Goal: Task Accomplishment & Management: Use online tool/utility

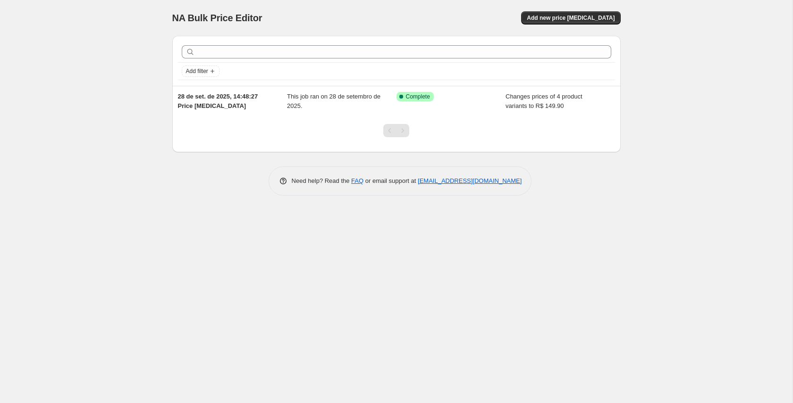
click at [97, 94] on div "NA Bulk Price Editor. This page is ready NA Bulk Price Editor Add new price cha…" at bounding box center [396, 201] width 792 height 403
click at [623, 168] on div "NA Bulk Price Editor. This page is ready NA Bulk Price Editor Add new price cha…" at bounding box center [396, 105] width 471 height 210
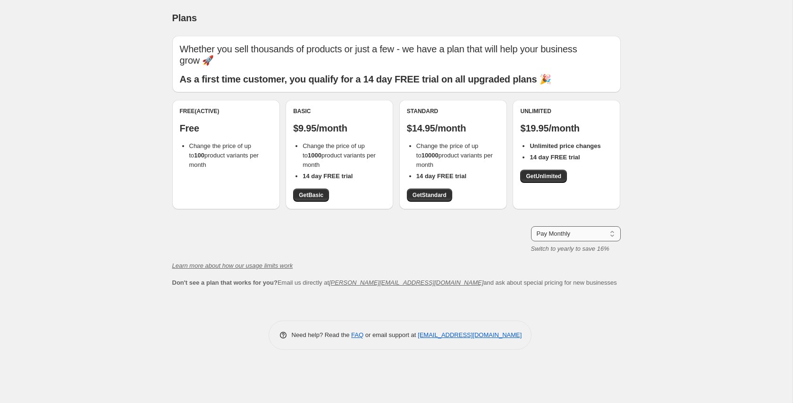
click at [607, 227] on select "Pay Monthly Pay Yearly (Save 16%)" at bounding box center [576, 234] width 90 height 15
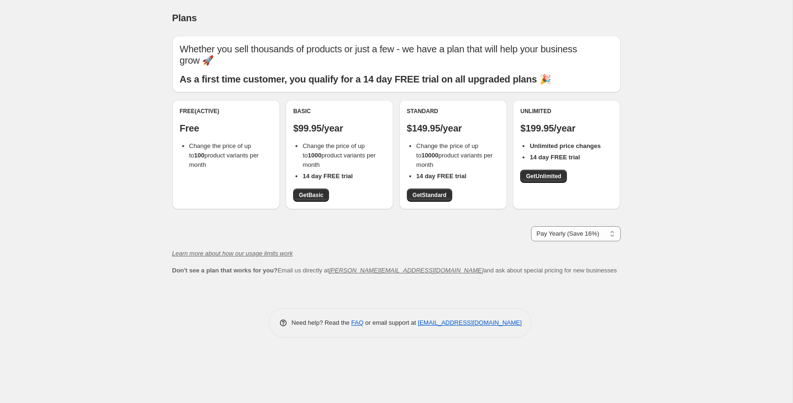
click at [325, 74] on b "As a first time customer, you qualify for a 14 day FREE trial on all upgraded p…" at bounding box center [365, 79] width 371 height 10
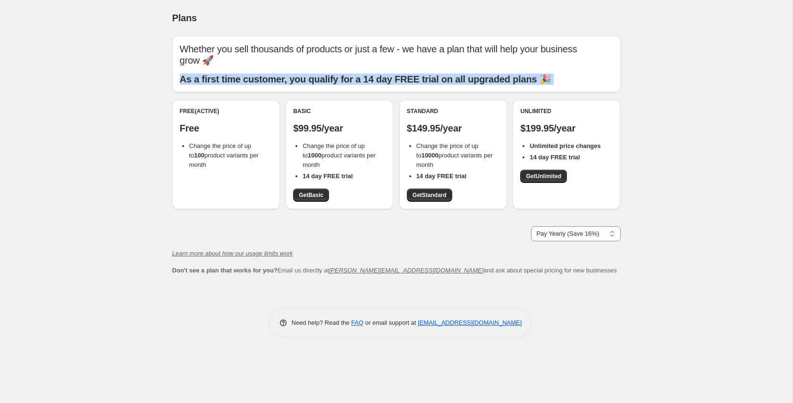
click at [325, 74] on b "As a first time customer, you qualify for a 14 day FREE trial on all upgraded p…" at bounding box center [365, 79] width 371 height 10
click at [468, 59] on div "Whether you sell thousands of products or just a few - we have a plan that will…" at bounding box center [396, 64] width 433 height 42
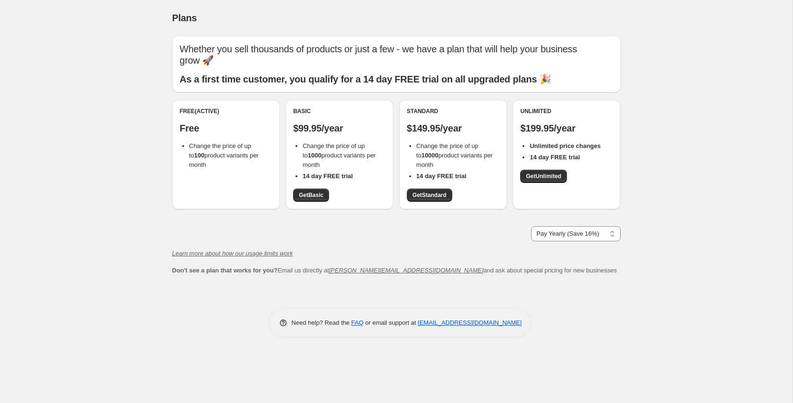
drag, startPoint x: 183, startPoint y: 67, endPoint x: 541, endPoint y: 67, distance: 358.2
click at [541, 74] on b "As a first time customer, you qualify for a 14 day FREE trial on all upgraded p…" at bounding box center [365, 79] width 371 height 10
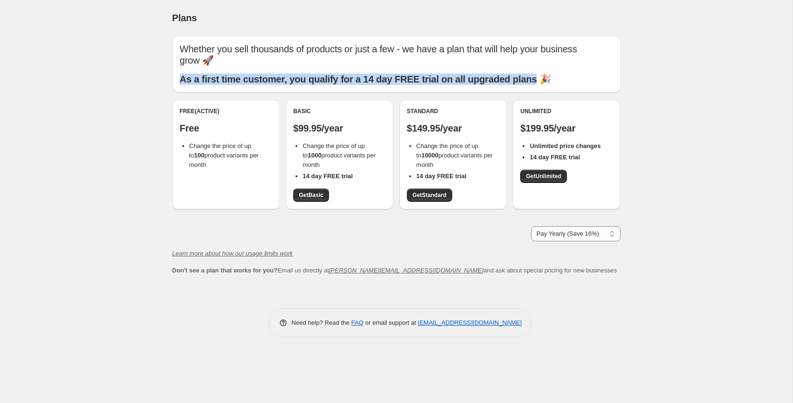
drag, startPoint x: 540, startPoint y: 67, endPoint x: 180, endPoint y: 67, distance: 360.0
click at [180, 74] on b "As a first time customer, you qualify for a 14 day FREE trial on all upgraded p…" at bounding box center [365, 79] width 371 height 10
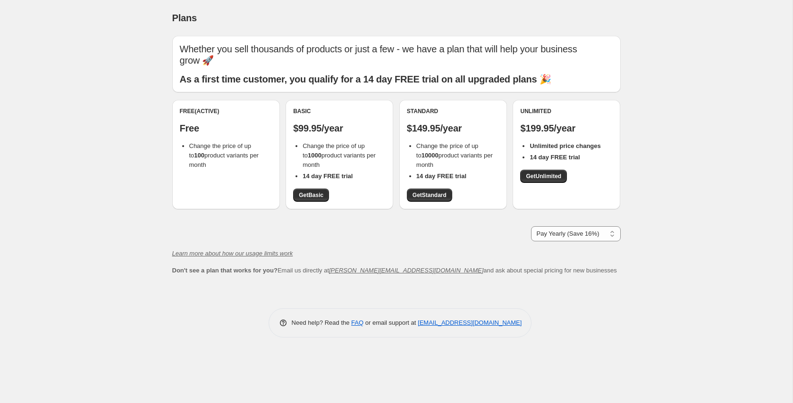
click at [204, 44] on p "Whether you sell thousands of products or just a few - we have a plan that will…" at bounding box center [396, 54] width 433 height 23
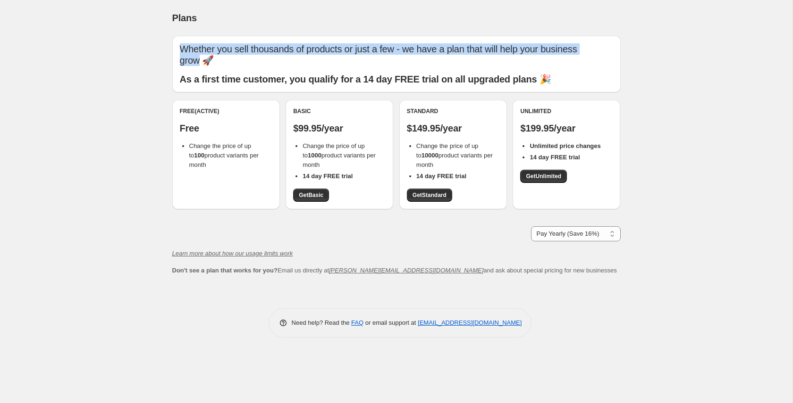
drag, startPoint x: 183, startPoint y: 49, endPoint x: 596, endPoint y: 49, distance: 412.9
click at [596, 49] on p "Whether you sell thousands of products or just a few - we have a plan that will…" at bounding box center [396, 54] width 433 height 23
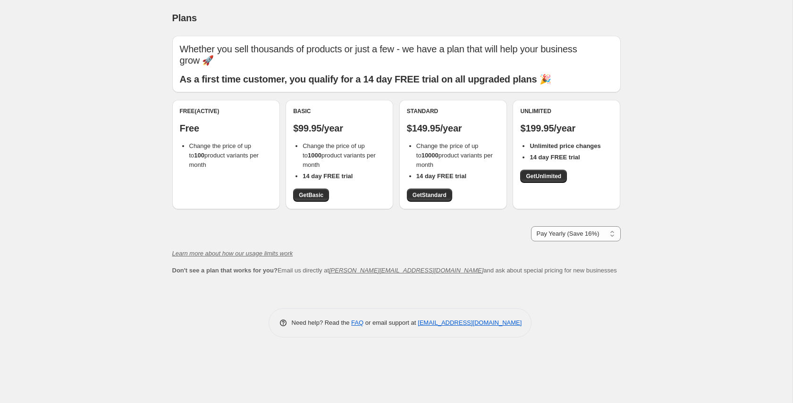
click at [663, 101] on div "Plans. This page is ready Plans Whether you sell thousands of products or just …" at bounding box center [396, 201] width 792 height 403
click at [581, 227] on select "Pay Monthly Pay Yearly (Save 16%)" at bounding box center [576, 234] width 90 height 15
select select "month"
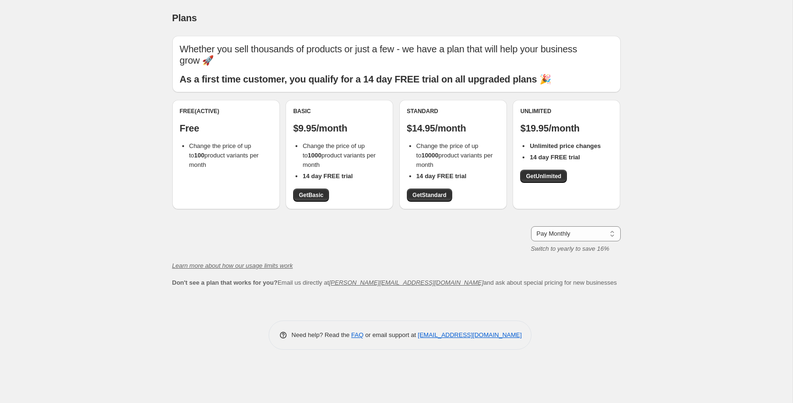
click at [372, 239] on div "Pay Monthly Pay Yearly (Save 16%) Pay Monthly Switch to yearly to save 16%" at bounding box center [396, 240] width 448 height 27
drag, startPoint x: 164, startPoint y: 254, endPoint x: 300, endPoint y: 254, distance: 135.4
click at [300, 254] on div "Whether you sell thousands of products or just a few - we have a plan that will…" at bounding box center [393, 167] width 456 height 278
click at [182, 279] on b "Don't see a plan that works for you?" at bounding box center [224, 282] width 105 height 7
click at [179, 262] on icon "Learn more about how our usage limits work" at bounding box center [232, 265] width 121 height 7
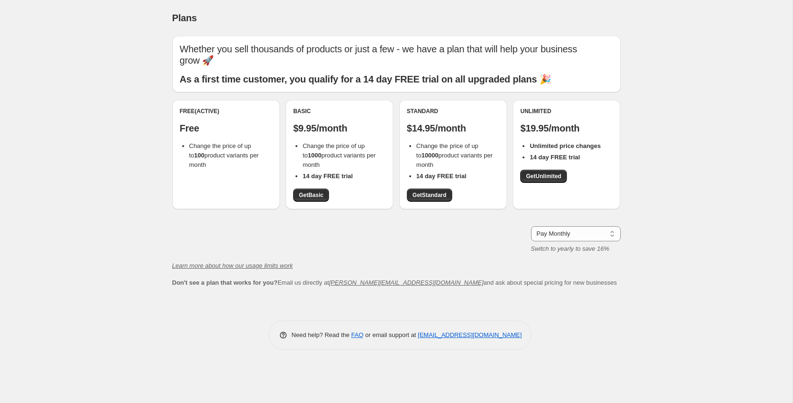
click at [720, 217] on div "Plans. This page is ready Plans Whether you sell thousands of products or just …" at bounding box center [396, 201] width 792 height 403
click at [543, 154] on b "14 day FREE trial" at bounding box center [554, 157] width 50 height 7
click at [557, 143] on b "Unlimited price changes" at bounding box center [564, 146] width 71 height 7
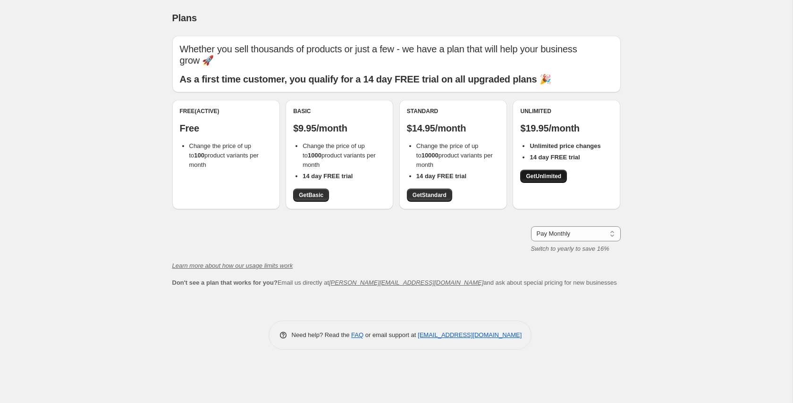
click at [548, 173] on span "Get Unlimited" at bounding box center [543, 177] width 35 height 8
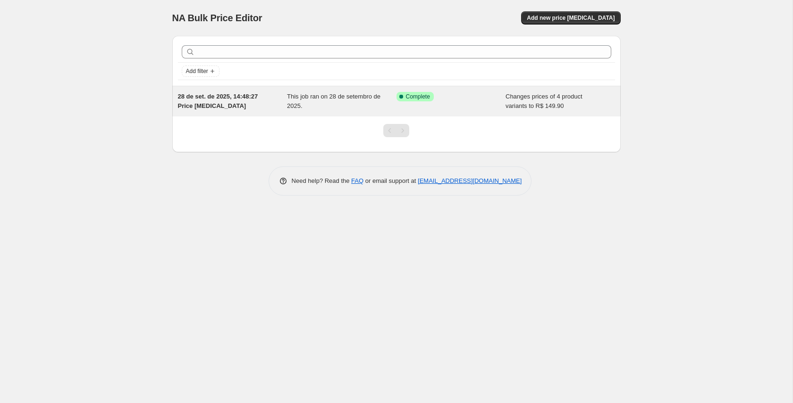
click at [391, 99] on div "This job ran on 28 de setembro de 2025." at bounding box center [341, 101] width 109 height 19
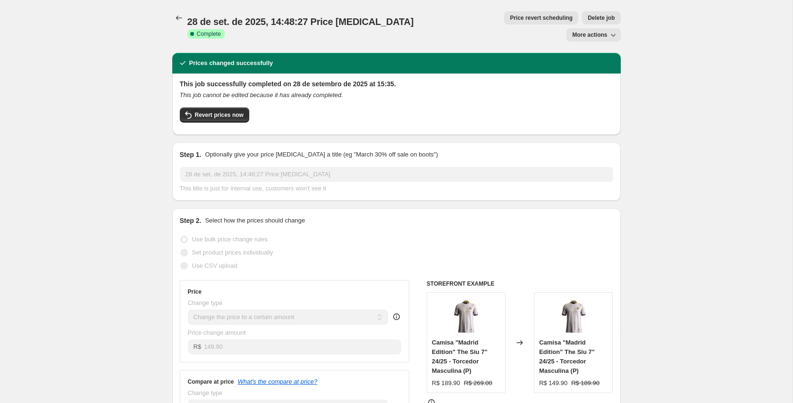
click at [610, 28] on button "More actions" at bounding box center [593, 34] width 54 height 13
click at [491, 79] on h2 "This job successfully completed on 28 de setembro de 2025 at 15:35." at bounding box center [396, 83] width 433 height 9
click at [178, 15] on icon "Price change jobs" at bounding box center [178, 17] width 9 height 9
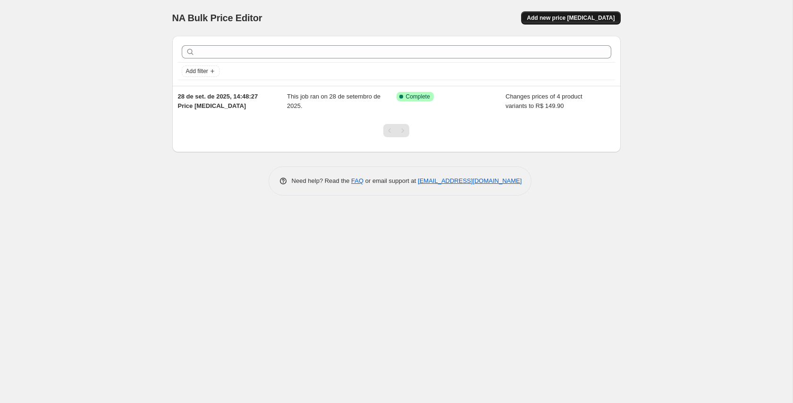
click at [571, 20] on span "Add new price [MEDICAL_DATA]" at bounding box center [571, 18] width 88 height 8
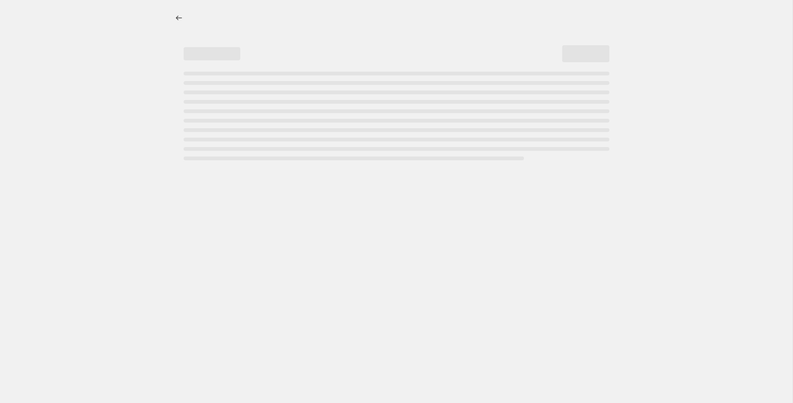
select select "percentage"
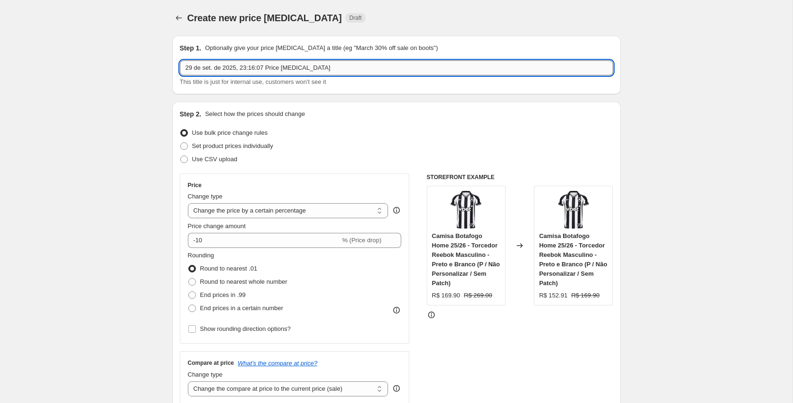
click at [276, 67] on input "29 de set. de 2025, 23:16:07 Price change job" at bounding box center [396, 67] width 433 height 15
drag, startPoint x: 271, startPoint y: 67, endPoint x: 340, endPoint y: 67, distance: 69.4
click at [340, 67] on input "29 de set. de 2025, 23:16:07 Price change job" at bounding box center [396, 67] width 433 height 15
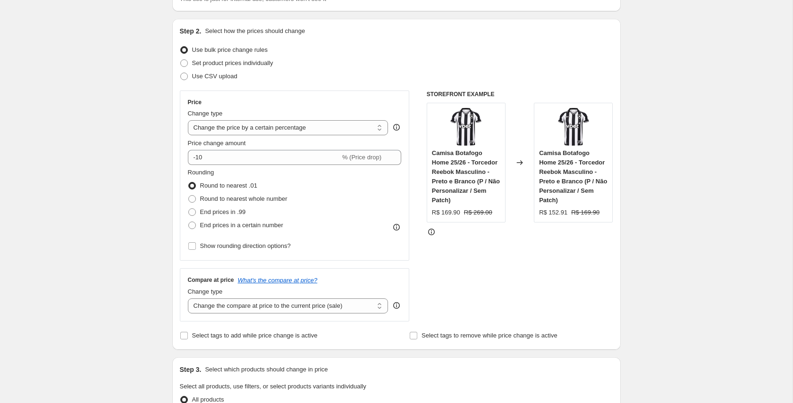
scroll to position [81, 0]
type input "29 de set. de 2025, 23:16:07 Tam P Básica"
click at [193, 229] on span at bounding box center [192, 228] width 8 height 8
click at [189, 224] on input "End prices in a certain number" at bounding box center [188, 224] width 0 height 0
radio input "true"
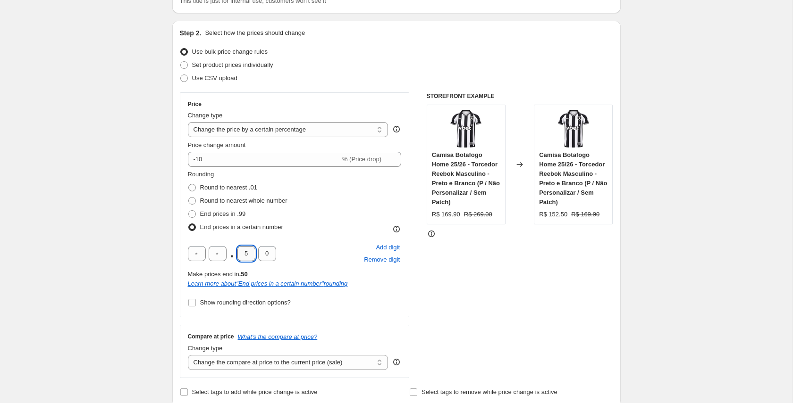
drag, startPoint x: 249, startPoint y: 252, endPoint x: 243, endPoint y: 252, distance: 6.2
click at [243, 252] on input "5" at bounding box center [246, 253] width 18 height 15
type input "9"
click at [345, 222] on div "Rounding Round to nearest .01 Round to nearest whole number End prices in .99 E…" at bounding box center [295, 202] width 214 height 64
click at [279, 129] on select "Change the price to a certain amount Change the price by a certain amount Chang…" at bounding box center [288, 129] width 201 height 15
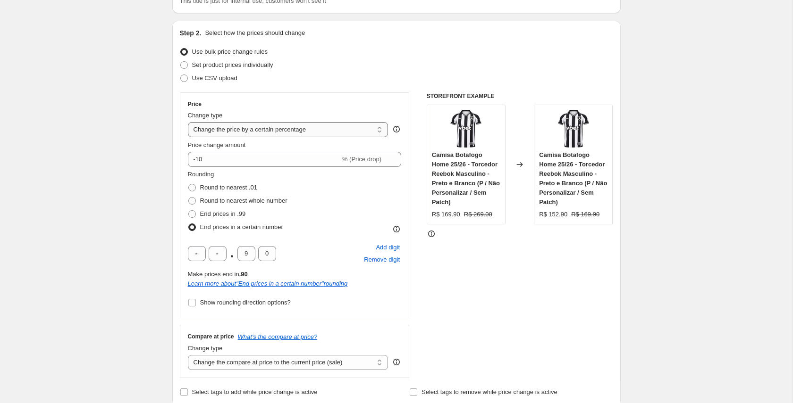
select select "by"
type input "-10.00"
click at [277, 126] on select "Change the price to a certain amount Change the price by a certain amount Chang…" at bounding box center [288, 129] width 201 height 15
select select "to"
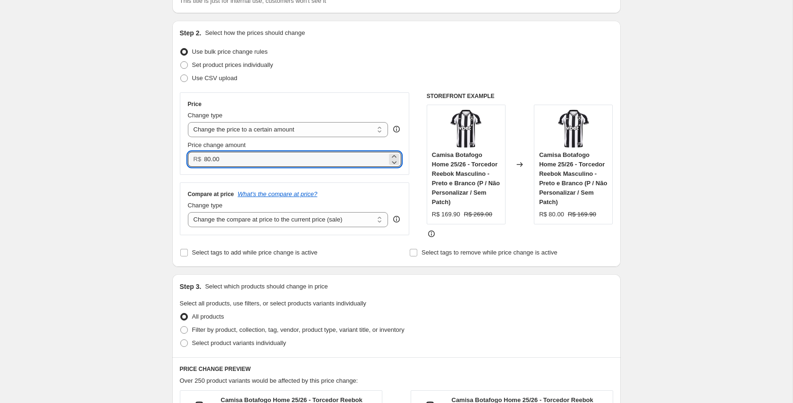
drag, startPoint x: 208, startPoint y: 160, endPoint x: 201, endPoint y: 160, distance: 6.1
click at [201, 160] on div "R$ 80.00" at bounding box center [295, 159] width 214 height 15
type input "149.90"
click at [319, 219] on select "Change the compare at price to the current price (sale) Change the compare at p…" at bounding box center [288, 219] width 201 height 15
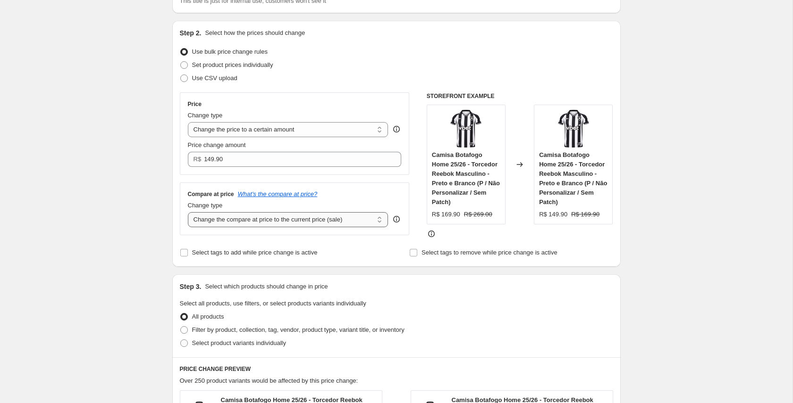
select select "percentage"
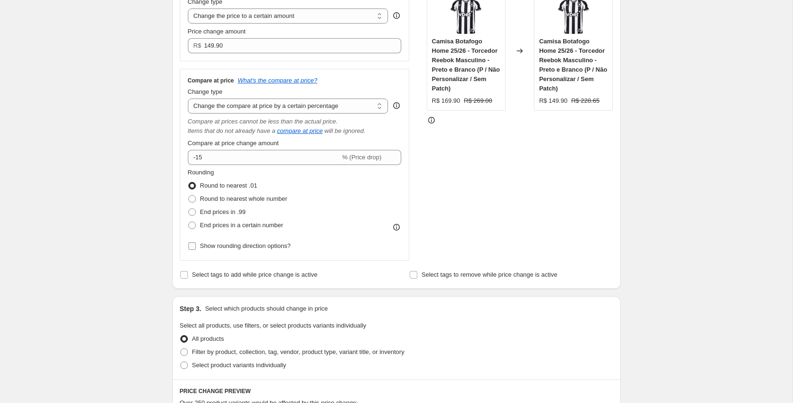
scroll to position [198, 0]
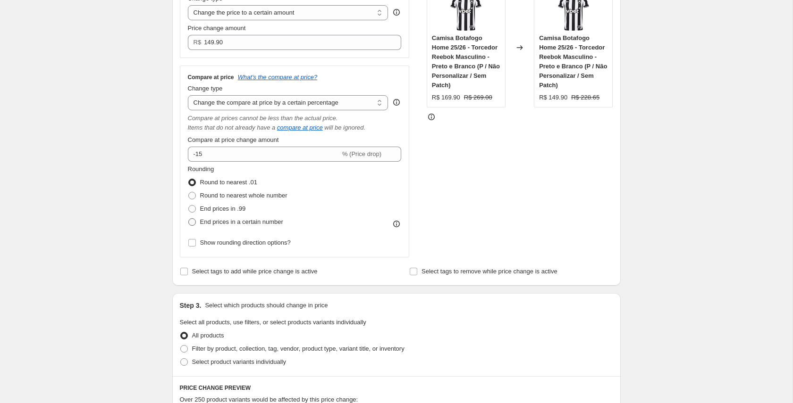
click at [193, 223] on span at bounding box center [192, 222] width 8 height 8
click at [189, 219] on input "End prices in a certain number" at bounding box center [188, 218] width 0 height 0
radio input "true"
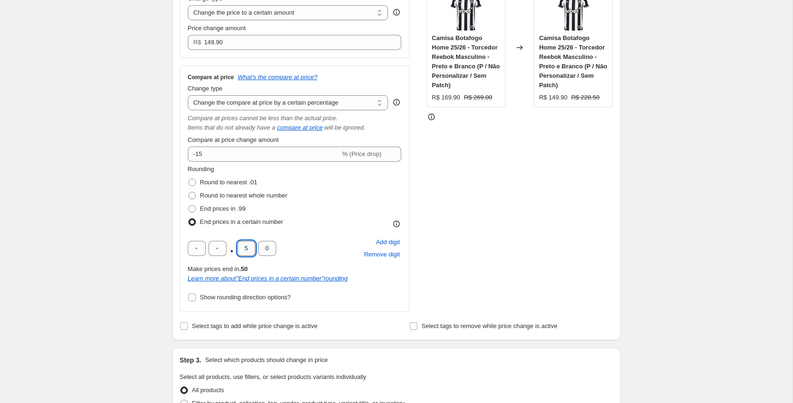
click at [248, 248] on input "5" at bounding box center [246, 248] width 18 height 15
type input "9"
click at [347, 201] on div "Rounding Round to nearest .01 Round to nearest whole number End prices in .99 E…" at bounding box center [295, 197] width 214 height 64
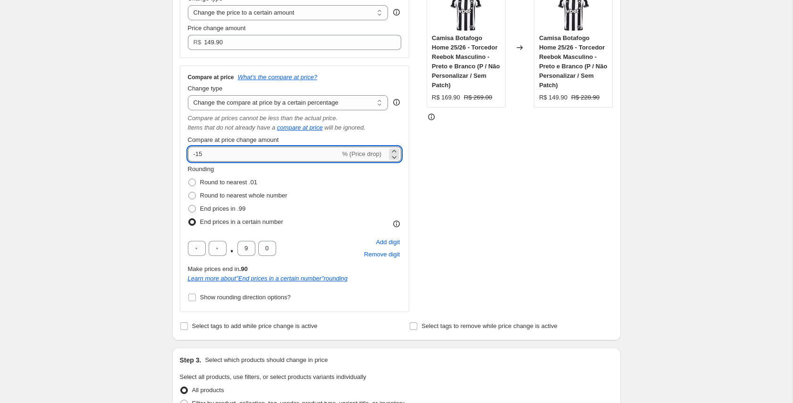
click at [199, 154] on input "-15" at bounding box center [264, 154] width 152 height 15
click at [364, 204] on div "Rounding Round to nearest .01 Round to nearest whole number End prices in .99 E…" at bounding box center [295, 197] width 214 height 64
drag, startPoint x: 204, startPoint y: 154, endPoint x: 205, endPoint y: 173, distance: 18.4
click at [197, 155] on input "-10" at bounding box center [264, 154] width 152 height 15
click at [349, 201] on div "Rounding Round to nearest .01 Round to nearest whole number End prices in .99 E…" at bounding box center [295, 197] width 214 height 64
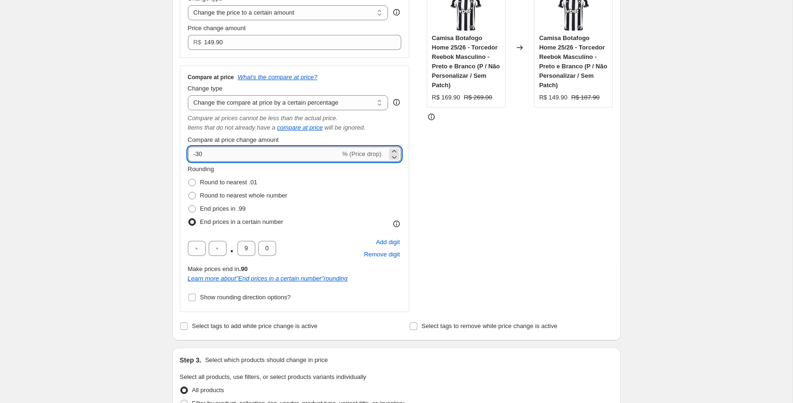
click at [202, 156] on input "-30" at bounding box center [264, 154] width 152 height 15
click at [358, 194] on div "Rounding Round to nearest .01 Round to nearest whole number End prices in .99 E…" at bounding box center [295, 197] width 214 height 64
drag, startPoint x: 207, startPoint y: 155, endPoint x: 205, endPoint y: 162, distance: 7.9
click at [201, 155] on input "-35" at bounding box center [264, 154] width 152 height 15
type input "-3"
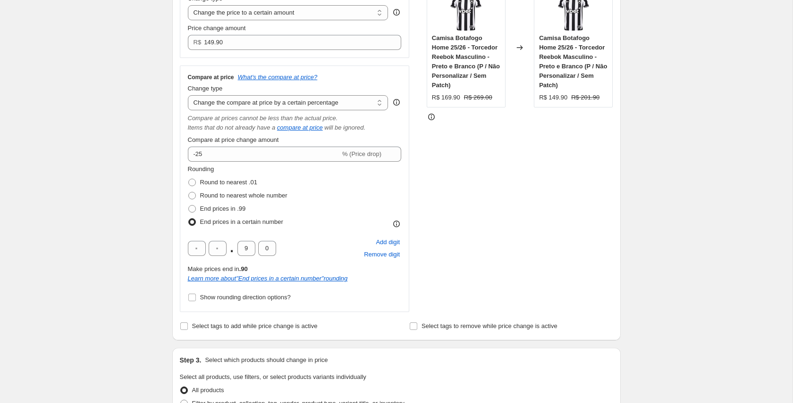
click at [368, 187] on div "Rounding Round to nearest .01 Round to nearest whole number End prices in .99 E…" at bounding box center [295, 197] width 214 height 64
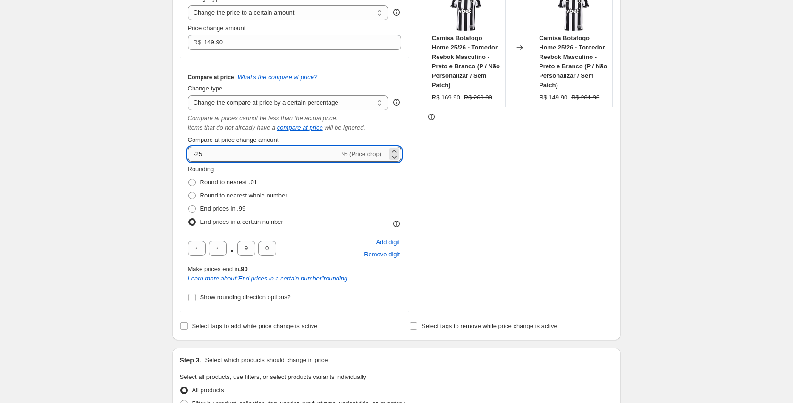
drag, startPoint x: 203, startPoint y: 155, endPoint x: 198, endPoint y: 155, distance: 5.2
click at [198, 155] on input "-25" at bounding box center [264, 154] width 152 height 15
type input "-30"
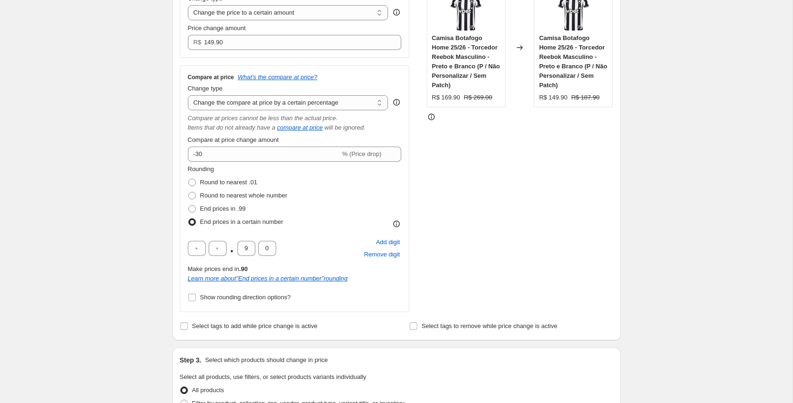
click at [364, 202] on div "Rounding Round to nearest .01 Round to nearest whole number End prices in .99 E…" at bounding box center [295, 197] width 214 height 64
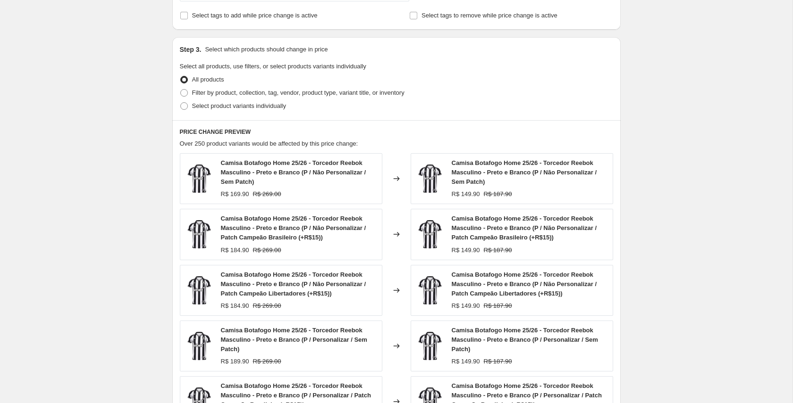
scroll to position [518, 0]
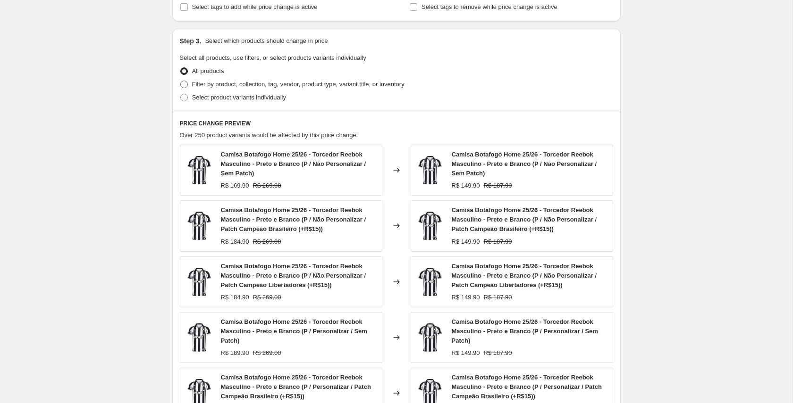
click at [229, 86] on span "Filter by product, collection, tag, vendor, product type, variant title, or inv…" at bounding box center [298, 84] width 212 height 7
click at [181, 81] on input "Filter by product, collection, tag, vendor, product type, variant title, or inv…" at bounding box center [180, 81] width 0 height 0
radio input "true"
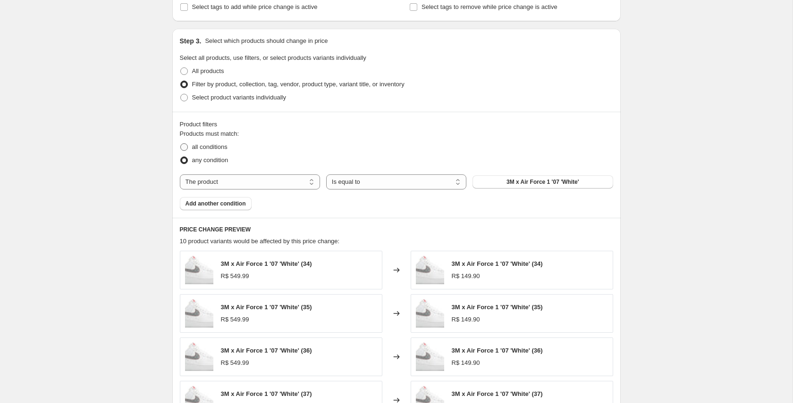
click at [213, 147] on span "all conditions" at bounding box center [209, 146] width 35 height 7
click at [181, 144] on input "all conditions" at bounding box center [180, 143] width 0 height 0
radio input "true"
click at [284, 177] on select "The product The product's collection The product's tag The product's vendor The…" at bounding box center [250, 182] width 140 height 15
click at [284, 179] on select "The product The product's collection The product's tag The product's vendor The…" at bounding box center [250, 182] width 140 height 15
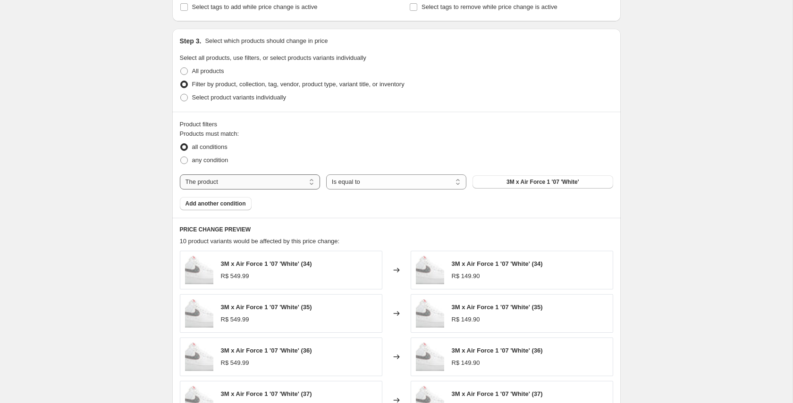
select select "collection"
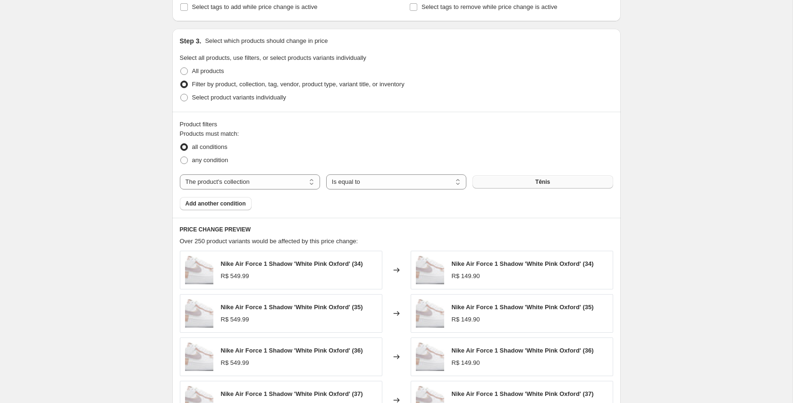
click at [538, 181] on span "Tênis" at bounding box center [542, 182] width 15 height 8
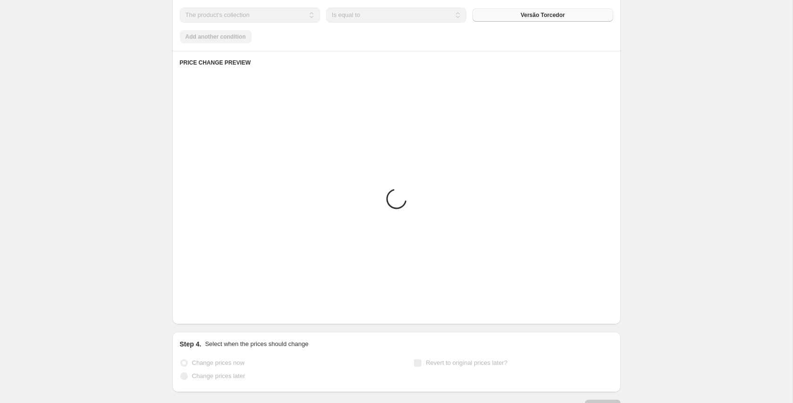
scroll to position [656, 0]
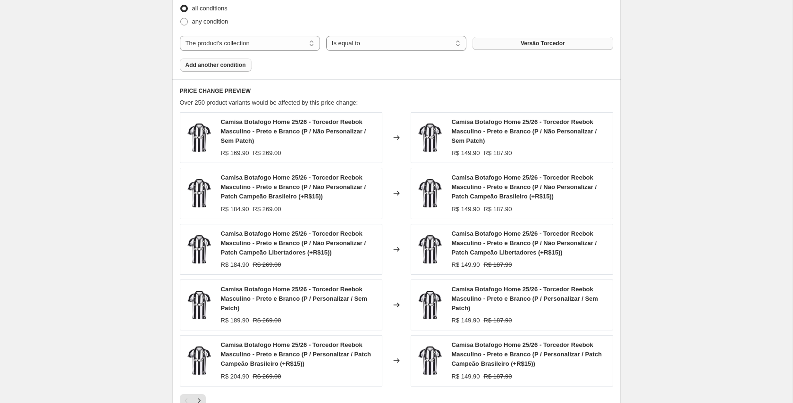
click at [231, 67] on span "Add another condition" at bounding box center [215, 65] width 60 height 8
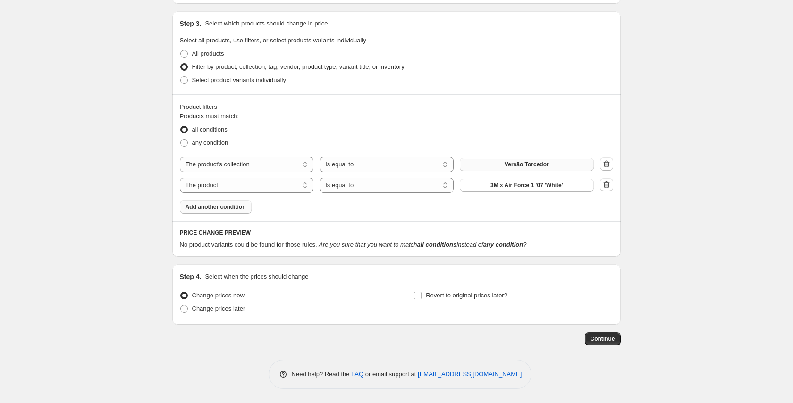
scroll to position [535, 0]
click at [605, 188] on icon "button" at bounding box center [606, 184] width 9 height 9
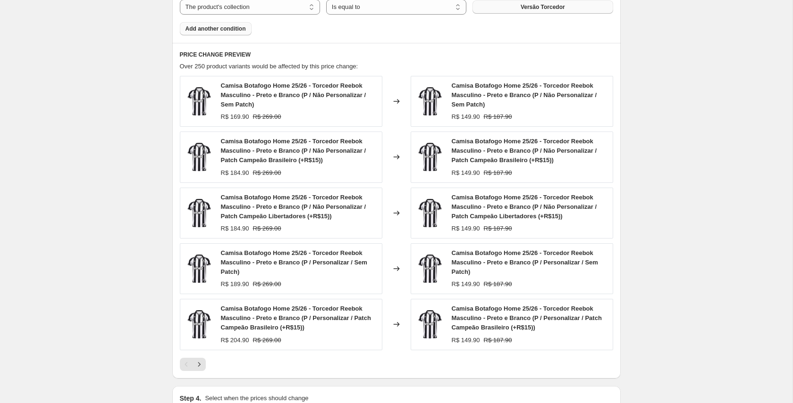
scroll to position [689, 0]
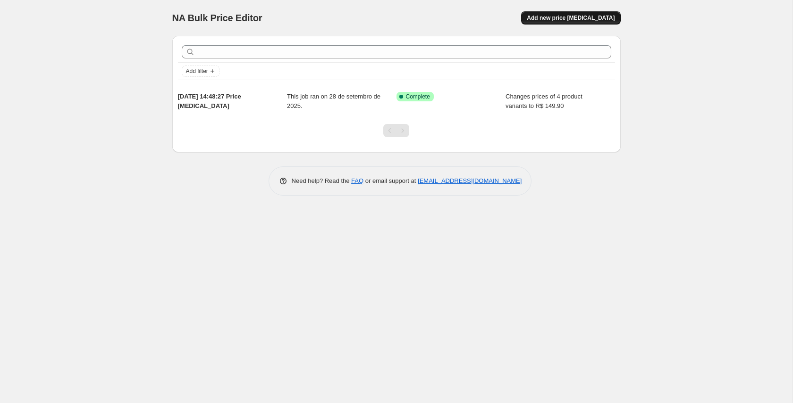
click at [568, 17] on span "Add new price [MEDICAL_DATA]" at bounding box center [571, 18] width 88 height 8
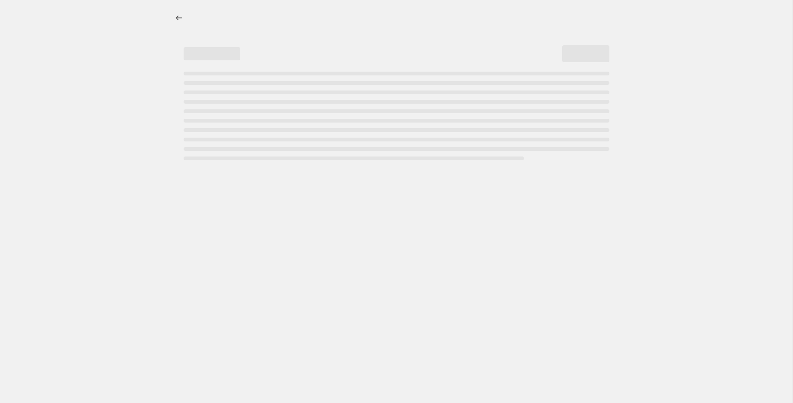
select select "percentage"
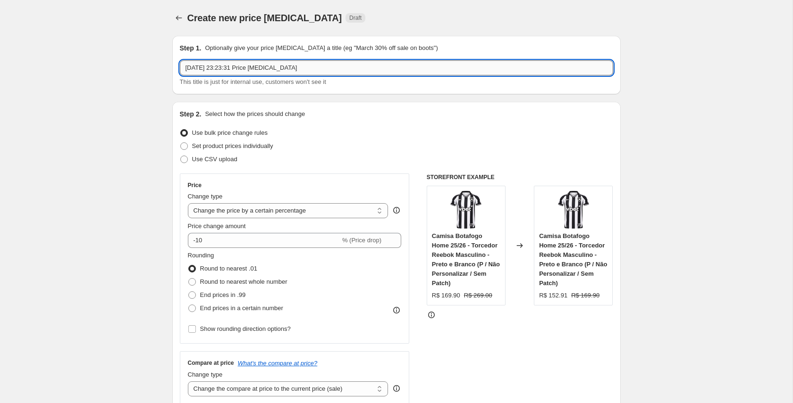
click at [281, 71] on input "[DATE] 23:23:31 Price [MEDICAL_DATA]" at bounding box center [396, 67] width 433 height 15
drag, startPoint x: 272, startPoint y: 68, endPoint x: 341, endPoint y: 71, distance: 69.4
click at [341, 71] on input "[DATE] 23:23:31 Price [MEDICAL_DATA]" at bounding box center [396, 67] width 433 height 15
type input "[DATE] 23:23:31 Tam P Básica"
click at [251, 210] on select "Change the price to a certain amount Change the price by a certain amount Chang…" at bounding box center [288, 210] width 201 height 15
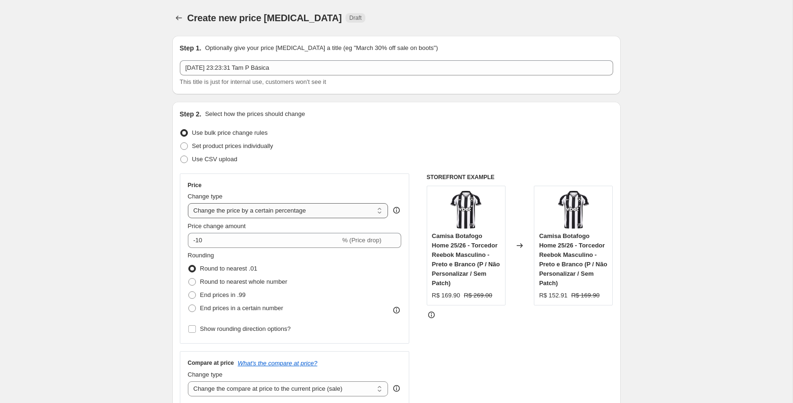
select select "to"
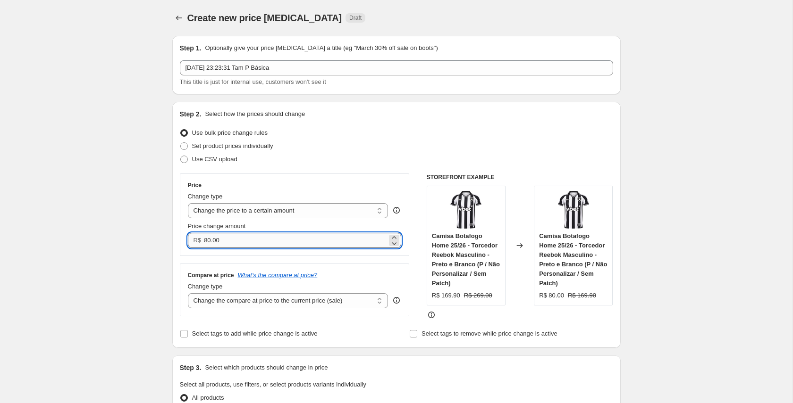
drag, startPoint x: 216, startPoint y: 240, endPoint x: 249, endPoint y: 242, distance: 33.1
click at [248, 242] on input "80.00" at bounding box center [295, 240] width 183 height 15
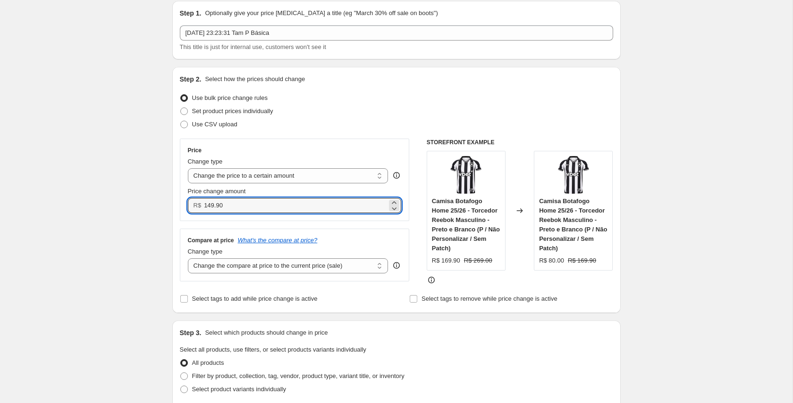
scroll to position [52, 0]
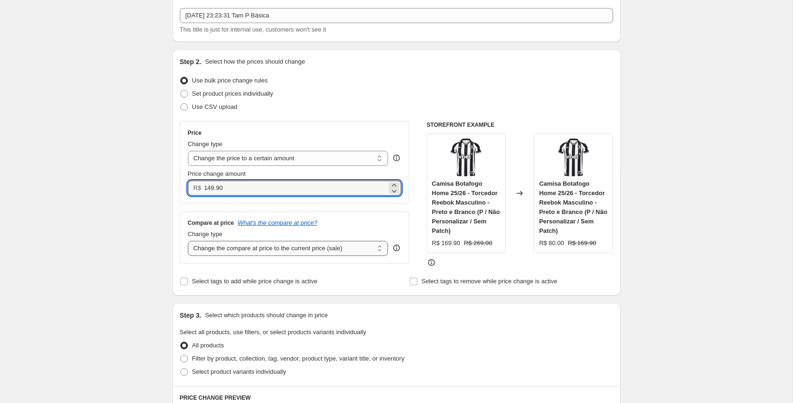
type input "149.90"
click at [275, 244] on select "Change the compare at price to the current price (sale) Change the compare at p…" at bounding box center [288, 248] width 201 height 15
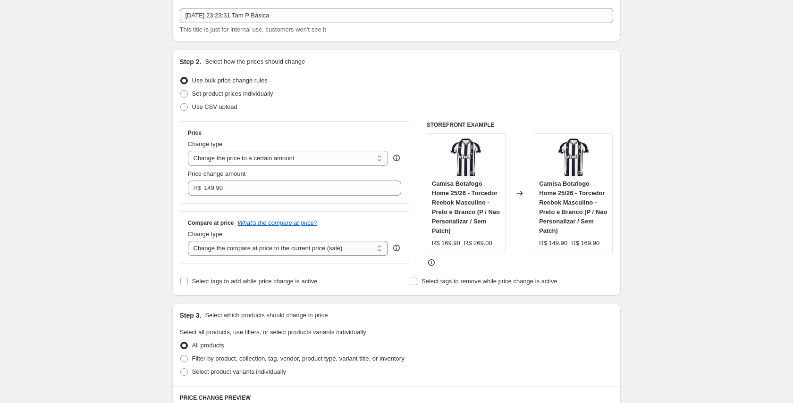
select select "percentage"
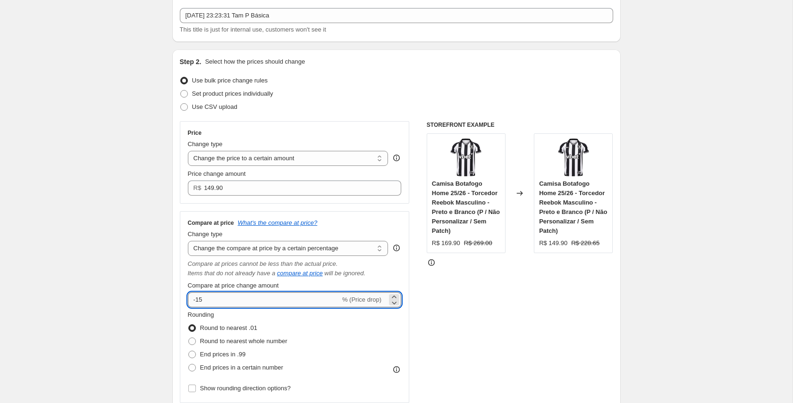
drag, startPoint x: 203, startPoint y: 296, endPoint x: 197, endPoint y: 298, distance: 6.6
click at [197, 298] on input "-15" at bounding box center [264, 300] width 152 height 15
drag, startPoint x: 209, startPoint y: 300, endPoint x: 202, endPoint y: 319, distance: 20.3
click at [196, 302] on input "-15" at bounding box center [264, 300] width 152 height 15
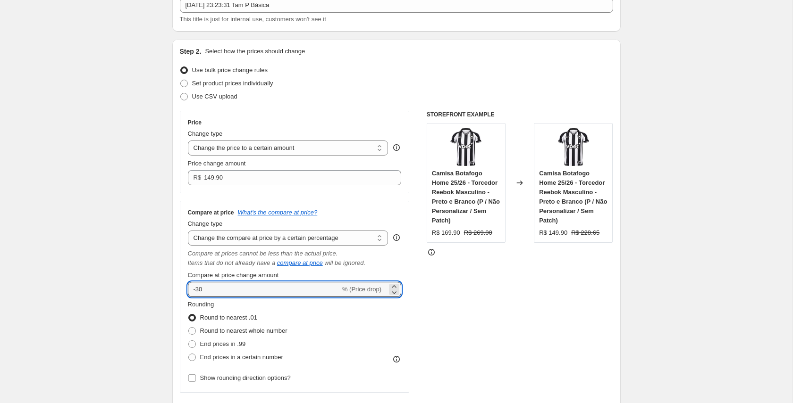
scroll to position [67, 0]
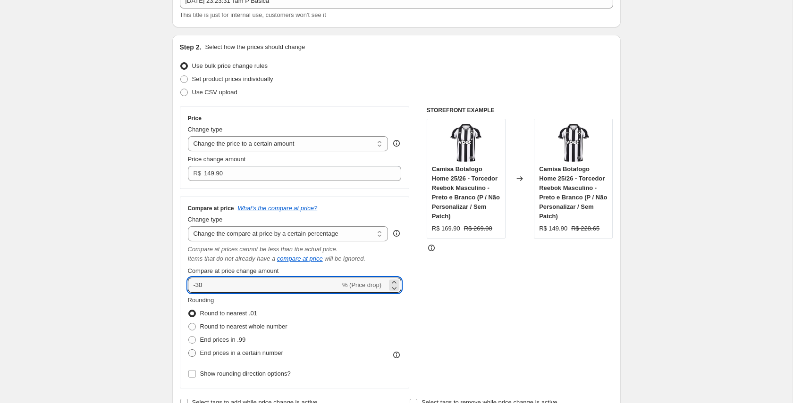
type input "-30"
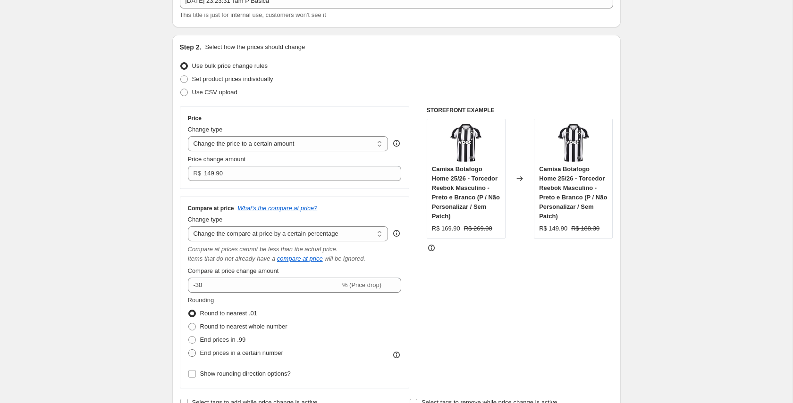
click at [241, 356] on span "End prices in a certain number" at bounding box center [241, 353] width 83 height 7
click at [189, 350] on input "End prices in a certain number" at bounding box center [188, 350] width 0 height 0
radio input "true"
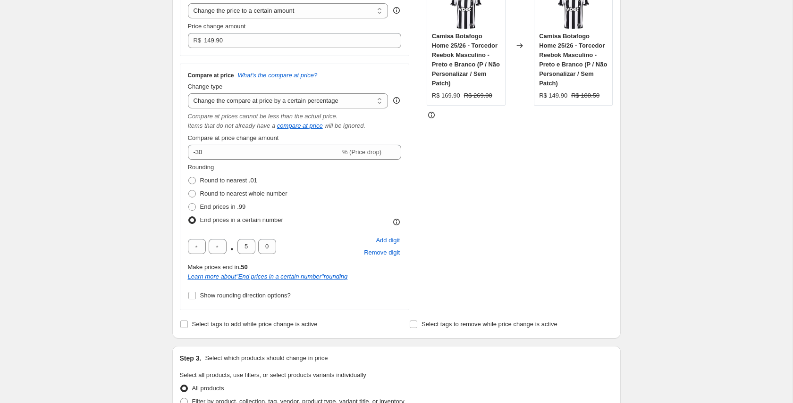
scroll to position [269, 0]
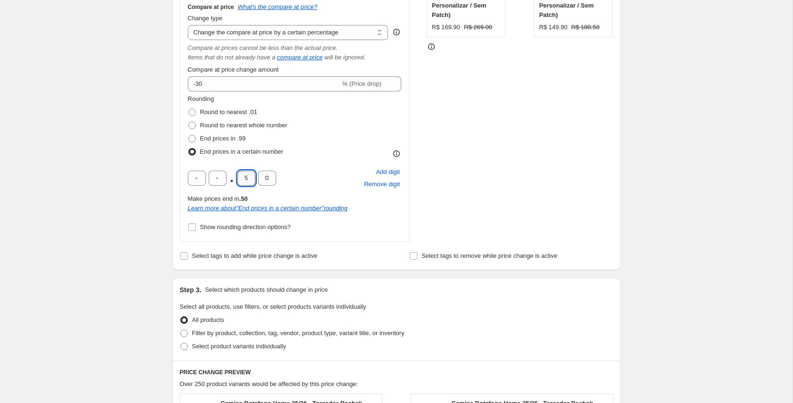
click at [245, 174] on input "5" at bounding box center [246, 178] width 18 height 15
type input "9"
click at [325, 181] on div ". 9 0 Add digit Remove digit" at bounding box center [295, 178] width 214 height 25
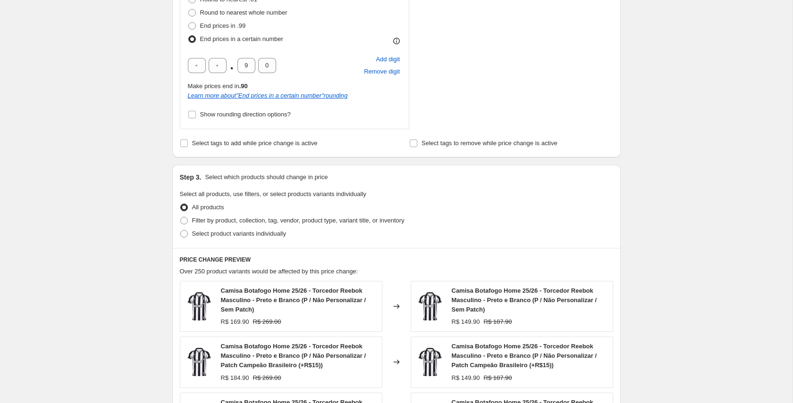
scroll to position [437, 0]
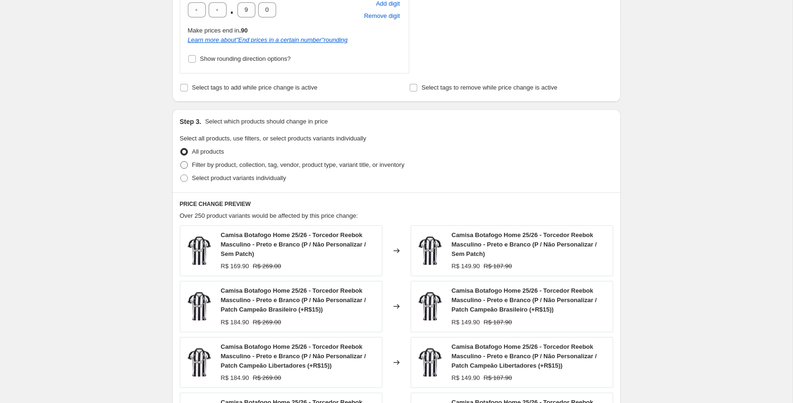
click at [258, 165] on span "Filter by product, collection, tag, vendor, product type, variant title, or inv…" at bounding box center [298, 164] width 212 height 7
click at [181, 162] on input "Filter by product, collection, tag, vendor, product type, variant title, or inv…" at bounding box center [180, 161] width 0 height 0
radio input "true"
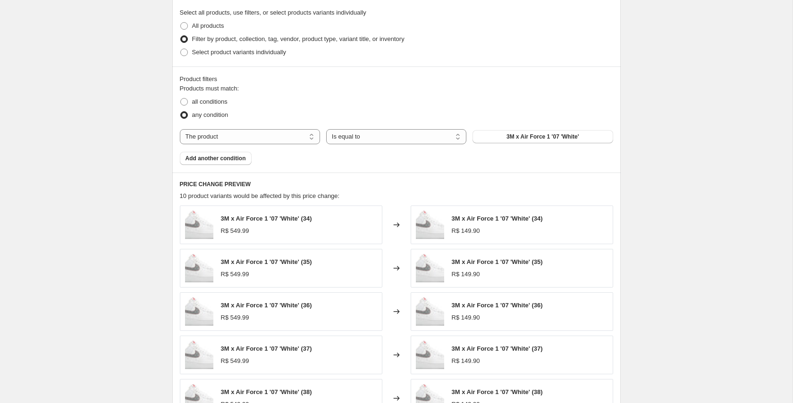
scroll to position [572, 0]
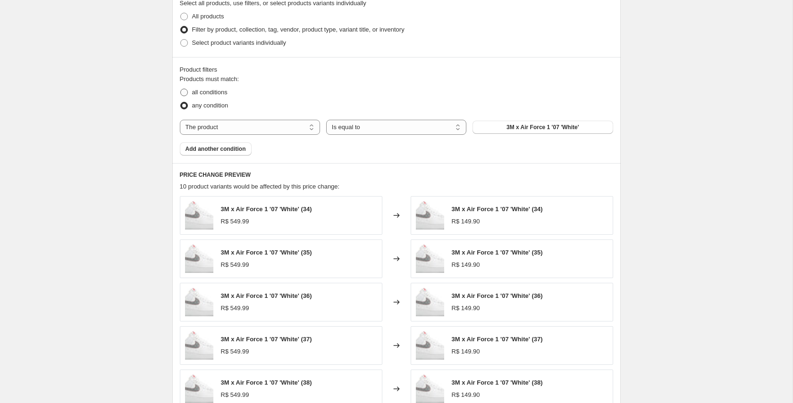
click at [210, 92] on span "all conditions" at bounding box center [209, 92] width 35 height 7
click at [181, 89] on input "all conditions" at bounding box center [180, 89] width 0 height 0
radio input "true"
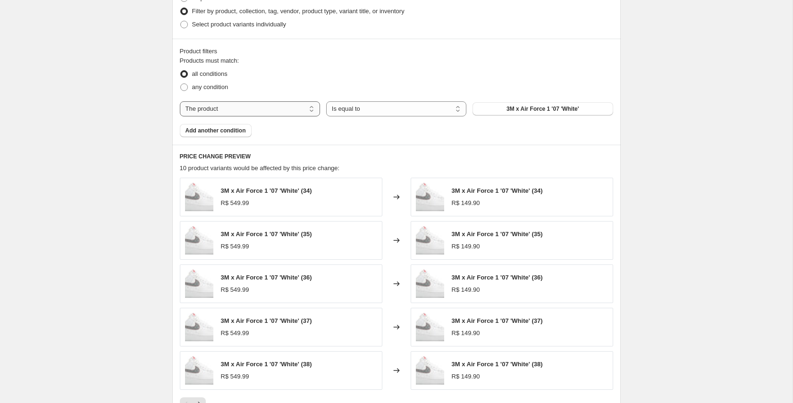
scroll to position [606, 0]
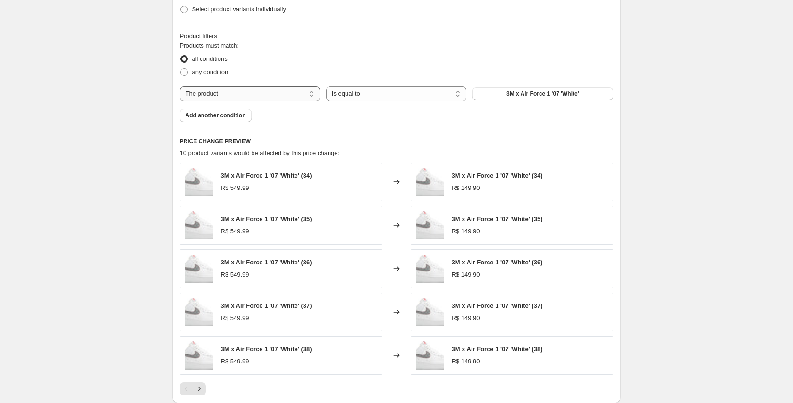
click at [294, 95] on select "The product The product's collection The product's tag The product's vendor The…" at bounding box center [250, 93] width 140 height 15
select select "tag"
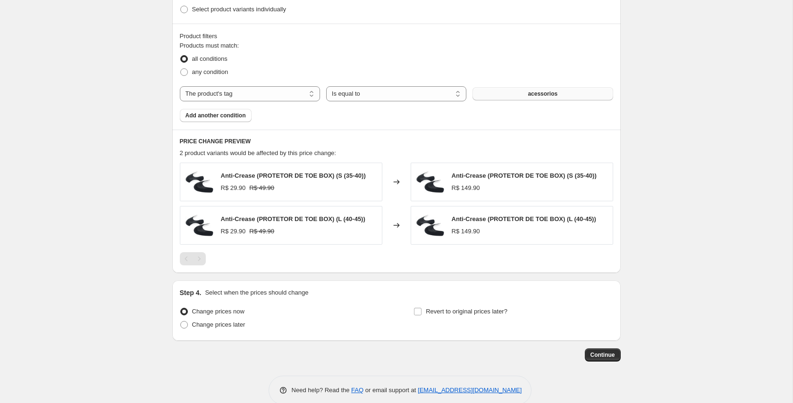
click at [516, 96] on button "acessorios" at bounding box center [542, 93] width 140 height 13
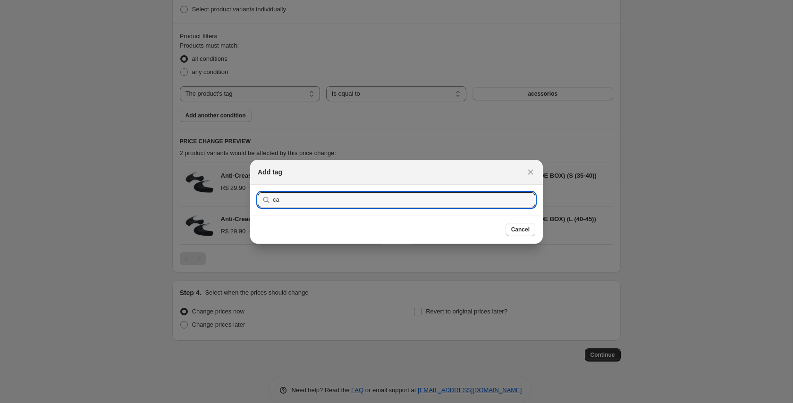
type input "c"
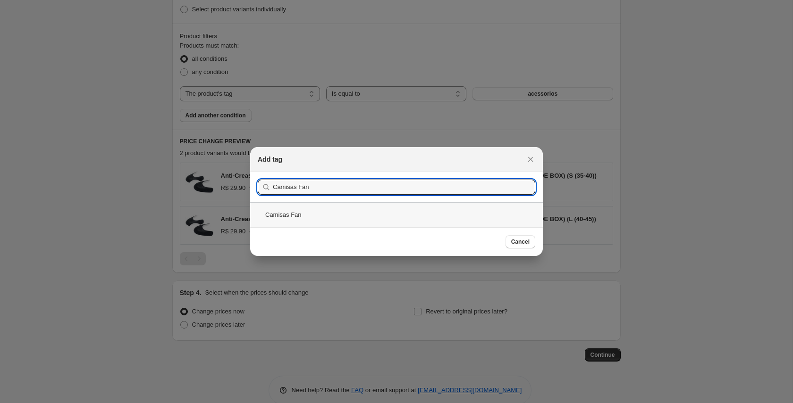
type input "Camisas Fan"
click at [296, 215] on div "Camisas Fan" at bounding box center [396, 214] width 293 height 25
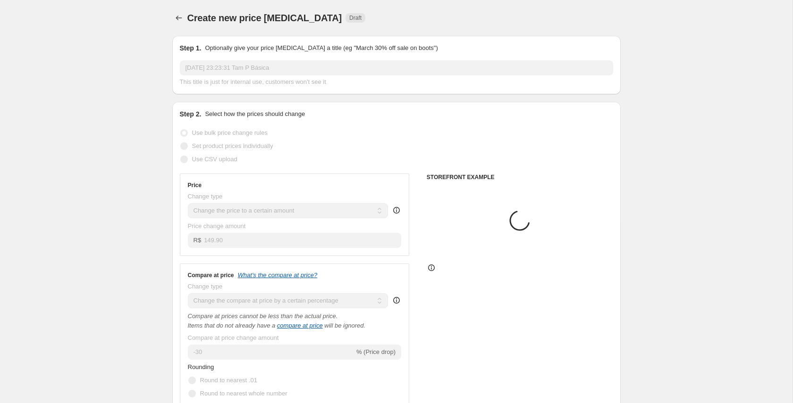
scroll to position [606, 0]
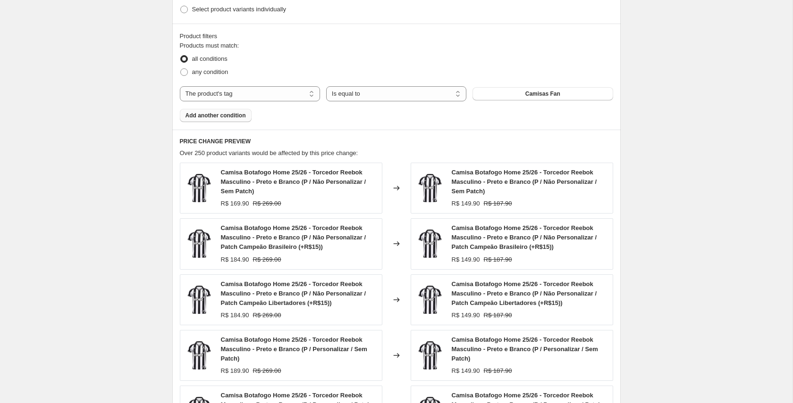
click at [217, 116] on span "Add another condition" at bounding box center [215, 116] width 60 height 8
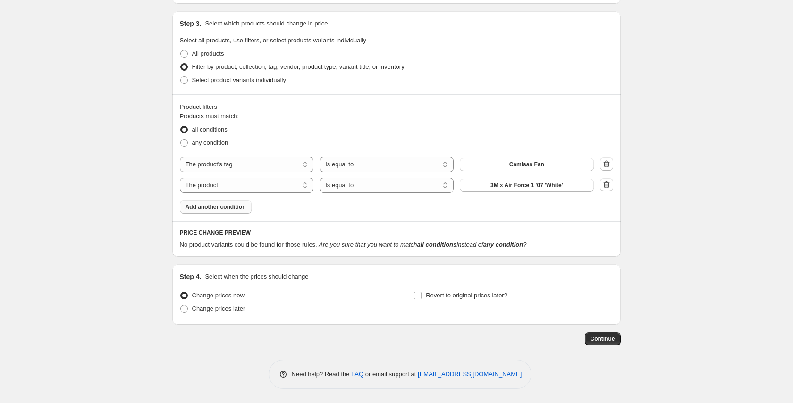
scroll to position [535, 0]
click at [252, 186] on select "The product The product's collection The product's tag The product's vendor The…" at bounding box center [247, 185] width 134 height 15
click at [422, 189] on select "Is equal to Is not equal to" at bounding box center [386, 185] width 134 height 15
select select "not_equal"
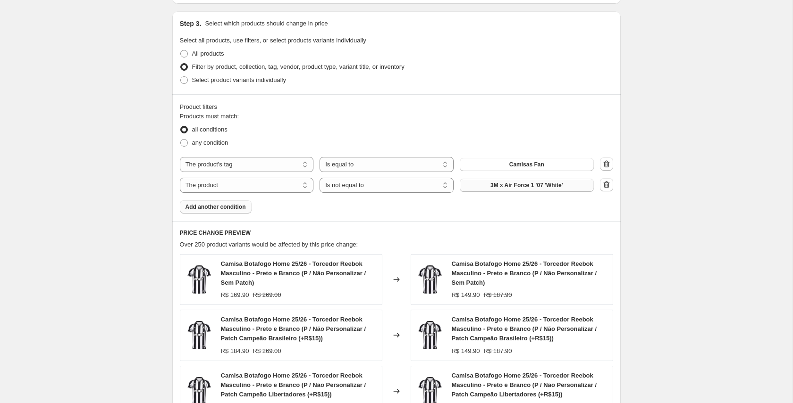
click at [513, 185] on span "3M x Air Force 1 '07 'White'" at bounding box center [526, 186] width 73 height 8
click at [230, 187] on select "The product The product's collection The product's tag The product's vendor The…" at bounding box center [247, 185] width 134 height 15
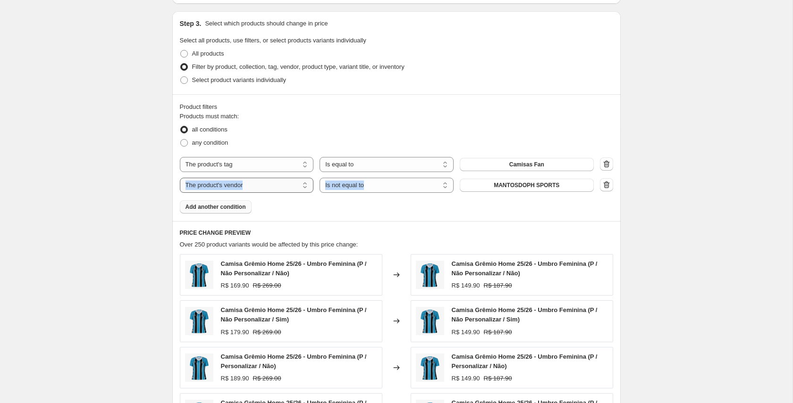
drag, startPoint x: 247, startPoint y: 195, endPoint x: 235, endPoint y: 184, distance: 16.4
click at [235, 184] on div "Products must match: all conditions any condition The product The product's col…" at bounding box center [396, 163] width 433 height 102
click at [303, 187] on select "The product The product's collection The product's tag The product's vendor The…" at bounding box center [247, 185] width 134 height 15
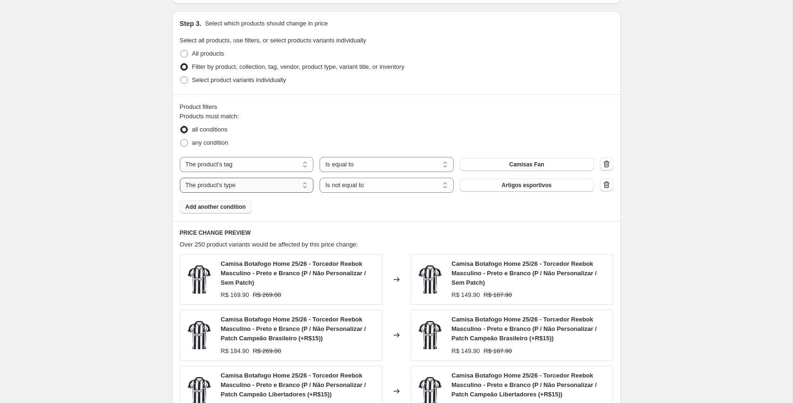
click at [297, 188] on select "The product The product's collection The product's tag The product's vendor The…" at bounding box center [247, 185] width 134 height 15
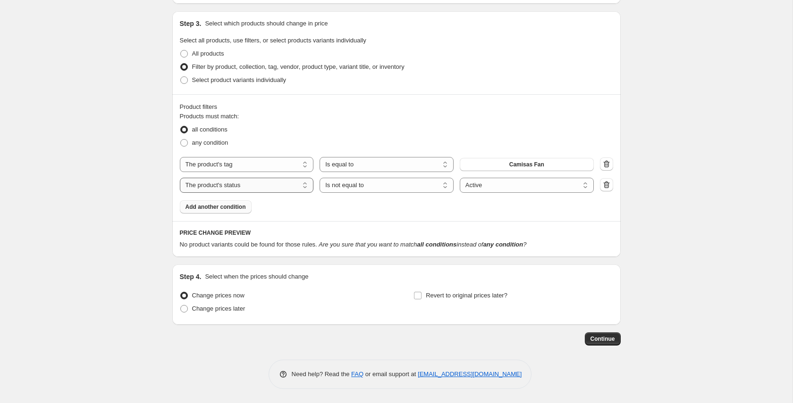
click at [286, 188] on select "The product The product's collection The product's tag The product's vendor The…" at bounding box center [247, 185] width 134 height 15
select select "product"
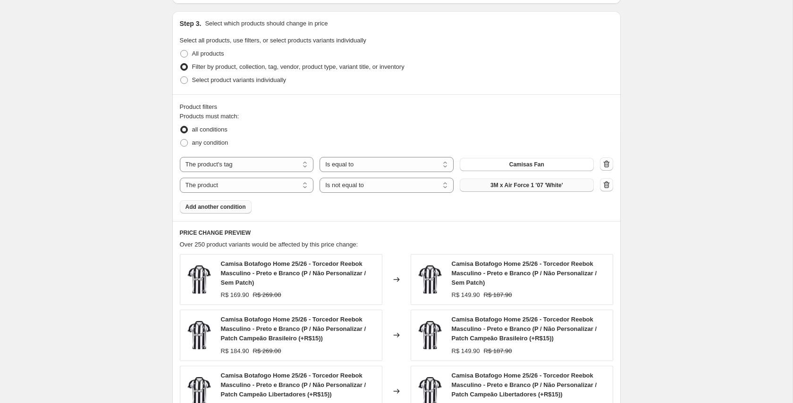
click at [531, 185] on span "3M x Air Force 1 '07 'White'" at bounding box center [526, 186] width 73 height 8
click at [522, 185] on span "3M x Air Force 1 '07 'White'" at bounding box center [526, 186] width 73 height 8
click at [607, 187] on icon "button" at bounding box center [606, 184] width 9 height 9
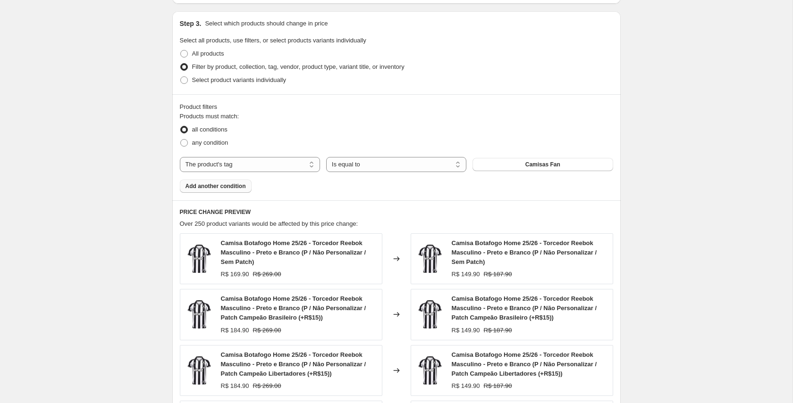
click at [217, 175] on div "Products must match: all conditions any condition The product The product's col…" at bounding box center [396, 152] width 433 height 81
click at [214, 183] on span "Add another condition" at bounding box center [215, 187] width 60 height 8
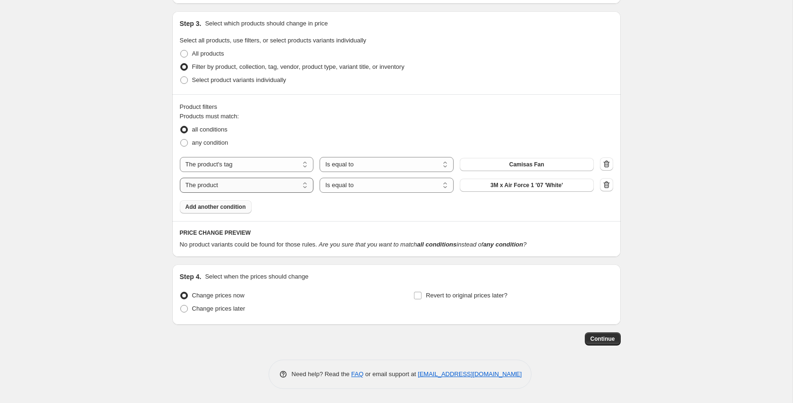
click at [291, 185] on select "The product The product's collection The product's tag The product's vendor The…" at bounding box center [247, 185] width 134 height 15
select select "title"
click at [394, 187] on select "Is equal to Is not equal to Contains" at bounding box center [386, 185] width 134 height 15
select select "not_equal"
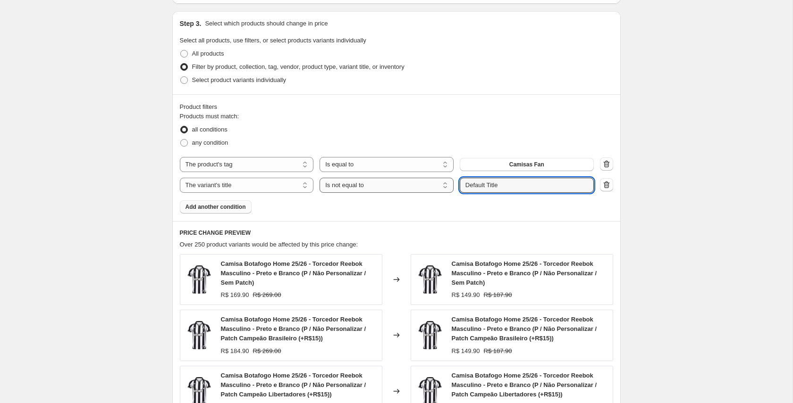
drag, startPoint x: 453, startPoint y: 189, endPoint x: 438, endPoint y: 189, distance: 15.6
click at [438, 189] on div "The product The product's collection The product's tag The product's vendor The…" at bounding box center [387, 185] width 414 height 15
drag, startPoint x: 478, startPoint y: 185, endPoint x: 436, endPoint y: 187, distance: 42.6
click at [448, 185] on div "The product The product's collection The product's tag The product's vendor The…" at bounding box center [387, 185] width 414 height 15
type input "Feminina"
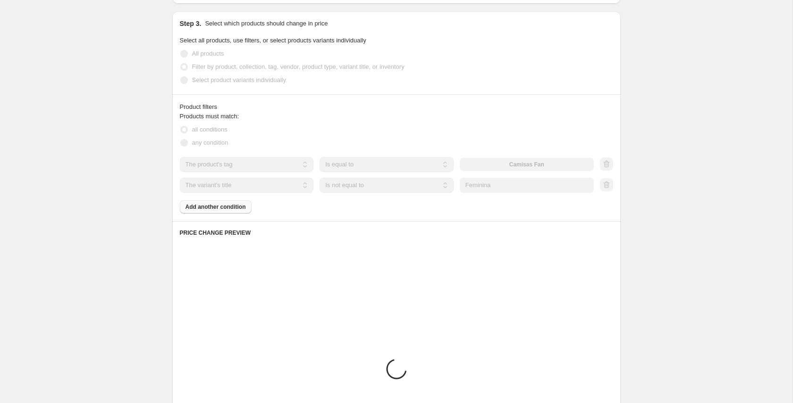
click at [415, 200] on div "Products must match: all conditions any condition The product The product's col…" at bounding box center [396, 163] width 433 height 102
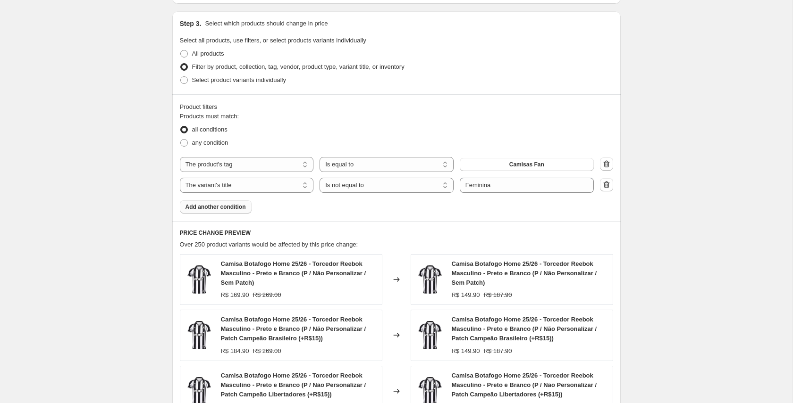
click at [219, 206] on span "Add another condition" at bounding box center [215, 207] width 60 height 8
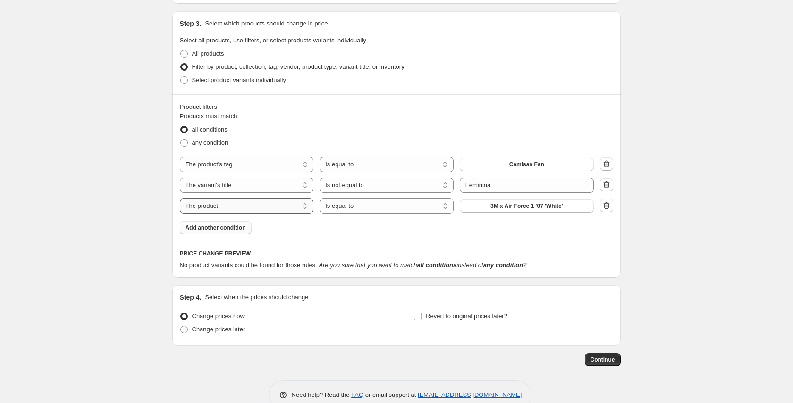
click at [252, 208] on select "The product The product's collection The product's tag The product's vendor The…" at bounding box center [247, 206] width 134 height 15
select select "title"
click at [385, 207] on select "Is equal to Is not equal to Contains" at bounding box center [386, 206] width 134 height 15
select select "not_equal"
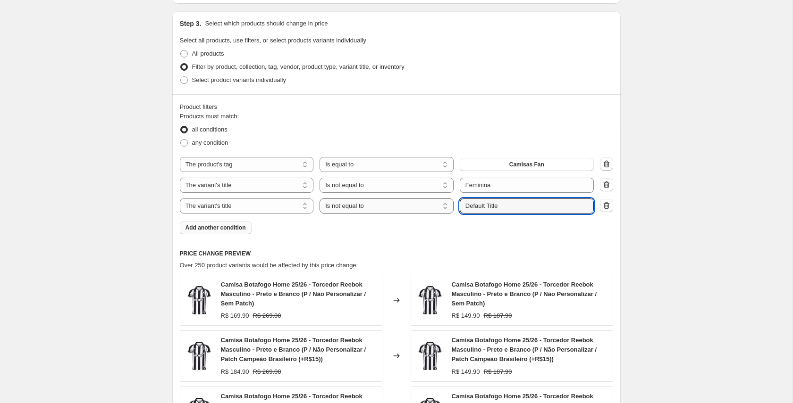
drag, startPoint x: 518, startPoint y: 204, endPoint x: 445, endPoint y: 204, distance: 73.1
click at [445, 204] on div "The product The product's collection The product's tag The product's vendor The…" at bounding box center [387, 206] width 414 height 15
type input "Jogador"
click at [335, 227] on div "Products must match: all conditions any condition The product The product's col…" at bounding box center [396, 173] width 433 height 123
click at [231, 226] on span "Add another condition" at bounding box center [215, 228] width 60 height 8
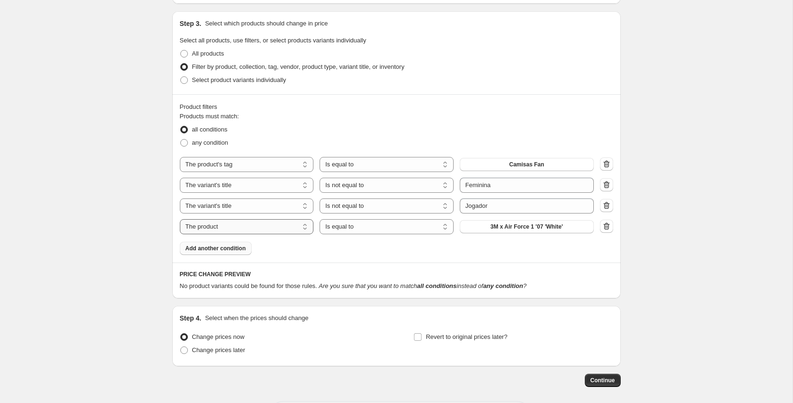
click at [262, 225] on select "The product The product's collection The product's tag The product's vendor The…" at bounding box center [247, 226] width 134 height 15
select select "title"
click at [384, 228] on select "Is equal to Is not equal to Contains" at bounding box center [386, 226] width 134 height 15
select select "not_equal"
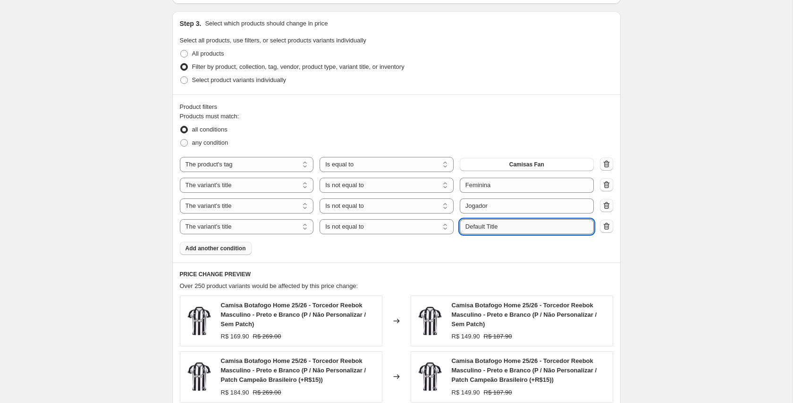
click at [508, 226] on input "Default Title" at bounding box center [527, 226] width 134 height 15
type input "Conjunto"
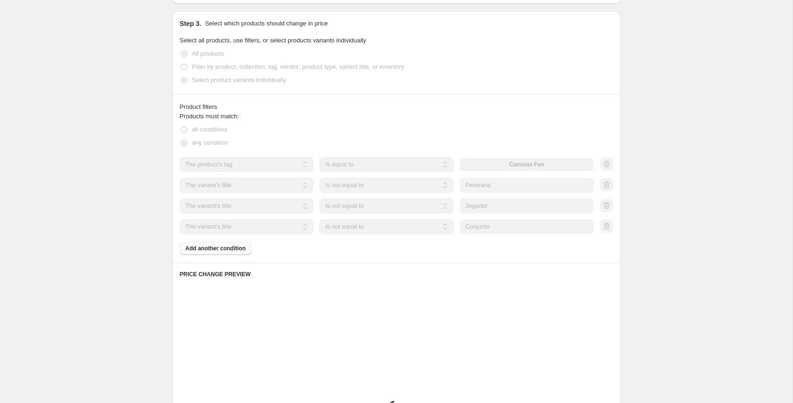
click at [332, 245] on div "Products must match: all conditions any condition The product The product's col…" at bounding box center [396, 183] width 433 height 143
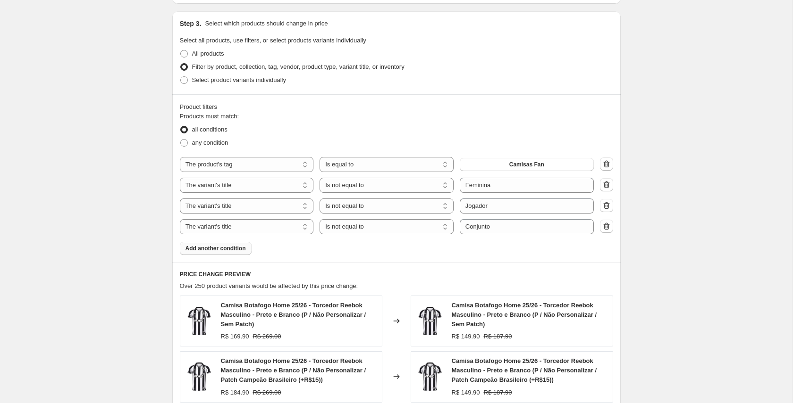
click at [216, 249] on span "Add another condition" at bounding box center [215, 249] width 60 height 8
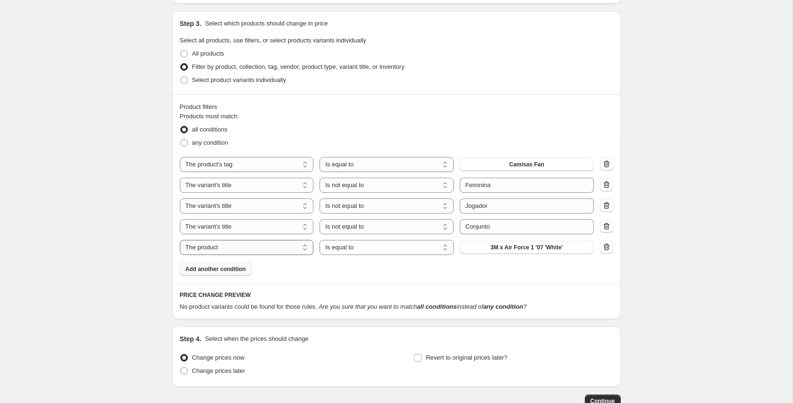
click at [223, 248] on select "The product The product's collection The product's tag The product's vendor The…" at bounding box center [247, 247] width 134 height 15
select select "title"
click at [386, 246] on select "Is equal to Is not equal to Contains" at bounding box center [386, 247] width 134 height 15
select select "not_equal"
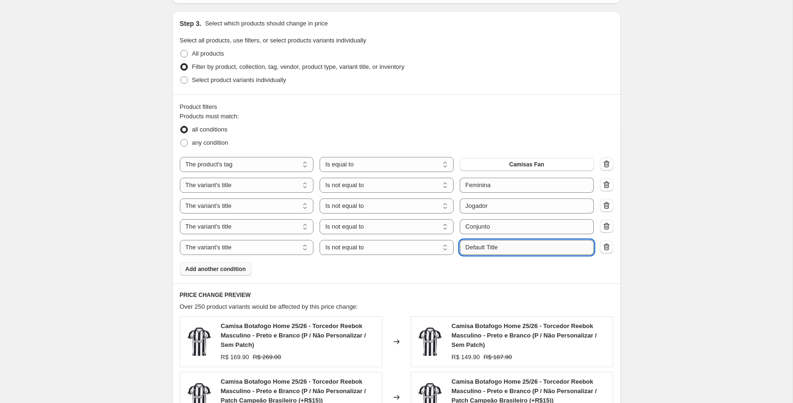
click at [489, 248] on input "Default Title" at bounding box center [527, 247] width 134 height 15
type input "bobojaco"
click at [402, 273] on div "Products must match: all conditions any condition The product The product's col…" at bounding box center [396, 194] width 433 height 164
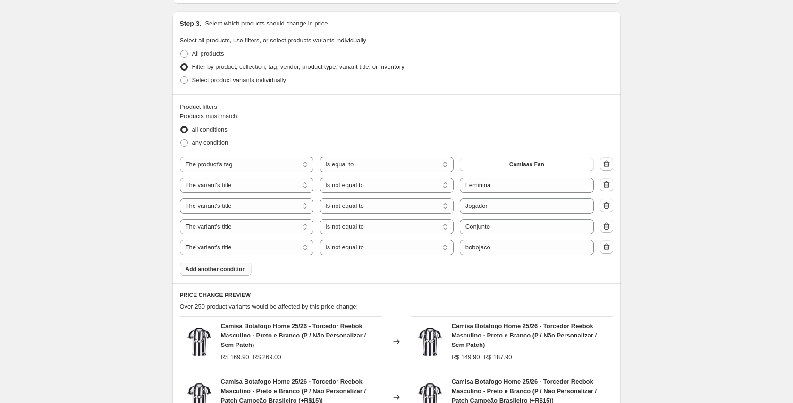
click at [224, 268] on span "Add another condition" at bounding box center [215, 270] width 60 height 8
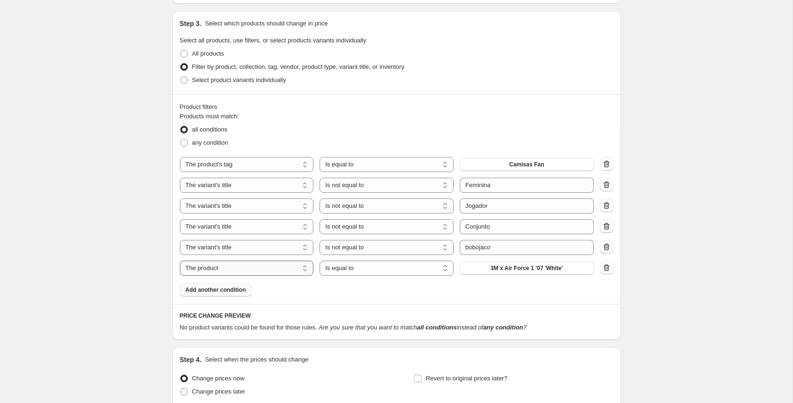
click at [234, 266] on select "The product The product's collection The product's tag The product's vendor The…" at bounding box center [247, 268] width 134 height 15
select select "title"
click at [376, 270] on select "Is equal to Is not equal to Contains" at bounding box center [386, 268] width 134 height 15
select select "not_equal"
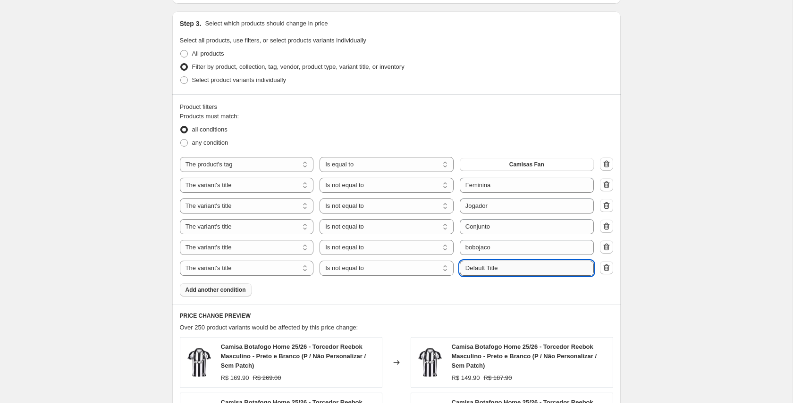
click at [507, 270] on input "Default Title" at bounding box center [527, 268] width 134 height 15
drag, startPoint x: 493, startPoint y: 269, endPoint x: 455, endPoint y: 269, distance: 37.3
click at [456, 269] on div "The product The product's collection The product's tag The product's vendor The…" at bounding box center [387, 268] width 414 height 15
type input "retro"
click at [294, 287] on div "Products must match: all conditions any condition The product The product's col…" at bounding box center [396, 204] width 433 height 185
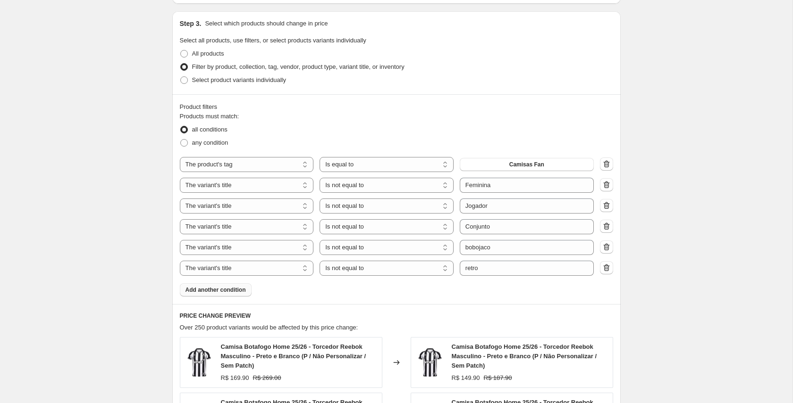
click at [235, 289] on span "Add another condition" at bounding box center [215, 290] width 60 height 8
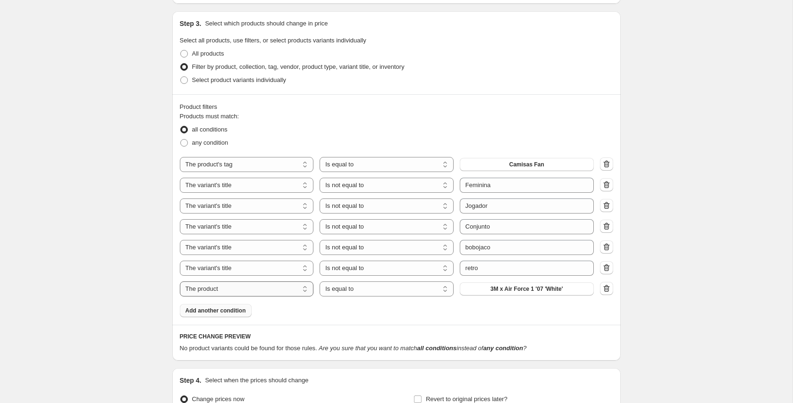
click at [235, 292] on select "The product The product's collection The product's tag The product's vendor The…" at bounding box center [247, 289] width 134 height 15
select select "title"
click at [414, 292] on select "Is equal to Is not equal to Contains" at bounding box center [386, 289] width 134 height 15
select select "not_equal"
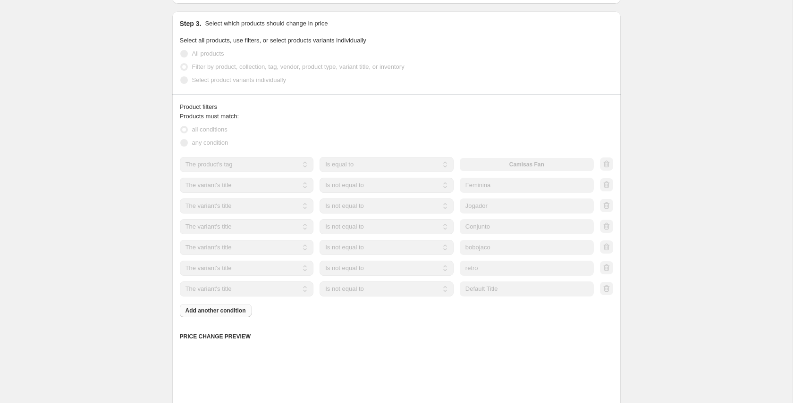
click at [491, 290] on input "Default Title" at bounding box center [527, 289] width 134 height 15
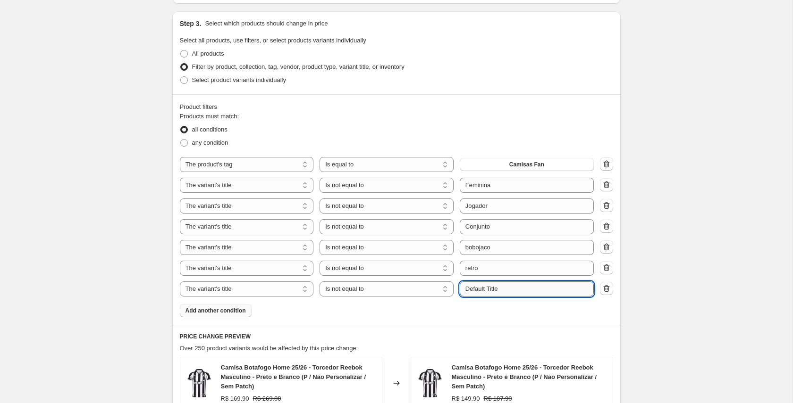
click at [491, 290] on input "Default Title" at bounding box center [527, 289] width 134 height 15
type input "chuteira"
click at [425, 311] on div "Products must match: all conditions any condition The product The product's col…" at bounding box center [396, 215] width 433 height 206
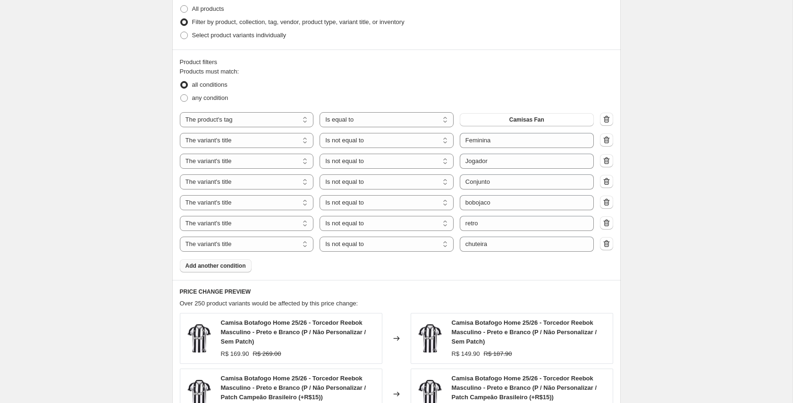
scroll to position [586, 0]
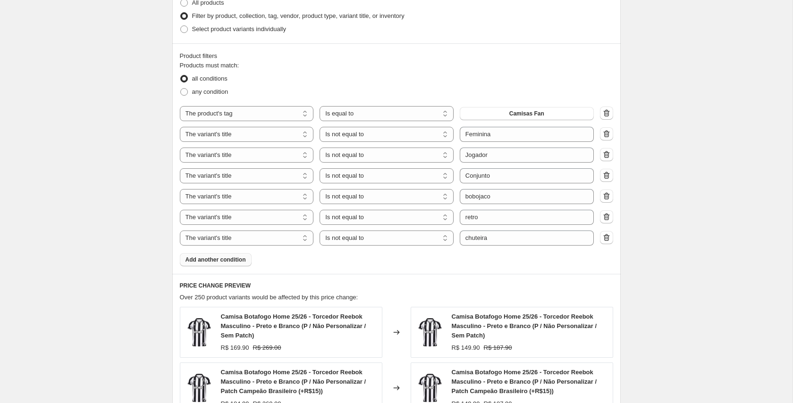
click at [217, 259] on span "Add another condition" at bounding box center [215, 260] width 60 height 8
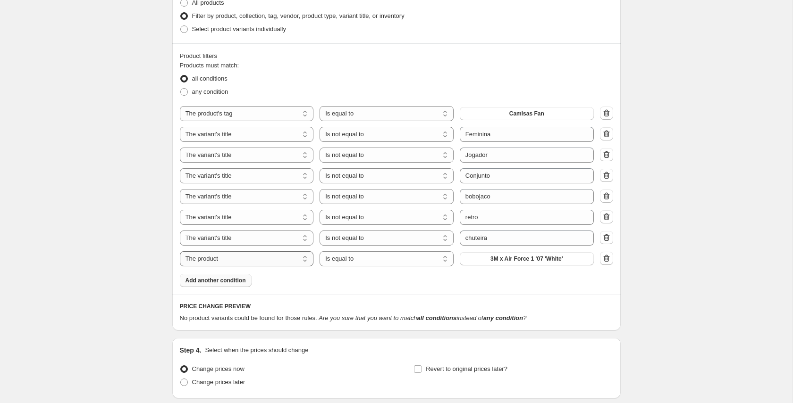
click at [240, 261] on select "The product The product's collection The product's tag The product's vendor The…" at bounding box center [247, 259] width 134 height 15
select select "title"
click at [396, 260] on select "Is equal to Is not equal to Contains" at bounding box center [386, 259] width 134 height 15
select select "not_equal"
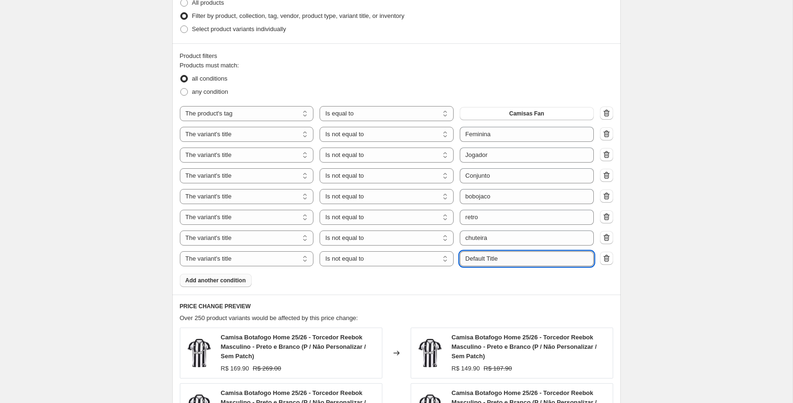
click at [500, 260] on input "Default Title" at bounding box center [527, 259] width 134 height 15
type input "infantil"
click at [369, 275] on div "Products must match: all conditions any condition The product The product's col…" at bounding box center [396, 174] width 433 height 227
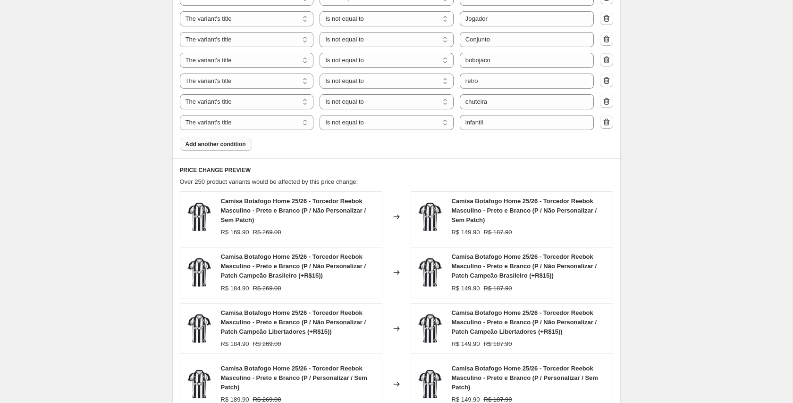
scroll to position [696, 0]
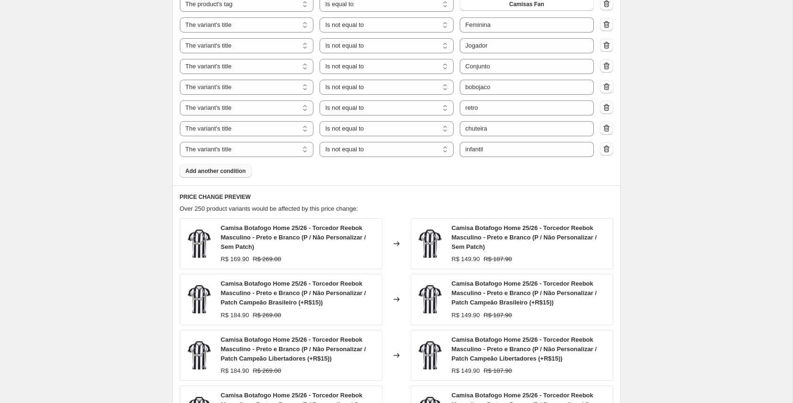
click at [220, 170] on span "Add another condition" at bounding box center [215, 172] width 60 height 8
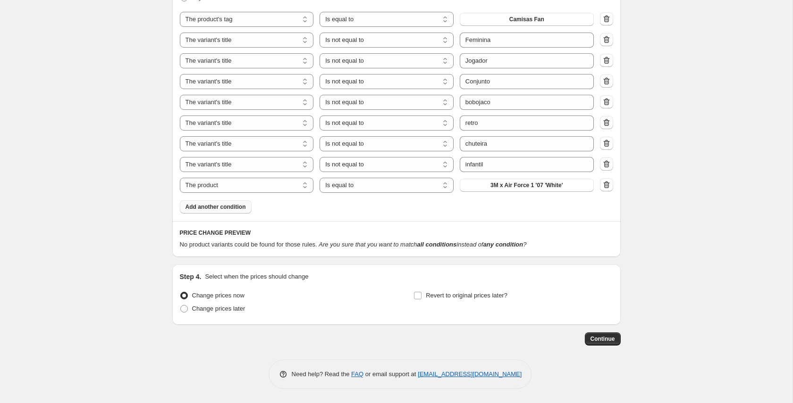
scroll to position [680, 0]
click at [239, 186] on select "The product The product's collection The product's tag The product's vendor The…" at bounding box center [247, 185] width 134 height 15
select select "title"
click at [371, 187] on select "Is equal to Is not equal to Contains" at bounding box center [386, 185] width 134 height 15
select select "not_equal"
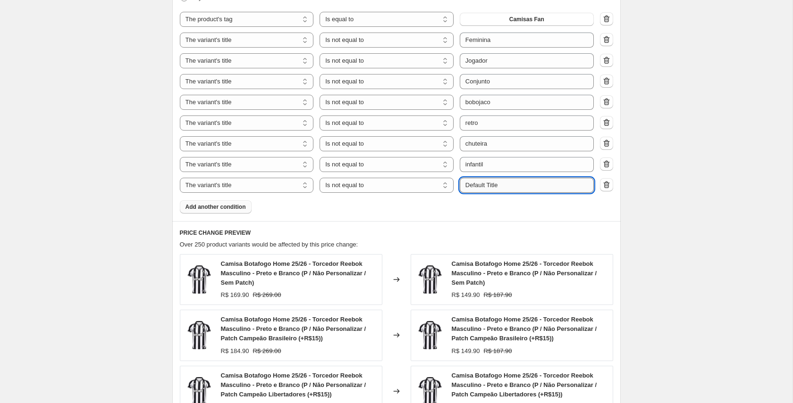
click at [487, 185] on input "Default Title" at bounding box center [527, 185] width 134 height 15
type input "Botafogo"
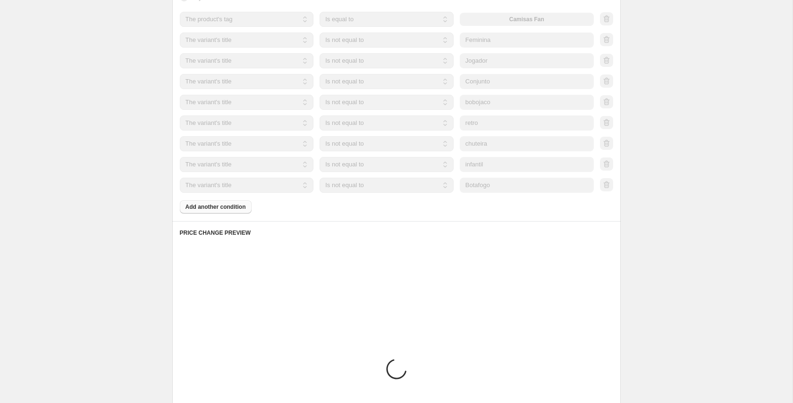
click at [443, 205] on div "Products must match: all conditions any condition The product The product's col…" at bounding box center [396, 89] width 433 height 247
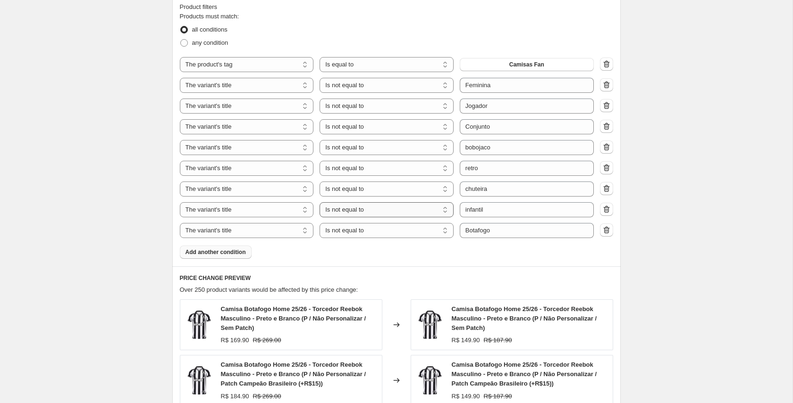
scroll to position [633, 0]
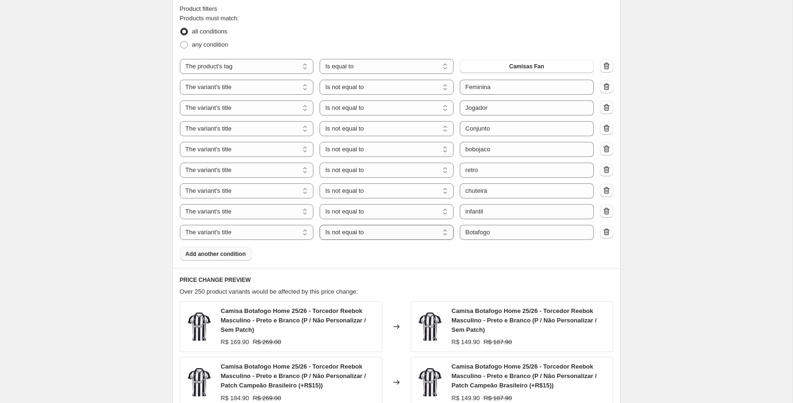
click at [427, 236] on select "Is equal to Is not equal to Contains" at bounding box center [386, 232] width 134 height 15
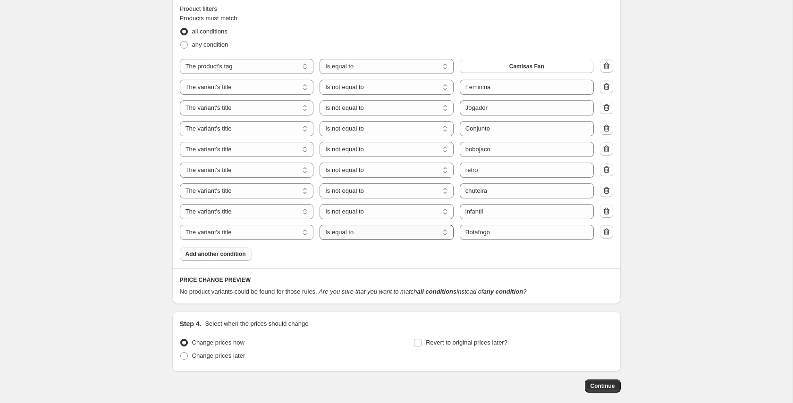
click at [422, 232] on select "Is equal to Is not equal to Contains" at bounding box center [386, 232] width 134 height 15
click at [389, 235] on select "Is equal to Is not equal to Contains" at bounding box center [386, 232] width 134 height 15
click at [415, 251] on div "Products must match: all conditions any condition The product The product's col…" at bounding box center [396, 137] width 433 height 247
click at [411, 233] on select "Is equal to Is not equal to Contains" at bounding box center [386, 232] width 134 height 15
select select "not_equal"
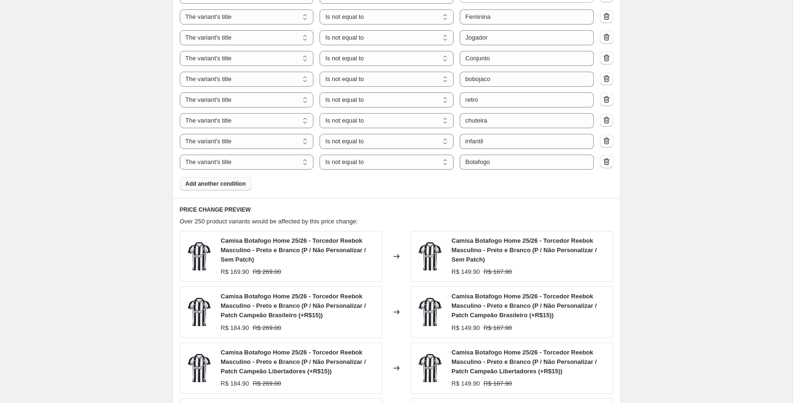
scroll to position [864, 0]
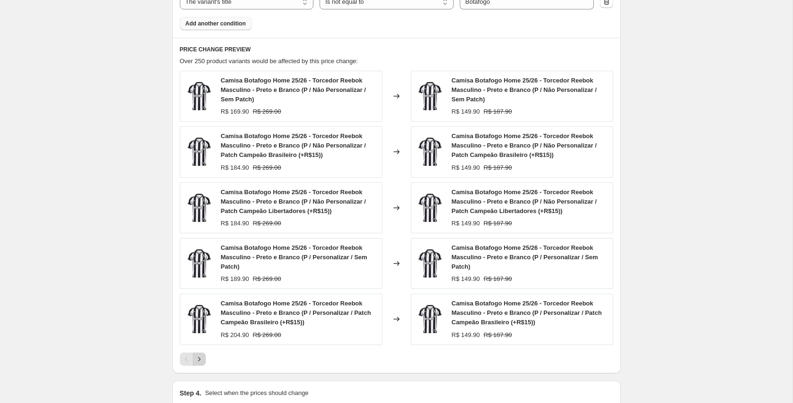
click at [199, 360] on icon "Next" at bounding box center [199, 359] width 2 height 4
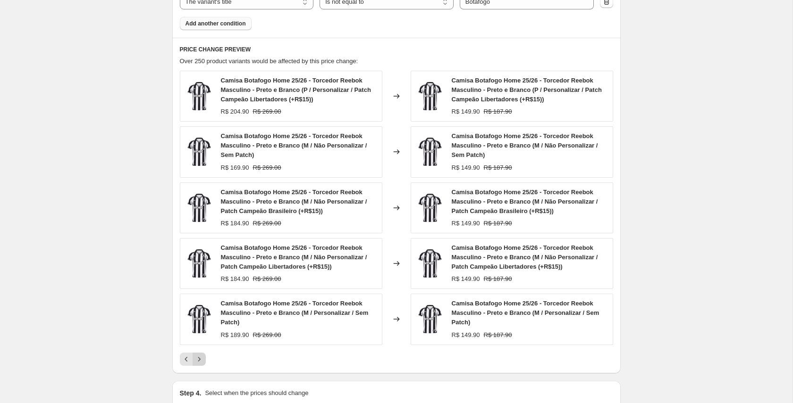
click at [199, 360] on icon "Next" at bounding box center [199, 359] width 2 height 4
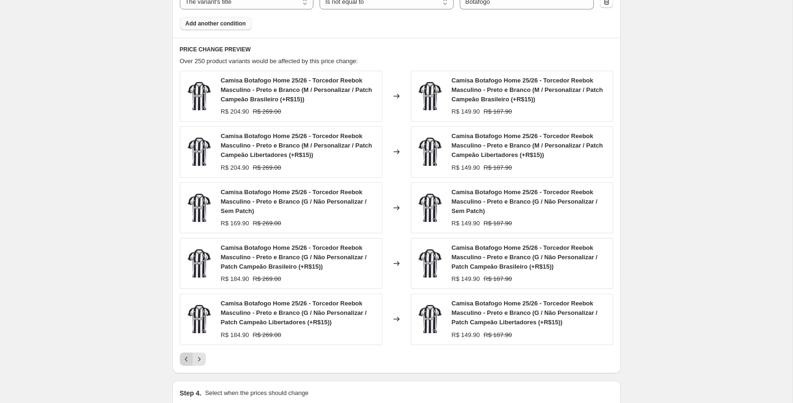
click at [185, 361] on icon "Previous" at bounding box center [186, 359] width 9 height 9
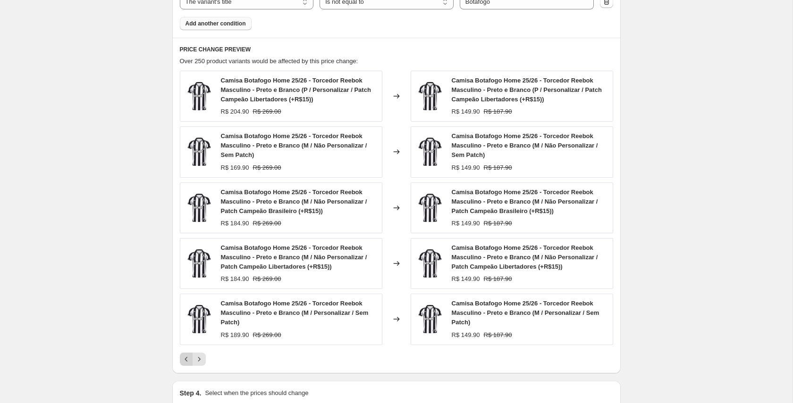
click at [185, 361] on icon "Previous" at bounding box center [186, 359] width 9 height 9
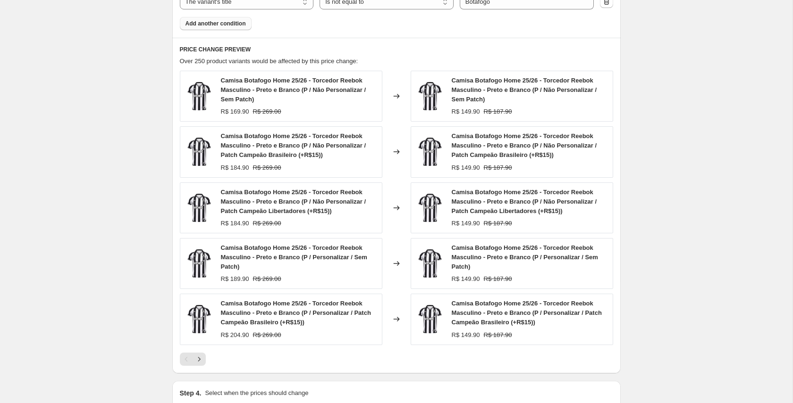
scroll to position [563, 0]
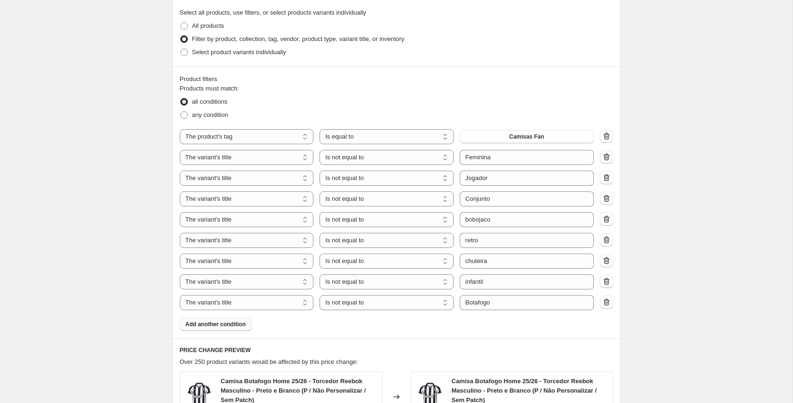
click at [610, 161] on icon "button" at bounding box center [606, 156] width 9 height 9
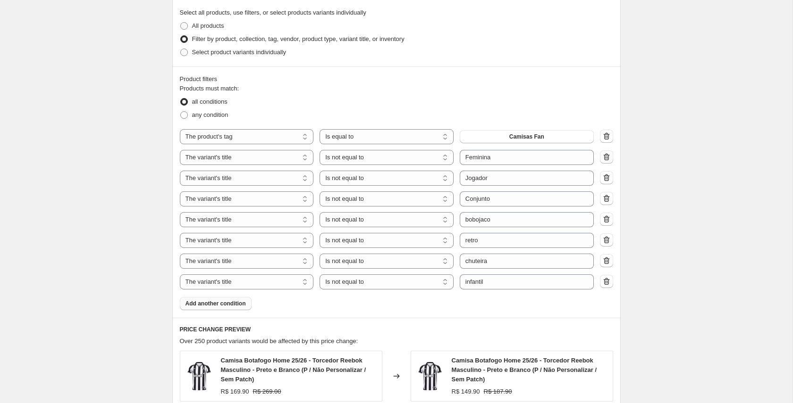
click at [609, 160] on icon "button" at bounding box center [606, 156] width 9 height 9
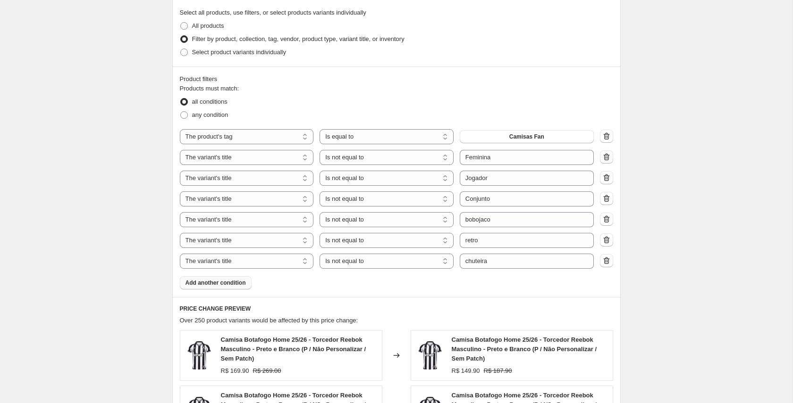
click at [609, 160] on icon "button" at bounding box center [606, 156] width 9 height 9
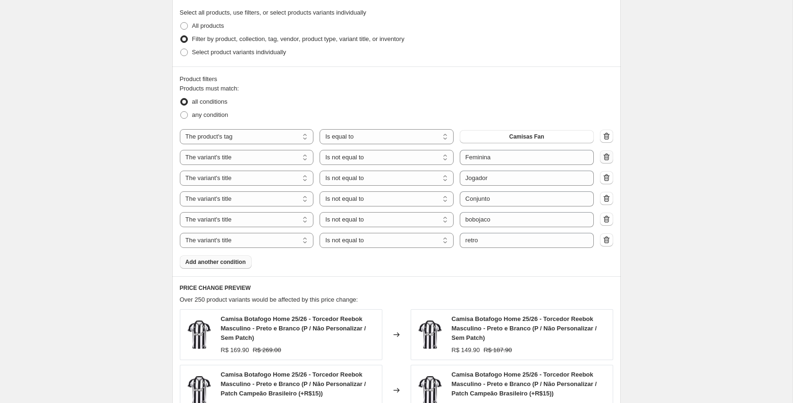
click at [609, 160] on icon "button" at bounding box center [606, 156] width 9 height 9
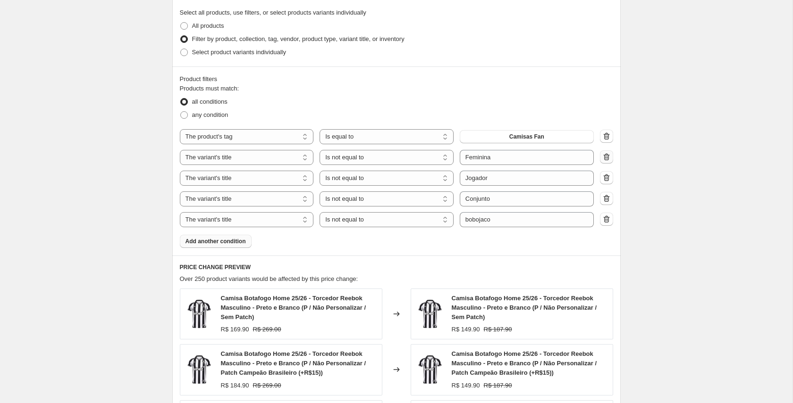
click at [609, 160] on icon "button" at bounding box center [606, 156] width 9 height 9
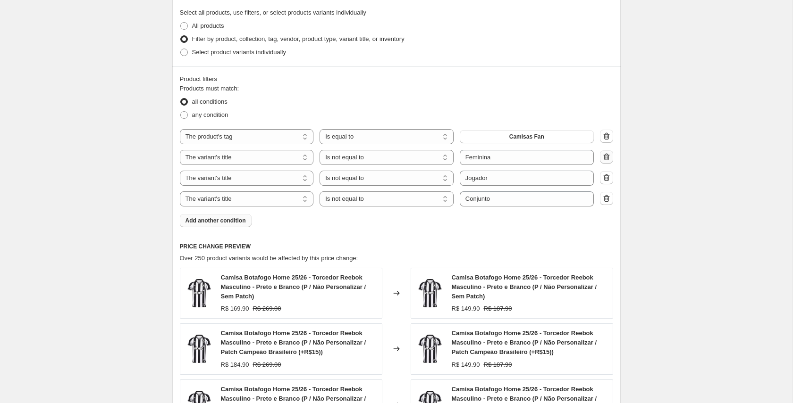
click at [609, 160] on icon "button" at bounding box center [606, 156] width 9 height 9
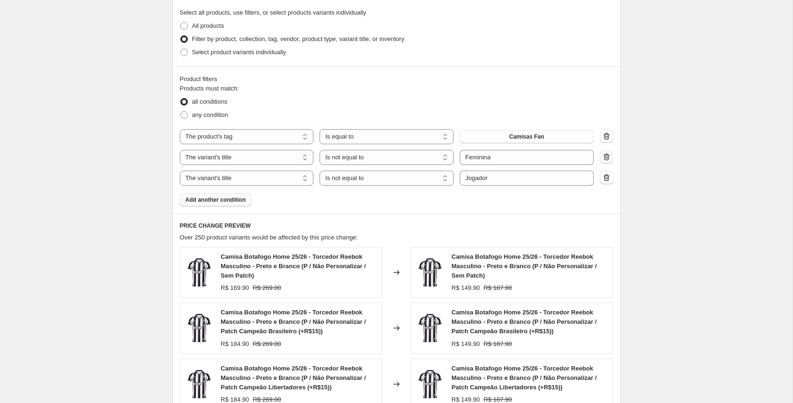
click at [609, 160] on icon "button" at bounding box center [606, 156] width 9 height 9
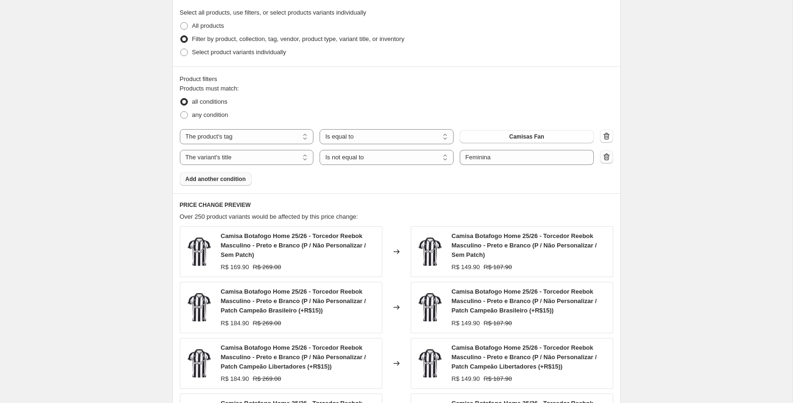
click at [609, 160] on icon "button" at bounding box center [606, 156] width 9 height 9
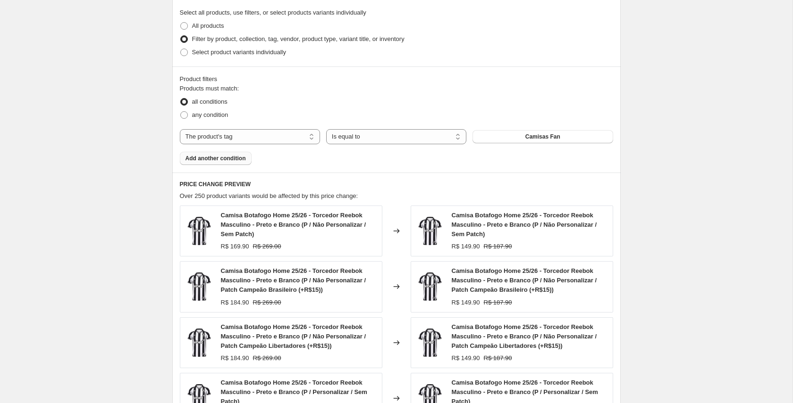
click at [221, 154] on button "Add another condition" at bounding box center [216, 158] width 72 height 13
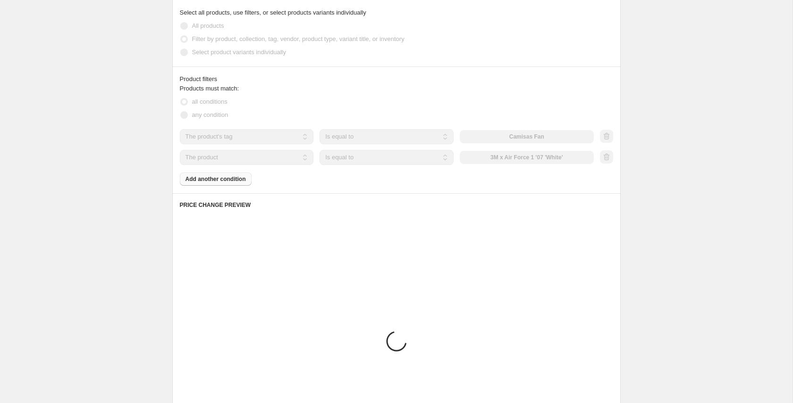
scroll to position [535, 0]
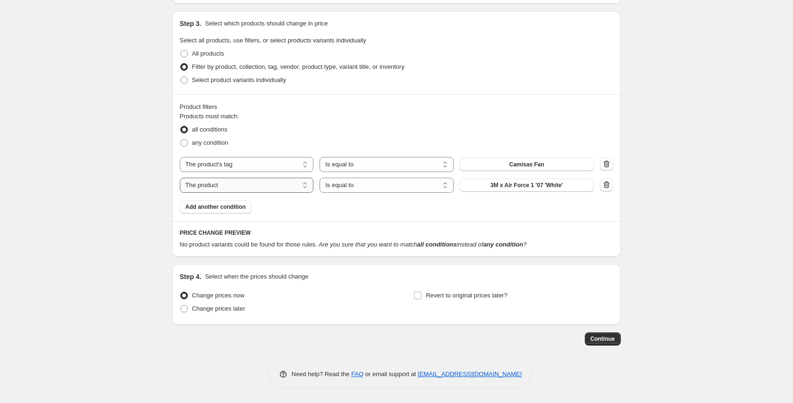
click at [282, 182] on select "The product The product's collection The product's tag The product's vendor The…" at bounding box center [247, 185] width 134 height 15
select select "collection"
click at [529, 187] on span "Tênis" at bounding box center [526, 186] width 15 height 8
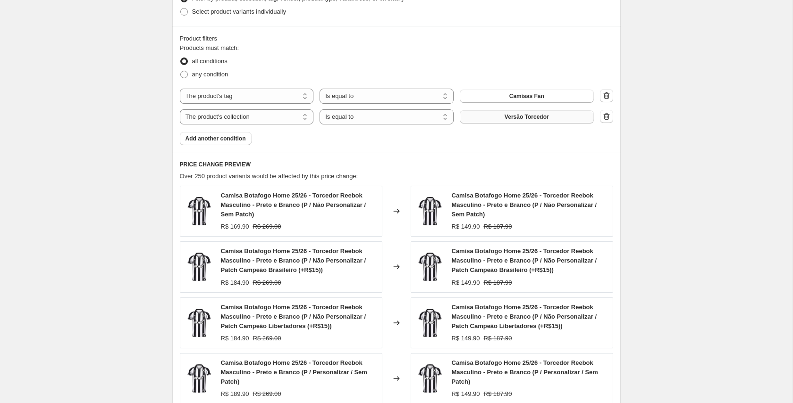
scroll to position [601, 0]
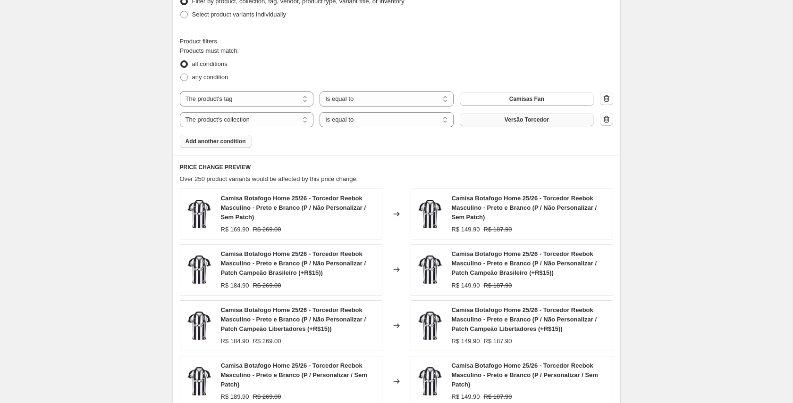
click at [228, 142] on span "Add another condition" at bounding box center [215, 142] width 60 height 8
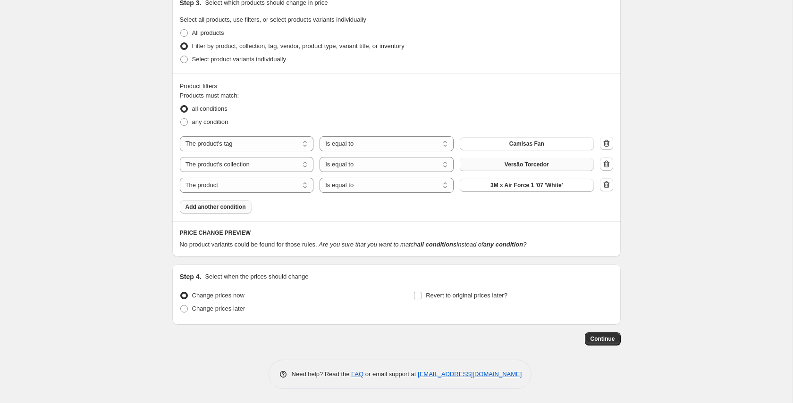
scroll to position [556, 0]
click at [250, 189] on select "The product The product's collection The product's tag The product's vendor The…" at bounding box center [247, 185] width 134 height 15
select select "title"
click at [394, 190] on select "Is equal to Is not equal to Contains" at bounding box center [386, 185] width 134 height 15
select select "not_equal"
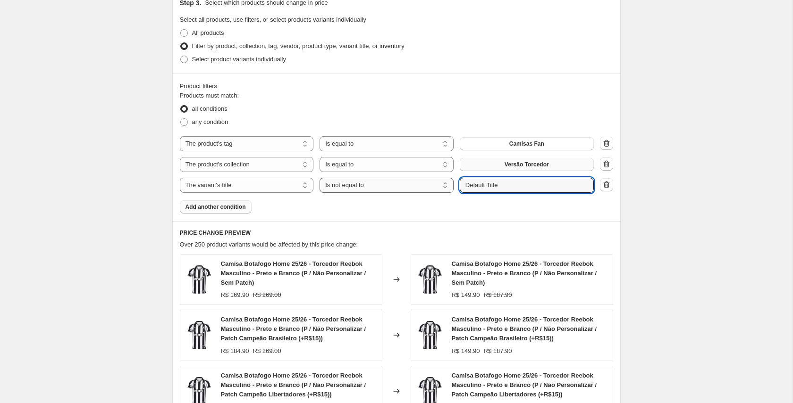
drag, startPoint x: 482, startPoint y: 187, endPoint x: 442, endPoint y: 187, distance: 40.1
click at [446, 187] on div "The product The product's collection The product's tag The product's vendor The…" at bounding box center [387, 185] width 414 height 15
click at [521, 208] on div "Products must match: all conditions any condition The product The product's col…" at bounding box center [396, 152] width 433 height 123
drag, startPoint x: 477, startPoint y: 185, endPoint x: 460, endPoint y: 188, distance: 17.2
click at [461, 186] on input "P" at bounding box center [527, 185] width 134 height 15
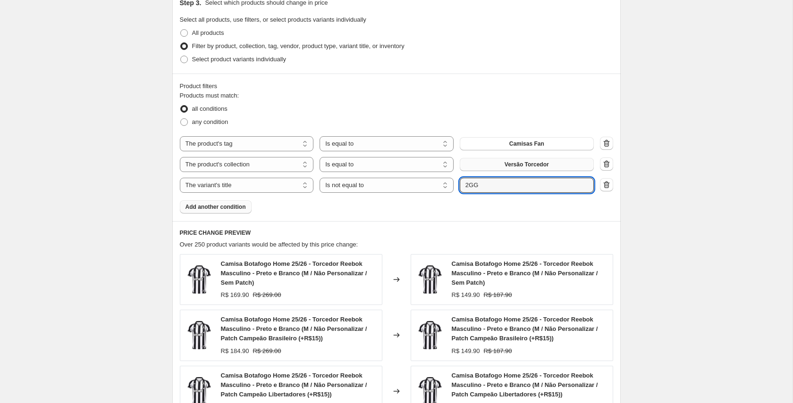
type input "2GG"
click at [431, 206] on div "Products must match: all conditions any condition The product The product's col…" at bounding box center [396, 152] width 433 height 123
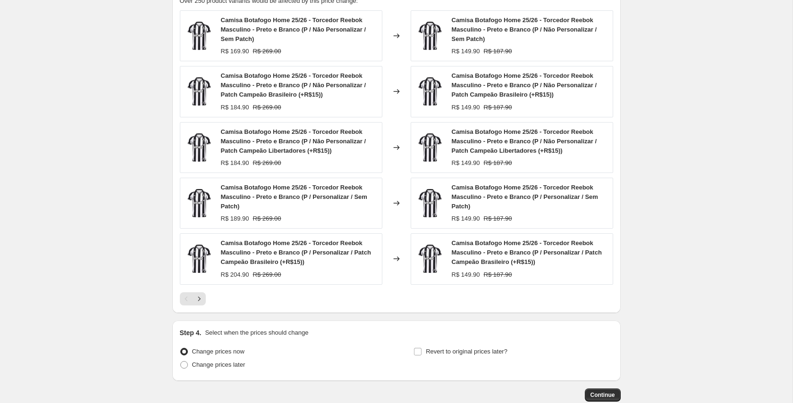
scroll to position [806, 0]
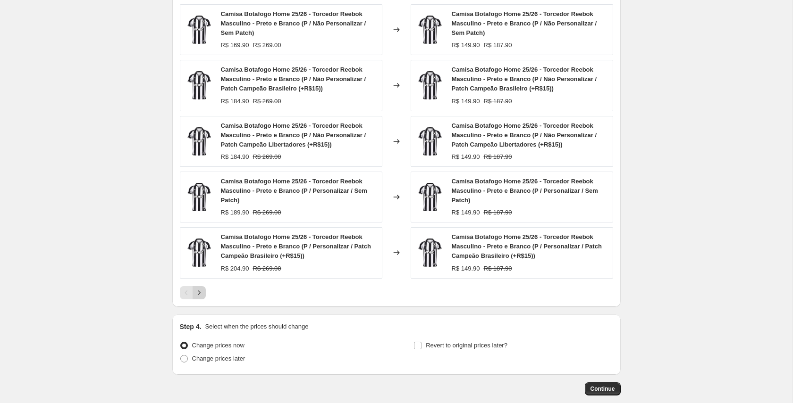
click at [201, 293] on icon "Next" at bounding box center [198, 292] width 9 height 9
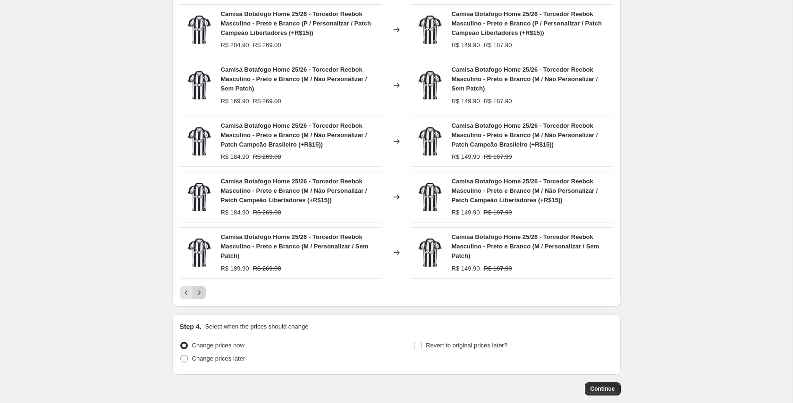
click at [198, 290] on icon "Next" at bounding box center [198, 292] width 9 height 9
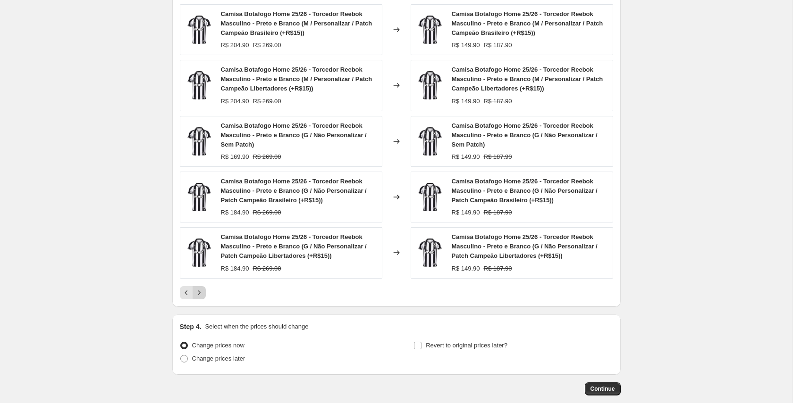
click at [199, 292] on icon "Next" at bounding box center [198, 292] width 9 height 9
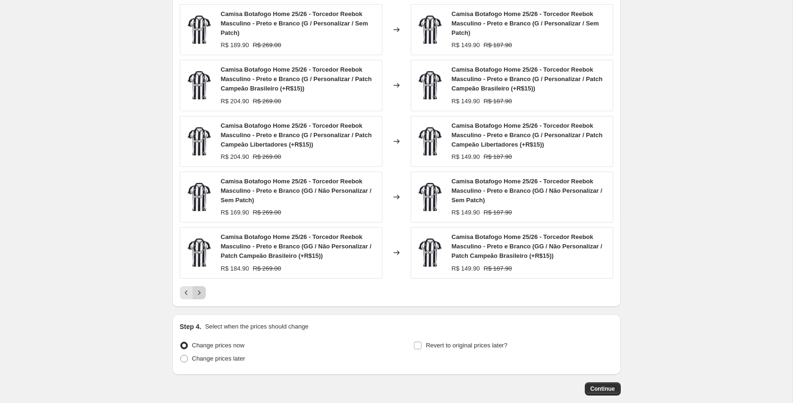
click at [199, 292] on icon "Next" at bounding box center [198, 292] width 9 height 9
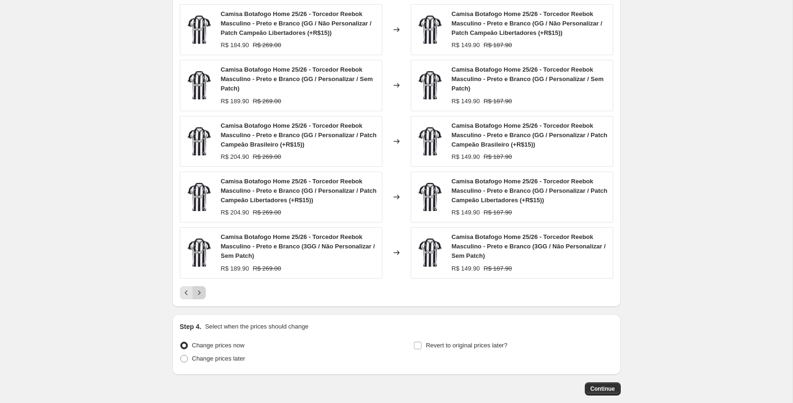
click at [199, 292] on icon "Next" at bounding box center [198, 292] width 9 height 9
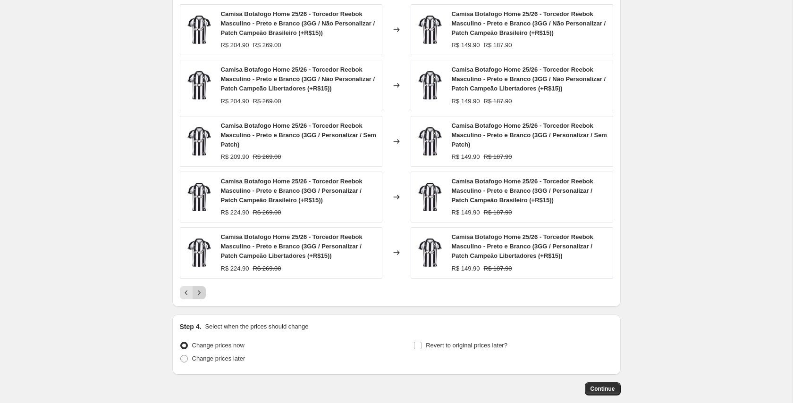
click at [200, 293] on icon "Next" at bounding box center [198, 292] width 9 height 9
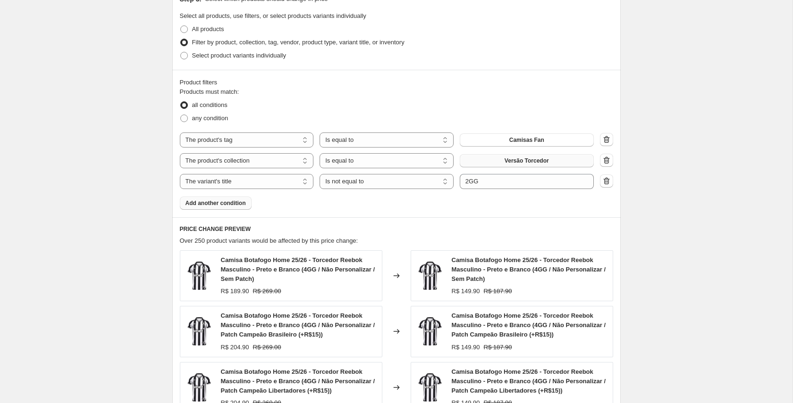
scroll to position [545, 0]
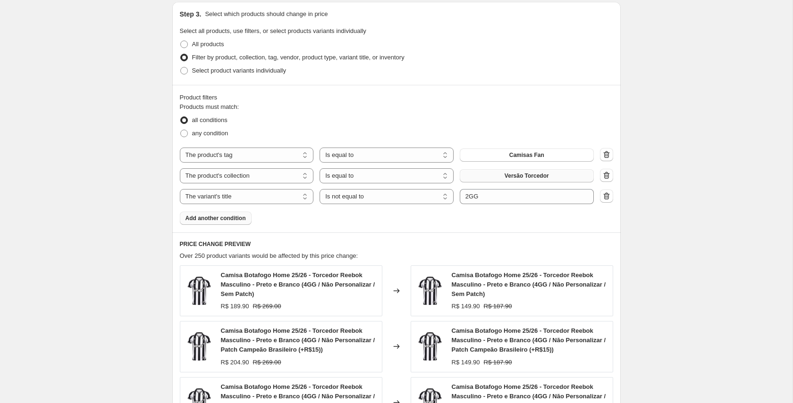
click at [226, 218] on span "Add another condition" at bounding box center [215, 219] width 60 height 8
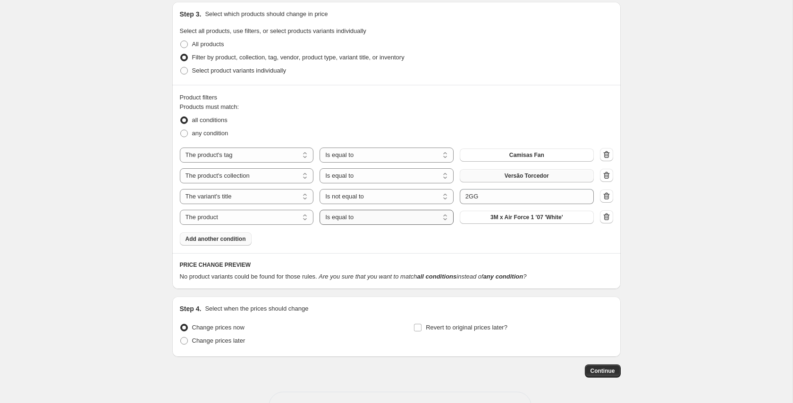
click at [389, 216] on select "Is equal to Is not equal to" at bounding box center [386, 217] width 134 height 15
select select "not_equal"
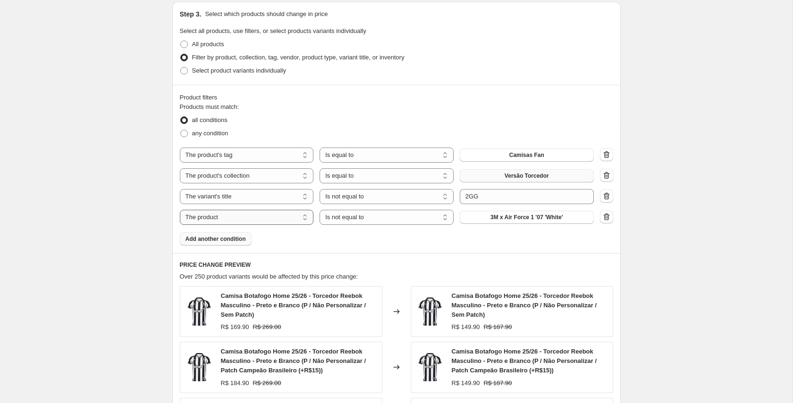
click at [281, 219] on select "The product The product's collection The product's tag The product's vendor The…" at bounding box center [247, 217] width 134 height 15
select select "title"
click at [491, 216] on input "Default Title" at bounding box center [527, 217] width 134 height 15
drag, startPoint x: 478, startPoint y: 218, endPoint x: 447, endPoint y: 218, distance: 31.1
click at [449, 218] on div "The product The product's collection The product's tag The product's vendor The…" at bounding box center [387, 217] width 414 height 15
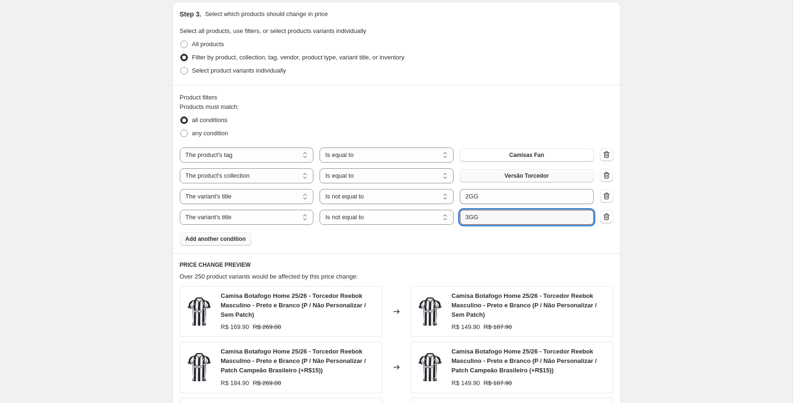
type input "3GG"
click at [219, 236] on span "Add another condition" at bounding box center [215, 239] width 60 height 8
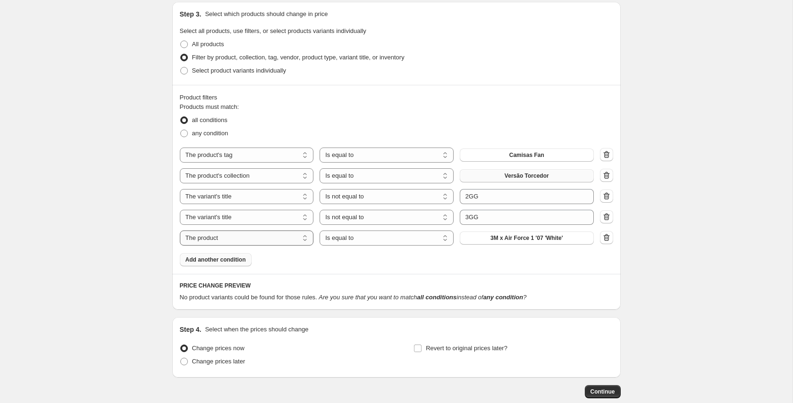
click at [292, 237] on select "The product The product's collection The product's tag The product's vendor The…" at bounding box center [247, 238] width 134 height 15
select select "title"
click at [411, 236] on select "Is equal to Is not equal to Contains" at bounding box center [386, 238] width 134 height 15
select select "not_equal"
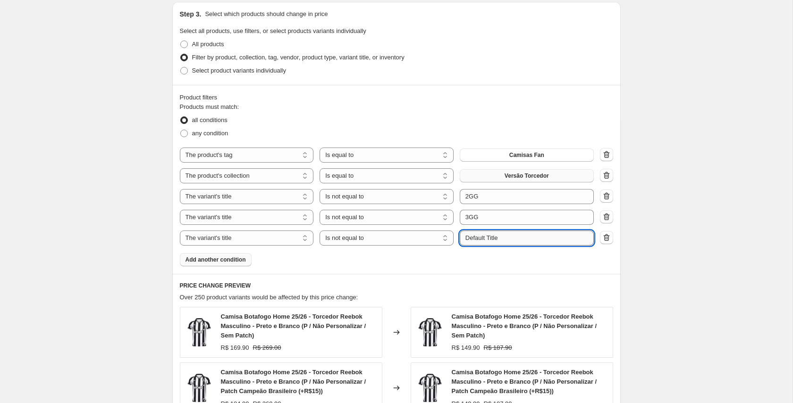
click at [483, 239] on input "Default Title" at bounding box center [527, 238] width 134 height 15
type input "4GG"
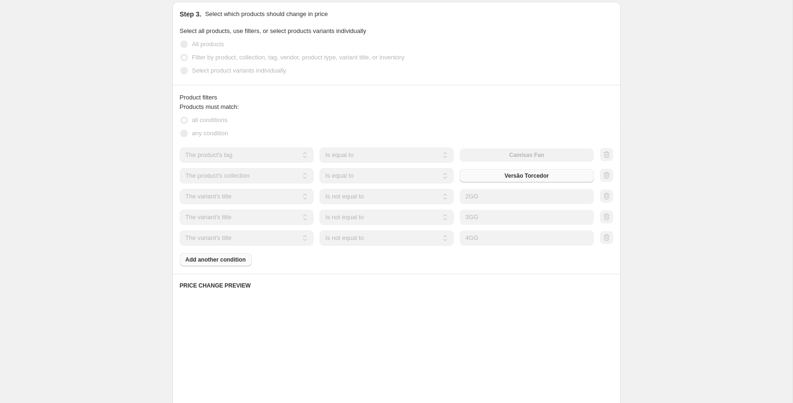
click at [413, 261] on div "Products must match: all conditions any condition The product The product's col…" at bounding box center [396, 184] width 433 height 164
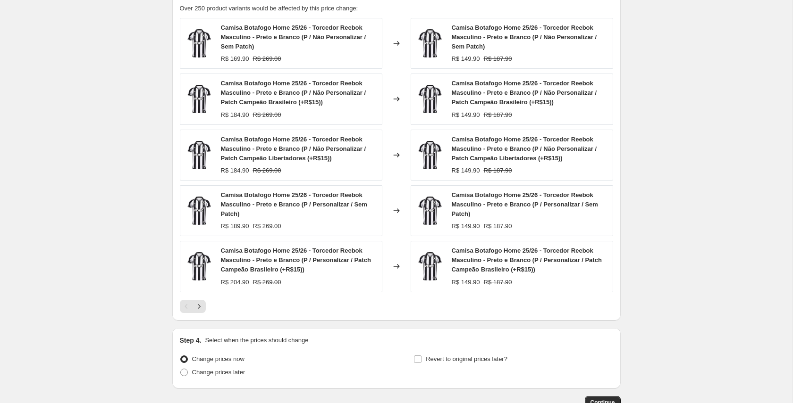
scroll to position [818, 0]
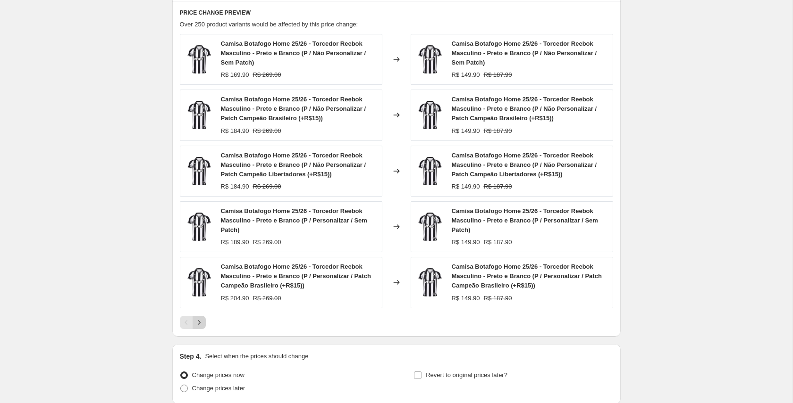
click at [199, 321] on icon "Next" at bounding box center [198, 322] width 9 height 9
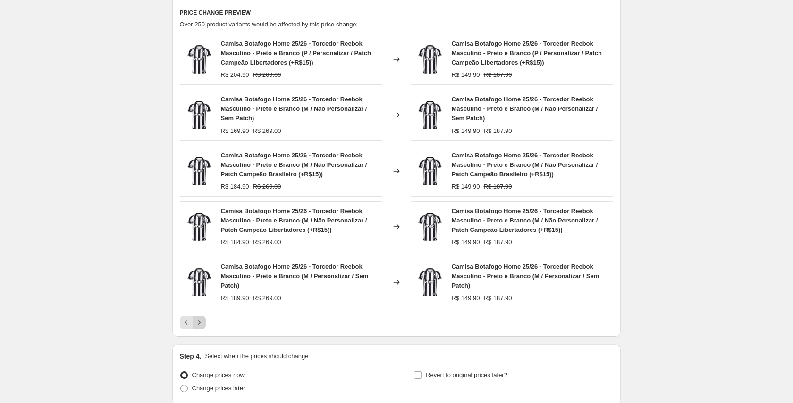
click at [198, 322] on icon "Next" at bounding box center [198, 322] width 9 height 9
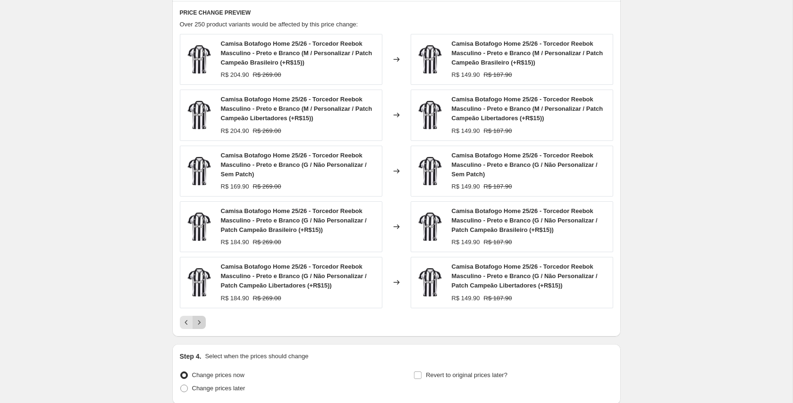
click at [198, 322] on icon "Next" at bounding box center [198, 322] width 9 height 9
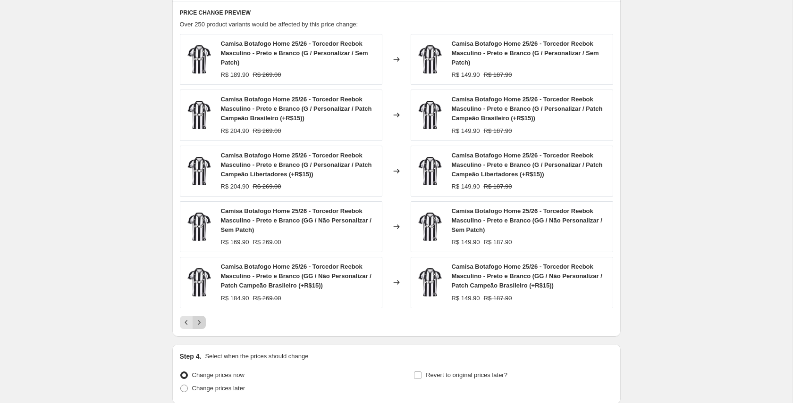
click at [198, 322] on icon "Next" at bounding box center [198, 322] width 9 height 9
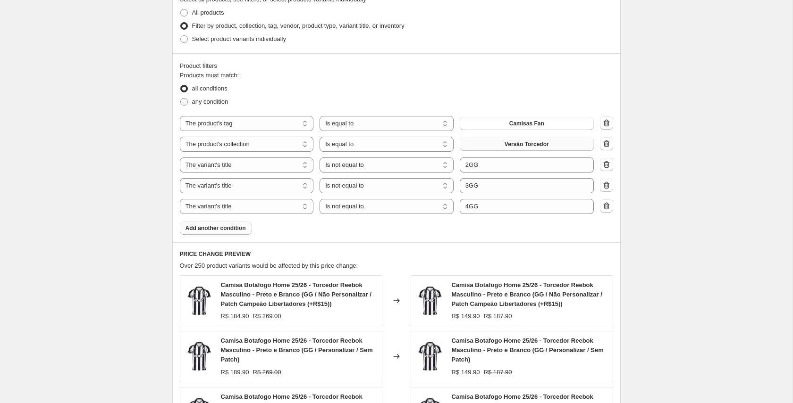
scroll to position [576, 0]
click at [219, 229] on span "Add another condition" at bounding box center [215, 229] width 60 height 8
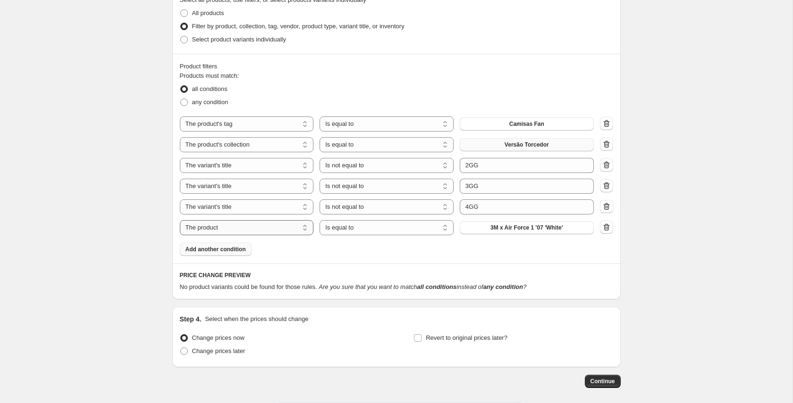
click at [280, 231] on select "The product The product's collection The product's tag The product's vendor The…" at bounding box center [247, 227] width 134 height 15
select select "title"
click at [379, 229] on select "Is equal to Is not equal to Contains" at bounding box center [386, 227] width 134 height 15
select select "not_equal"
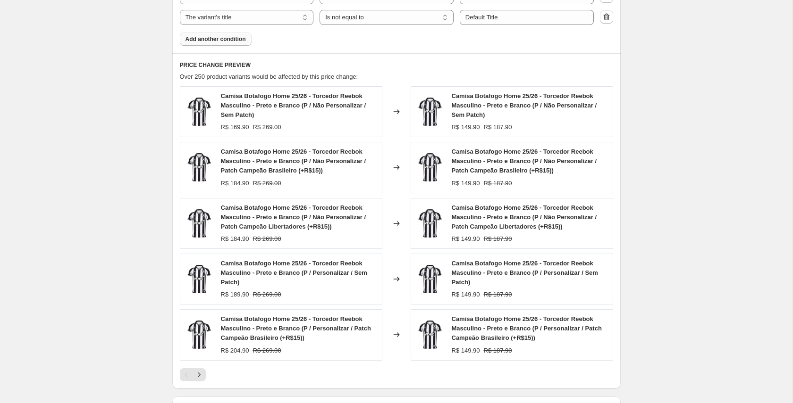
scroll to position [788, 0]
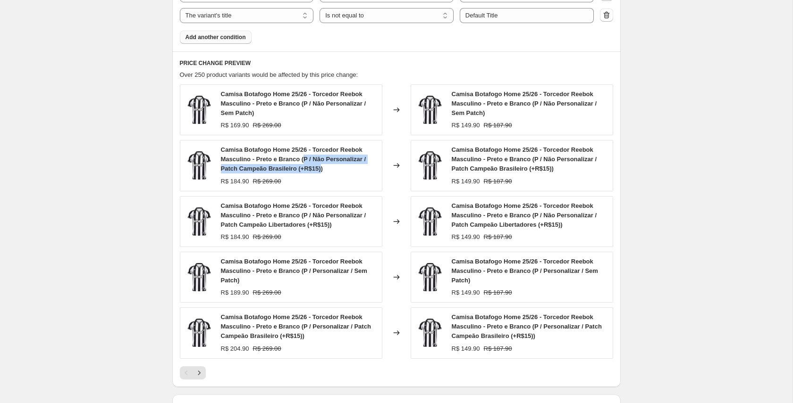
drag, startPoint x: 306, startPoint y: 159, endPoint x: 323, endPoint y: 169, distance: 19.8
click at [323, 169] on span "Camisa Botafogo Home 25/26 - Torcedor Reebok Masculino - Preto e Branco (P / Nã…" at bounding box center [293, 159] width 145 height 26
copy span "P / Não Personalizar / Patch Campeão Brasileiro (+R$15)"
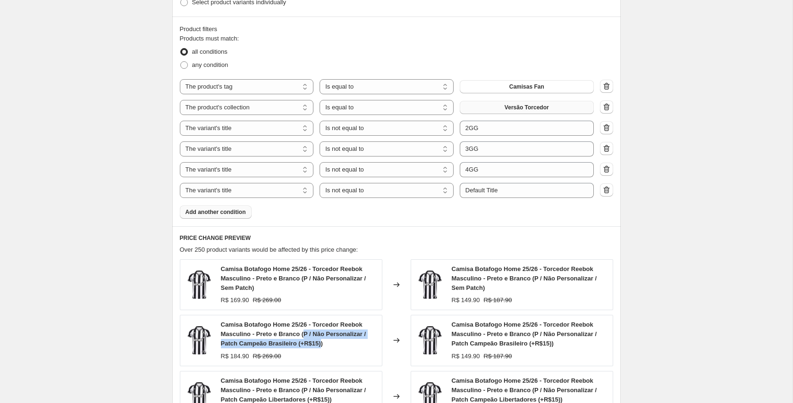
scroll to position [628, 0]
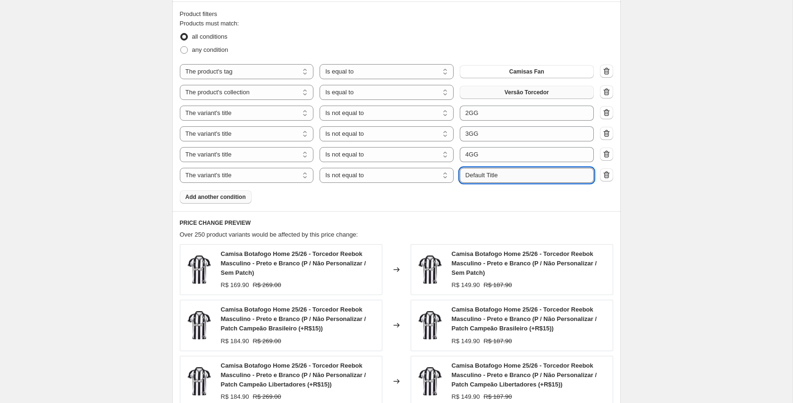
click at [489, 175] on input "Default Title" at bounding box center [527, 175] width 134 height 15
paste input "P / Não Personalizar / Patch Campeão Brasileiro (+R$15)"
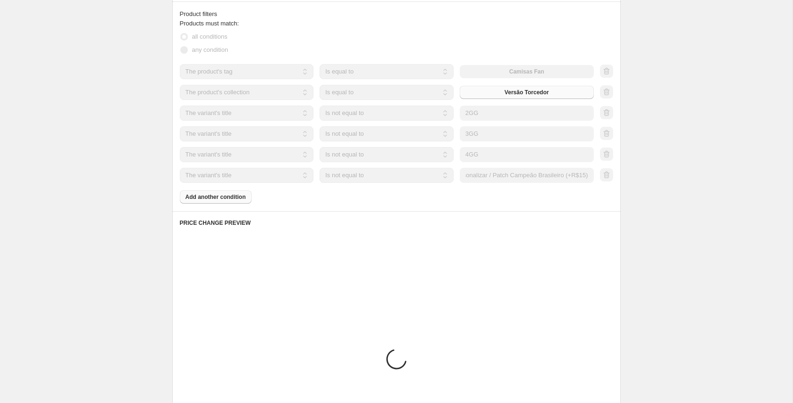
click at [390, 196] on div "Products must match: all conditions any condition The product The product's col…" at bounding box center [396, 111] width 433 height 185
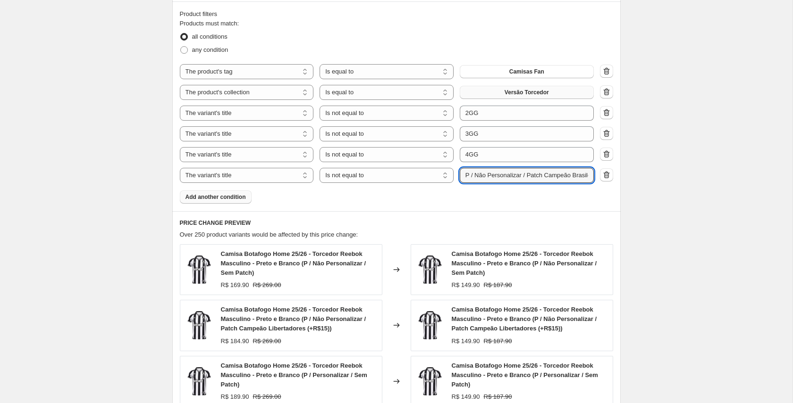
drag, startPoint x: 475, startPoint y: 175, endPoint x: 458, endPoint y: 175, distance: 17.0
click at [458, 175] on div "The product The product's collection The product's tag The product's vendor The…" at bounding box center [387, 175] width 414 height 15
click at [451, 197] on div "Products must match: all conditions any condition The product The product's col…" at bounding box center [396, 111] width 433 height 185
drag, startPoint x: 571, startPoint y: 176, endPoint x: 619, endPoint y: 176, distance: 47.7
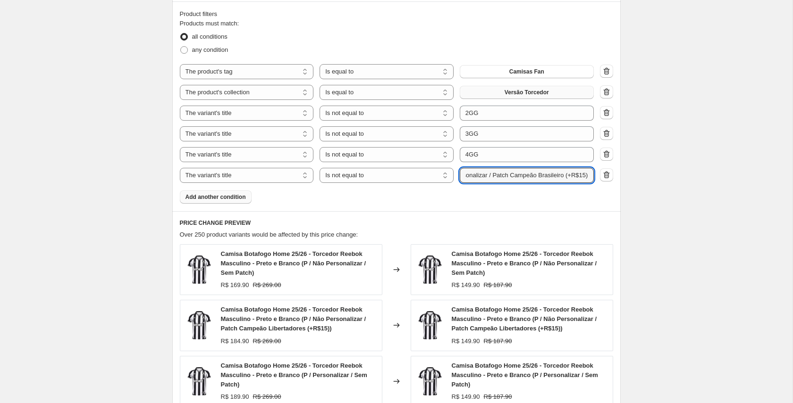
click at [619, 176] on div "Product filters Products must match: all conditions any condition The product T…" at bounding box center [396, 106] width 448 height 210
click at [470, 200] on div "Products must match: all conditions any condition The product The product's col…" at bounding box center [396, 111] width 433 height 185
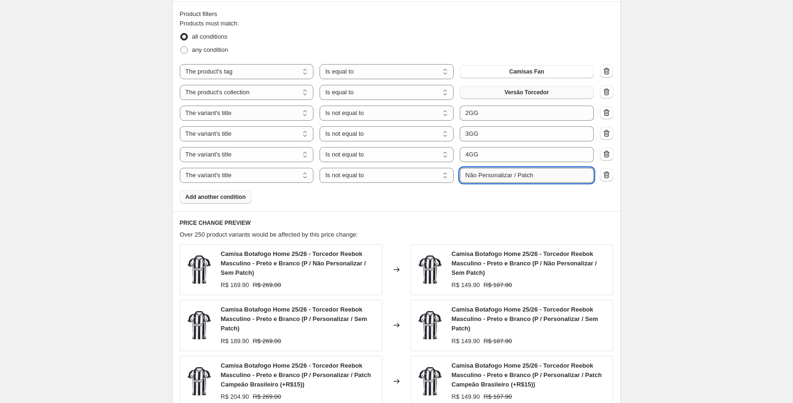
click at [488, 173] on input "Não Personalizar / Patch" at bounding box center [527, 175] width 134 height 15
click at [480, 178] on input "Não Personalizar / Patch" at bounding box center [527, 175] width 134 height 15
drag, startPoint x: 475, startPoint y: 176, endPoint x: 460, endPoint y: 176, distance: 15.6
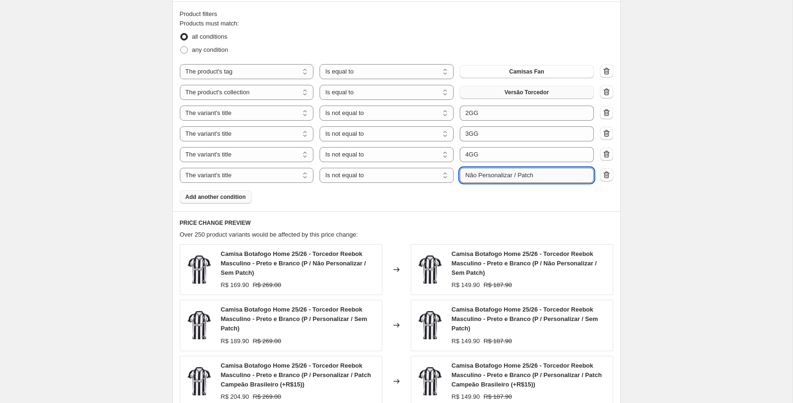
click at [461, 176] on input "Não Personalizar / Patch" at bounding box center [527, 175] width 134 height 15
type input "Personalizar / Patch"
click at [466, 202] on div "Products must match: all conditions any condition The product The product's col…" at bounding box center [396, 111] width 433 height 185
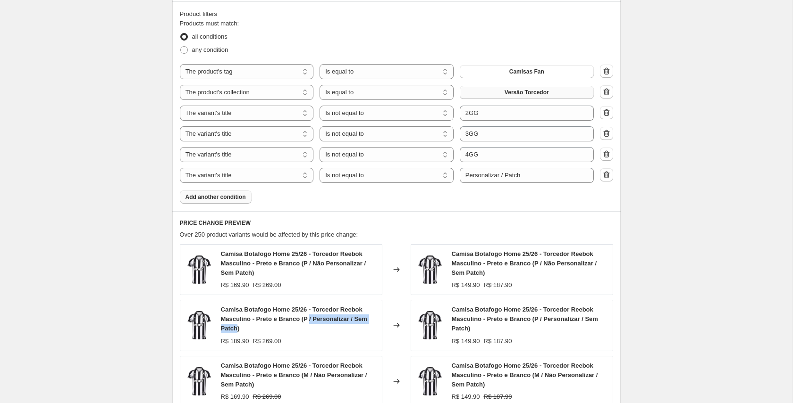
drag, startPoint x: 311, startPoint y: 320, endPoint x: 237, endPoint y: 328, distance: 74.6
click at [237, 328] on span "Camisa Botafogo Home 25/26 - Torcedor Reebok Masculino - Preto e Branco (P / Pe…" at bounding box center [294, 319] width 146 height 26
copy span "/ Personalizar / Sem Patch"
click at [444, 199] on div "Products must match: all conditions any condition The product The product's col…" at bounding box center [396, 111] width 433 height 185
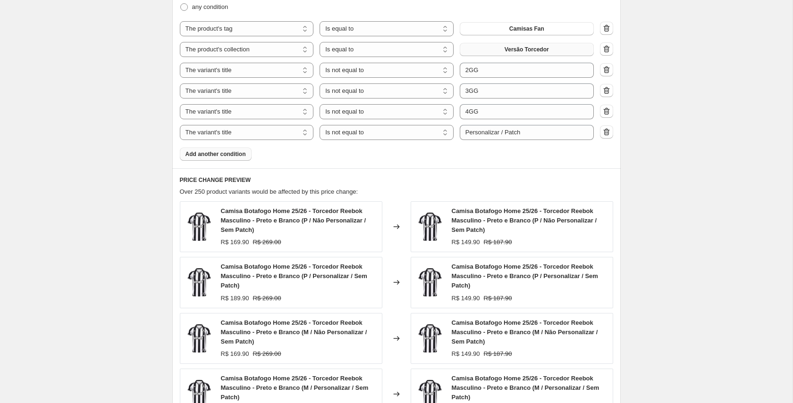
scroll to position [648, 0]
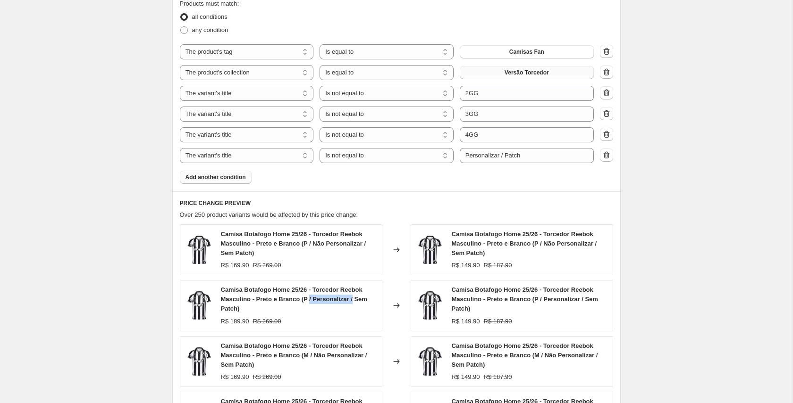
drag, startPoint x: 311, startPoint y: 300, endPoint x: 356, endPoint y: 300, distance: 45.3
click at [356, 300] on span "Camisa Botafogo Home 25/26 - Torcedor Reebok Masculino - Preto e Branco (P / Pe…" at bounding box center [294, 299] width 146 height 26
copy span "/ Personalizar /"
click at [478, 174] on div "Products must match: all conditions any condition The product The product's col…" at bounding box center [396, 91] width 433 height 185
click at [209, 176] on span "Add another condition" at bounding box center [215, 178] width 60 height 8
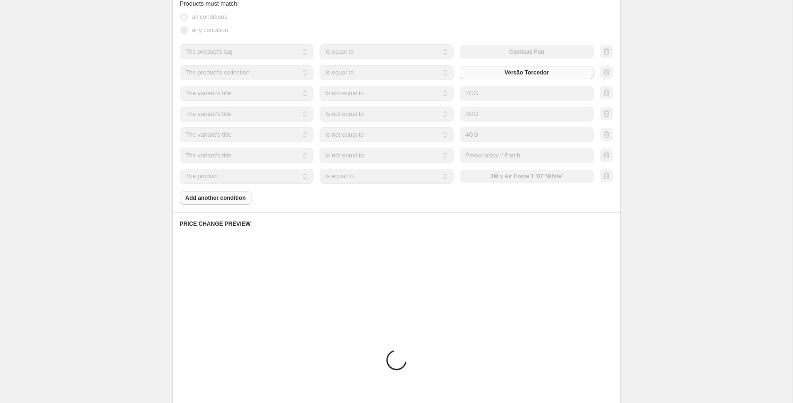
scroll to position [639, 0]
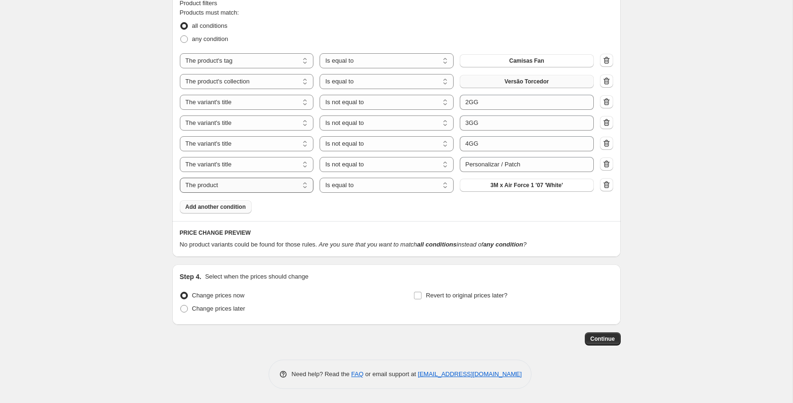
click at [284, 178] on select "The product The product's collection The product's tag The product's vendor The…" at bounding box center [247, 185] width 134 height 15
select select "title"
click at [415, 186] on select "Is equal to Is not equal to Contains" at bounding box center [386, 185] width 134 height 15
select select "not_equal"
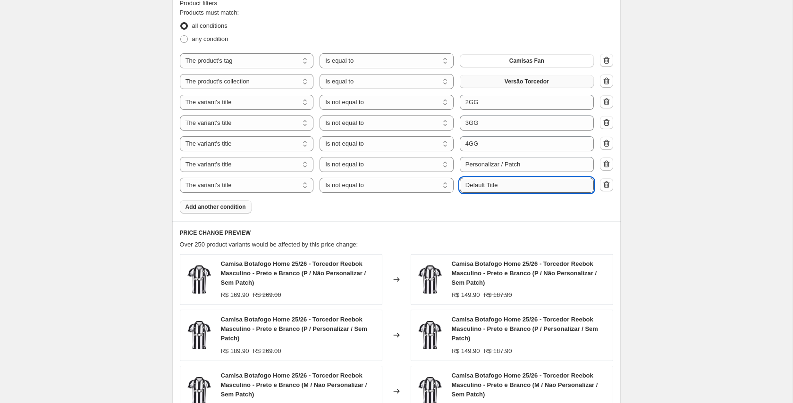
click at [496, 184] on input "Default Title" at bounding box center [527, 185] width 134 height 15
paste input "/ Personalizar /"
click at [475, 208] on div "Products must match: all conditions any condition The product The product's col…" at bounding box center [396, 111] width 433 height 206
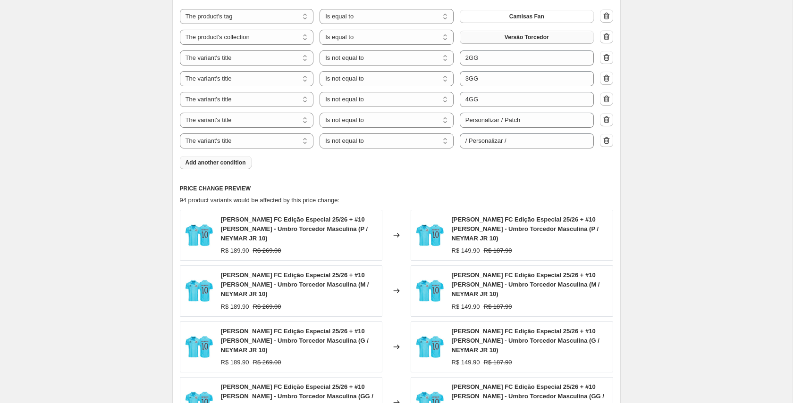
scroll to position [684, 0]
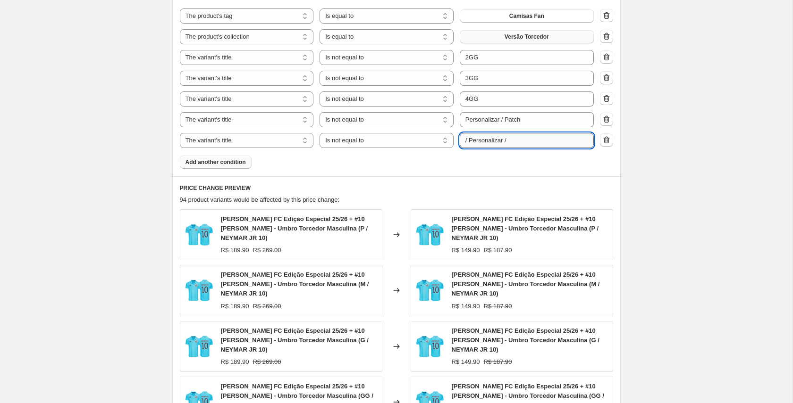
drag, startPoint x: 505, startPoint y: 141, endPoint x: 523, endPoint y: 144, distance: 18.7
click at [523, 144] on input "/ Personalizar /" at bounding box center [527, 140] width 134 height 15
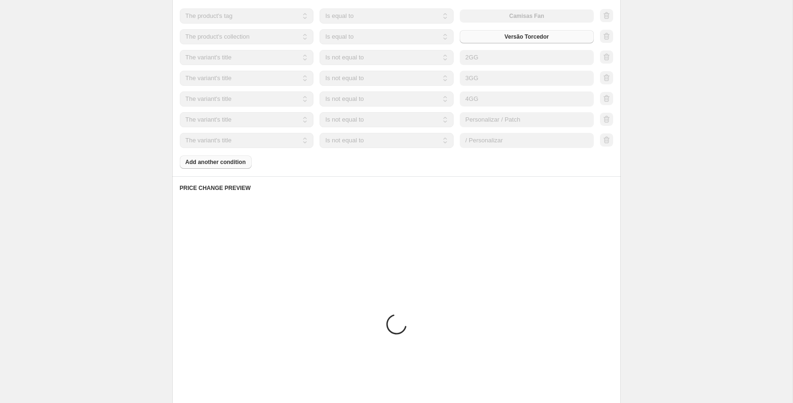
click at [463, 167] on div "Products must match: all conditions any condition The product The product's col…" at bounding box center [396, 66] width 433 height 206
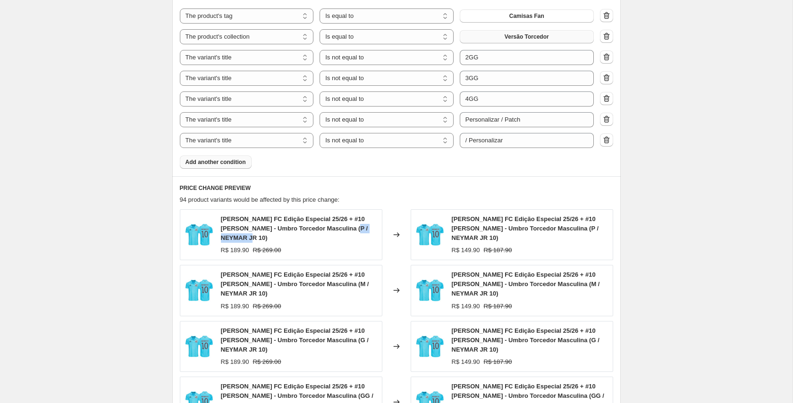
drag, startPoint x: 221, startPoint y: 237, endPoint x: 265, endPoint y: 237, distance: 44.4
click at [265, 237] on span "Camisa Santos FC Edição Especial 25/26 + #10 Neymar Jr - Umbro Torcedor Masculi…" at bounding box center [294, 229] width 147 height 26
copy span "NEYMAR JR 10"
click at [398, 167] on div "Products must match: all conditions any condition The product The product's col…" at bounding box center [396, 66] width 433 height 206
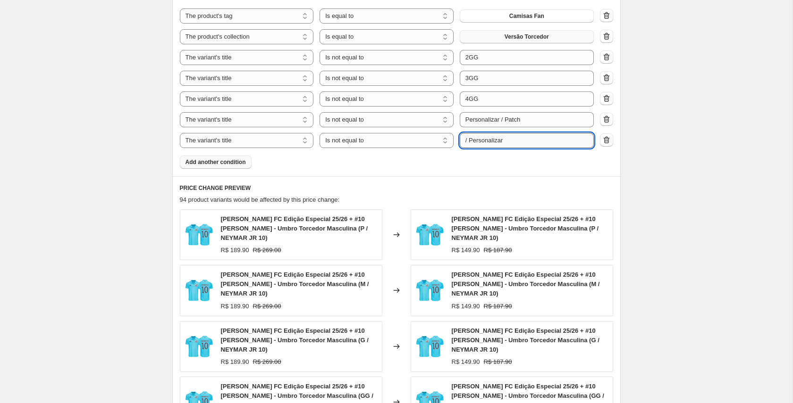
click at [483, 142] on input "/ Personalizar" at bounding box center [527, 140] width 134 height 15
paste input "NEYMAR JR 10"
type input "NEYMAR JR 10"
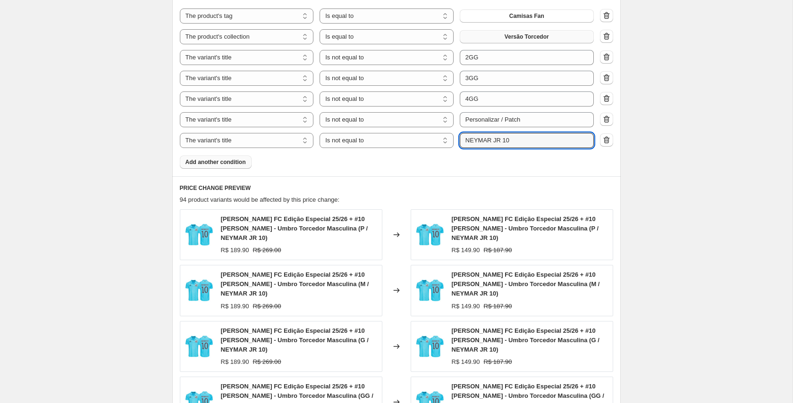
click at [457, 158] on div "Products must match: all conditions any condition The product The product's col…" at bounding box center [396, 66] width 433 height 206
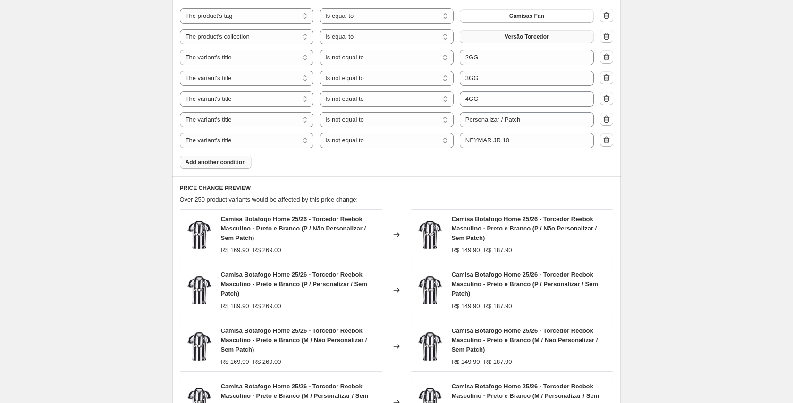
click at [375, 174] on div "Product filters Products must match: all conditions any condition The product T…" at bounding box center [396, 61] width 448 height 231
drag, startPoint x: 316, startPoint y: 285, endPoint x: 237, endPoint y: 293, distance: 79.1
click at [237, 293] on span "Camisa Botafogo Home 25/26 - Torcedor Reebok Masculino - Preto e Branco (P / Pe…" at bounding box center [294, 284] width 146 height 26
copy span "Personalizar / Sem Patch"
click at [225, 161] on span "Add another condition" at bounding box center [215, 163] width 60 height 8
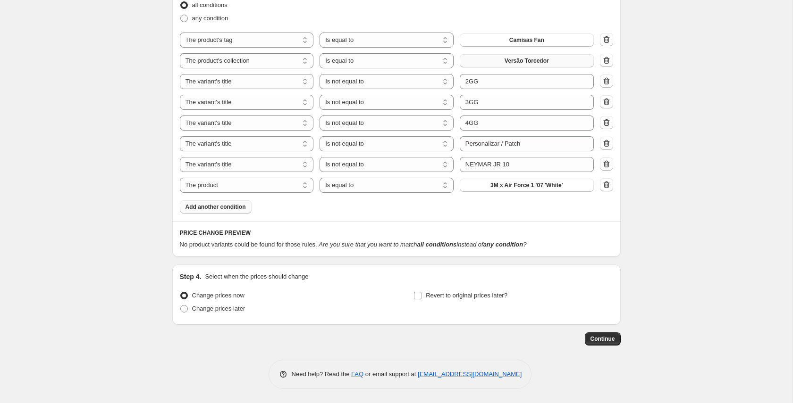
scroll to position [660, 0]
click at [277, 187] on select "The product The product's collection The product's tag The product's vendor The…" at bounding box center [247, 185] width 134 height 15
select select "title"
click at [426, 188] on select "Is equal to Is not equal to Contains" at bounding box center [386, 185] width 134 height 15
select select "not_equal"
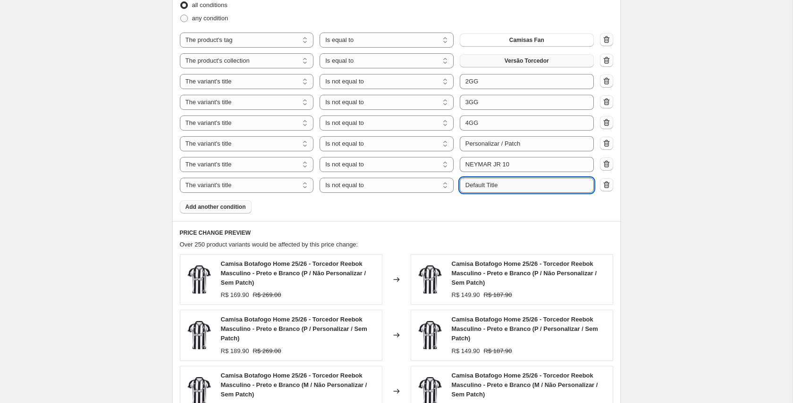
click at [489, 184] on input "Default Title" at bounding box center [527, 185] width 134 height 15
paste input "Personalizar / Sem Patch"
click at [495, 210] on div "Products must match: all conditions any condition The product The product's col…" at bounding box center [396, 100] width 433 height 227
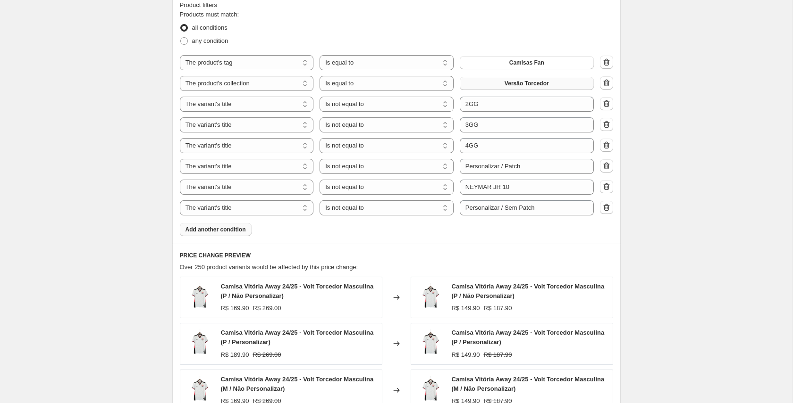
scroll to position [629, 0]
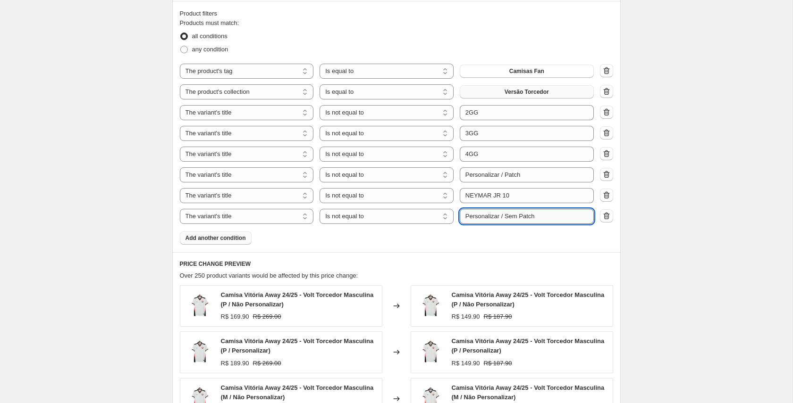
click at [467, 216] on input "Personalizar / Sem Patch" at bounding box center [527, 216] width 134 height 15
drag, startPoint x: 466, startPoint y: 217, endPoint x: 467, endPoint y: 227, distance: 10.5
click at [465, 218] on input "/ Personalizar / Sem Patch" at bounding box center [527, 216] width 134 height 15
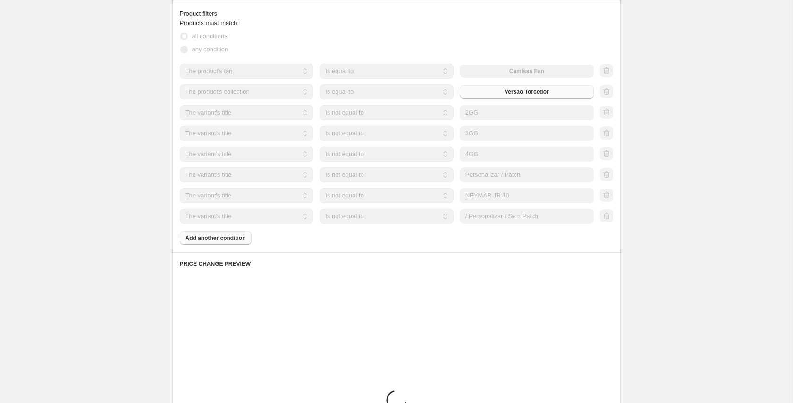
click at [375, 236] on div "Products must match: all conditions any condition The product The product's col…" at bounding box center [396, 131] width 433 height 227
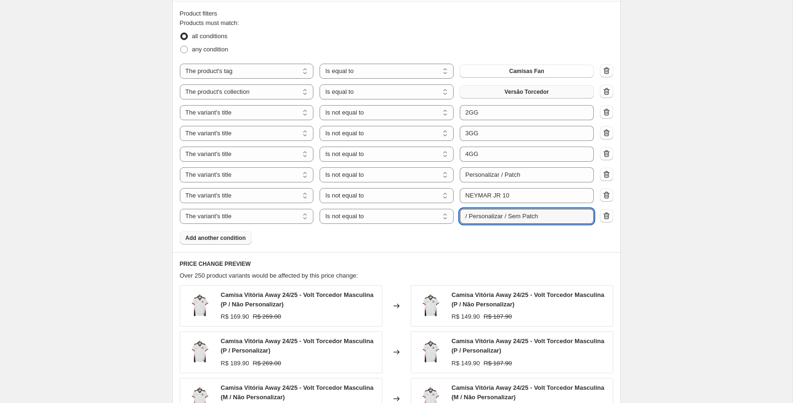
drag, startPoint x: 464, startPoint y: 217, endPoint x: 464, endPoint y: 235, distance: 17.9
click at [464, 218] on input "/ Personalizar / Sem Patch" at bounding box center [527, 216] width 134 height 15
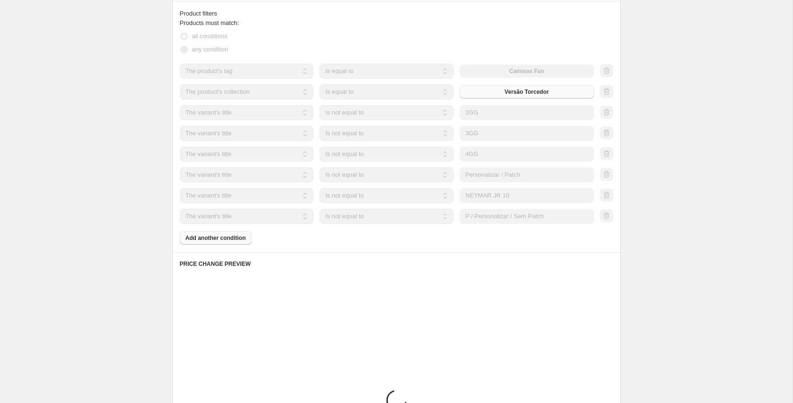
click at [467, 243] on div "Products must match: all conditions any condition The product The product's col…" at bounding box center [396, 131] width 433 height 227
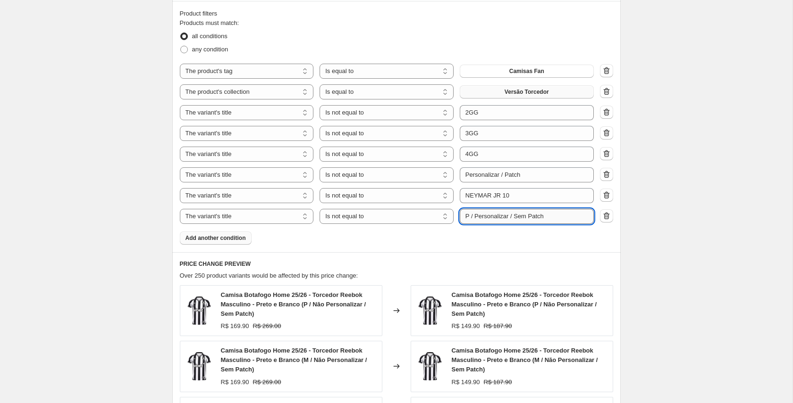
click at [504, 218] on input "P / Personalizar / Sem Patch" at bounding box center [527, 216] width 134 height 15
click at [504, 235] on div "Products must match: all conditions any condition The product The product's col…" at bounding box center [396, 131] width 433 height 227
drag, startPoint x: 512, startPoint y: 217, endPoint x: 570, endPoint y: 218, distance: 58.5
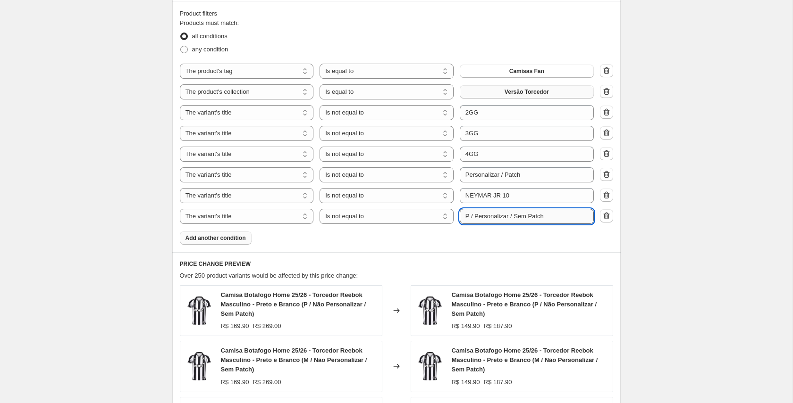
click at [570, 218] on input "P / Personalizar / Sem Patch" at bounding box center [527, 216] width 134 height 15
type input "P / Personalizar"
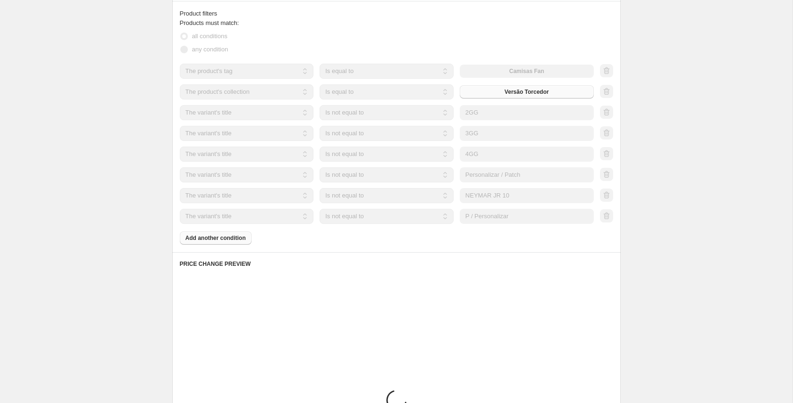
click at [495, 237] on div "Products must match: all conditions any condition The product The product's col…" at bounding box center [396, 131] width 433 height 227
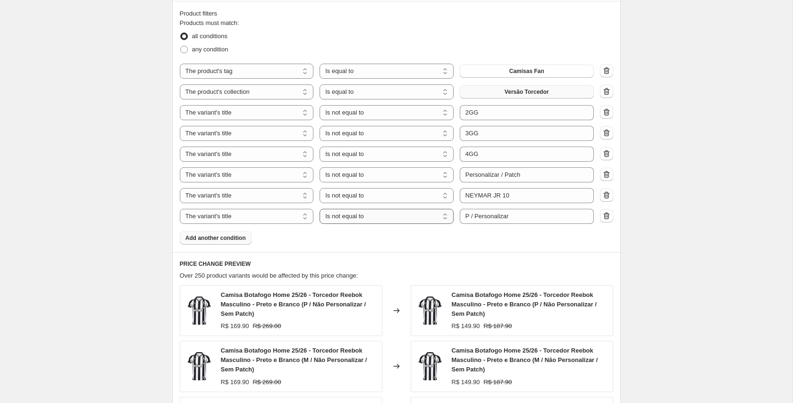
click at [398, 218] on select "Is equal to Is not equal to Contains" at bounding box center [386, 216] width 134 height 15
select select "equal"
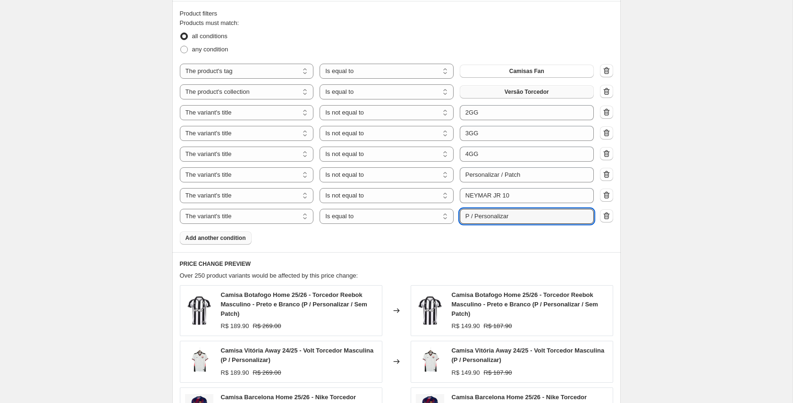
drag, startPoint x: 474, startPoint y: 216, endPoint x: 454, endPoint y: 218, distance: 20.4
click at [455, 218] on div "The product The product's collection The product's tag The product's vendor The…" at bounding box center [387, 216] width 414 height 15
type input "Não Personalizar"
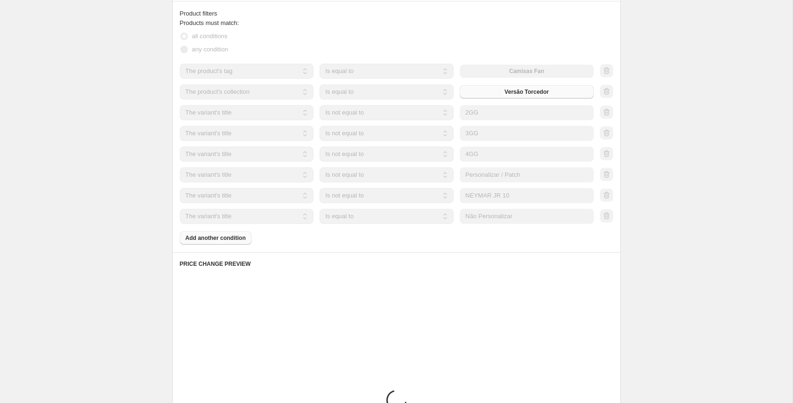
click at [451, 240] on div "Products must match: all conditions any condition The product The product's col…" at bounding box center [396, 131] width 433 height 227
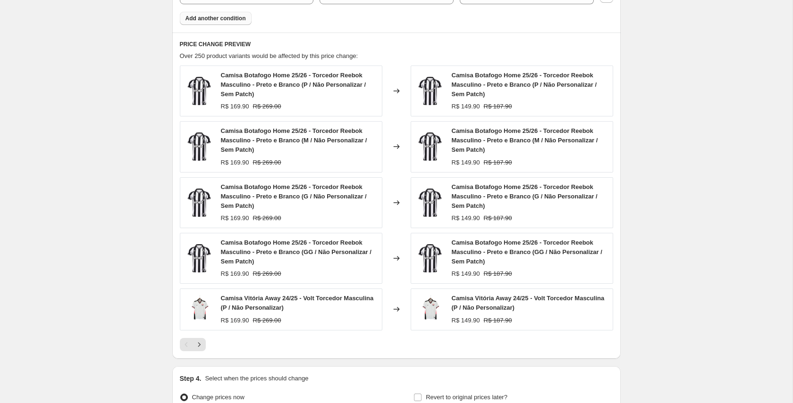
scroll to position [847, 0]
click at [200, 347] on icon "Next" at bounding box center [198, 346] width 9 height 9
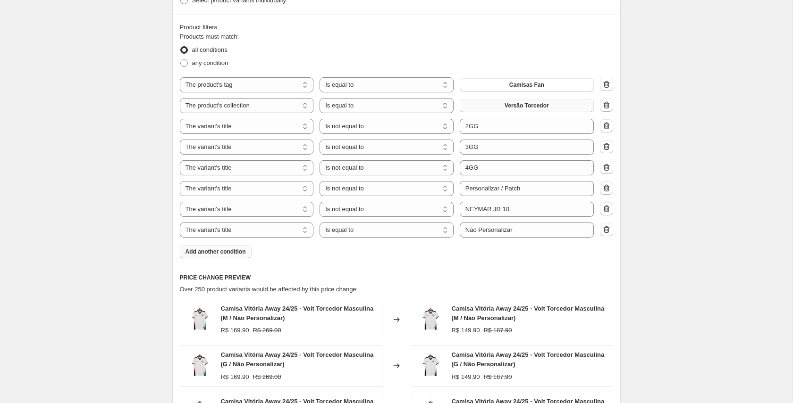
scroll to position [602, 0]
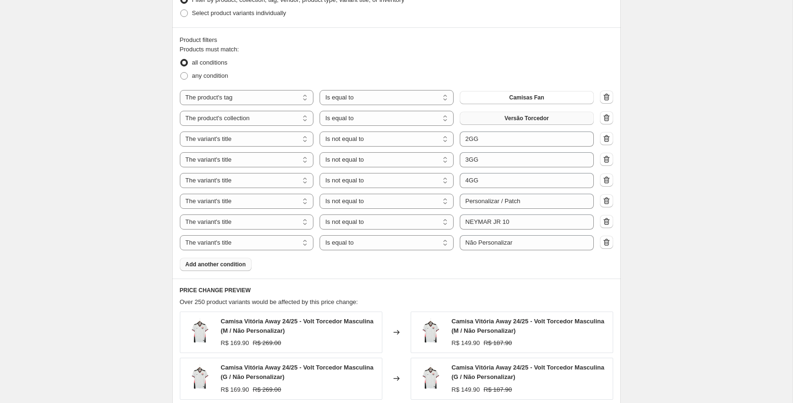
click at [144, 223] on div "Create new price change job. This page is ready Create new price change job Dra…" at bounding box center [396, 56] width 792 height 1316
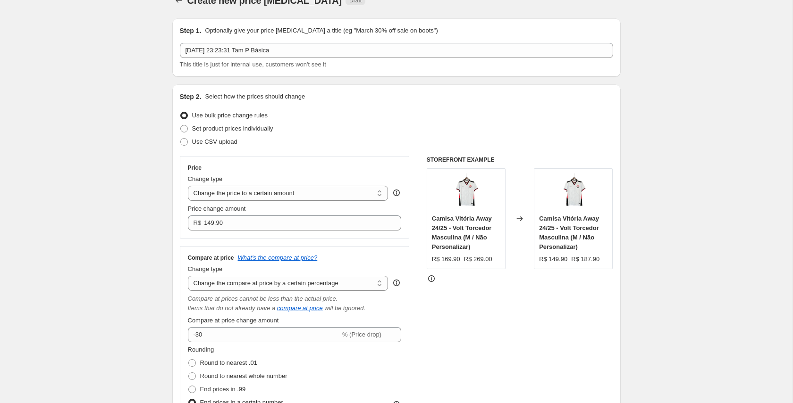
scroll to position [16, 0]
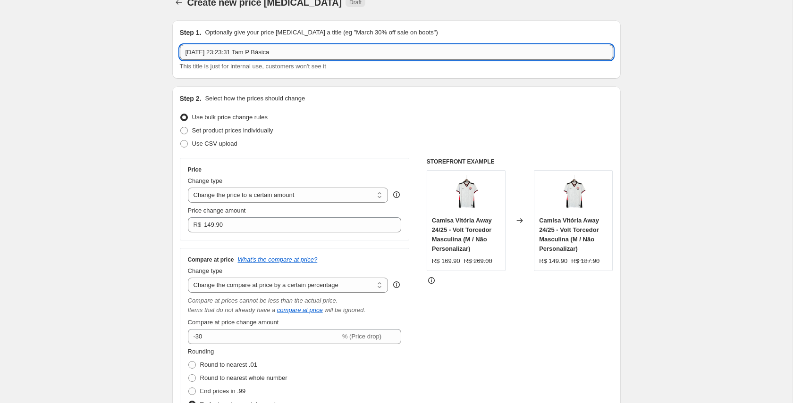
click at [286, 52] on input "29 de set. de 2025, 23:23:31 Tam P Básica" at bounding box center [396, 52] width 433 height 15
drag, startPoint x: 271, startPoint y: 51, endPoint x: 292, endPoint y: 60, distance: 22.6
click at [287, 52] on input "29 de set. de 2025, 23:23:31 Tam P Básica" at bounding box center [396, 52] width 433 height 15
click at [269, 53] on input "29 de set. de 2025, 23:23:31 Tam P Básica" at bounding box center [396, 52] width 433 height 15
drag, startPoint x: 272, startPoint y: 52, endPoint x: 315, endPoint y: 52, distance: 43.4
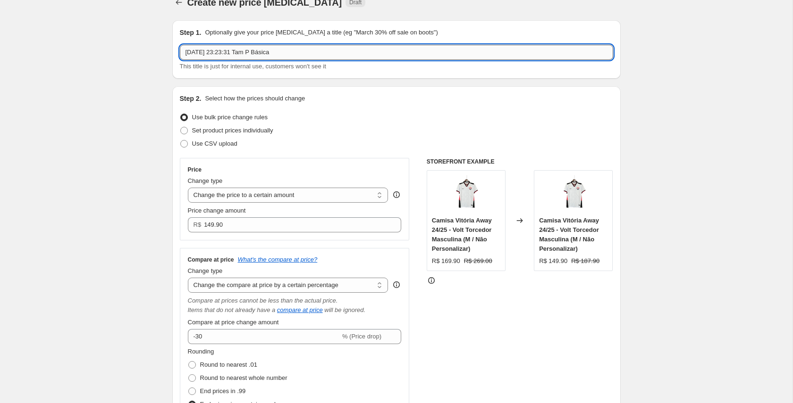
click at [315, 52] on input "29 de set. de 2025, 23:23:31 Tam P Básica" at bounding box center [396, 52] width 433 height 15
drag, startPoint x: 315, startPoint y: 52, endPoint x: 271, endPoint y: 54, distance: 43.9
click at [271, 54] on input "29 de set. de 2025, 23:23:31 Tam P Básica" at bounding box center [396, 52] width 433 height 15
drag, startPoint x: 275, startPoint y: 52, endPoint x: 163, endPoint y: 55, distance: 112.3
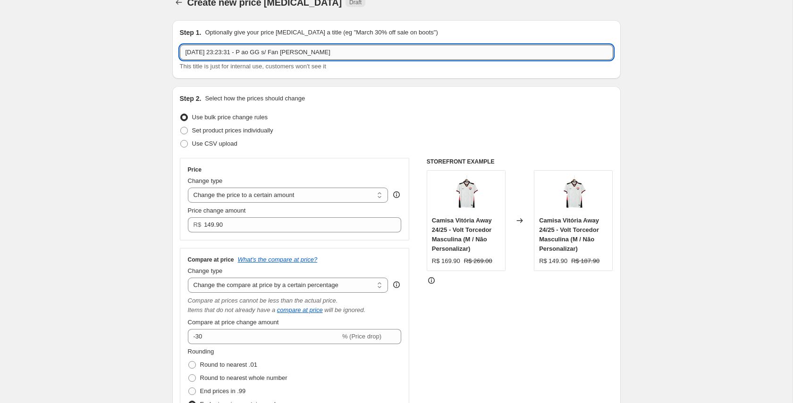
click at [197, 55] on input "29 de set. de 2025, 23:23:31 - P ao GG s/ Fan Lisa" at bounding box center [396, 52] width 433 height 15
drag, startPoint x: 193, startPoint y: 52, endPoint x: 225, endPoint y: 51, distance: 32.6
click at [225, 51] on input "29 de set. de 2025, 23:23:31 - P ao GG s/ Fan Lisa" at bounding box center [396, 52] width 433 height 15
drag, startPoint x: 220, startPoint y: 54, endPoint x: 249, endPoint y: 54, distance: 28.3
click at [249, 54] on input "29/09/2025, 23:23:31 - P ao GG s/ Fan Lisa" at bounding box center [396, 52] width 433 height 15
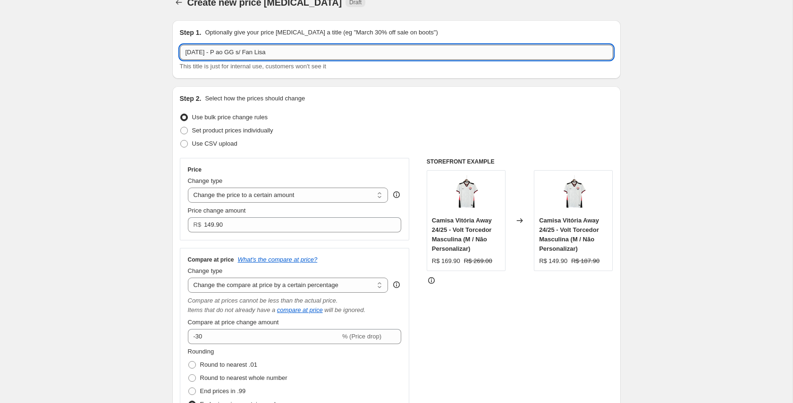
click at [296, 54] on input "29/09/2025 - P ao GG s/ Fan Lisa" at bounding box center [396, 52] width 433 height 15
type input "[DATE] - P ao GG s/ Fan [PERSON_NAME] - 149,90"
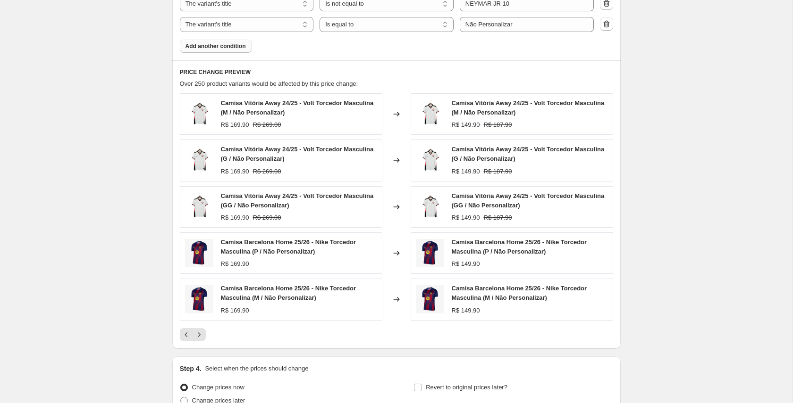
scroll to position [913, 0]
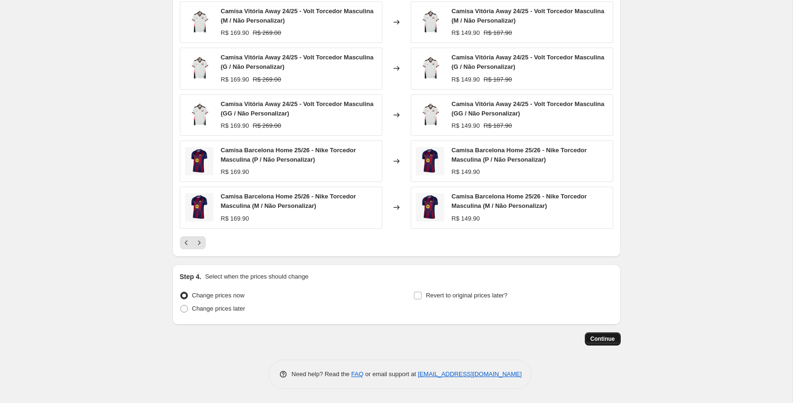
click at [599, 339] on span "Continue" at bounding box center [602, 340] width 25 height 8
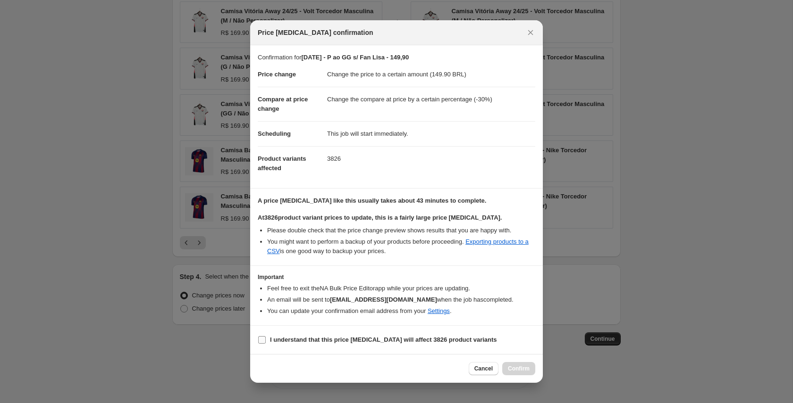
click at [309, 342] on b "I understand that this price change job will affect 3826 product variants" at bounding box center [383, 339] width 227 height 7
click at [266, 342] on input "I understand that this price change job will affect 3826 product variants" at bounding box center [262, 340] width 8 height 8
checkbox input "true"
click at [514, 365] on span "Confirm" at bounding box center [519, 369] width 22 height 8
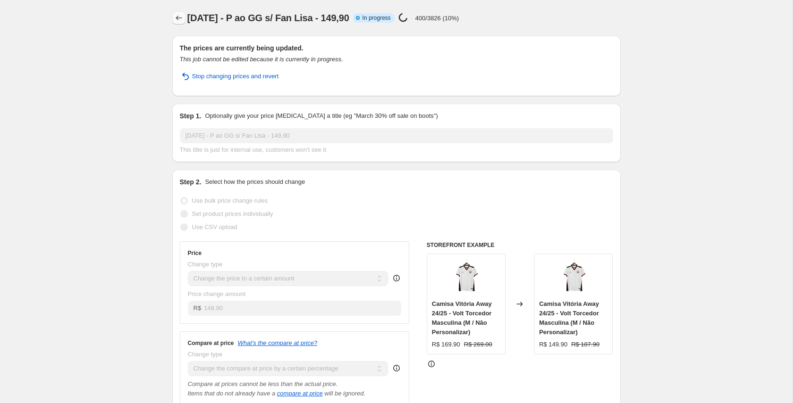
click at [179, 17] on icon "Price change jobs" at bounding box center [178, 17] width 9 height 9
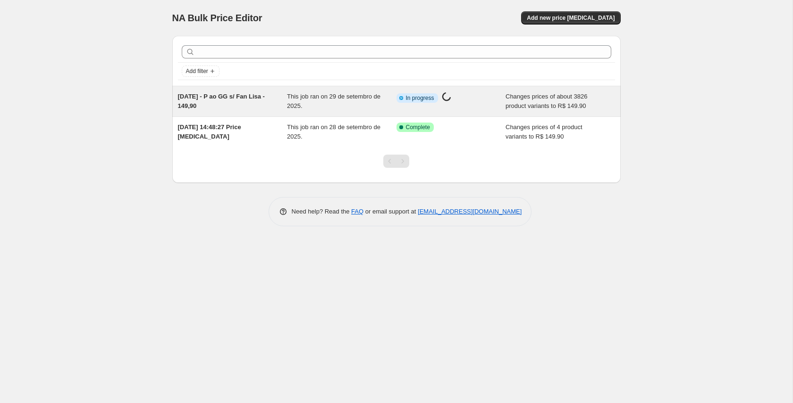
click at [242, 95] on span "[DATE] - P ao GG s/ Fan [PERSON_NAME] - 149,90" at bounding box center [221, 101] width 87 height 17
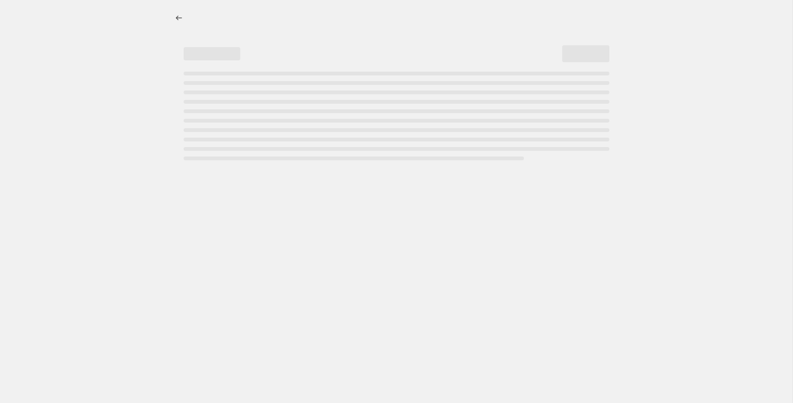
select select "percentage"
select select "tag"
select select "collection"
select select "title"
select select "not_equal"
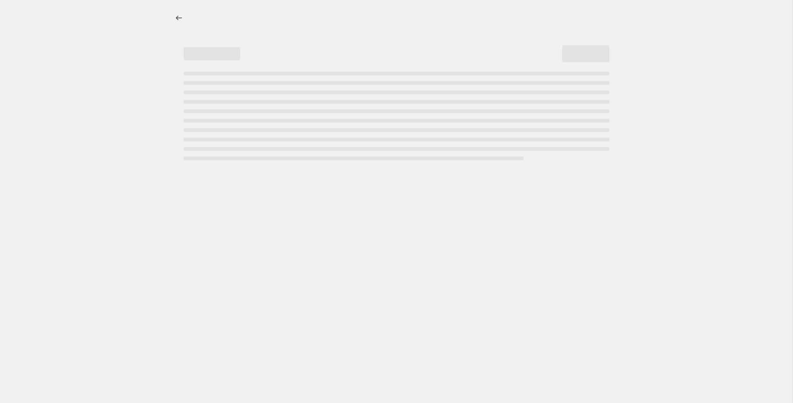
select select "title"
select select "not_equal"
select select "title"
select select "not_equal"
select select "title"
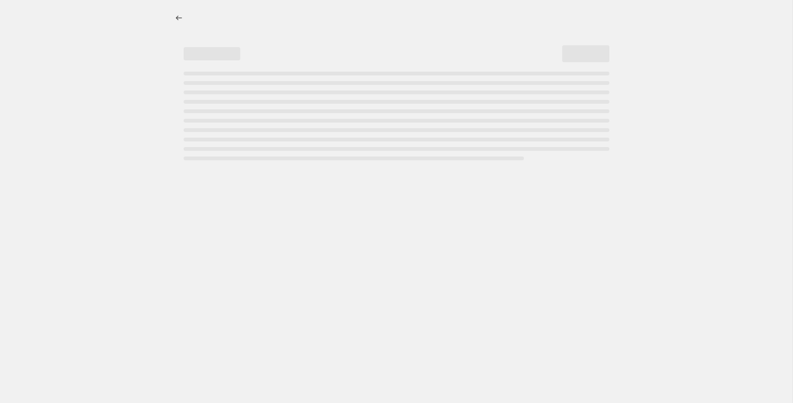
select select "not_equal"
select select "title"
select select "not_equal"
select select "title"
select select "percentage"
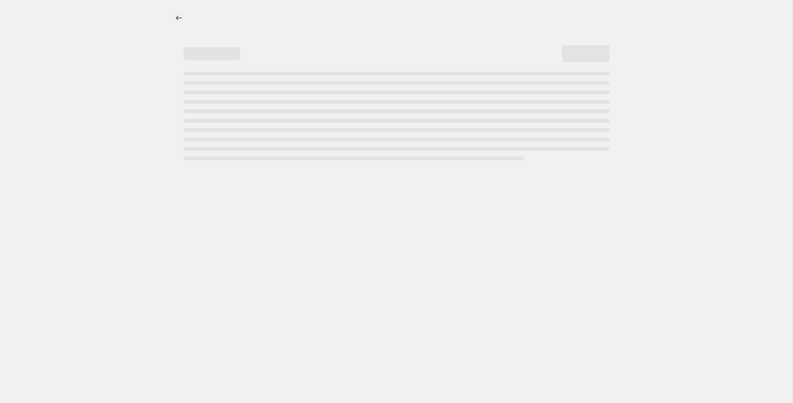
select select "tag"
select select "collection"
select select "title"
select select "not_equal"
select select "title"
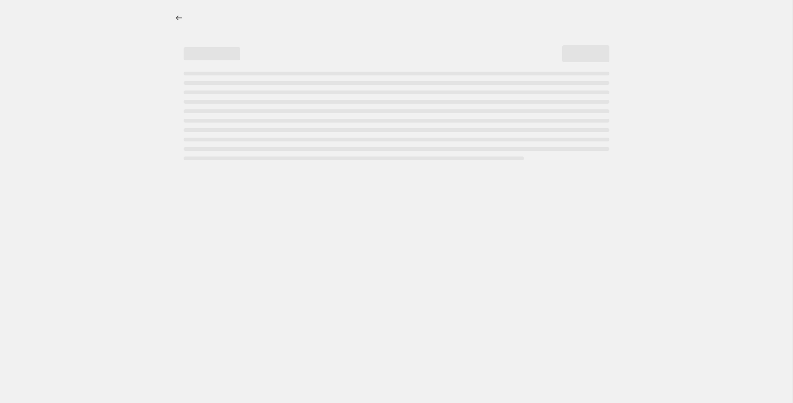
select select "not_equal"
select select "title"
select select "not_equal"
select select "title"
select select "not_equal"
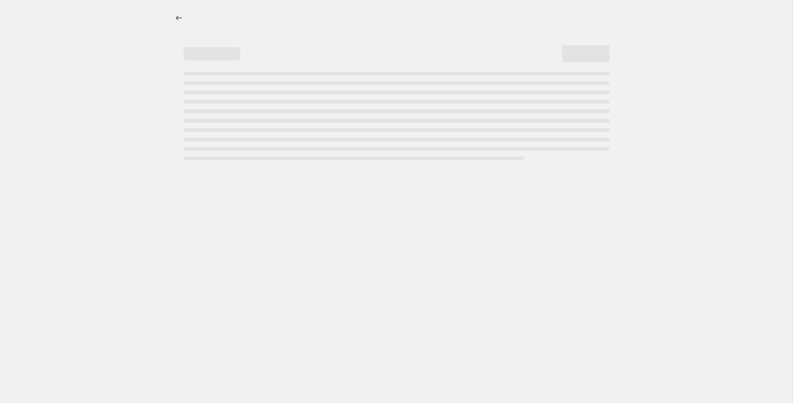
select select "title"
select select "not_equal"
select select "title"
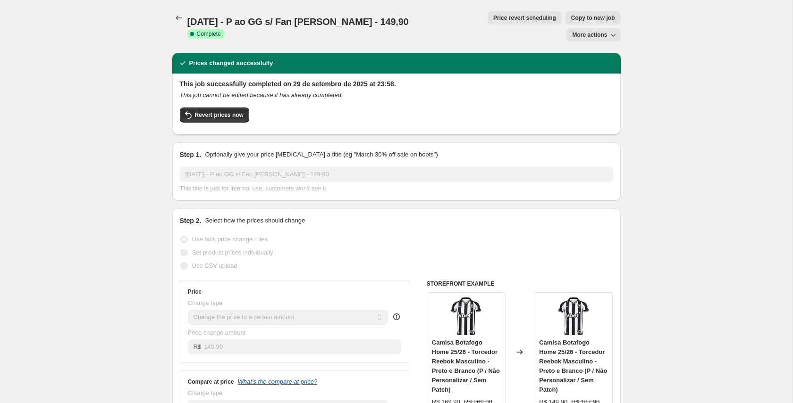
click at [571, 18] on span "Copy to new job" at bounding box center [593, 18] width 44 height 8
select select "percentage"
select select "tag"
select select "collection"
select select "title"
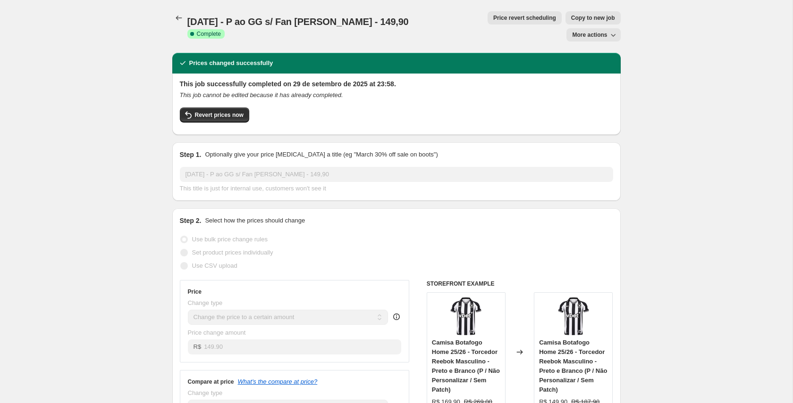
select select "not_equal"
select select "title"
select select "not_equal"
select select "title"
select select "not_equal"
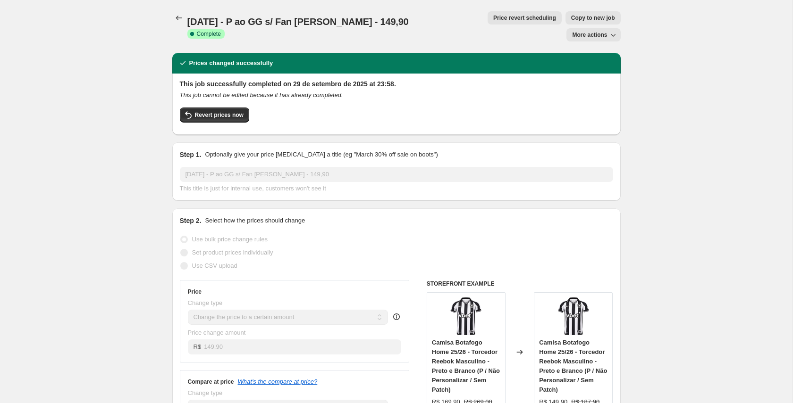
select select "title"
select select "not_equal"
select select "title"
select select "not_equal"
select select "title"
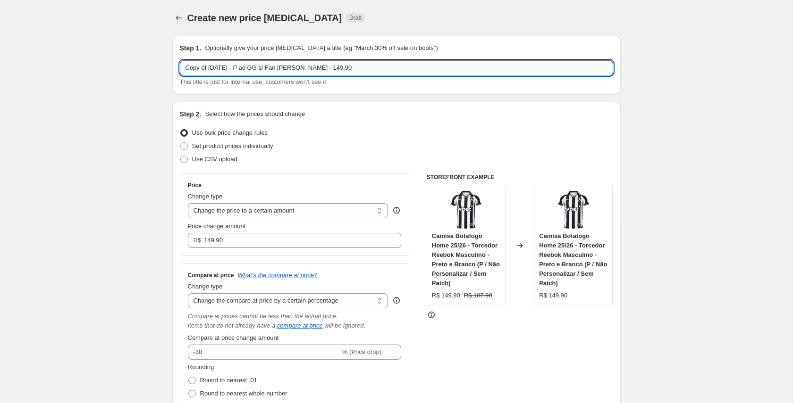
click at [204, 71] on input "Copy of [DATE] - P ao GG s/ Fan [PERSON_NAME] - 149,90" at bounding box center [396, 67] width 433 height 15
drag, startPoint x: 210, startPoint y: 69, endPoint x: 156, endPoint y: 69, distance: 53.3
drag, startPoint x: 226, startPoint y: 67, endPoint x: 241, endPoint y: 83, distance: 21.7
click at [242, 67] on input "[DATE] - P ao GG s/ Fan [PERSON_NAME] - 149,90" at bounding box center [396, 67] width 433 height 15
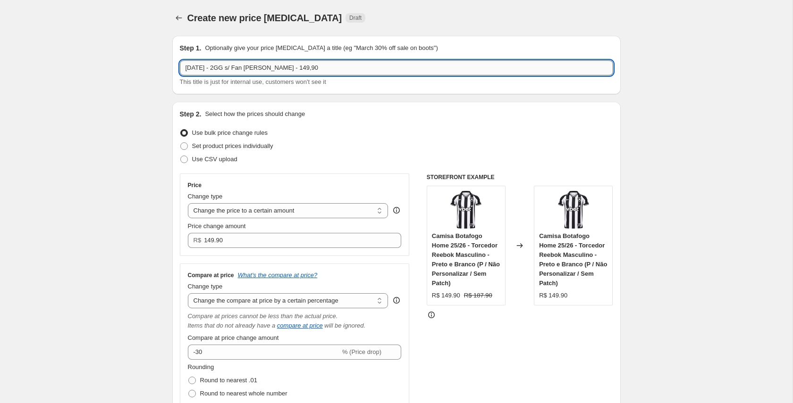
drag, startPoint x: 247, startPoint y: 67, endPoint x: 243, endPoint y: 75, distance: 8.7
click at [241, 69] on input "[DATE] - 2GG s/ Fan [PERSON_NAME] - 149,90" at bounding box center [396, 67] width 433 height 15
drag, startPoint x: 274, startPoint y: 66, endPoint x: 278, endPoint y: 74, distance: 8.7
click at [276, 67] on input "[DATE] - 2GG Fan [PERSON_NAME] - 149,90" at bounding box center [396, 67] width 433 height 15
type input "[DATE] - 2GG Fan [PERSON_NAME] - 159,90"
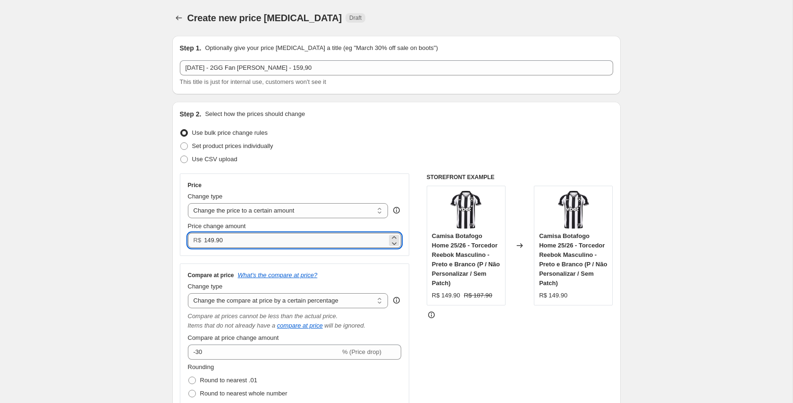
click at [211, 241] on input "149.90" at bounding box center [295, 240] width 183 height 15
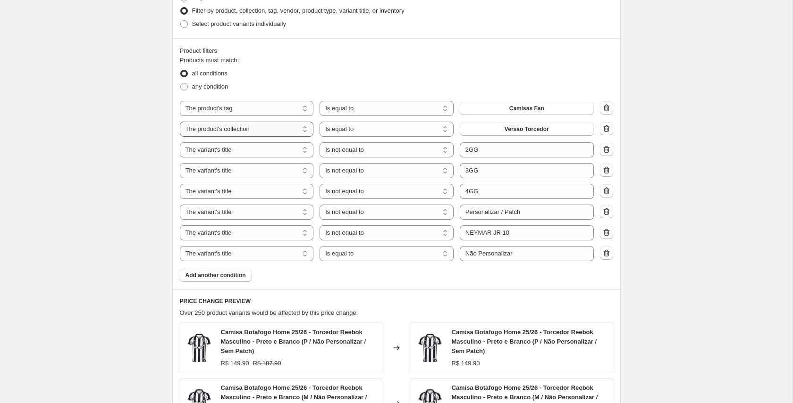
scroll to position [598, 0]
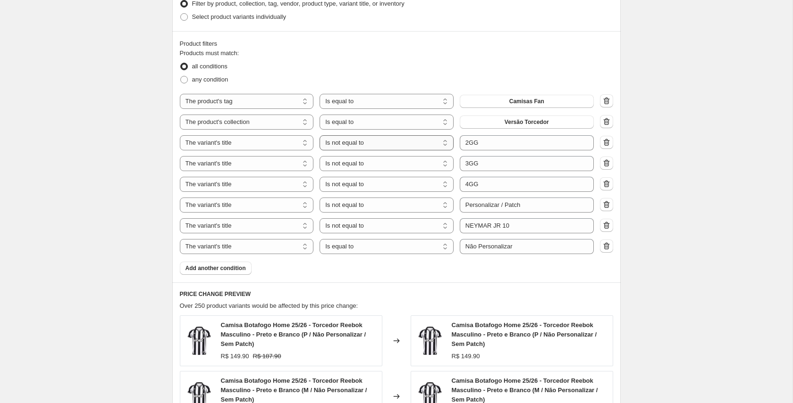
type input "159.90"
click at [428, 145] on select "Is equal to Is not equal to Contains" at bounding box center [386, 142] width 134 height 15
select select "equal"
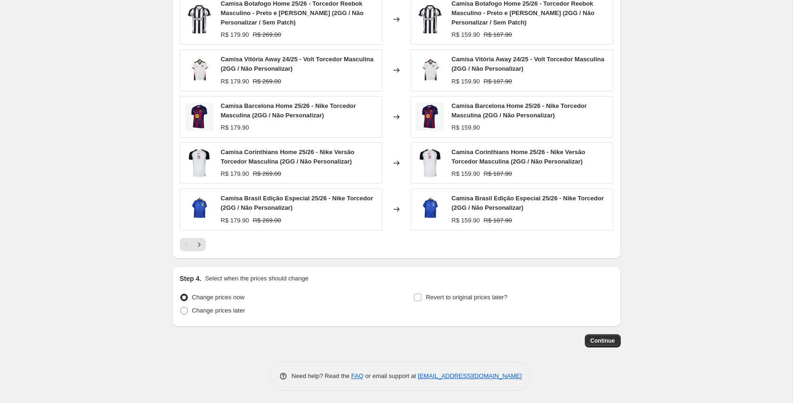
scroll to position [922, 0]
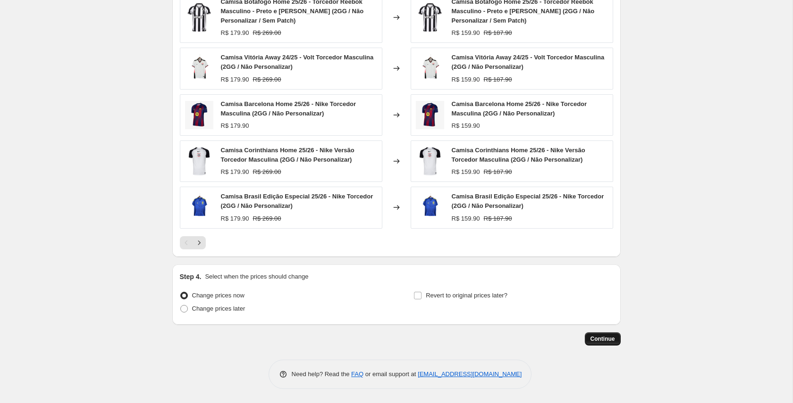
click at [597, 339] on span "Continue" at bounding box center [602, 340] width 25 height 8
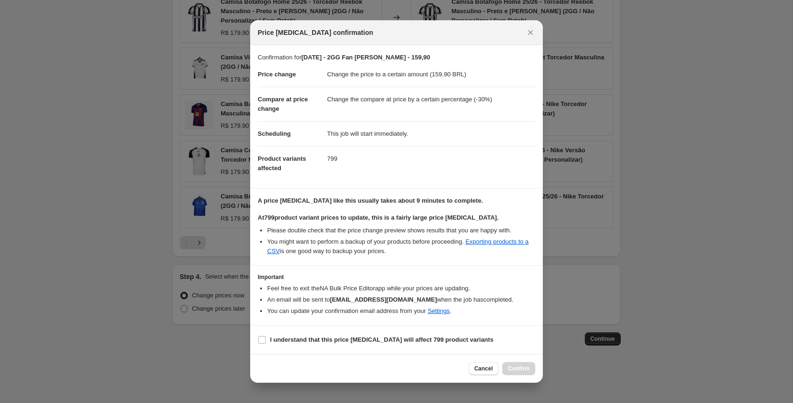
click at [354, 220] on b "At 799 product variant prices to update, this is a fairly large price [MEDICAL_…" at bounding box center [378, 217] width 241 height 7
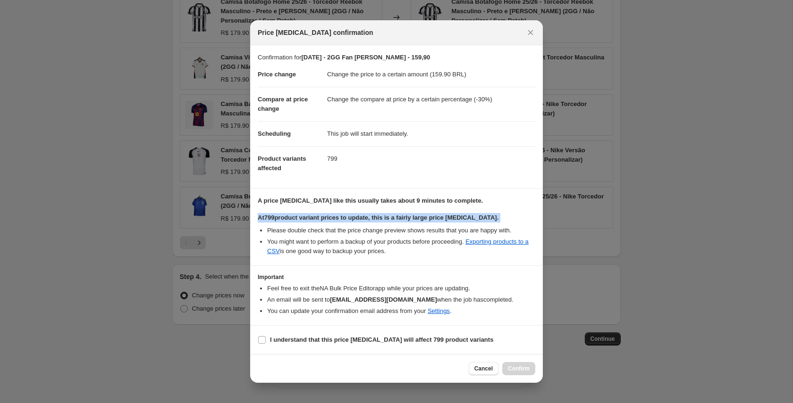
click at [354, 220] on b "At 799 product variant prices to update, this is a fairly large price [MEDICAL_…" at bounding box center [378, 217] width 241 height 7
click at [332, 230] on li "Please double check that the price change preview shows results that you are ha…" at bounding box center [401, 230] width 268 height 9
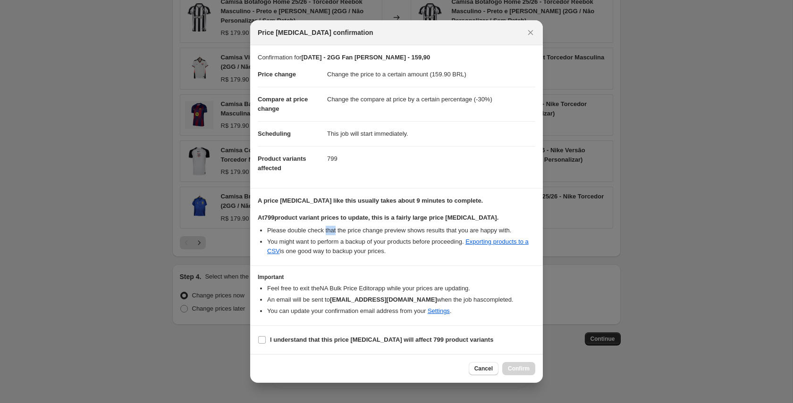
click at [332, 230] on li "Please double check that the price change preview shows results that you are ha…" at bounding box center [401, 230] width 268 height 9
click at [345, 242] on li "You might want to perform a backup of your products before proceeding. Exportin…" at bounding box center [401, 246] width 268 height 19
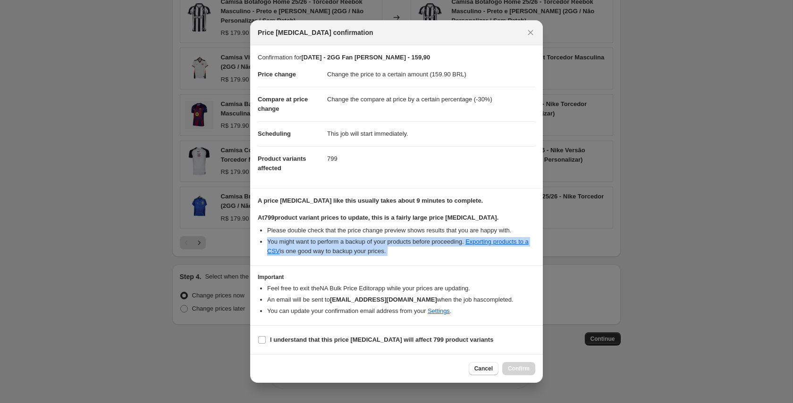
click at [345, 242] on li "You might want to perform a backup of your products before proceeding. Exportin…" at bounding box center [401, 246] width 268 height 19
click at [274, 340] on b "I understand that this price [MEDICAL_DATA] will affect 799 product variants" at bounding box center [381, 339] width 223 height 7
click at [266, 340] on input "I understand that this price [MEDICAL_DATA] will affect 799 product variants" at bounding box center [262, 340] width 8 height 8
checkbox input "true"
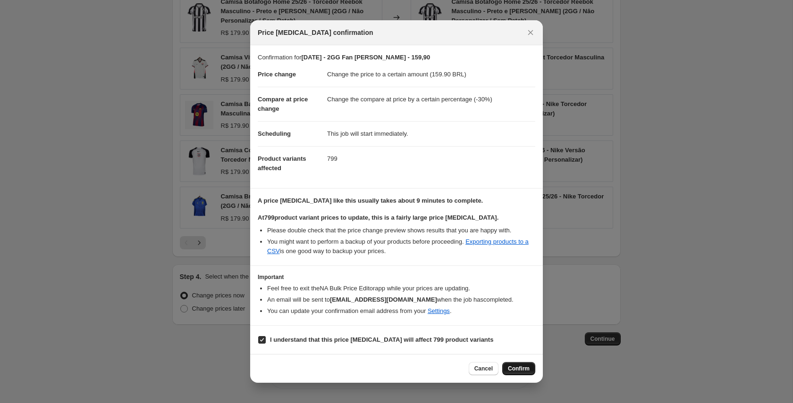
click at [513, 368] on span "Confirm" at bounding box center [519, 369] width 22 height 8
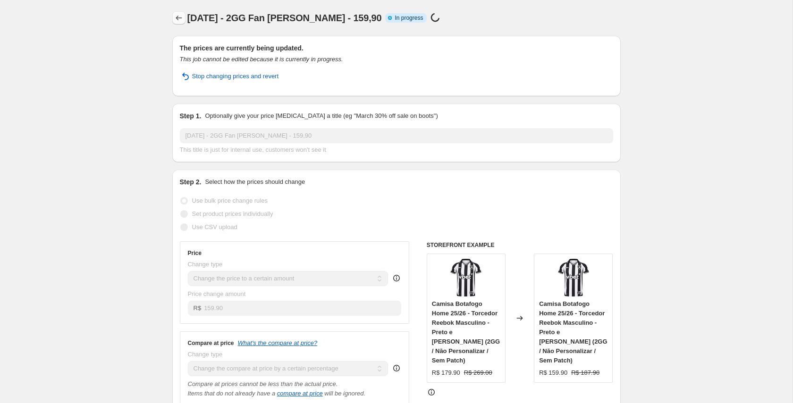
click at [178, 20] on icon "Price change jobs" at bounding box center [178, 17] width 9 height 9
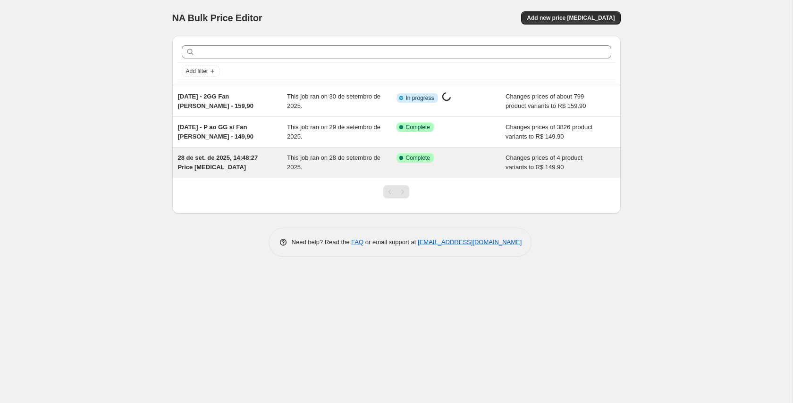
click at [311, 158] on span "This job ran on 28 de setembro de 2025." at bounding box center [333, 162] width 93 height 17
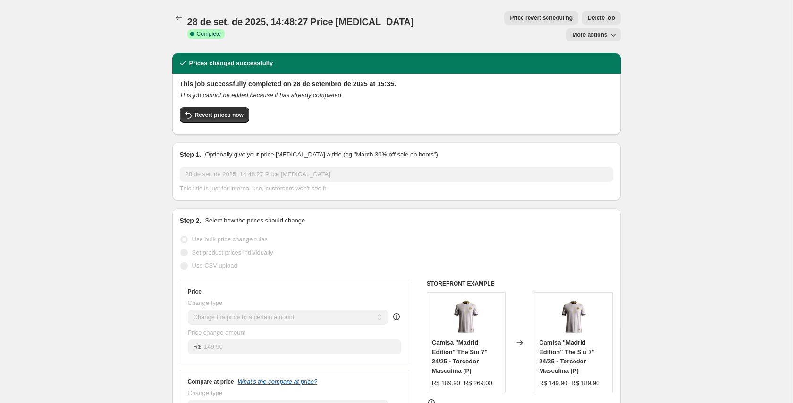
click at [587, 17] on span "Delete job" at bounding box center [600, 18] width 27 height 8
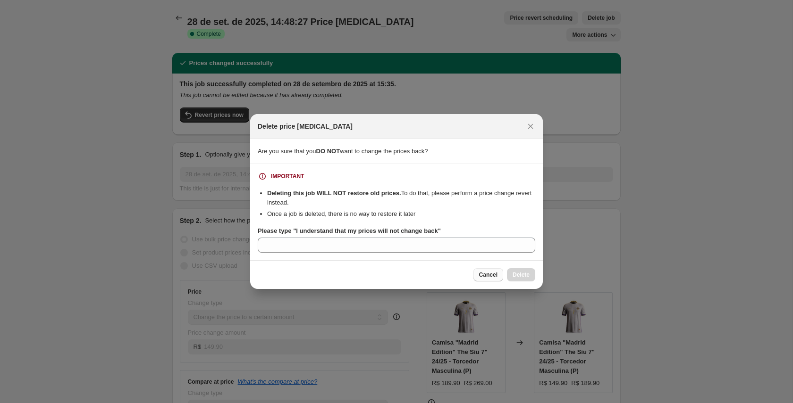
click at [487, 274] on span "Cancel" at bounding box center [488, 275] width 18 height 8
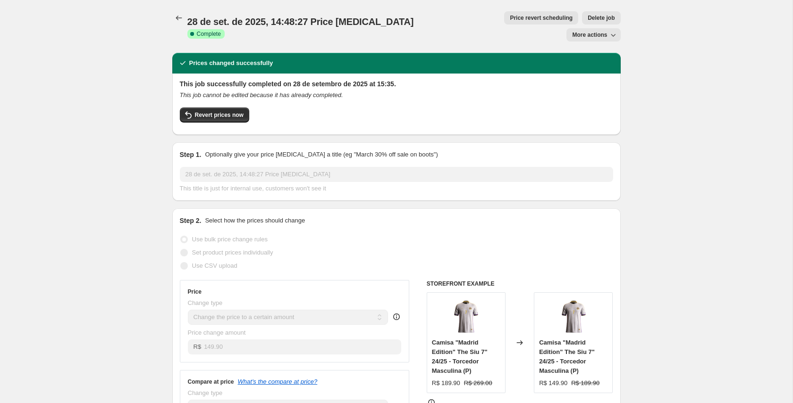
click at [593, 31] on span "More actions" at bounding box center [589, 35] width 35 height 8
click at [336, 17] on span "28 de set. de 2025, 14:48:27 Price [MEDICAL_DATA]" at bounding box center [300, 22] width 227 height 10
click at [224, 17] on span "28 de set. de 2025, 14:48:27 Price [MEDICAL_DATA]" at bounding box center [300, 22] width 227 height 10
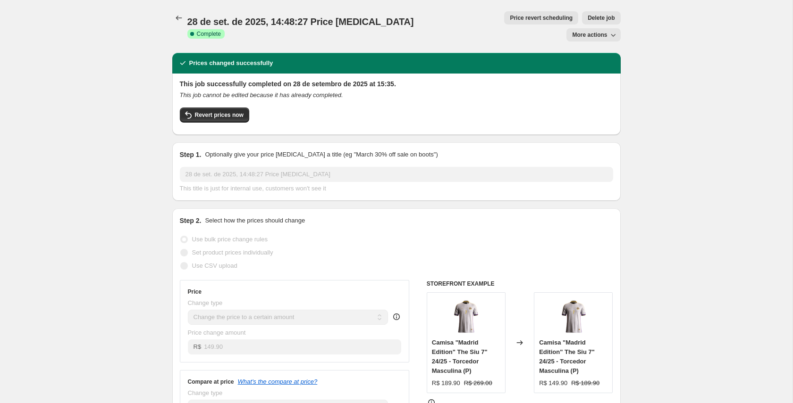
click at [309, 17] on span "28 de set. de 2025, 14:48:27 Price [MEDICAL_DATA]" at bounding box center [300, 22] width 227 height 10
click at [176, 19] on icon "Price change jobs" at bounding box center [178, 17] width 9 height 9
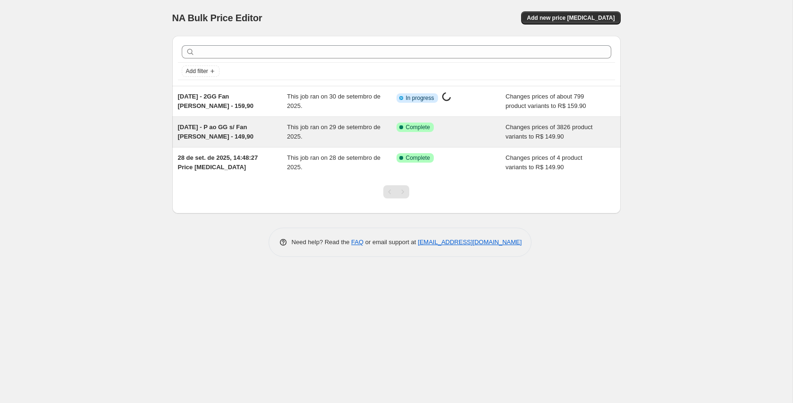
click at [355, 127] on span "This job ran on 29 de setembro de 2025." at bounding box center [333, 132] width 93 height 17
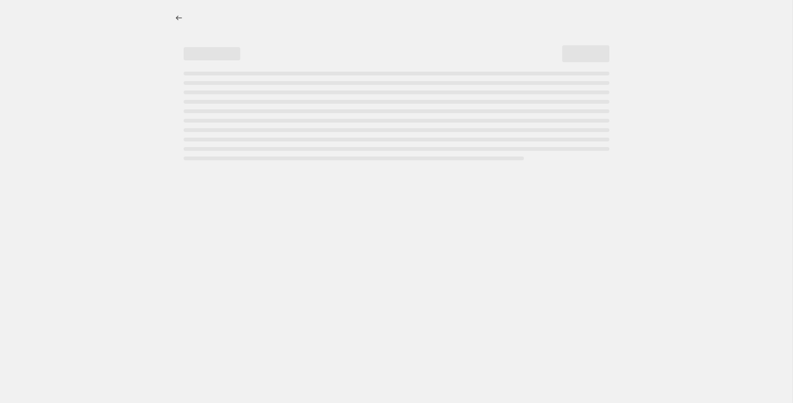
select select "percentage"
select select "tag"
select select "collection"
select select "title"
select select "not_equal"
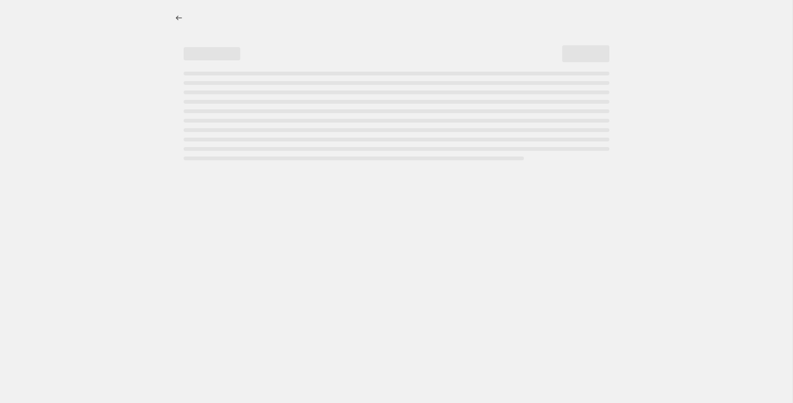
select select "title"
select select "not_equal"
select select "title"
select select "not_equal"
select select "title"
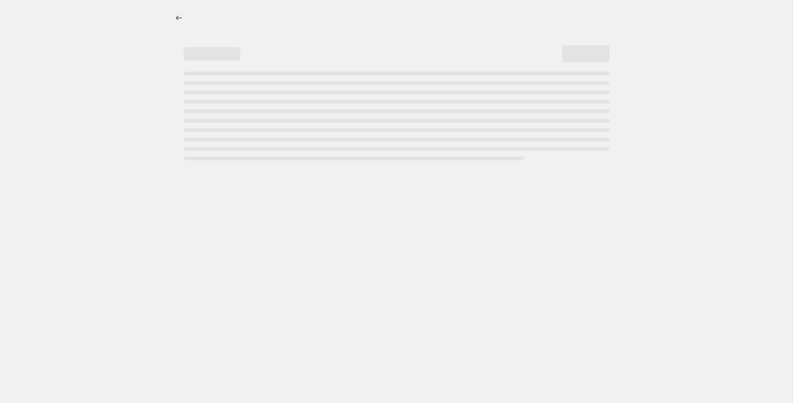
select select "not_equal"
select select "title"
select select "not_equal"
select select "title"
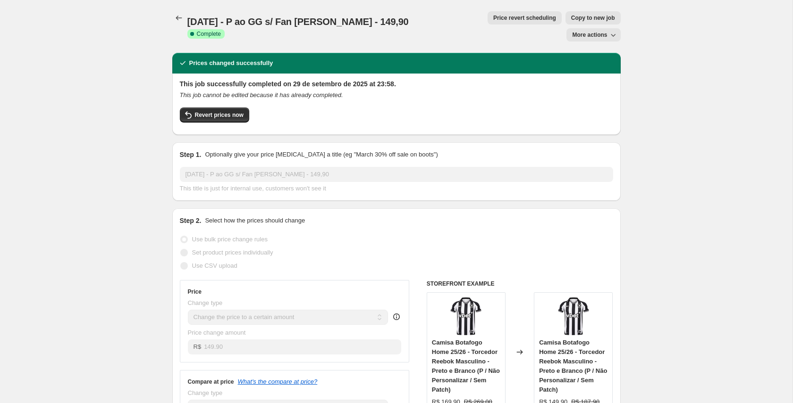
click at [571, 19] on span "Copy to new job" at bounding box center [593, 18] width 44 height 8
select select "percentage"
select select "tag"
select select "collection"
select select "title"
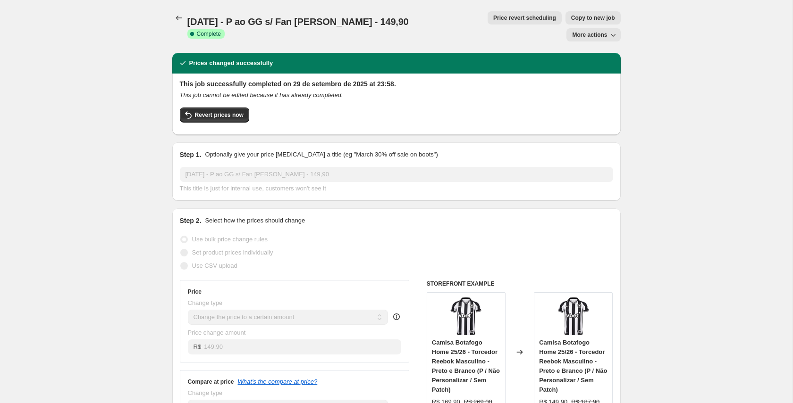
select select "not_equal"
select select "title"
select select "not_equal"
select select "title"
select select "not_equal"
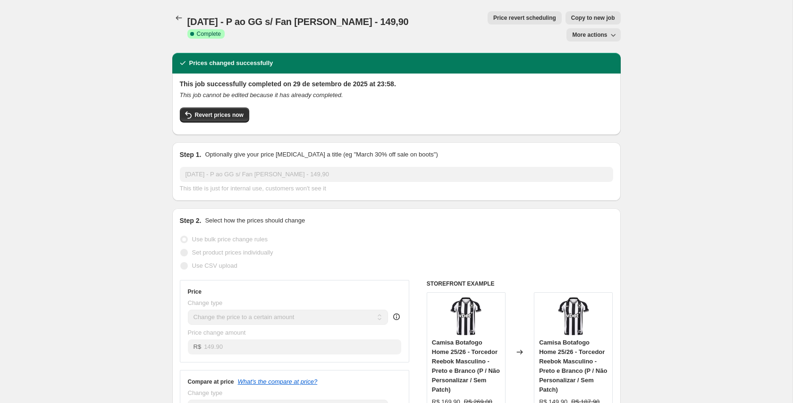
select select "title"
select select "not_equal"
select select "title"
select select "not_equal"
select select "title"
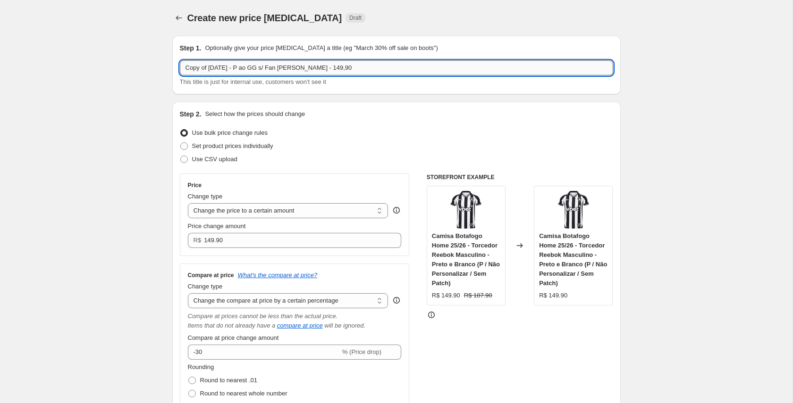
click at [210, 68] on input "Copy of [DATE] - P ao GG s/ Fan [PERSON_NAME] - 149,90" at bounding box center [396, 67] width 433 height 15
drag, startPoint x: 199, startPoint y: 67, endPoint x: 159, endPoint y: 70, distance: 39.3
drag, startPoint x: 226, startPoint y: 67, endPoint x: 242, endPoint y: 67, distance: 16.5
click at [242, 67] on input "[DATE] - P ao GG s/ Fan [PERSON_NAME] - 149,90" at bounding box center [396, 67] width 433 height 15
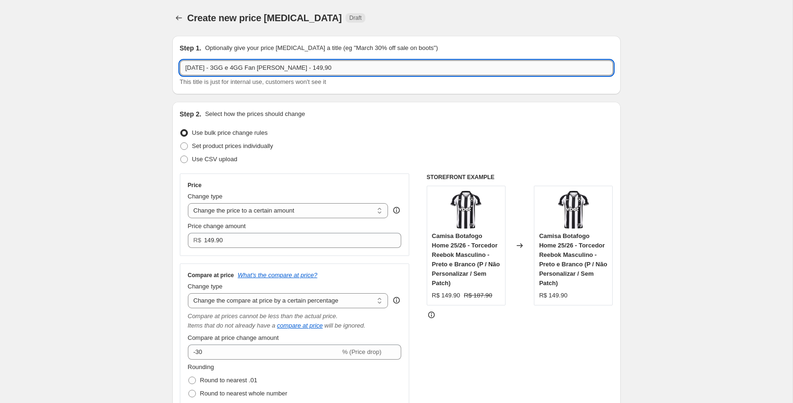
drag, startPoint x: 293, startPoint y: 68, endPoint x: 300, endPoint y: 68, distance: 6.6
click at [300, 68] on input "[DATE] - 3GG e 4GG Fan [PERSON_NAME] - 149,90" at bounding box center [396, 67] width 433 height 15
type input "[DATE] - 3GG e 4GG Fan [PERSON_NAME] - 164,90"
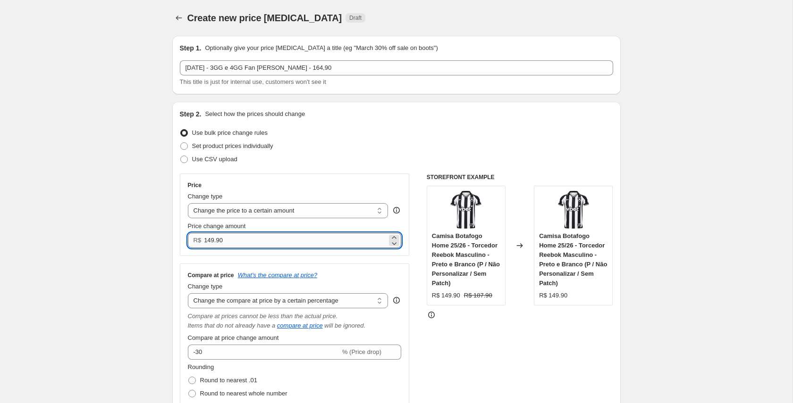
drag, startPoint x: 208, startPoint y: 240, endPoint x: 214, endPoint y: 242, distance: 5.8
click at [214, 242] on input "149.90" at bounding box center [295, 240] width 183 height 15
type input "164.90"
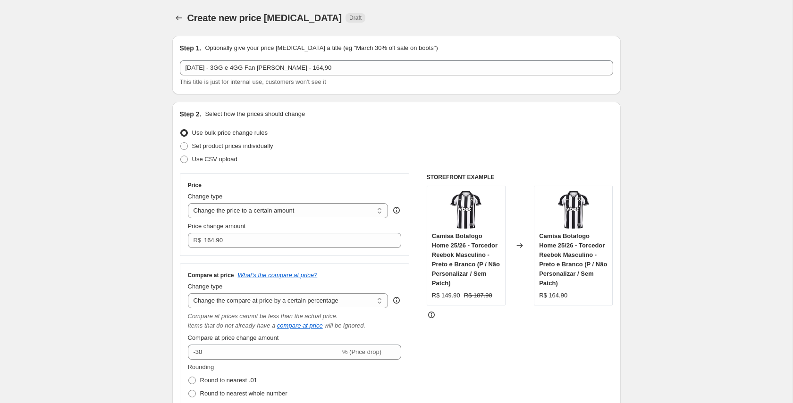
click at [376, 162] on div "Use CSV upload" at bounding box center [396, 159] width 433 height 13
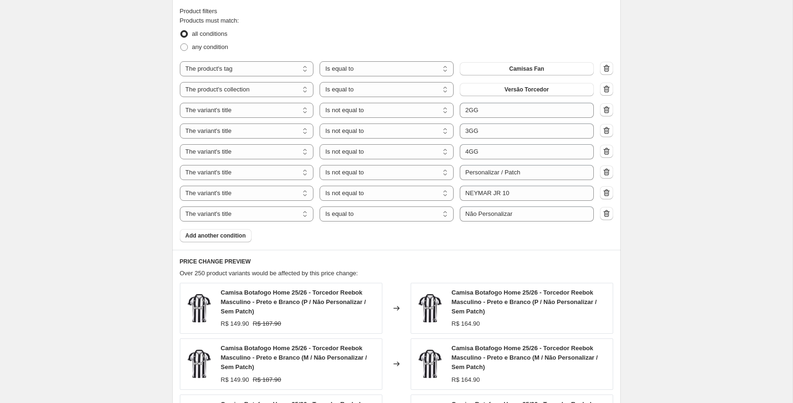
scroll to position [630, 0]
click at [434, 128] on select "Is equal to Is not equal to Contains" at bounding box center [386, 131] width 134 height 15
select select "equal"
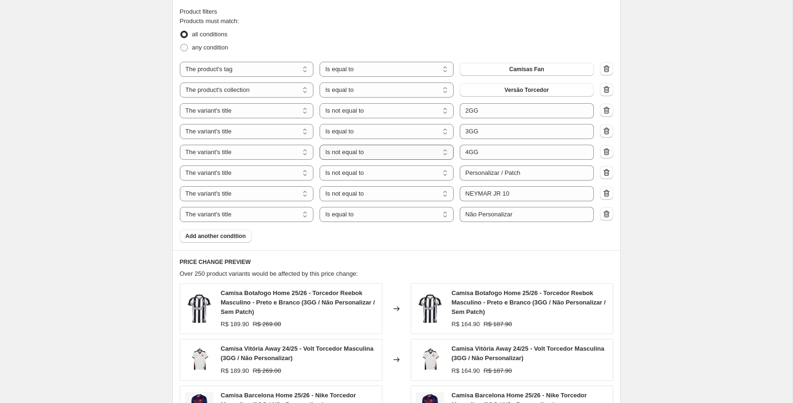
click at [417, 155] on select "Is equal to Is not equal to Contains" at bounding box center [386, 152] width 134 height 15
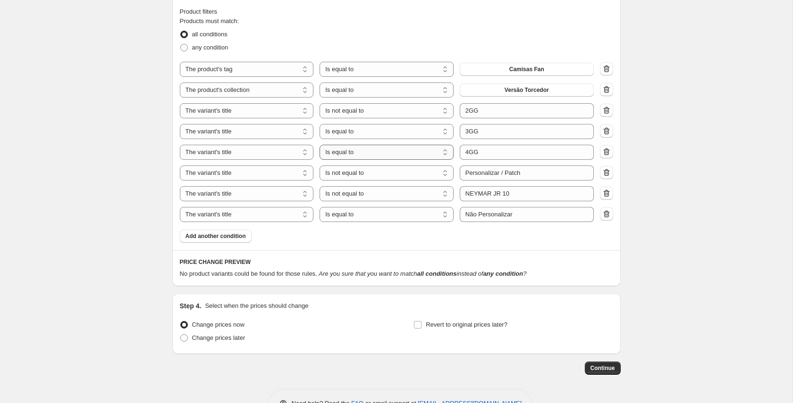
click at [412, 155] on select "Is equal to Is not equal to Contains" at bounding box center [386, 152] width 134 height 15
select select "not_equal"
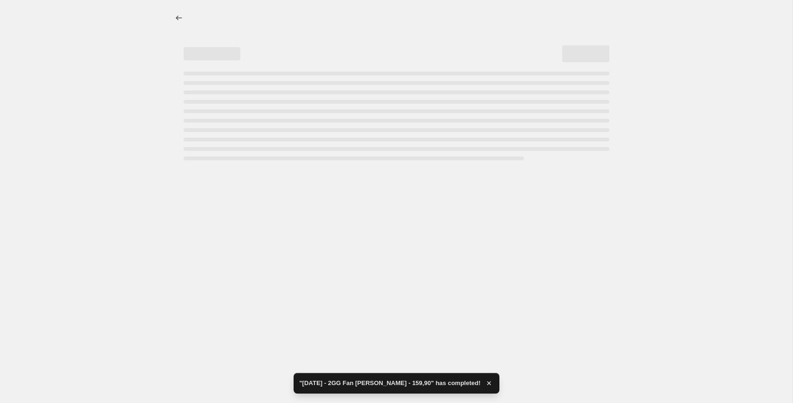
scroll to position [0, 0]
select select "percentage"
select select "tag"
select select "collection"
select select "title"
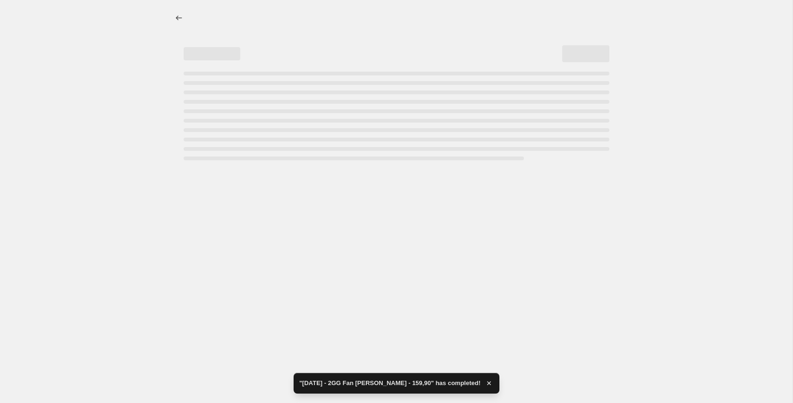
select select "not_equal"
select select "title"
select select "not_equal"
select select "title"
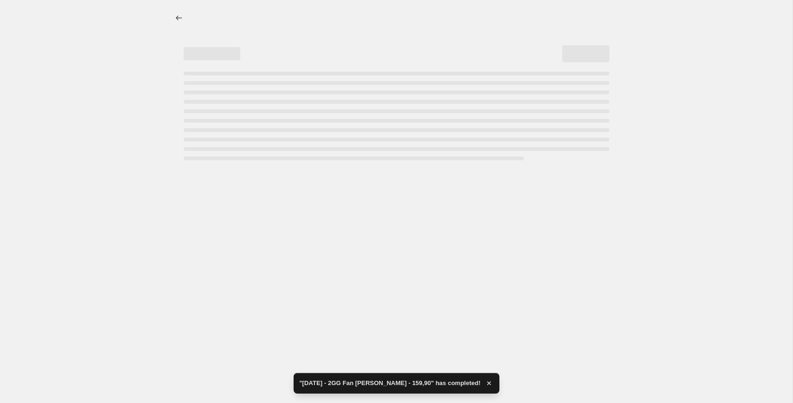
select select "not_equal"
select select "title"
select select "not_equal"
select select "title"
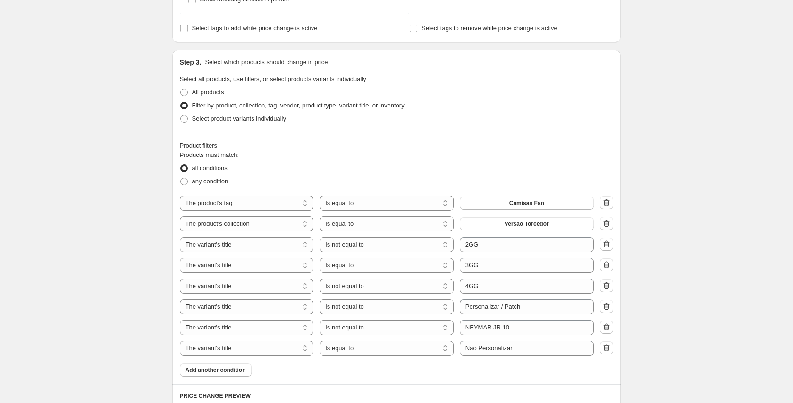
scroll to position [608, 0]
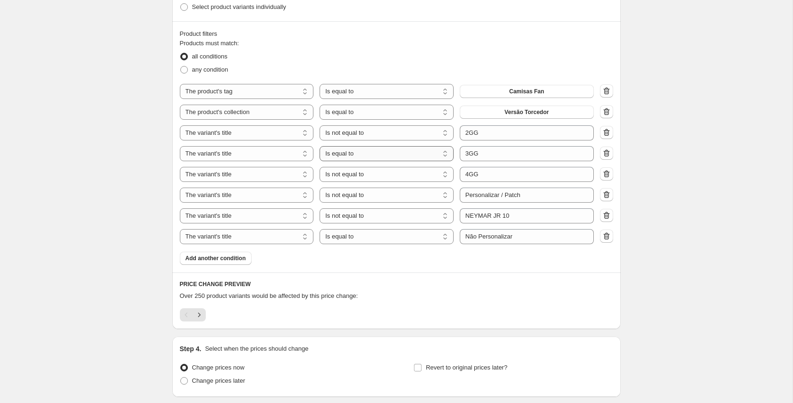
click at [433, 159] on select "Is equal to Is not equal to Contains" at bounding box center [386, 153] width 134 height 15
select select "contains"
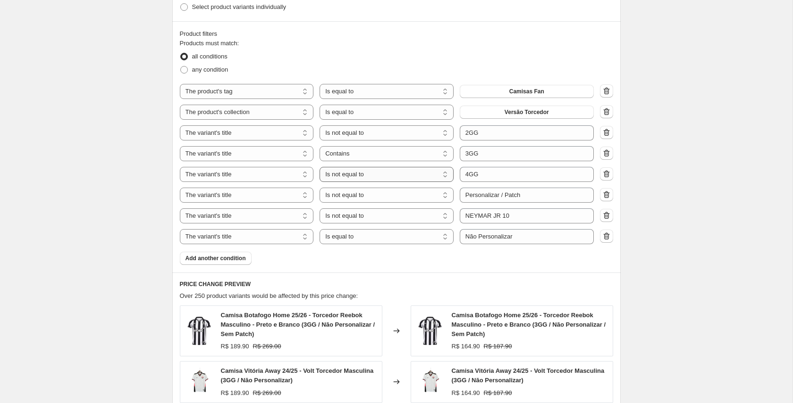
click at [432, 177] on select "Is equal to Is not equal to Contains" at bounding box center [386, 174] width 134 height 15
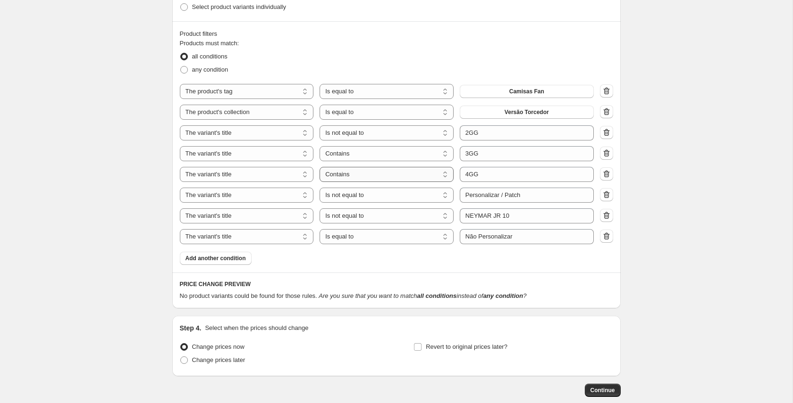
click at [429, 175] on select "Is equal to Is not equal to Contains" at bounding box center [386, 174] width 134 height 15
select select "not_equal"
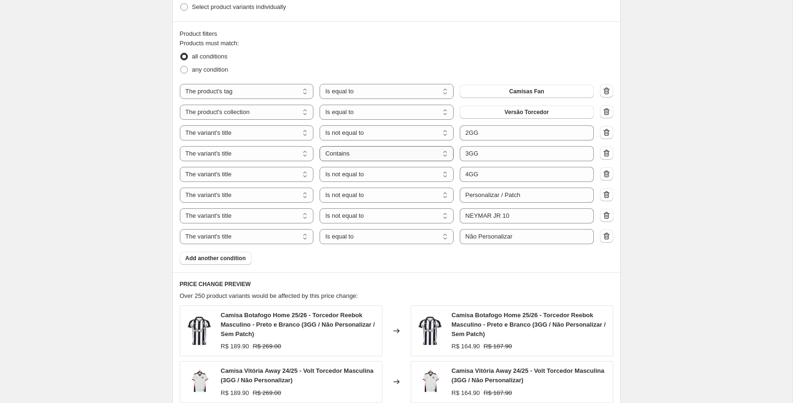
click at [380, 157] on select "Is equal to Is not equal to Contains" at bounding box center [386, 153] width 134 height 15
select select "equal"
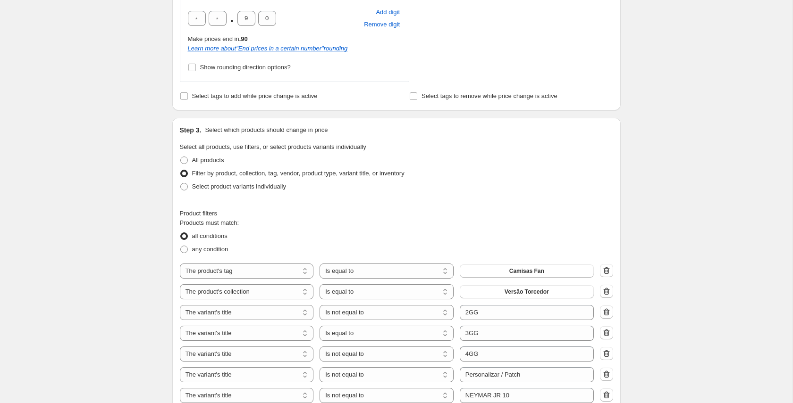
scroll to position [0, 0]
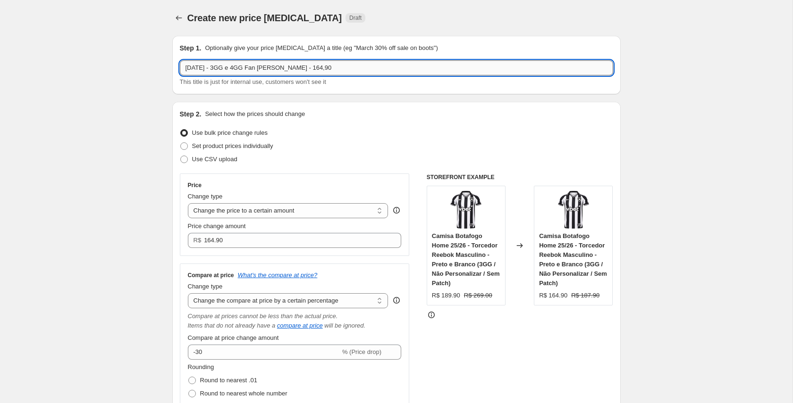
drag, startPoint x: 241, startPoint y: 68, endPoint x: 259, endPoint y: 67, distance: 17.9
click at [259, 67] on input "[DATE] - 3GG e 4GG Fan [PERSON_NAME] - 164,90" at bounding box center [396, 67] width 433 height 15
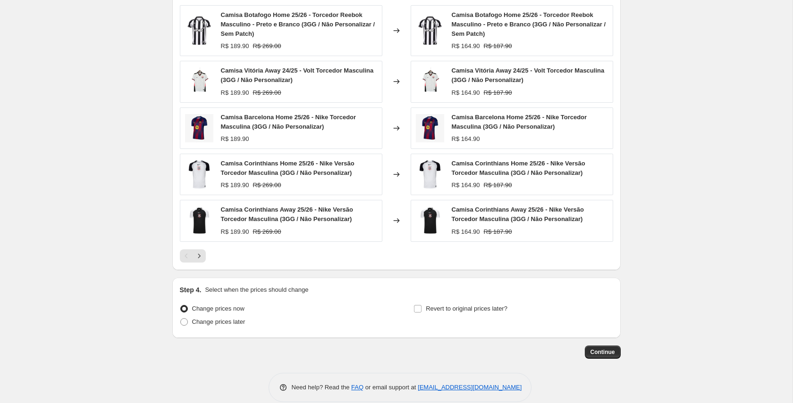
scroll to position [922, 0]
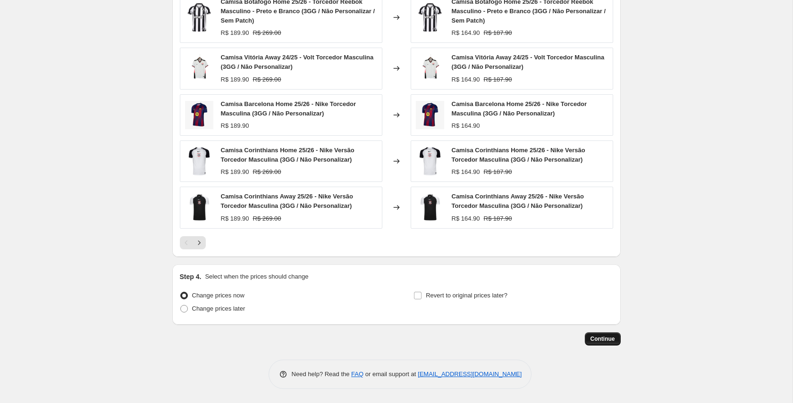
type input "[DATE] - 3GG Fan [PERSON_NAME] - 164,90"
click at [604, 341] on span "Continue" at bounding box center [602, 340] width 25 height 8
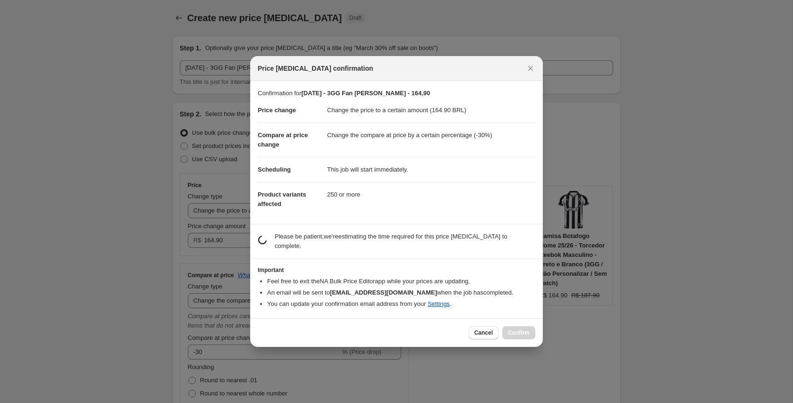
scroll to position [0, 0]
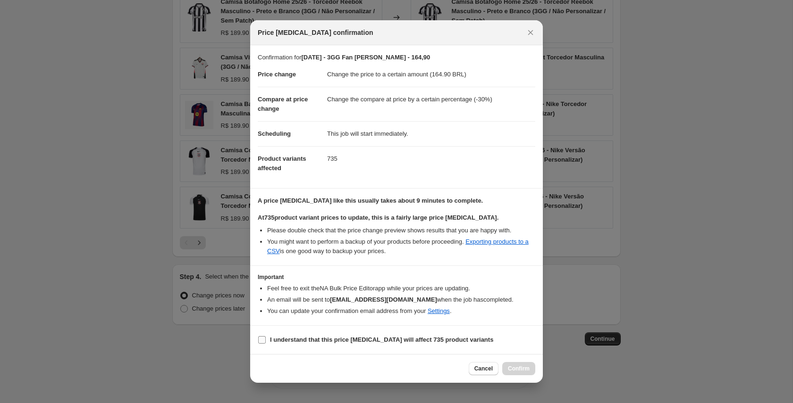
click at [330, 343] on b "I understand that this price [MEDICAL_DATA] will affect 735 product variants" at bounding box center [381, 339] width 223 height 7
click at [266, 343] on input "I understand that this price [MEDICAL_DATA] will affect 735 product variants" at bounding box center [262, 340] width 8 height 8
checkbox input "true"
click at [522, 369] on span "Confirm" at bounding box center [519, 369] width 22 height 8
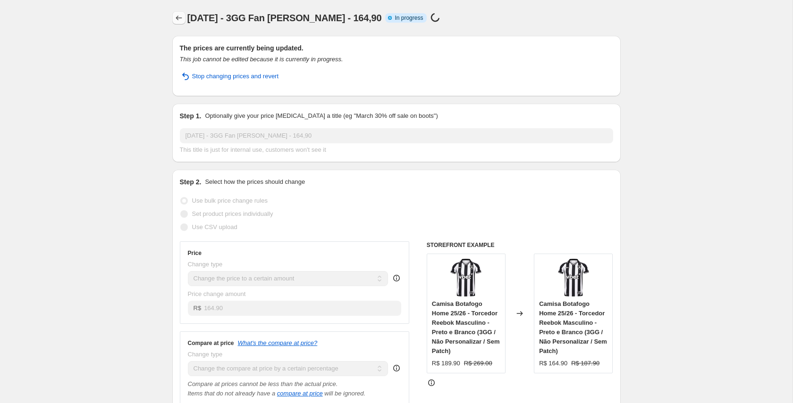
click at [180, 17] on icon "Price change jobs" at bounding box center [178, 17] width 9 height 9
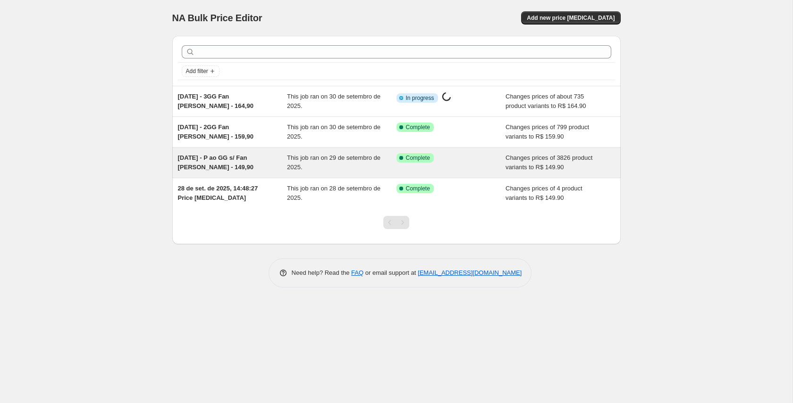
click at [349, 158] on span "This job ran on 29 de setembro de 2025." at bounding box center [333, 162] width 93 height 17
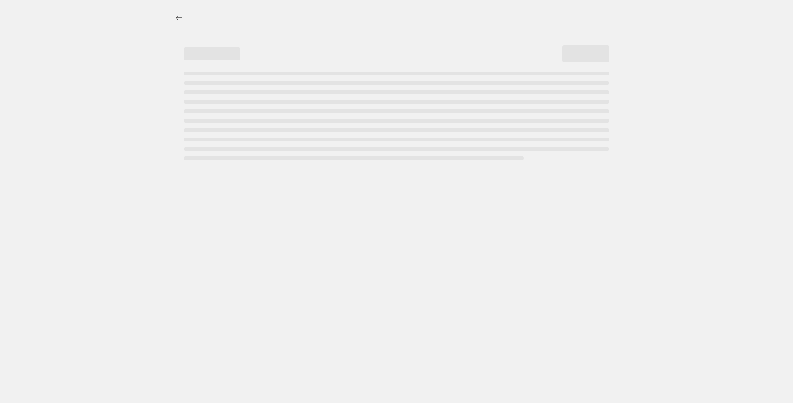
select select "percentage"
select select "tag"
select select "collection"
select select "title"
select select "not_equal"
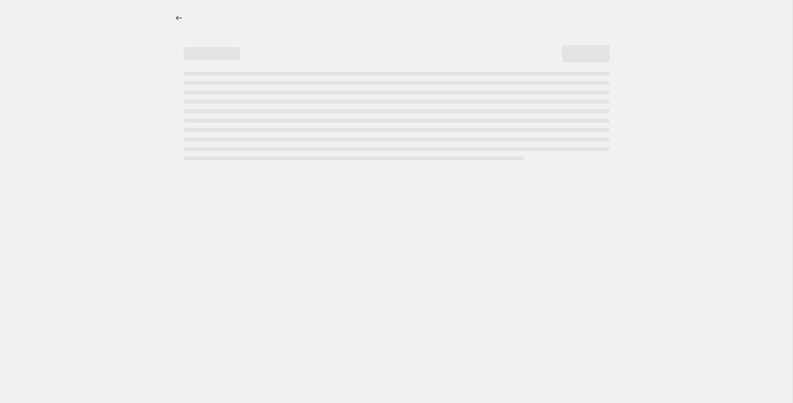
select select "title"
select select "not_equal"
select select "title"
select select "not_equal"
select select "title"
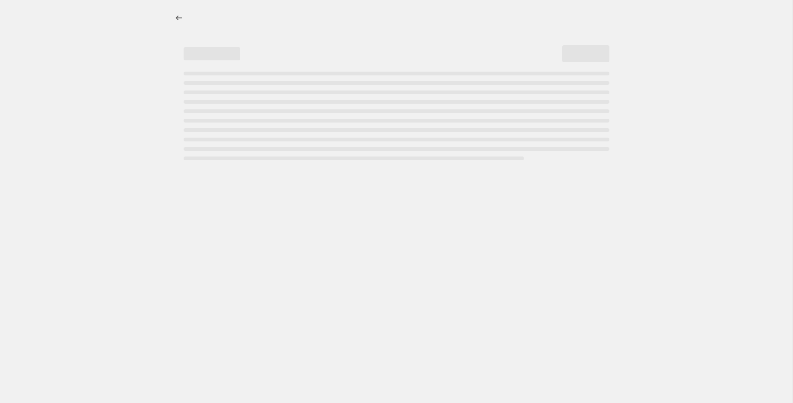
select select "not_equal"
select select "title"
select select "not_equal"
select select "title"
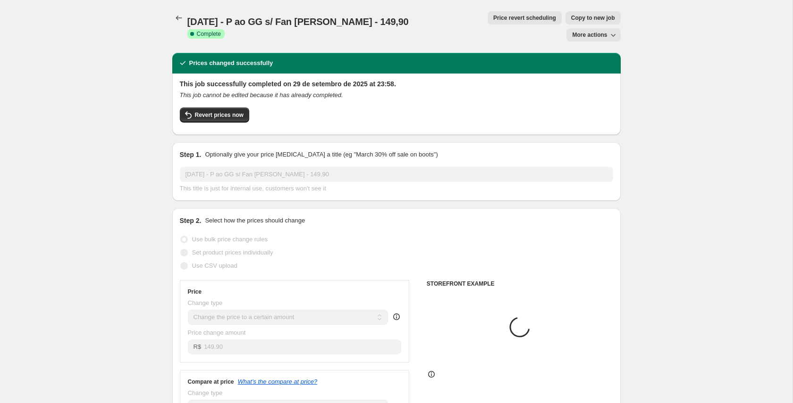
click at [571, 18] on span "Copy to new job" at bounding box center [593, 18] width 44 height 8
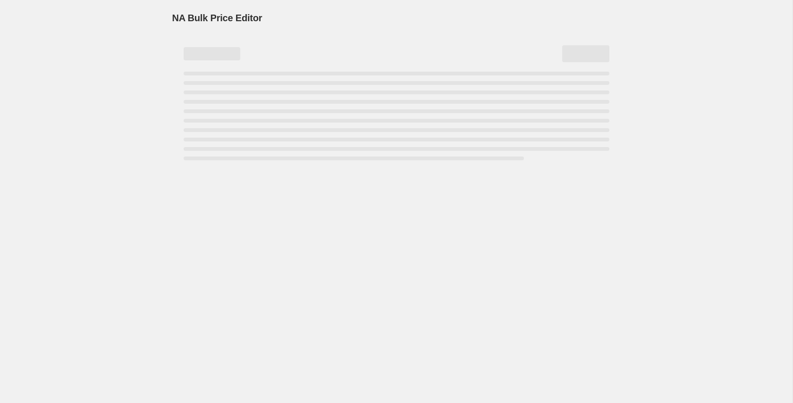
select select "percentage"
select select "tag"
select select "collection"
select select "title"
select select "not_equal"
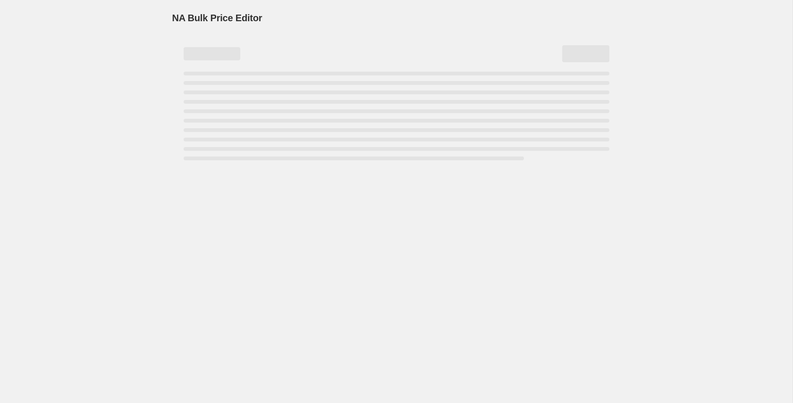
select select "title"
select select "not_equal"
select select "title"
select select "not_equal"
select select "title"
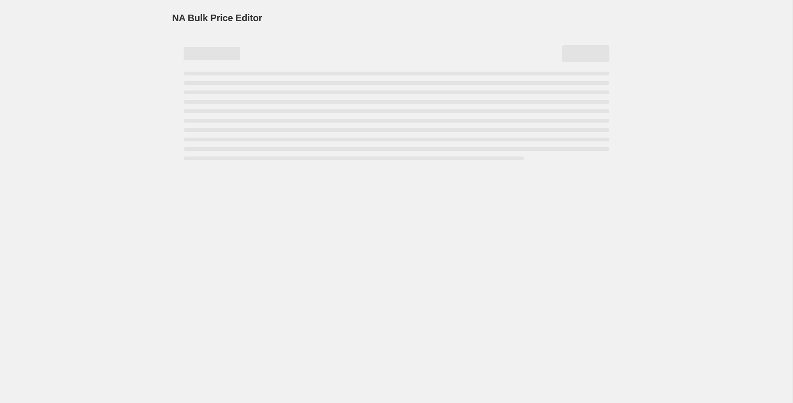
select select "not_equal"
select select "title"
select select "not_equal"
select select "title"
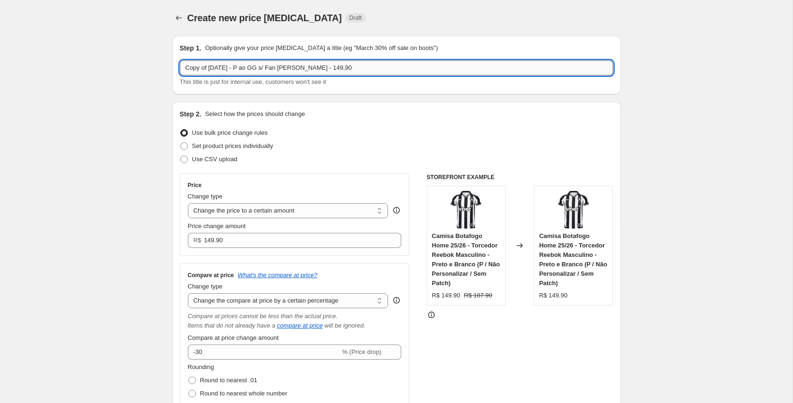
click at [212, 69] on input "Copy of [DATE] - P ao GG s/ Fan [PERSON_NAME] - 149,90" at bounding box center [396, 67] width 433 height 15
drag, startPoint x: 208, startPoint y: 68, endPoint x: 176, endPoint y: 70, distance: 31.7
click at [178, 70] on div "Step 1. Optionally give your price [MEDICAL_DATA] a title (eg "March 30% off sa…" at bounding box center [396, 65] width 448 height 59
drag, startPoint x: 226, startPoint y: 68, endPoint x: 240, endPoint y: 94, distance: 29.2
click at [240, 68] on input "[DATE] - P ao GG s/ Fan [PERSON_NAME] - 149,90" at bounding box center [396, 67] width 433 height 15
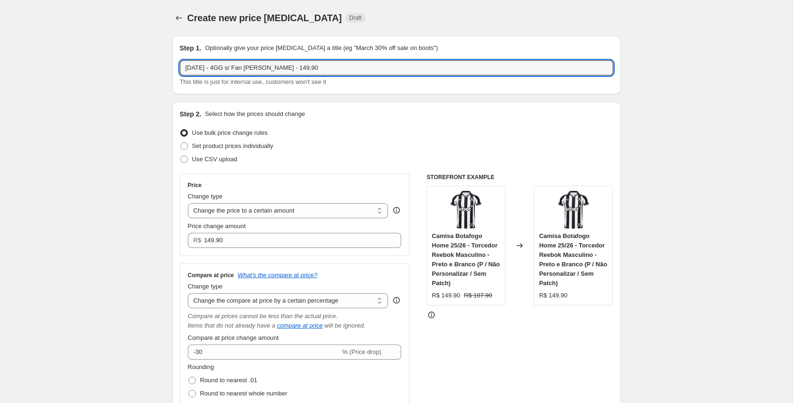
click at [242, 68] on input "[DATE] - 4GG s/ Fan [PERSON_NAME] - 149,90" at bounding box center [396, 67] width 433 height 15
drag, startPoint x: 242, startPoint y: 68, endPoint x: 245, endPoint y: 80, distance: 12.8
click at [242, 68] on input "[DATE] - 4GG s/ Fan [PERSON_NAME] - 149,90" at bounding box center [396, 67] width 433 height 15
drag, startPoint x: 275, startPoint y: 66, endPoint x: 280, endPoint y: 66, distance: 5.7
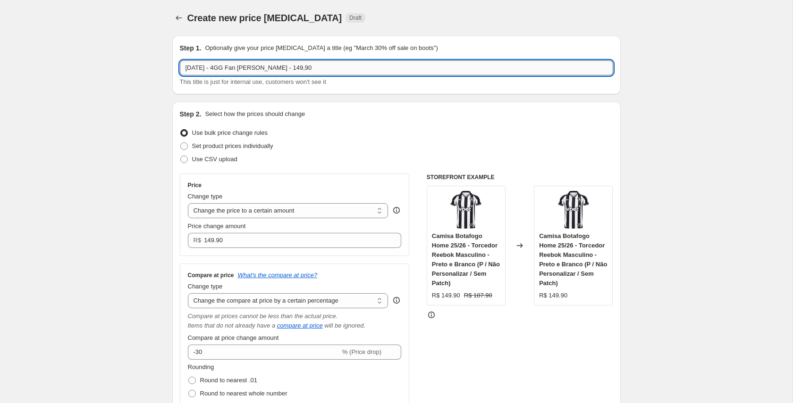
click at [280, 66] on input "[DATE] - 4GG Fan [PERSON_NAME] - 149,90" at bounding box center [396, 67] width 433 height 15
type input "[DATE] - 4GG Fan [PERSON_NAME] - 164,90"
click at [386, 107] on div "Step 2. Select how the prices should change Use bulk price change rules Set pro…" at bounding box center [396, 320] width 448 height 437
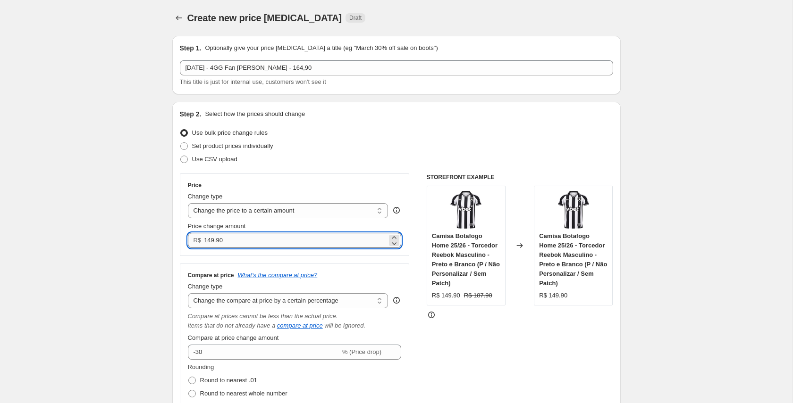
drag, startPoint x: 208, startPoint y: 243, endPoint x: 213, endPoint y: 264, distance: 21.1
click at [215, 243] on input "149.90" at bounding box center [295, 240] width 183 height 15
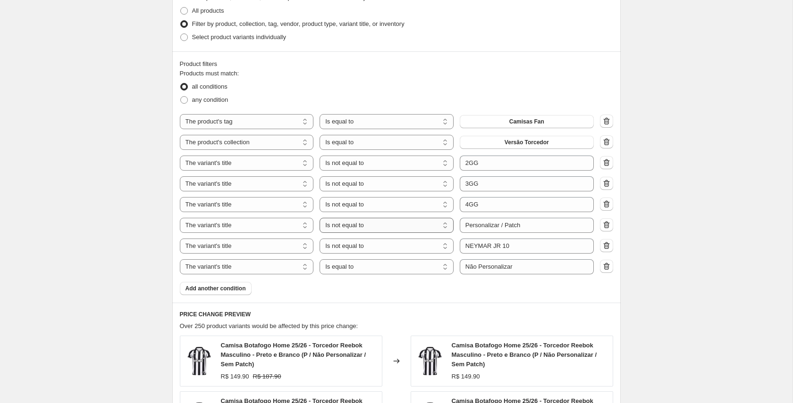
scroll to position [583, 0]
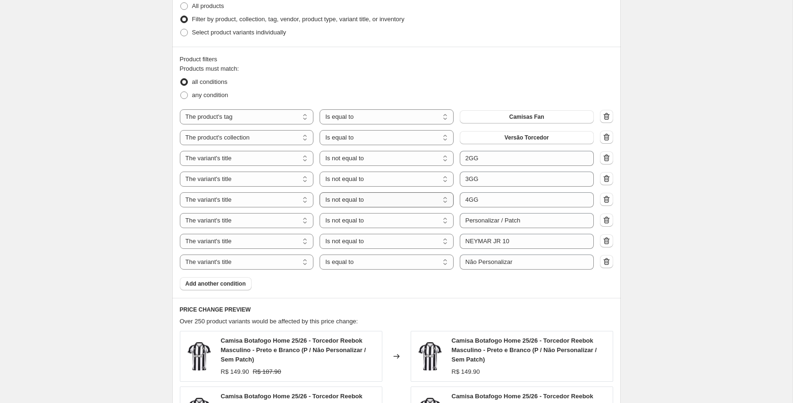
type input "164.90"
click at [411, 200] on select "Is equal to Is not equal to Contains" at bounding box center [386, 200] width 134 height 15
select select "equal"
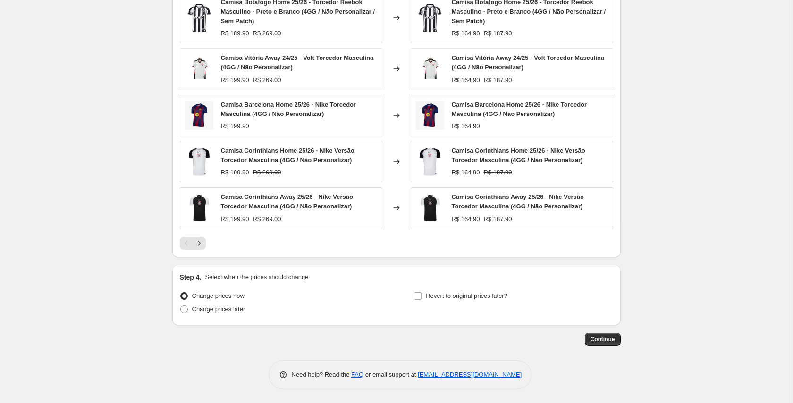
scroll to position [922, 0]
click at [593, 338] on span "Continue" at bounding box center [602, 340] width 25 height 8
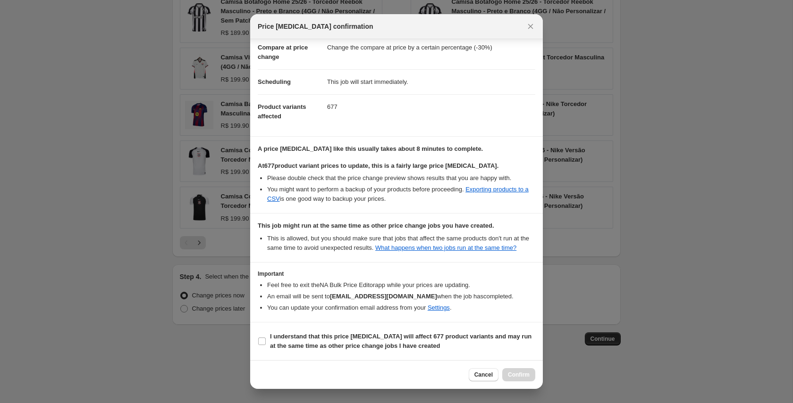
scroll to position [55, 0]
click at [299, 338] on b "I understand that this price [MEDICAL_DATA] will affect 677 product variants an…" at bounding box center [400, 341] width 261 height 17
click at [266, 338] on input "I understand that this price [MEDICAL_DATA] will affect 677 product variants an…" at bounding box center [262, 342] width 8 height 8
checkbox input "true"
drag, startPoint x: 527, startPoint y: 372, endPoint x: 522, endPoint y: 368, distance: 5.7
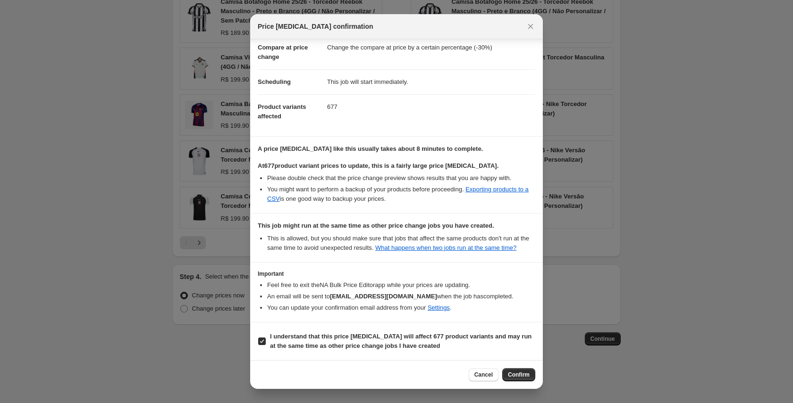
click at [527, 372] on span "Confirm" at bounding box center [519, 375] width 22 height 8
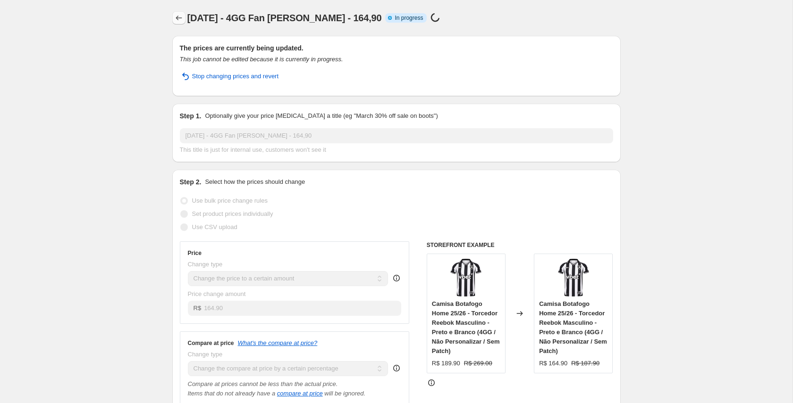
click at [178, 20] on icon "Price change jobs" at bounding box center [178, 17] width 9 height 9
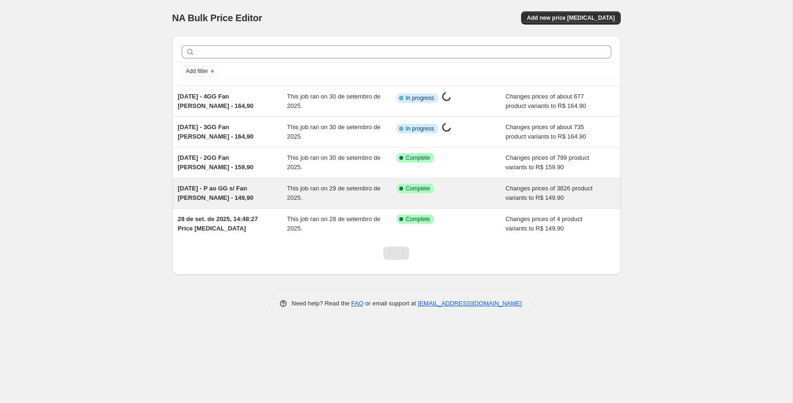
click at [288, 187] on span "This job ran on 29 de setembro de 2025." at bounding box center [333, 193] width 93 height 17
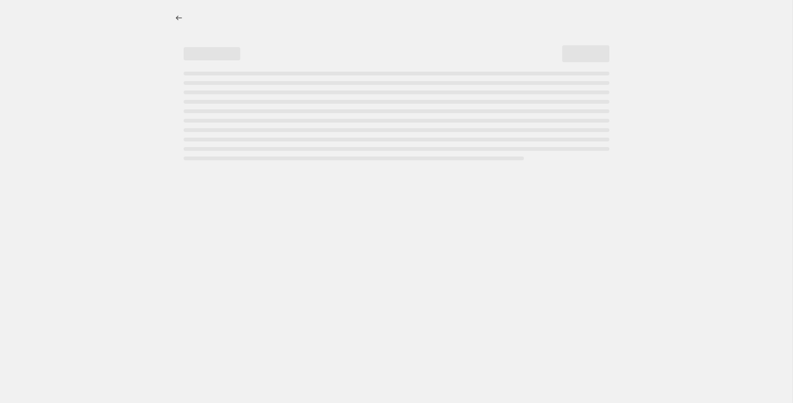
select select "percentage"
select select "tag"
select select "collection"
select select "title"
select select "not_equal"
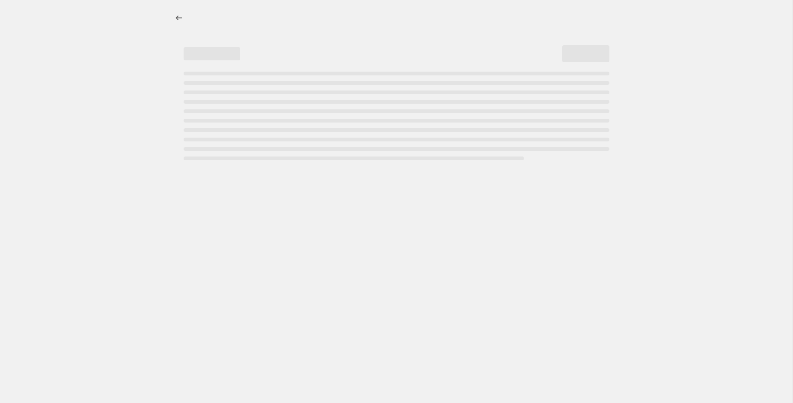
select select "title"
select select "not_equal"
select select "title"
select select "not_equal"
select select "title"
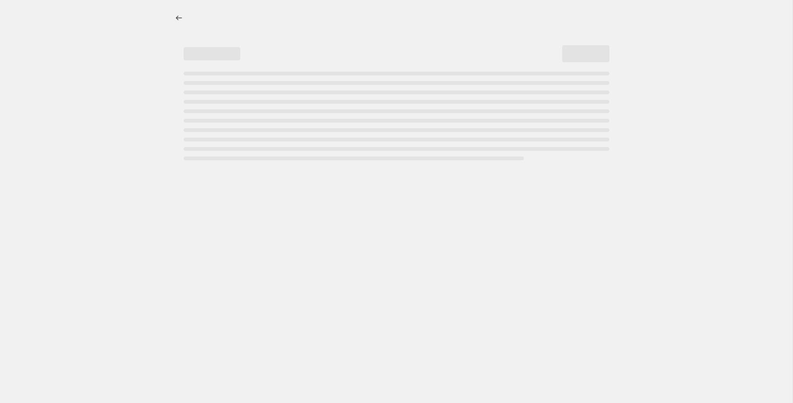
select select "not_equal"
select select "title"
select select "not_equal"
select select "title"
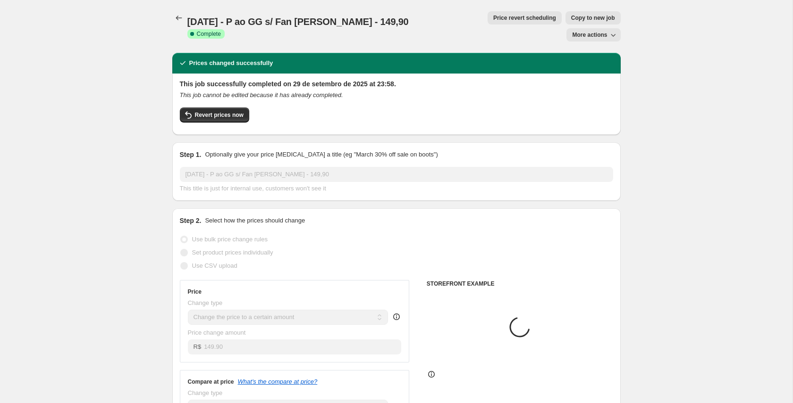
click at [571, 16] on span "Copy to new job" at bounding box center [593, 18] width 44 height 8
select select "percentage"
select select "tag"
select select "collection"
select select "title"
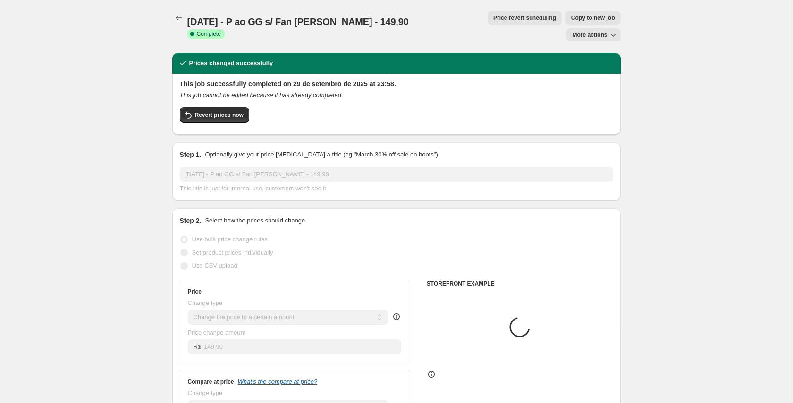
select select "not_equal"
select select "title"
select select "not_equal"
select select "title"
select select "not_equal"
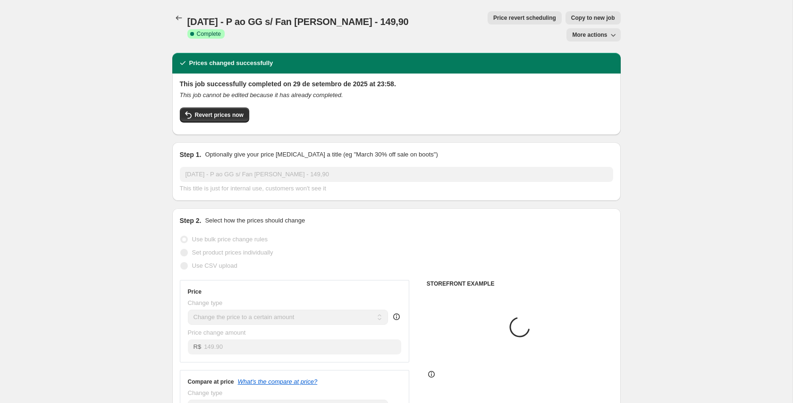
select select "title"
select select "not_equal"
select select "title"
select select "not_equal"
select select "title"
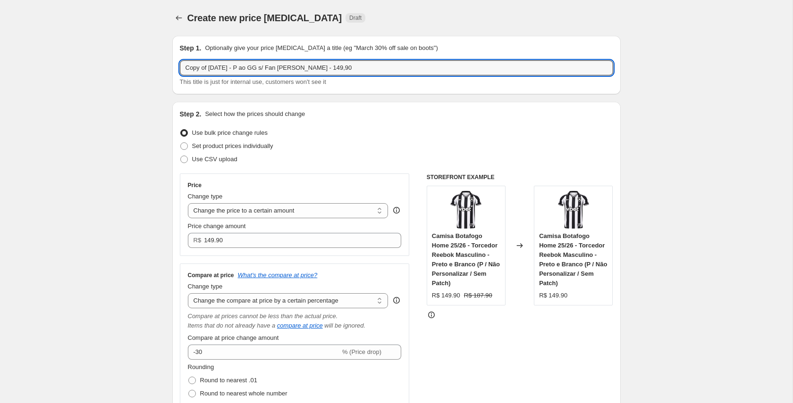
drag, startPoint x: 201, startPoint y: 67, endPoint x: 171, endPoint y: 68, distance: 29.7
click at [172, 68] on div "Step 1. Optionally give your price [MEDICAL_DATA] a title (eg "March 30% off sa…" at bounding box center [396, 65] width 448 height 59
type input "[DATE] - P ao GG s/ Fan [PERSON_NAME] - 149,90"
drag, startPoint x: 252, startPoint y: 68, endPoint x: 257, endPoint y: 72, distance: 6.2
click at [257, 72] on input "[DATE] - P ao GG s/ Fan [PERSON_NAME] - 149,90" at bounding box center [396, 67] width 433 height 15
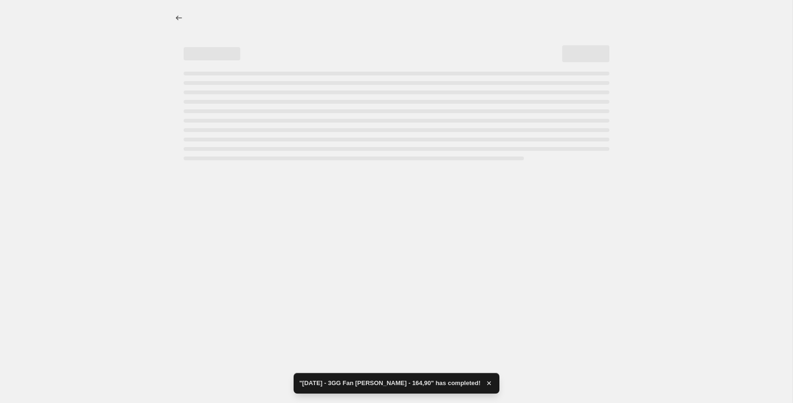
select select "percentage"
select select "tag"
select select "collection"
select select "title"
select select "not_equal"
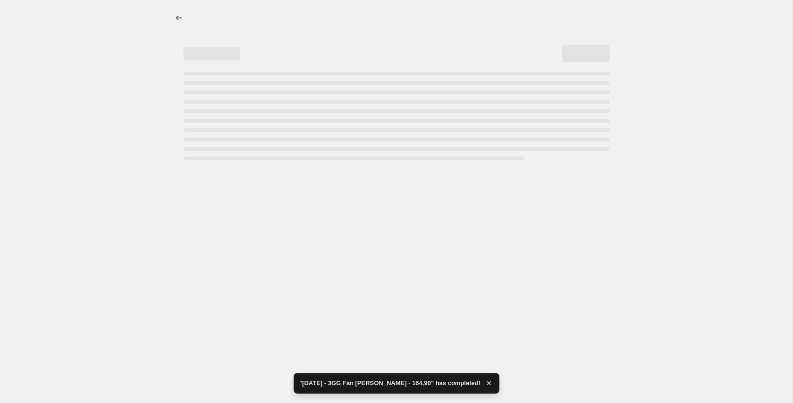
select select "title"
select select "not_equal"
select select "title"
select select "not_equal"
select select "title"
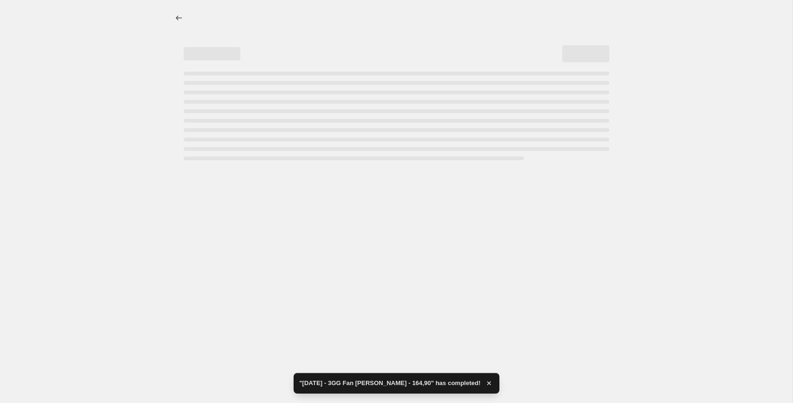
select select "not_equal"
select select "title"
select select "not_equal"
select select "title"
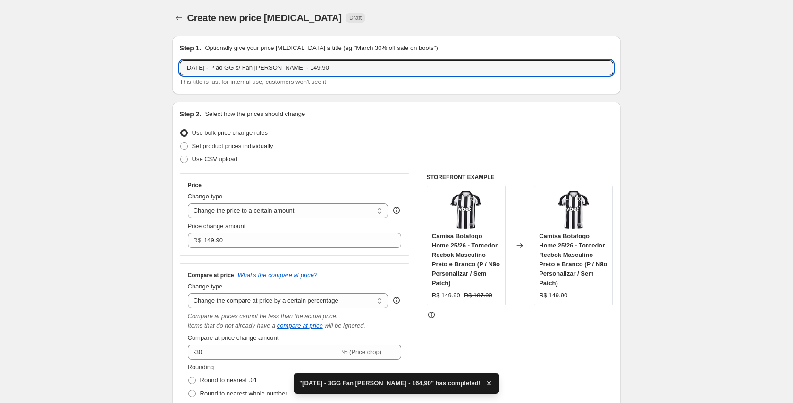
drag, startPoint x: 258, startPoint y: 69, endPoint x: 251, endPoint y: 90, distance: 21.9
click at [257, 70] on input "[DATE] - P ao GG s/ Fan [PERSON_NAME] - 149,90" at bounding box center [396, 67] width 433 height 15
click at [269, 69] on input "[DATE] - P ao GG Fan [PERSON_NAME] - 149,90" at bounding box center [396, 67] width 433 height 15
drag, startPoint x: 269, startPoint y: 69, endPoint x: 261, endPoint y: 105, distance: 36.6
click at [269, 69] on input "[DATE] - P ao GG Fan [PERSON_NAME] - 149,90" at bounding box center [396, 67] width 433 height 15
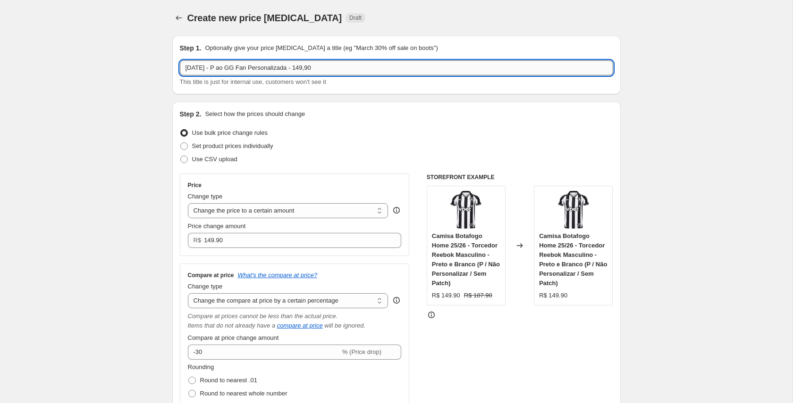
click at [315, 69] on input "[DATE] - P ao GG Fan Personalizada - 149,90" at bounding box center [396, 67] width 433 height 15
type input "[DATE] - P ao GG Fan Personalizada - 169,90"
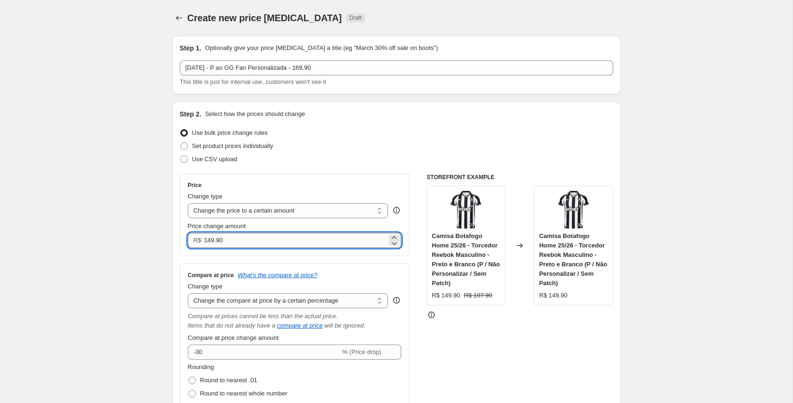
click at [210, 241] on input "149.90" at bounding box center [295, 240] width 183 height 15
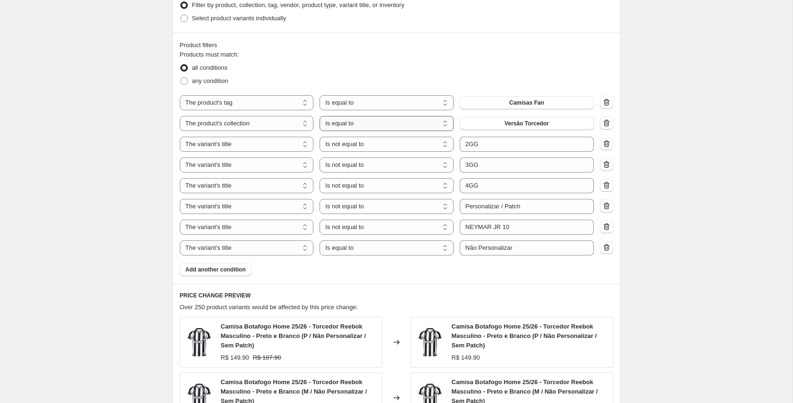
scroll to position [611, 0]
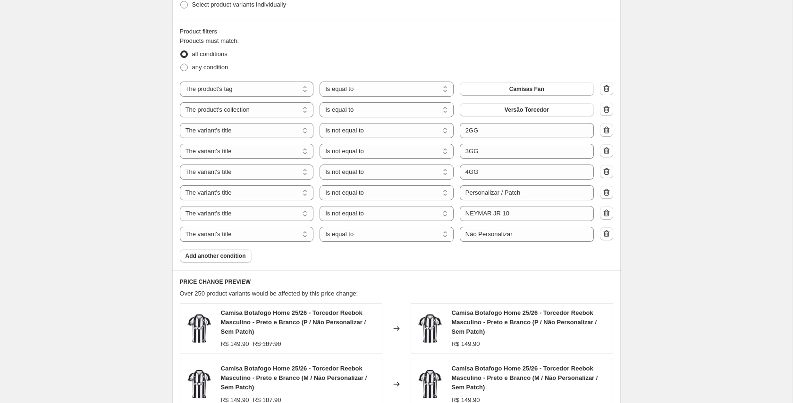
type input "169.90"
click at [387, 255] on div "Products must match: all conditions any condition The product The product's col…" at bounding box center [396, 149] width 433 height 227
click at [415, 237] on select "Is equal to Is not equal to Contains" at bounding box center [386, 234] width 134 height 15
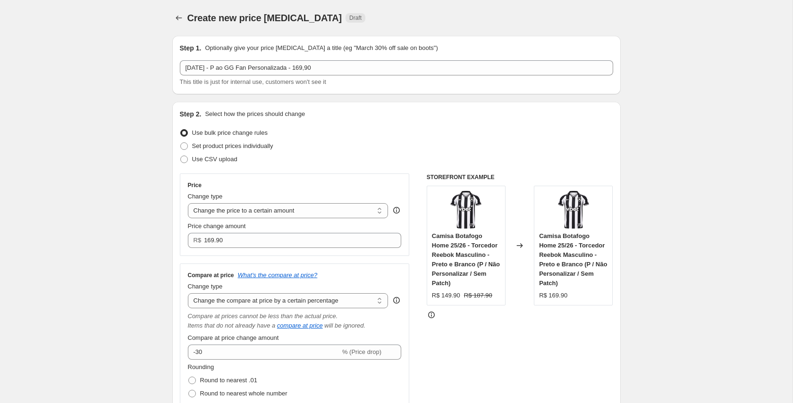
select select "percentage"
select select "tag"
select select "collection"
select select "title"
select select "not_equal"
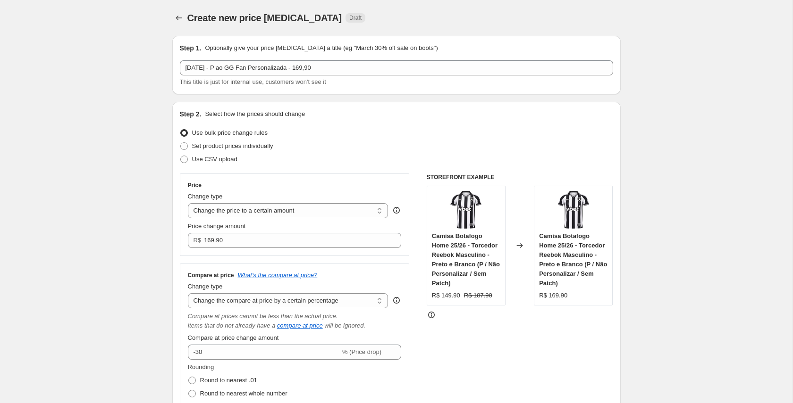
select select "title"
select select "not_equal"
select select "title"
select select "not_equal"
select select "title"
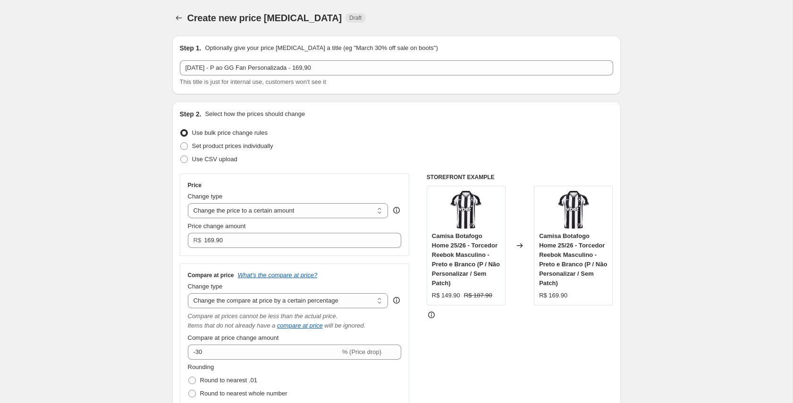
select select "not_equal"
select select "title"
select select "not_equal"
select select "title"
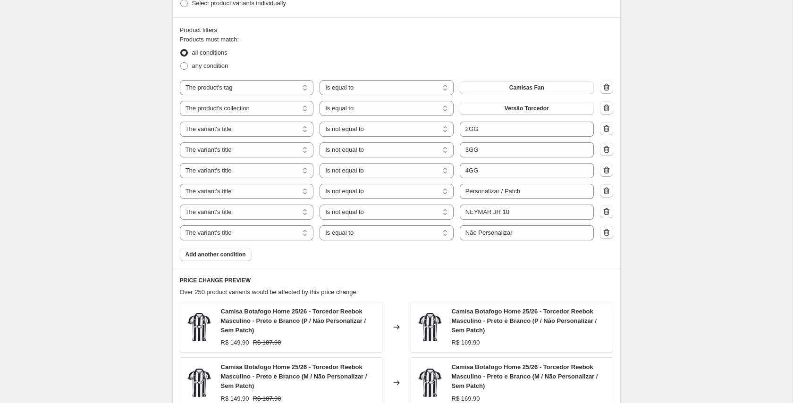
scroll to position [613, 0]
click at [415, 234] on select "Is equal to Is not equal to Contains" at bounding box center [386, 232] width 134 height 15
select select "not_equal"
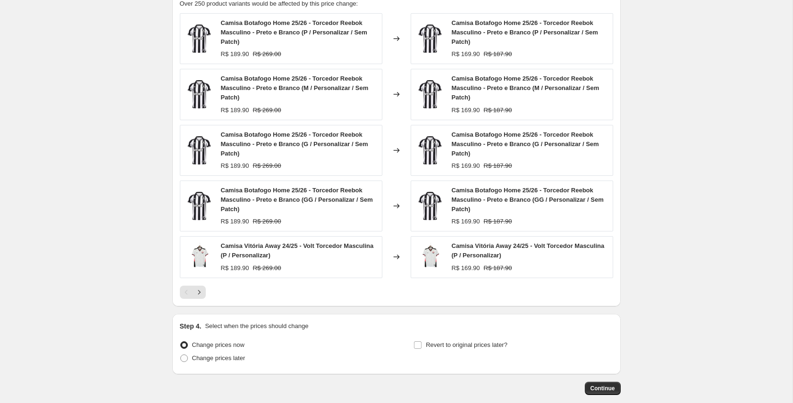
scroll to position [905, 0]
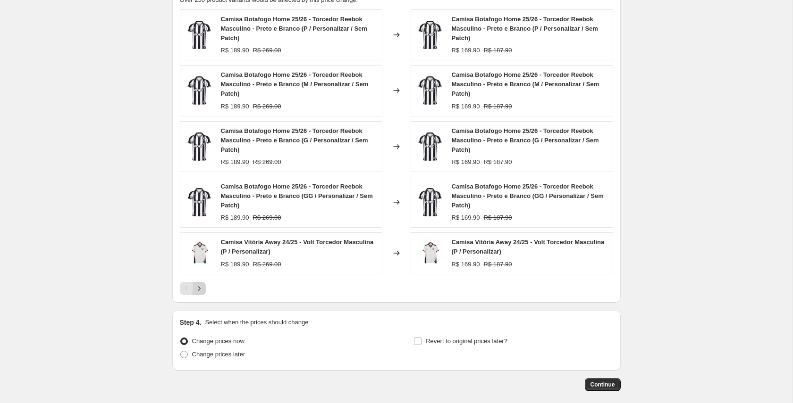
click at [201, 289] on icon "Next" at bounding box center [198, 288] width 9 height 9
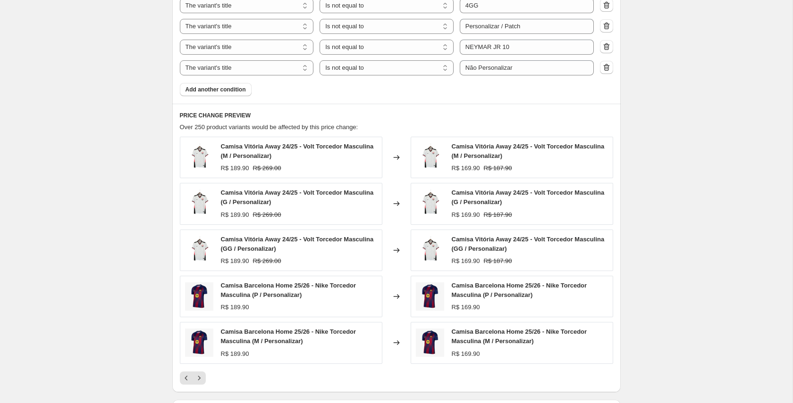
scroll to position [913, 0]
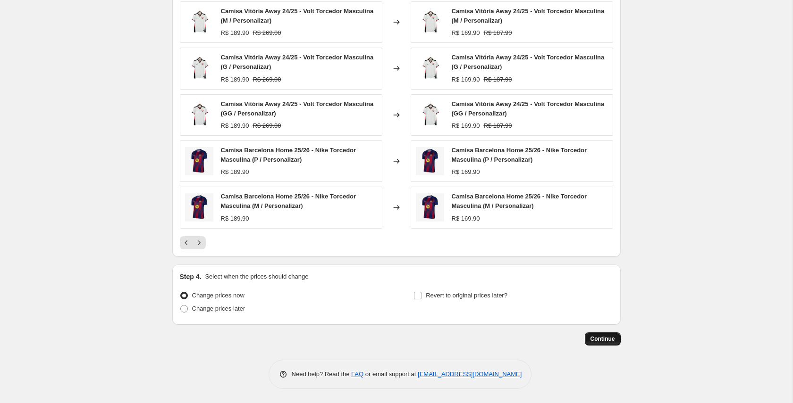
click at [607, 337] on span "Continue" at bounding box center [602, 340] width 25 height 8
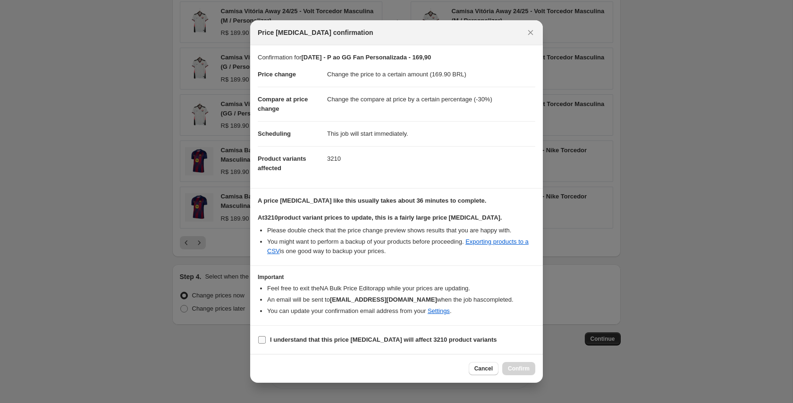
drag, startPoint x: 361, startPoint y: 339, endPoint x: 381, endPoint y: 336, distance: 19.6
click at [361, 339] on b "I understand that this price [MEDICAL_DATA] will affect 3210 product variants" at bounding box center [383, 339] width 227 height 7
click at [266, 339] on input "I understand that this price [MEDICAL_DATA] will affect 3210 product variants" at bounding box center [262, 340] width 8 height 8
checkbox input "true"
click at [520, 366] on span "Confirm" at bounding box center [519, 369] width 22 height 8
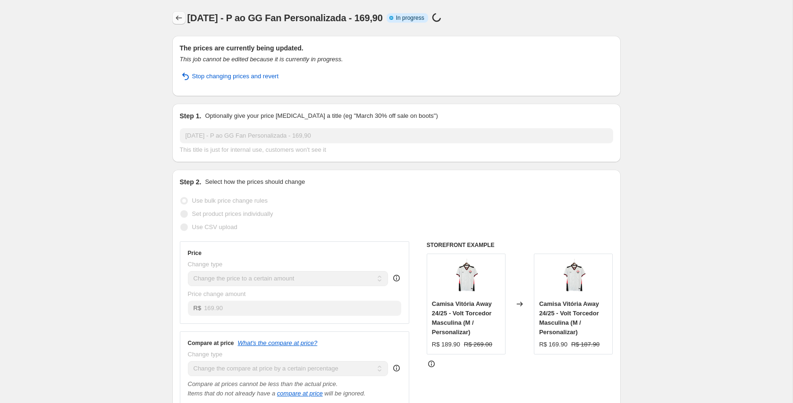
click at [180, 18] on icon "Price change jobs" at bounding box center [178, 17] width 9 height 9
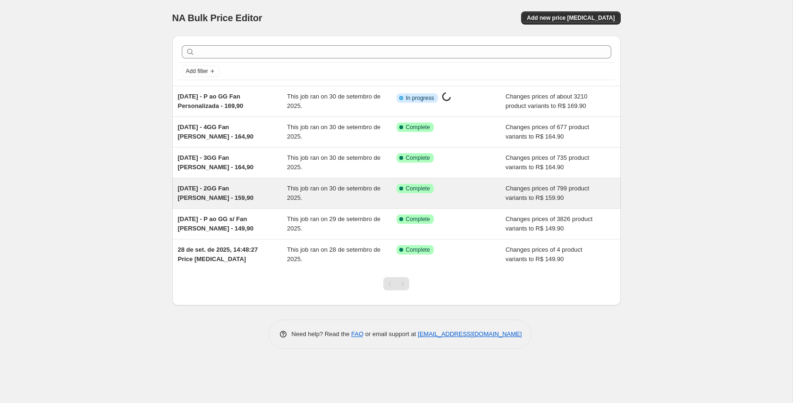
click at [245, 187] on span "[DATE] - 2GG Fan [PERSON_NAME] - 159,90" at bounding box center [216, 193] width 76 height 17
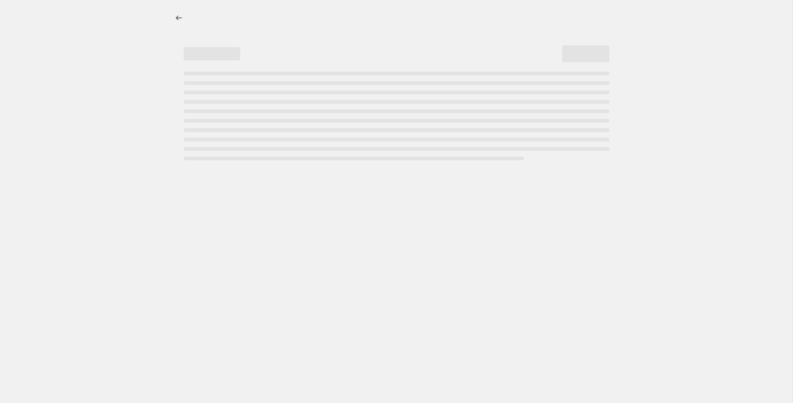
select select "percentage"
select select "tag"
select select "collection"
select select "title"
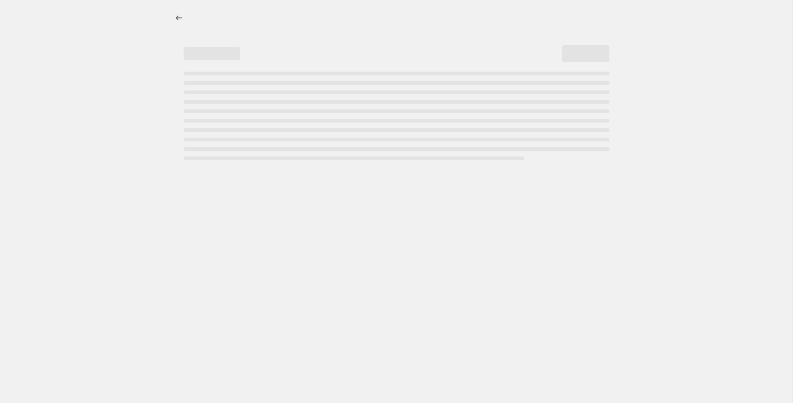
select select "not_equal"
select select "title"
select select "not_equal"
select select "title"
select select "not_equal"
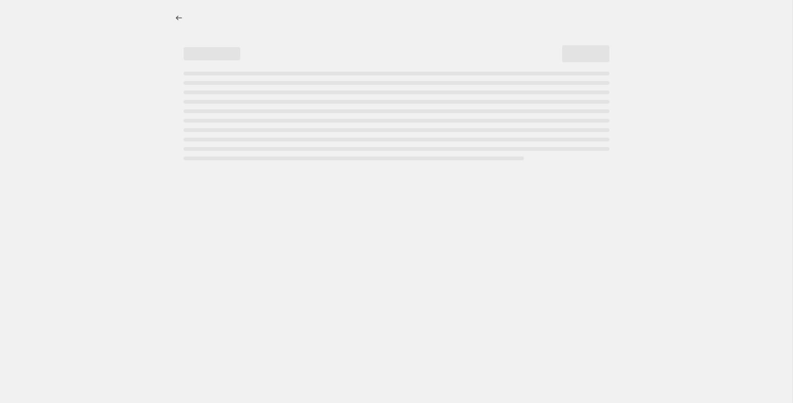
select select "title"
select select "not_equal"
select select "title"
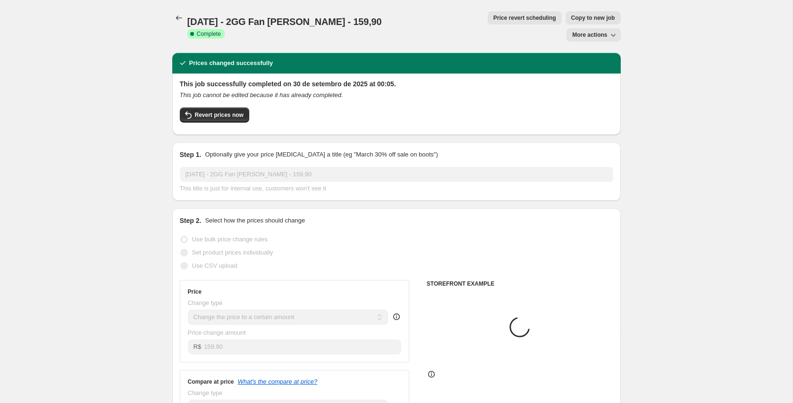
click at [571, 19] on span "Copy to new job" at bounding box center [593, 18] width 44 height 8
select select "percentage"
select select "tag"
select select "collection"
select select "title"
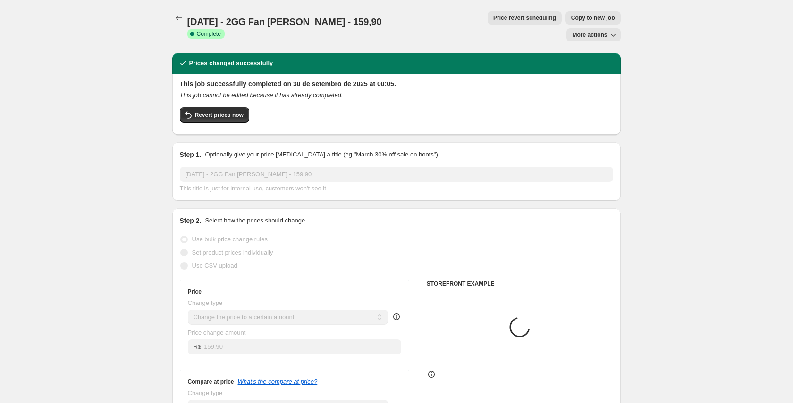
select select "title"
select select "not_equal"
select select "title"
select select "not_equal"
select select "title"
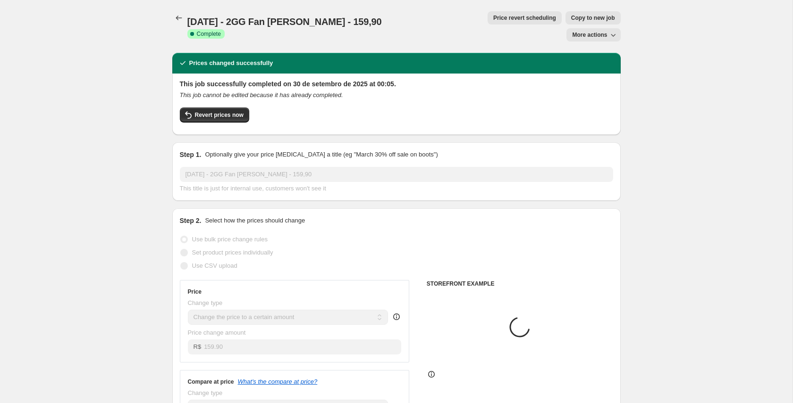
select select "not_equal"
select select "title"
select select "not_equal"
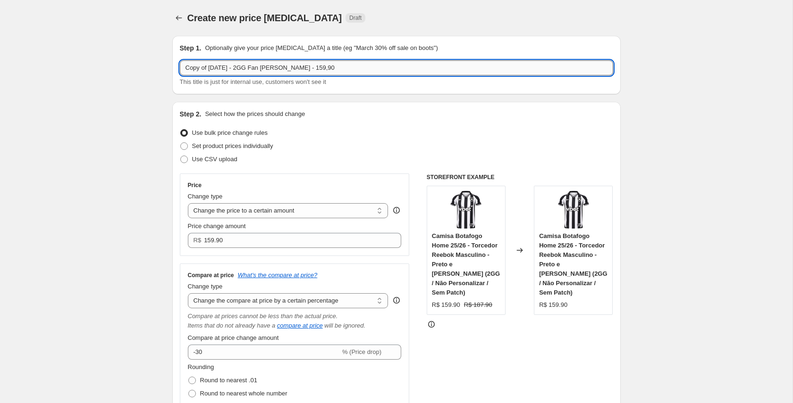
click at [206, 70] on input "Copy of [DATE] - 2GG Fan [PERSON_NAME] - 159,90" at bounding box center [396, 67] width 433 height 15
drag, startPoint x: 210, startPoint y: 67, endPoint x: 161, endPoint y: 71, distance: 48.8
click at [257, 67] on input "[DATE] - 2GG Fan [PERSON_NAME] - 159,90" at bounding box center [396, 67] width 433 height 15
click at [257, 68] on input "[DATE] - 2GG Fan [PERSON_NAME] - 159,90" at bounding box center [396, 67] width 433 height 15
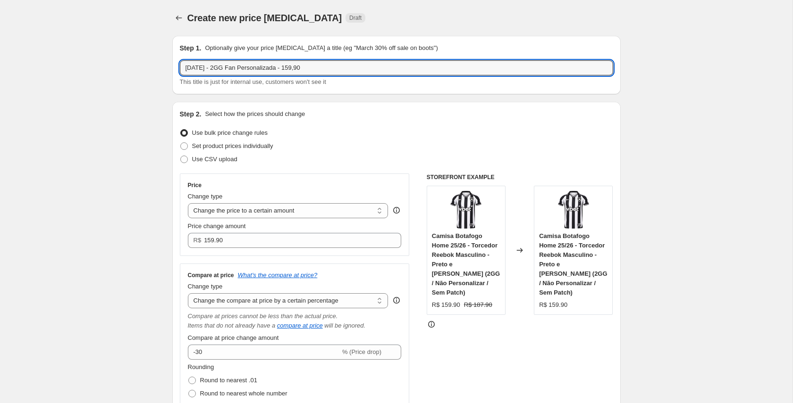
drag, startPoint x: 302, startPoint y: 68, endPoint x: 308, endPoint y: 82, distance: 14.6
click at [305, 68] on input "[DATE] - 2GG Fan Personalizada - 159,90" at bounding box center [396, 67] width 433 height 15
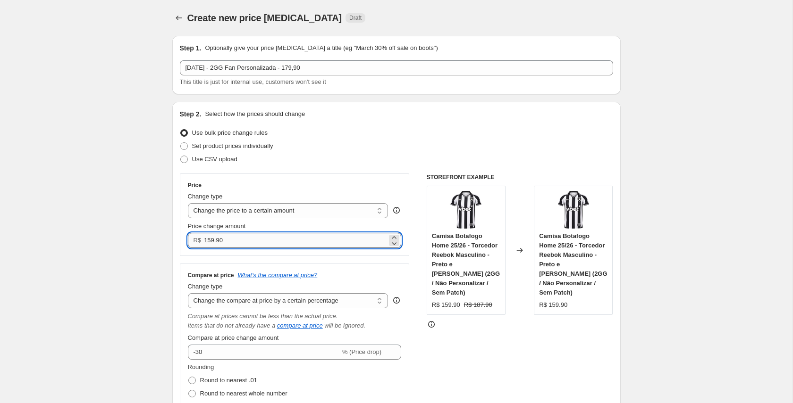
click at [210, 242] on input "159.90" at bounding box center [295, 240] width 183 height 15
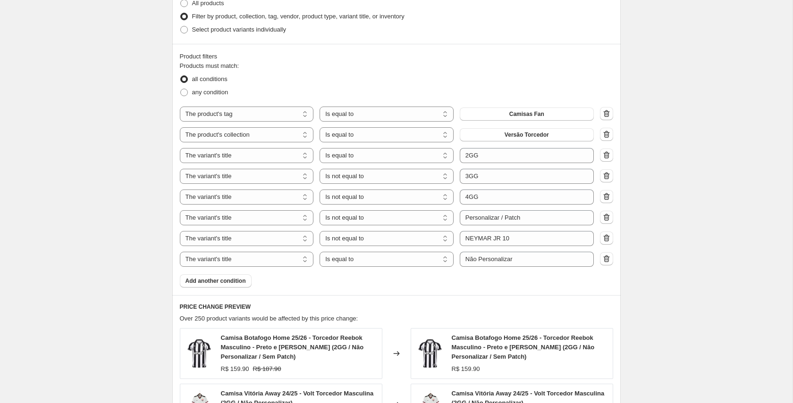
scroll to position [587, 0]
click at [410, 260] on select "Is equal to Is not equal to Contains" at bounding box center [386, 258] width 134 height 15
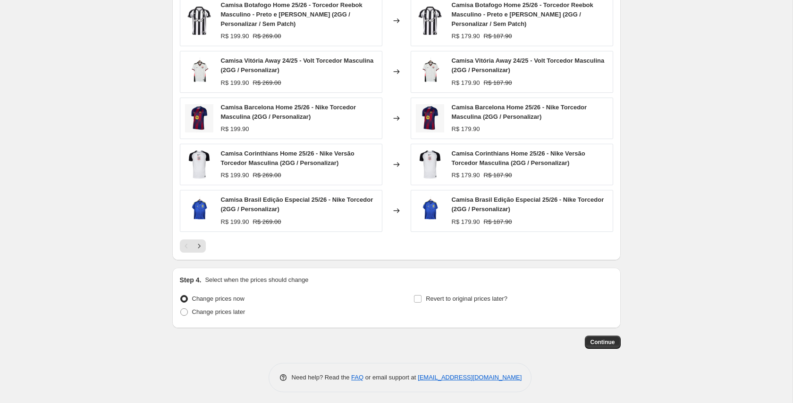
scroll to position [922, 0]
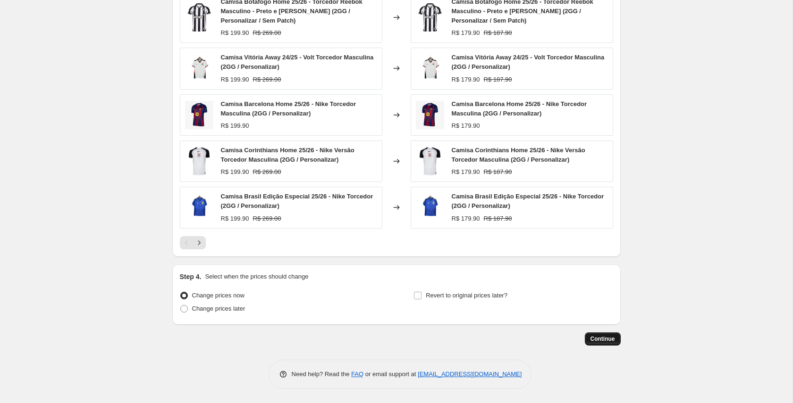
click at [592, 339] on span "Continue" at bounding box center [602, 340] width 25 height 8
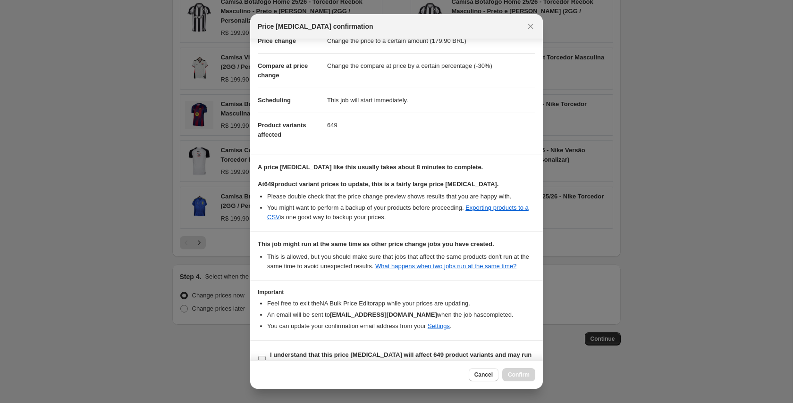
scroll to position [55, 0]
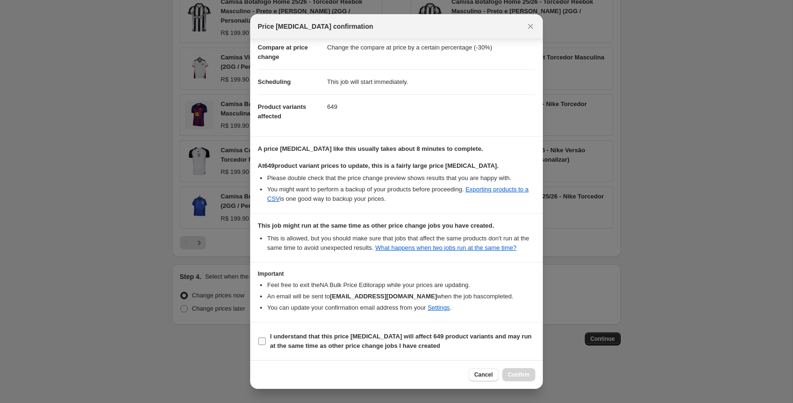
click at [379, 340] on b "I understand that this price [MEDICAL_DATA] will affect 649 product variants an…" at bounding box center [400, 341] width 261 height 17
click at [266, 340] on input "I understand that this price [MEDICAL_DATA] will affect 649 product variants an…" at bounding box center [262, 342] width 8 height 8
click at [515, 370] on button "Confirm" at bounding box center [518, 375] width 33 height 13
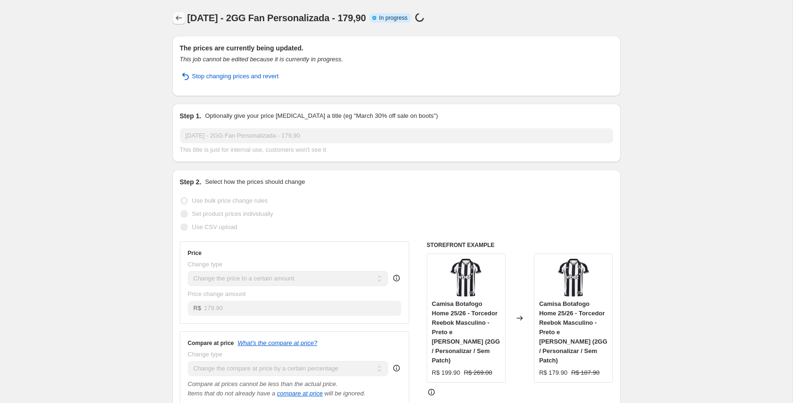
click at [179, 21] on icon "Price change jobs" at bounding box center [178, 17] width 9 height 9
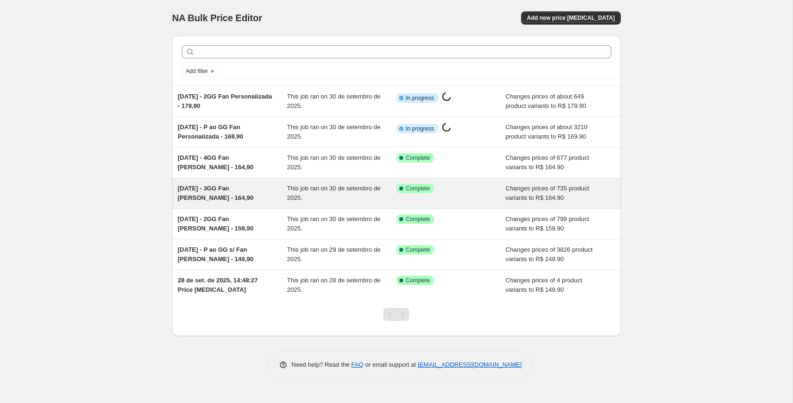
click at [235, 188] on span "[DATE] - 3GG Fan [PERSON_NAME] - 164,90" at bounding box center [216, 193] width 76 height 17
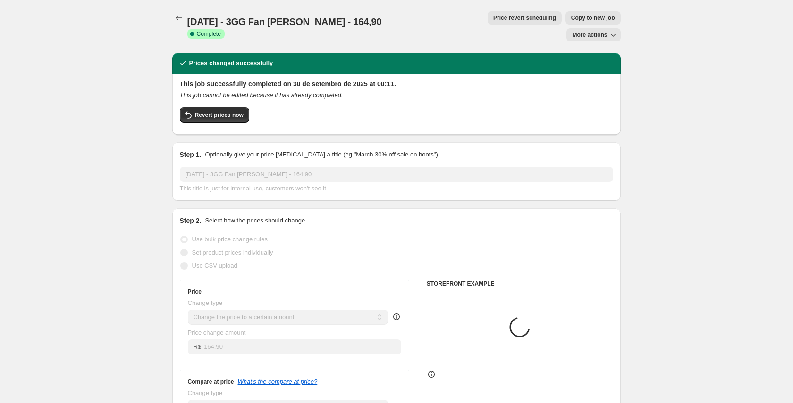
click at [571, 15] on span "Copy to new job" at bounding box center [593, 18] width 44 height 8
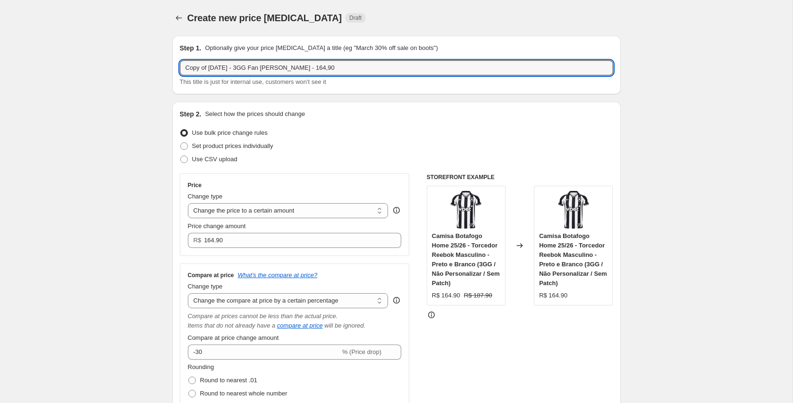
drag, startPoint x: 210, startPoint y: 69, endPoint x: 149, endPoint y: 69, distance: 60.9
click at [256, 68] on input "[DATE] - 3GG Fan [PERSON_NAME] - 164,90" at bounding box center [396, 67] width 433 height 15
click at [305, 67] on input "[DATE] - 3GG Fan Personalizada - 164,90" at bounding box center [396, 67] width 433 height 15
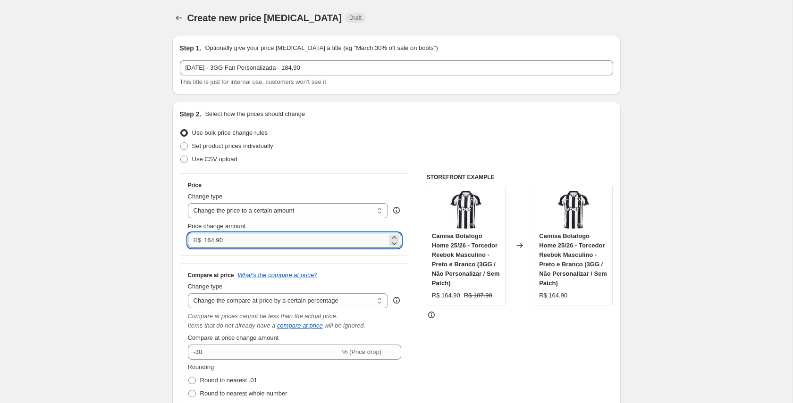
click at [210, 243] on input "164.90" at bounding box center [295, 240] width 183 height 15
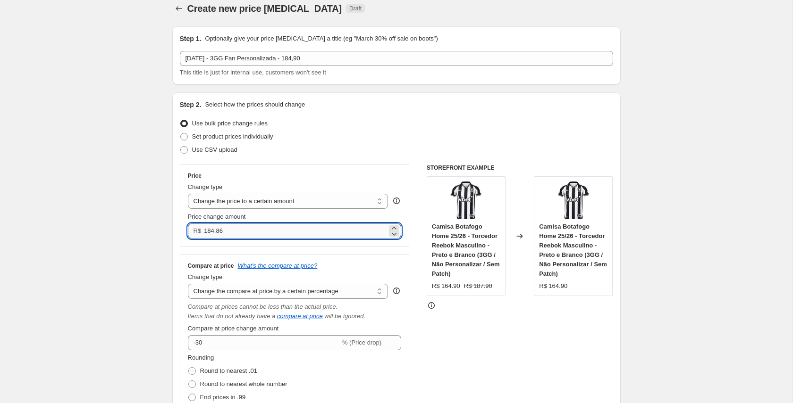
scroll to position [8, 0]
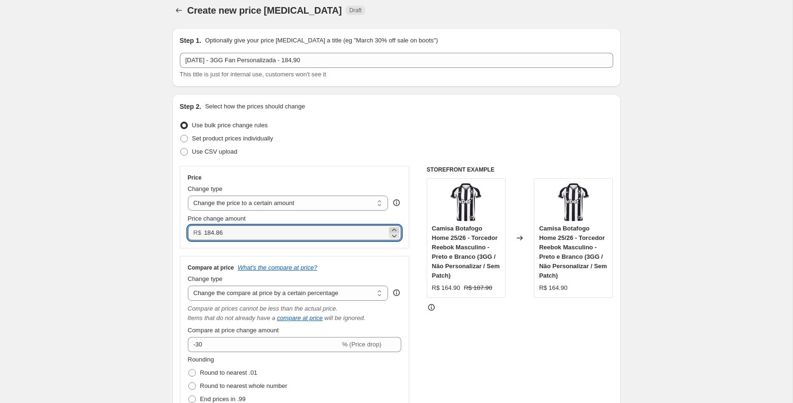
click at [395, 230] on icon at bounding box center [393, 230] width 9 height 9
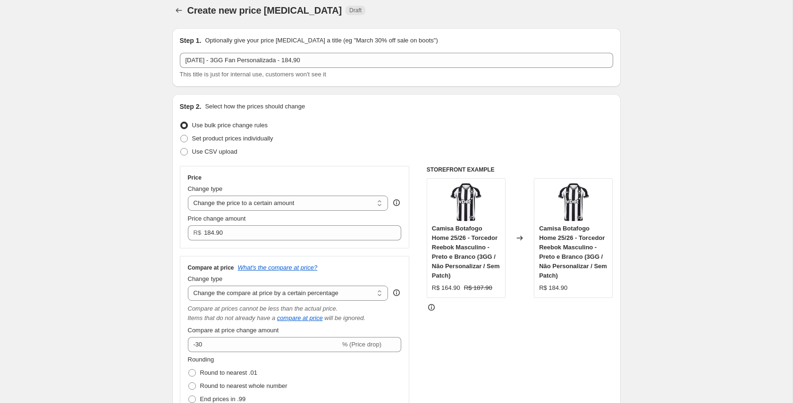
click at [402, 252] on div "Price Change type Change the price to a certain amount Change the price by a ce…" at bounding box center [295, 334] width 230 height 337
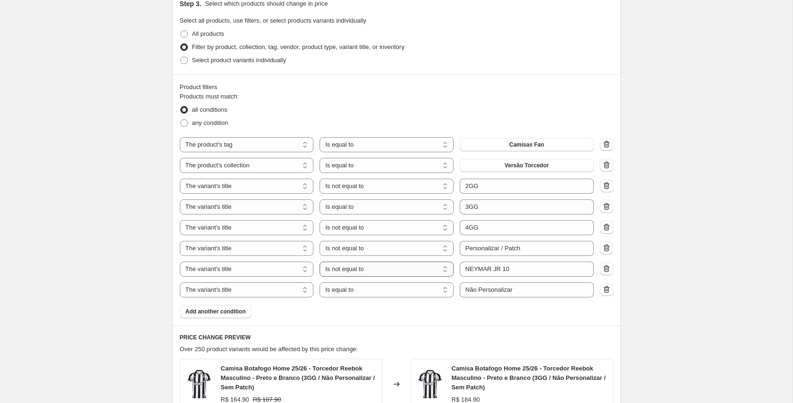
scroll to position [575, 0]
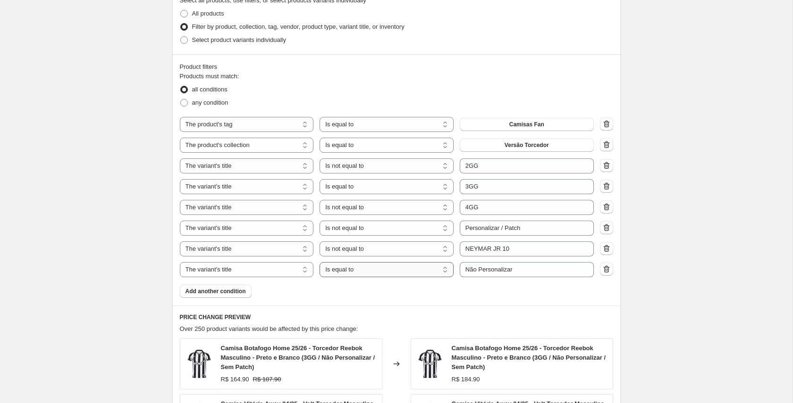
click at [418, 273] on select "Is equal to Is not equal to Contains" at bounding box center [386, 269] width 134 height 15
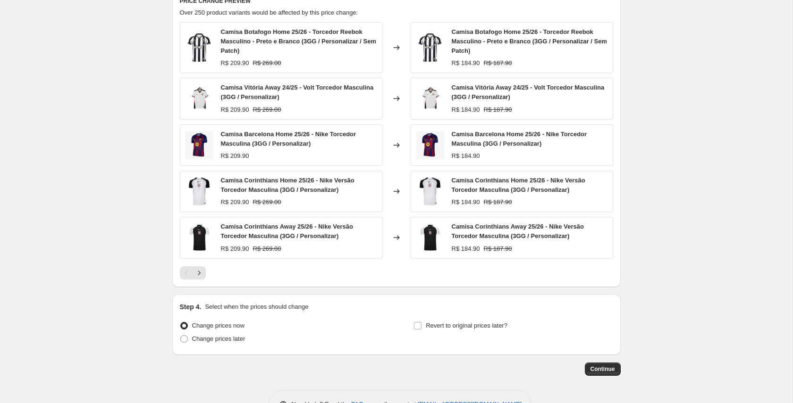
scroll to position [922, 0]
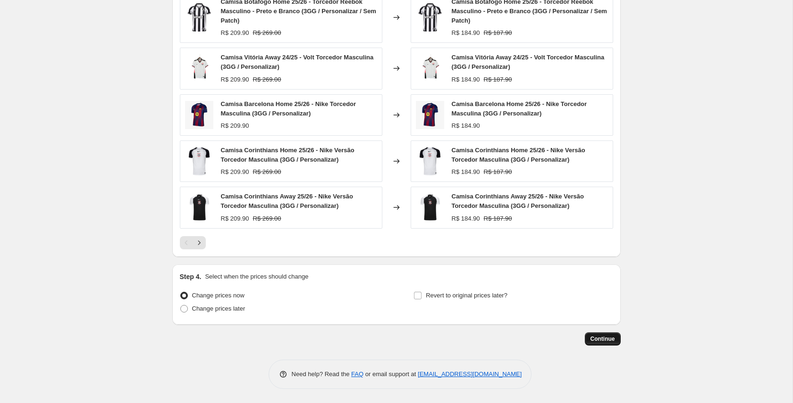
click at [597, 343] on span "Continue" at bounding box center [602, 340] width 25 height 8
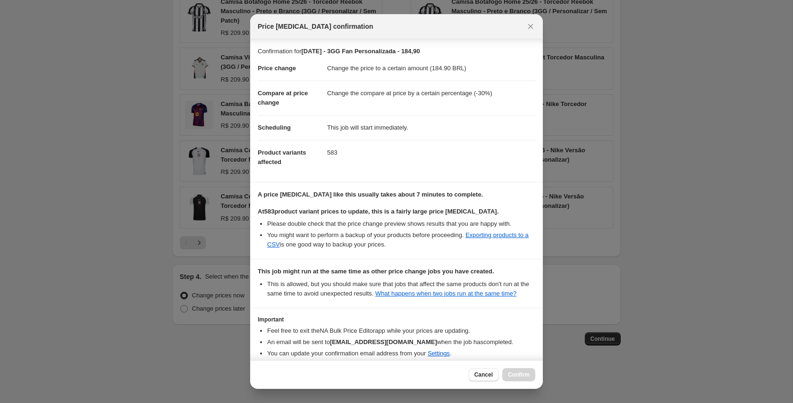
scroll to position [55, 0]
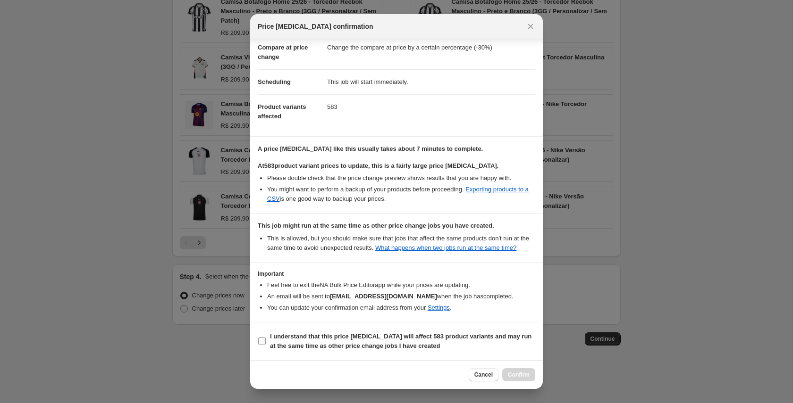
click at [373, 335] on b "I understand that this price [MEDICAL_DATA] will affect 583 product variants an…" at bounding box center [400, 341] width 261 height 17
click at [266, 338] on input "I understand that this price [MEDICAL_DATA] will affect 583 product variants an…" at bounding box center [262, 342] width 8 height 8
click at [510, 376] on span "Confirm" at bounding box center [519, 375] width 22 height 8
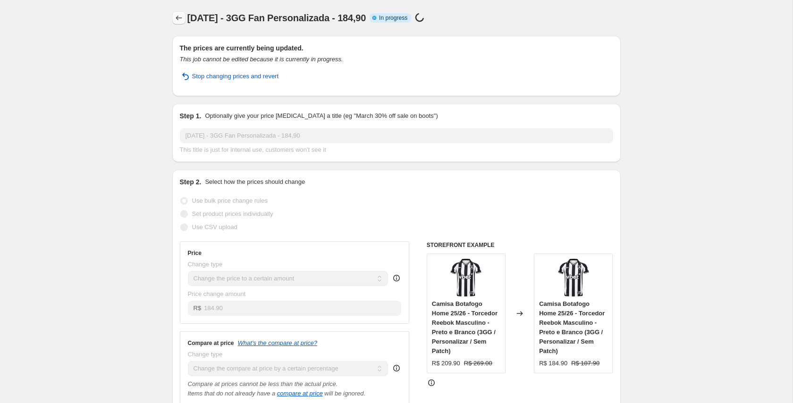
click at [176, 17] on icon "Price change jobs" at bounding box center [178, 17] width 9 height 9
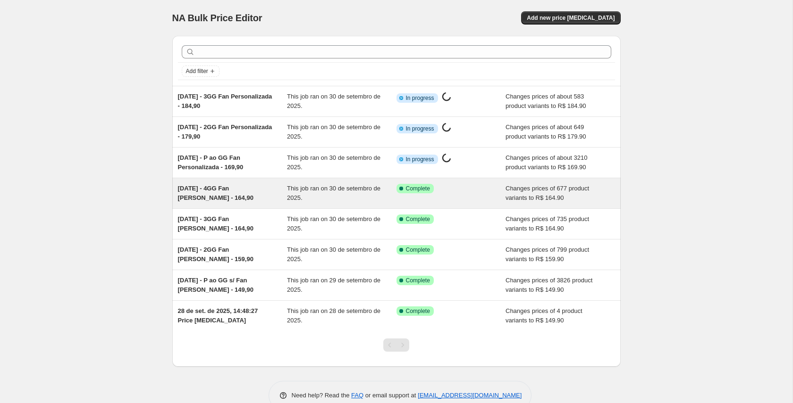
click at [225, 188] on span "[DATE] - 4GG Fan [PERSON_NAME] - 164,90" at bounding box center [216, 193] width 76 height 17
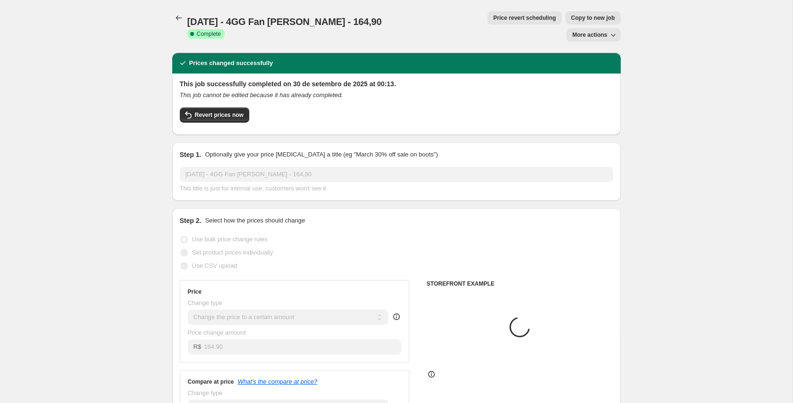
click at [565, 12] on button "Copy to new job" at bounding box center [592, 17] width 55 height 13
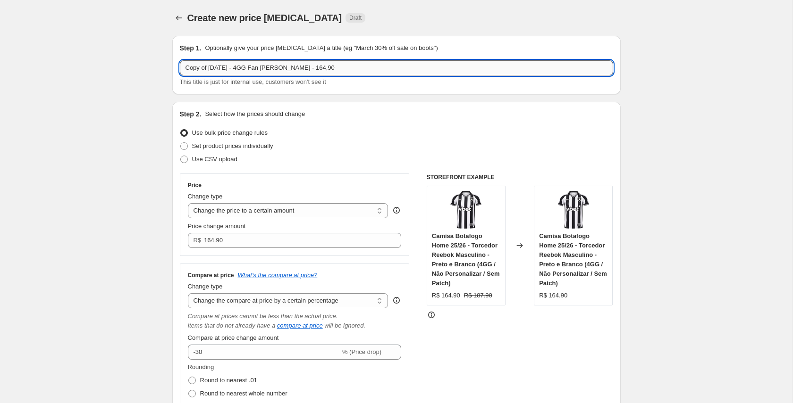
click at [302, 69] on input "Copy of [DATE] - 4GG Fan [PERSON_NAME] - 164,90" at bounding box center [396, 67] width 433 height 15
drag, startPoint x: 193, startPoint y: 67, endPoint x: 182, endPoint y: 67, distance: 10.9
click at [182, 67] on input "Copy of [DATE] - 4GG Fan Personalizada - 184,90" at bounding box center [396, 67] width 433 height 15
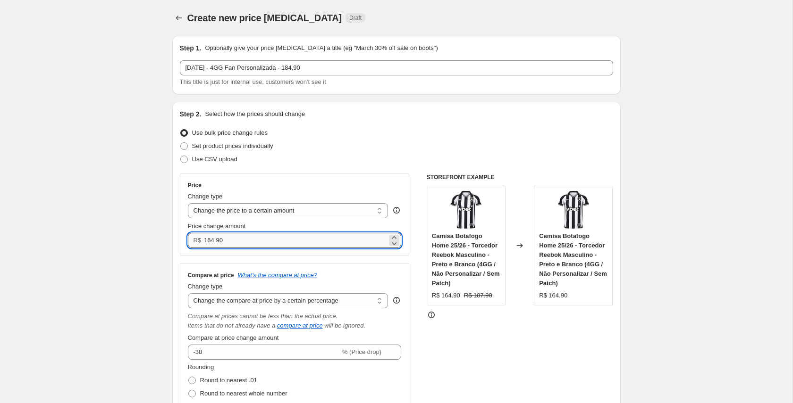
click at [211, 241] on input "164.90" at bounding box center [295, 240] width 183 height 15
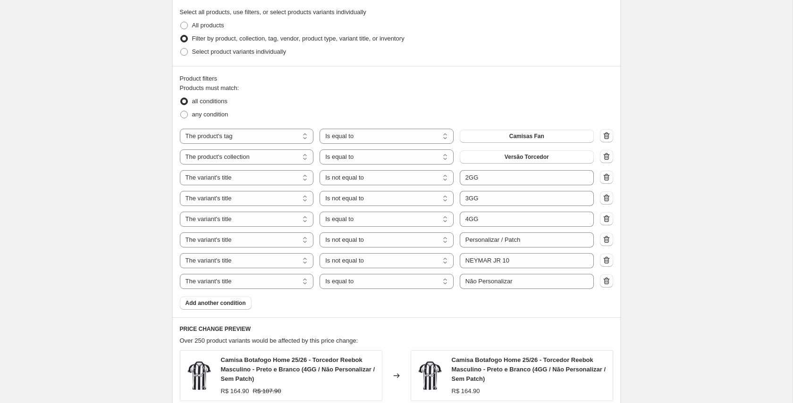
scroll to position [589, 0]
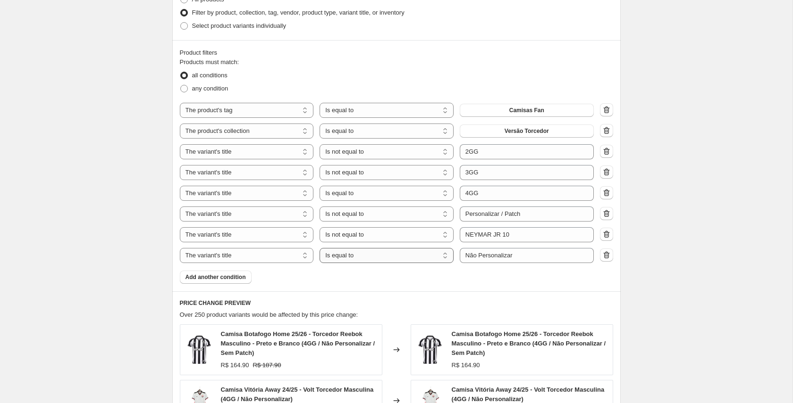
click at [385, 259] on select "Is equal to Is not equal to Contains" at bounding box center [386, 255] width 134 height 15
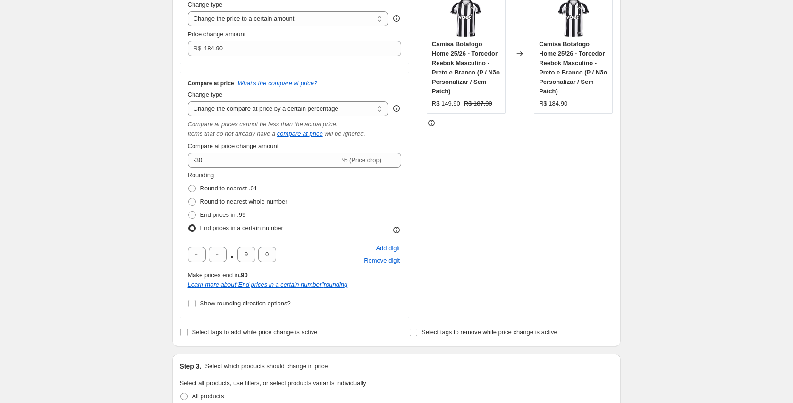
scroll to position [206, 0]
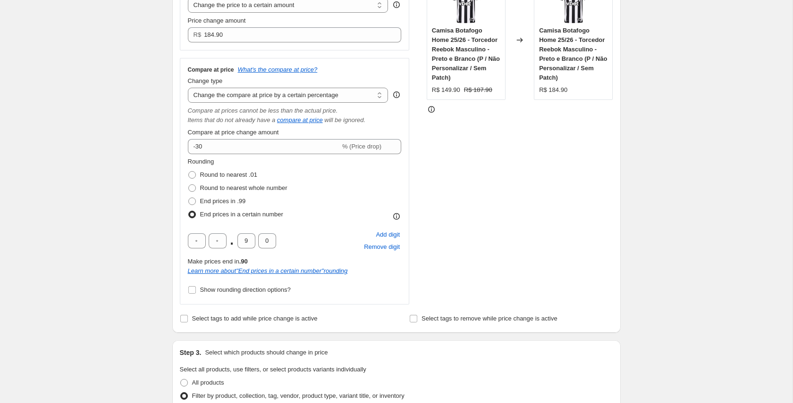
click at [373, 178] on div "Rounding Round to nearest .01 Round to nearest whole number End prices in .99 E…" at bounding box center [295, 189] width 214 height 64
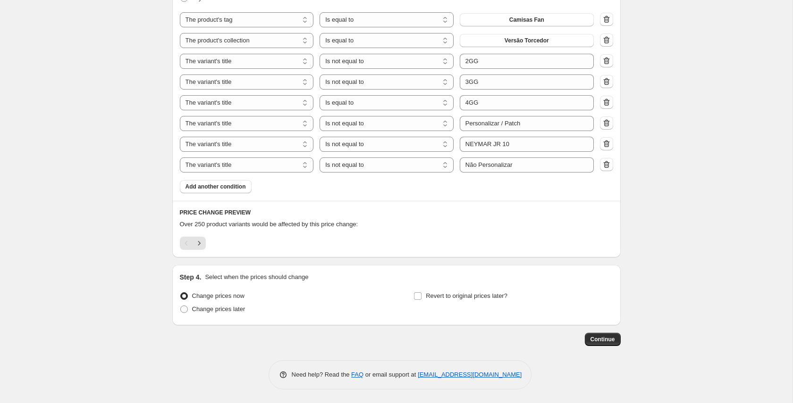
scroll to position [680, 0]
click at [201, 243] on icon "Next" at bounding box center [198, 242] width 9 height 9
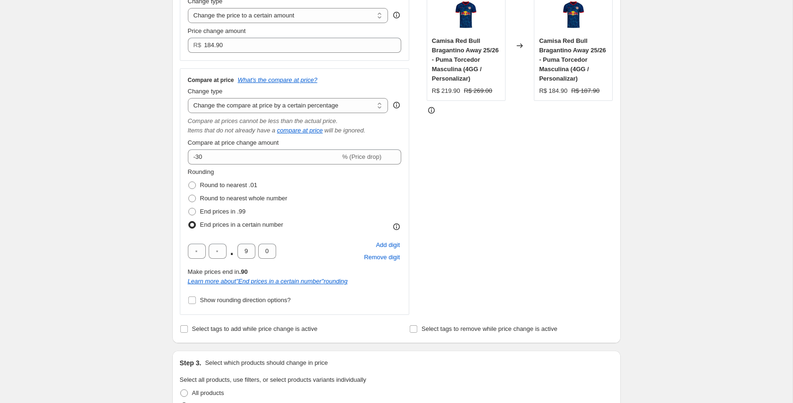
scroll to position [164, 0]
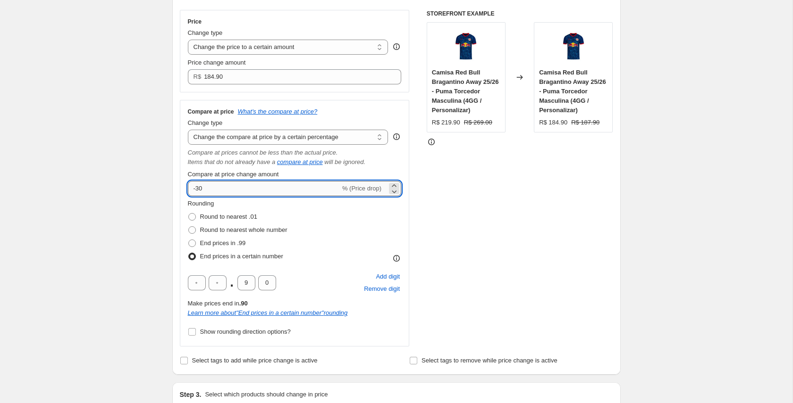
drag, startPoint x: 203, startPoint y: 187, endPoint x: 197, endPoint y: 189, distance: 7.0
click at [197, 188] on input "-30" at bounding box center [264, 188] width 152 height 15
click at [368, 223] on div "Rounding Round to nearest .01 Round to nearest whole number End prices in .99 E…" at bounding box center [295, 231] width 214 height 64
drag, startPoint x: 207, startPoint y: 188, endPoint x: 198, endPoint y: 191, distance: 9.3
click at [198, 191] on input "-50" at bounding box center [264, 188] width 152 height 15
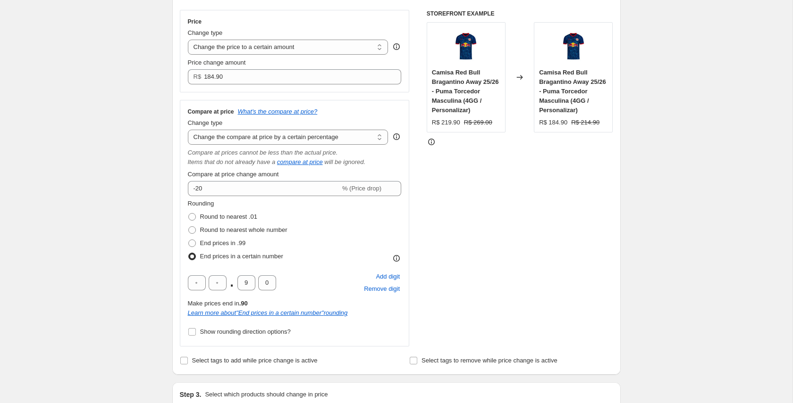
click at [344, 215] on div "Rounding Round to nearest .01 Round to nearest whole number End prices in .99 E…" at bounding box center [295, 231] width 214 height 64
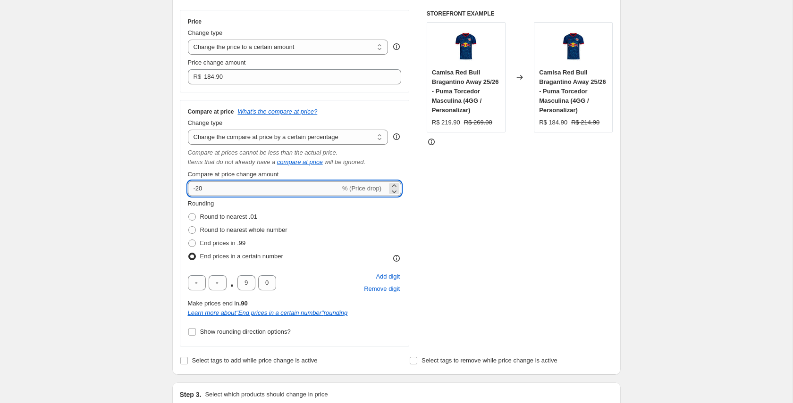
drag, startPoint x: 201, startPoint y: 188, endPoint x: 196, endPoint y: 189, distance: 5.3
click at [196, 189] on input "-20" at bounding box center [264, 188] width 152 height 15
click at [352, 218] on div "Rounding Round to nearest .01 Round to nearest whole number End prices in .99 E…" at bounding box center [295, 231] width 214 height 64
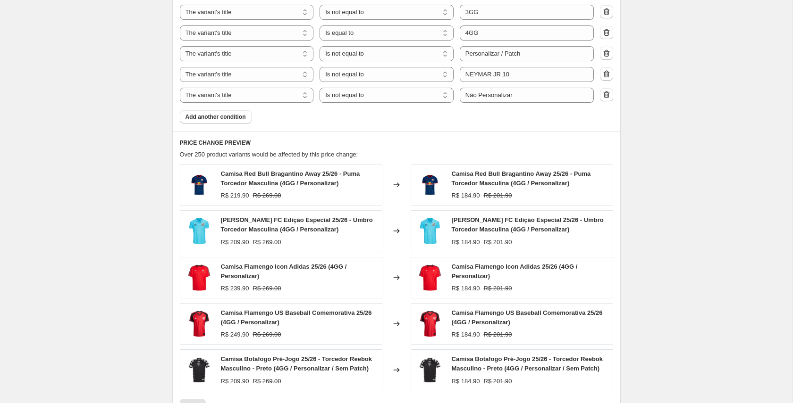
scroll to position [922, 0]
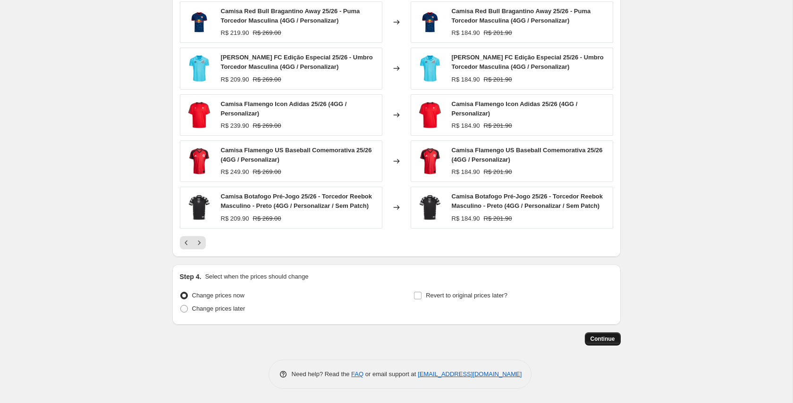
click at [597, 335] on button "Continue" at bounding box center [603, 339] width 36 height 13
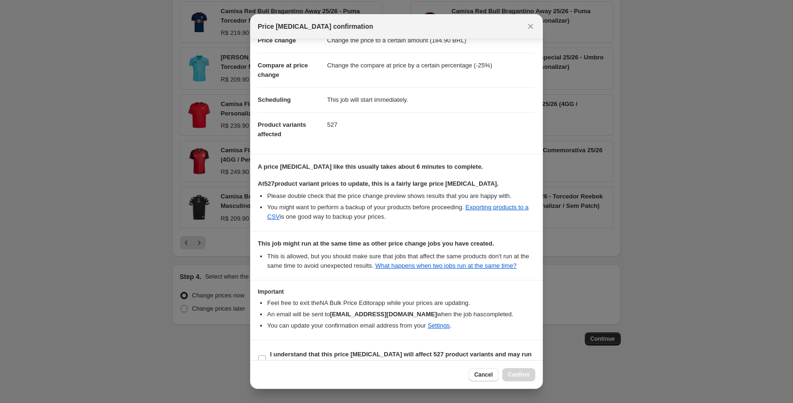
scroll to position [55, 0]
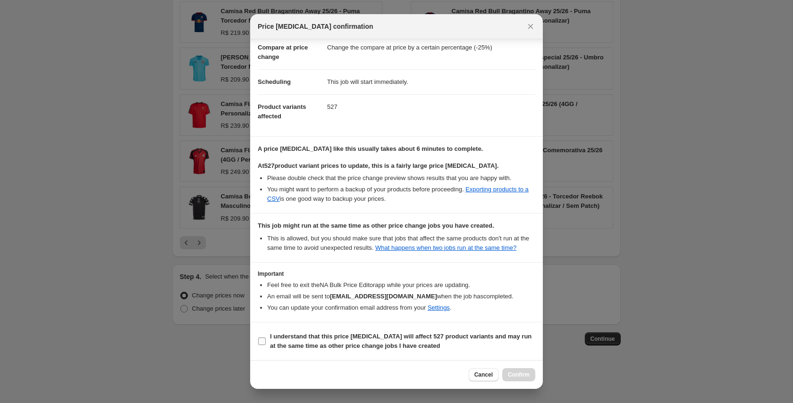
click at [394, 349] on b "I understand that this price [MEDICAL_DATA] will affect 527 product variants an…" at bounding box center [400, 341] width 261 height 17
click at [266, 345] on input "I understand that this price [MEDICAL_DATA] will affect 527 product variants an…" at bounding box center [262, 342] width 8 height 8
click at [513, 371] on button "Confirm" at bounding box center [518, 375] width 33 height 13
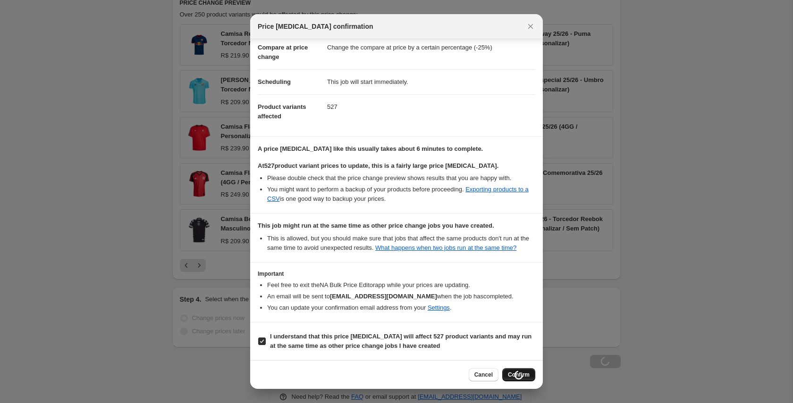
scroll to position [954, 0]
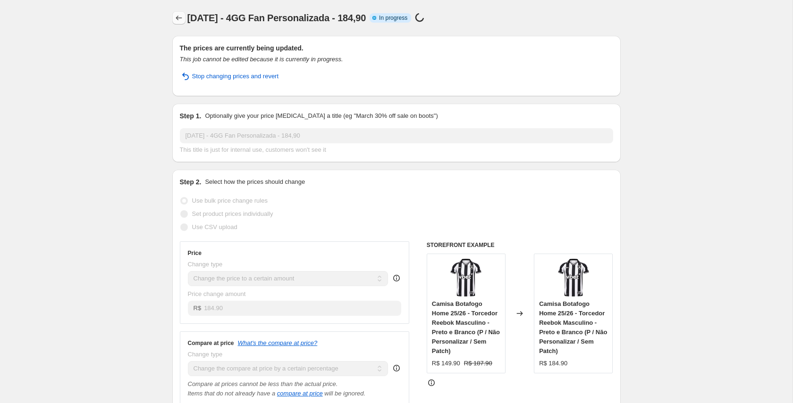
click at [179, 18] on icon "Price change jobs" at bounding box center [178, 17] width 9 height 9
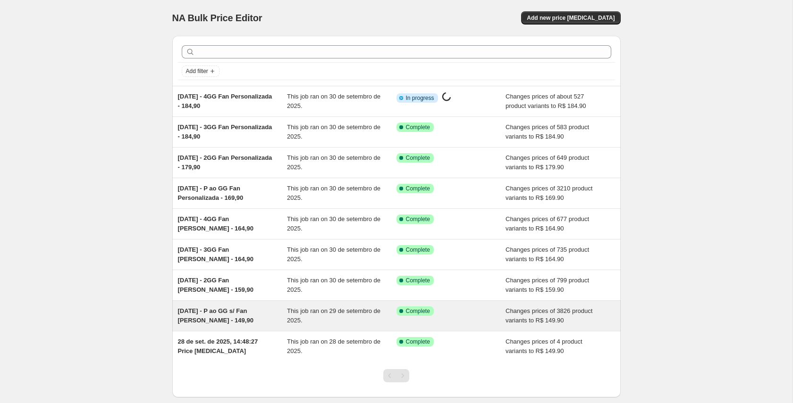
click at [227, 311] on span "[DATE] - P ao GG s/ Fan [PERSON_NAME] - 149,90" at bounding box center [216, 316] width 76 height 17
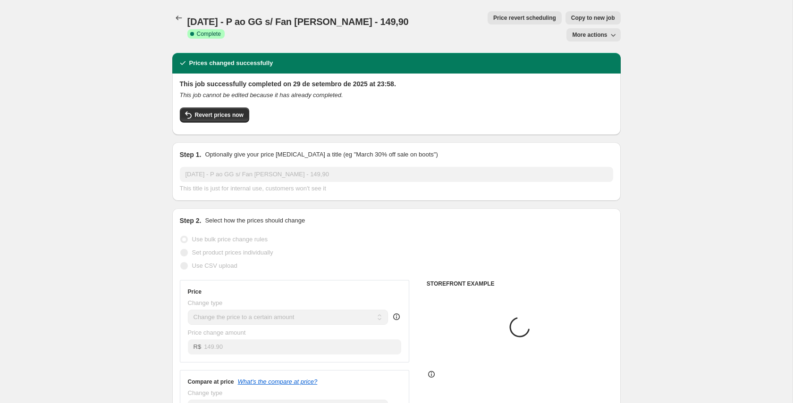
click at [571, 17] on span "Copy to new job" at bounding box center [593, 18] width 44 height 8
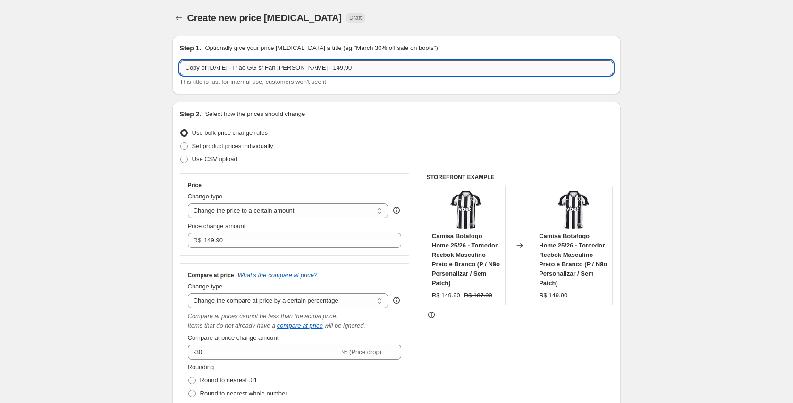
click at [210, 69] on input "Copy of [DATE] - P ao GG s/ Fan [PERSON_NAME] - 149,90" at bounding box center [396, 67] width 433 height 15
drag, startPoint x: 193, startPoint y: 67, endPoint x: 171, endPoint y: 67, distance: 22.2
click at [174, 67] on div "Step 1. Optionally give your price [MEDICAL_DATA] a title (eg "March 30% off sa…" at bounding box center [396, 65] width 448 height 59
drag, startPoint x: 251, startPoint y: 68, endPoint x: 257, endPoint y: 71, distance: 6.8
click at [257, 71] on input "[DATE] - P ao GG s/ Fan [PERSON_NAME] - 149,90" at bounding box center [396, 67] width 433 height 15
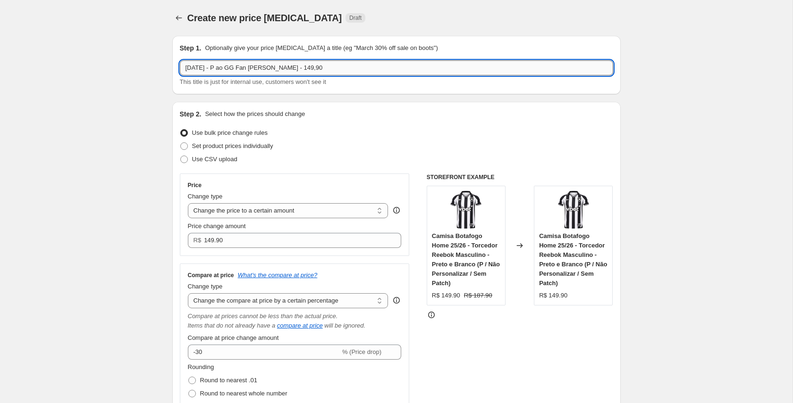
click at [267, 69] on input "[DATE] - P ao GG Fan [PERSON_NAME] - 149,90" at bounding box center [396, 67] width 433 height 15
drag, startPoint x: 289, startPoint y: 66, endPoint x: 295, endPoint y: 67, distance: 6.8
click at [295, 67] on input "[DATE] - P ao GG Fan Patch - 149,90" at bounding box center [396, 67] width 433 height 15
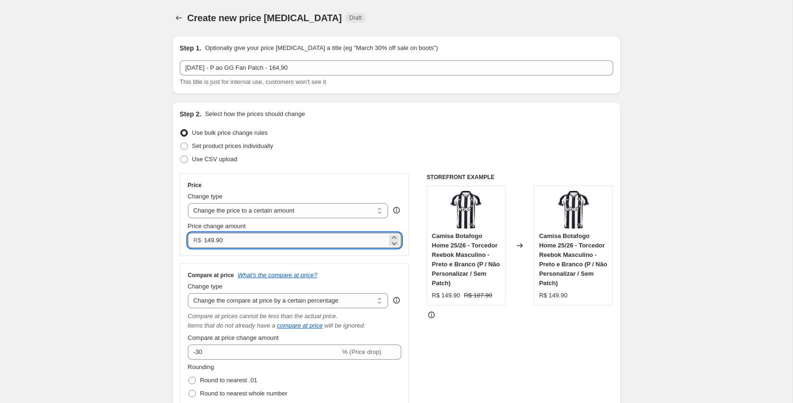
drag, startPoint x: 208, startPoint y: 241, endPoint x: 213, endPoint y: 241, distance: 5.2
click at [213, 241] on input "149.90" at bounding box center [295, 240] width 183 height 15
click at [351, 261] on div "Price Change type Change the price to a certain amount Change the price by a ce…" at bounding box center [295, 342] width 230 height 337
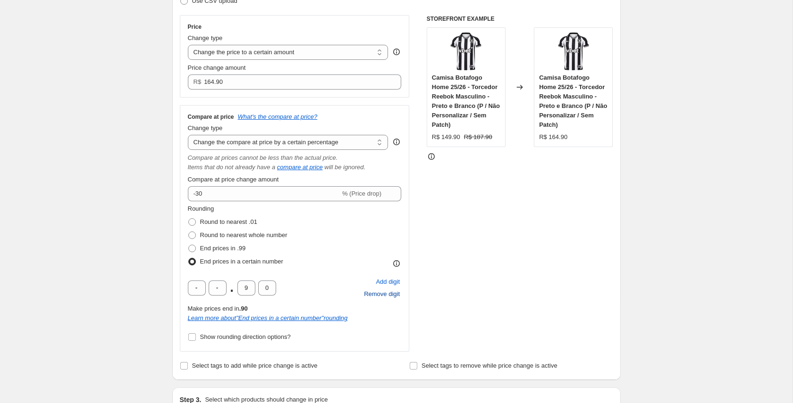
scroll to position [160, 0]
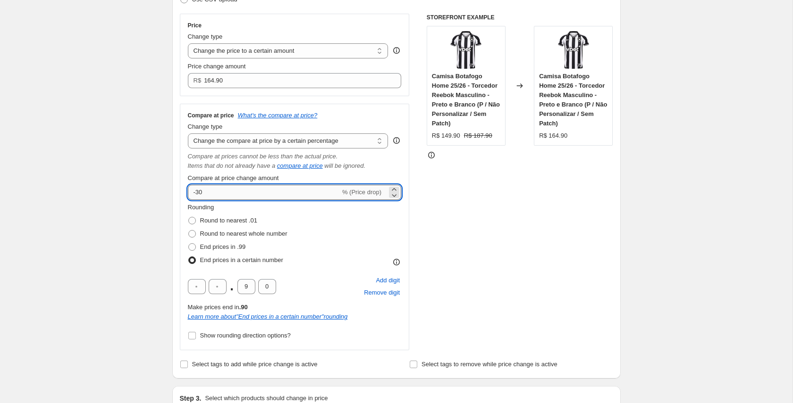
drag, startPoint x: 198, startPoint y: 193, endPoint x: 207, endPoint y: 193, distance: 9.4
click at [207, 193] on input "-30" at bounding box center [264, 192] width 152 height 15
click at [389, 218] on div "Rounding Round to nearest .01 Round to nearest whole number End prices in .99 E…" at bounding box center [295, 235] width 214 height 64
click at [384, 214] on div "Rounding Round to nearest .01 Round to nearest whole number End prices in .99 E…" at bounding box center [295, 235] width 214 height 64
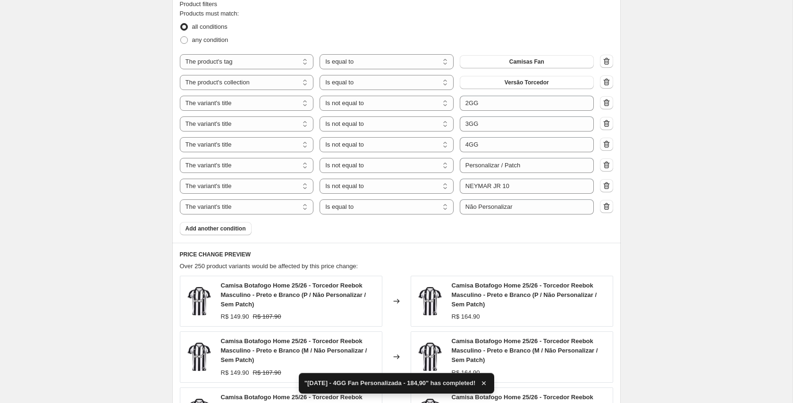
scroll to position [645, 0]
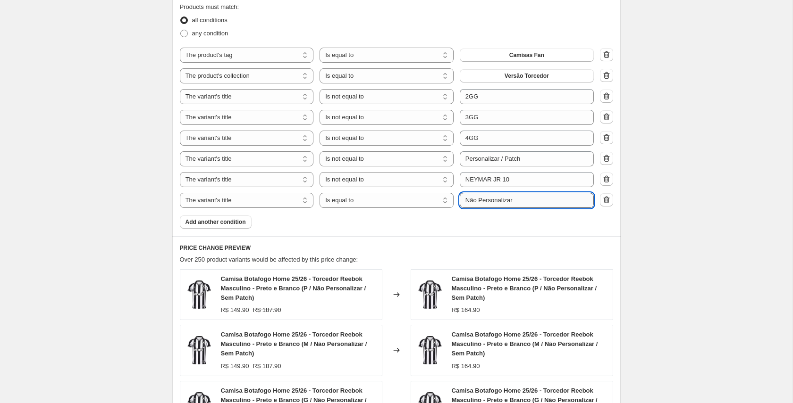
click at [524, 202] on input "Não Personalizar" at bounding box center [527, 200] width 134 height 15
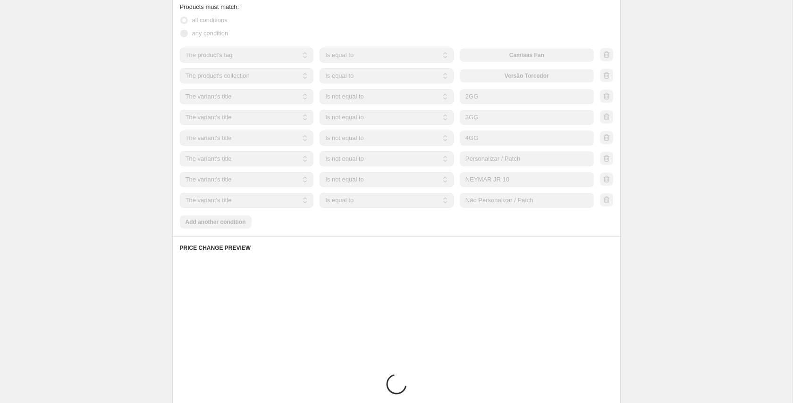
click at [421, 225] on div "Products must match: all conditions any condition The product The product's col…" at bounding box center [396, 115] width 433 height 227
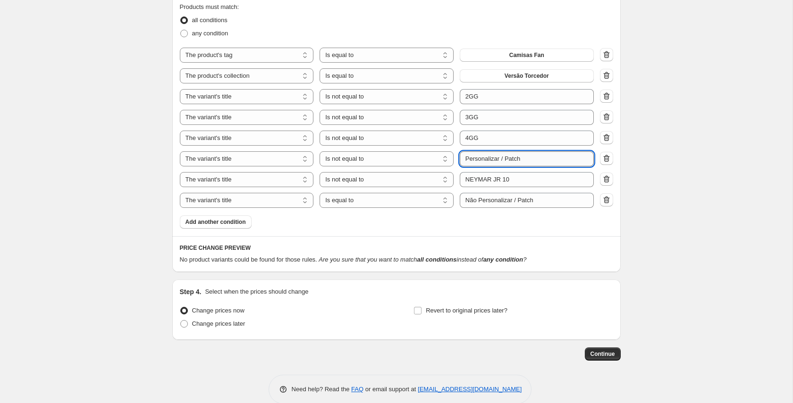
drag, startPoint x: 521, startPoint y: 159, endPoint x: 506, endPoint y: 159, distance: 15.1
click at [506, 159] on input "Personalizar / Patch" at bounding box center [527, 158] width 134 height 15
drag, startPoint x: 510, startPoint y: 158, endPoint x: 463, endPoint y: 158, distance: 46.7
click at [463, 158] on input "Personalizar" at bounding box center [527, 158] width 134 height 15
click at [483, 222] on div "Products must match: all conditions any condition The product The product's col…" at bounding box center [396, 115] width 433 height 227
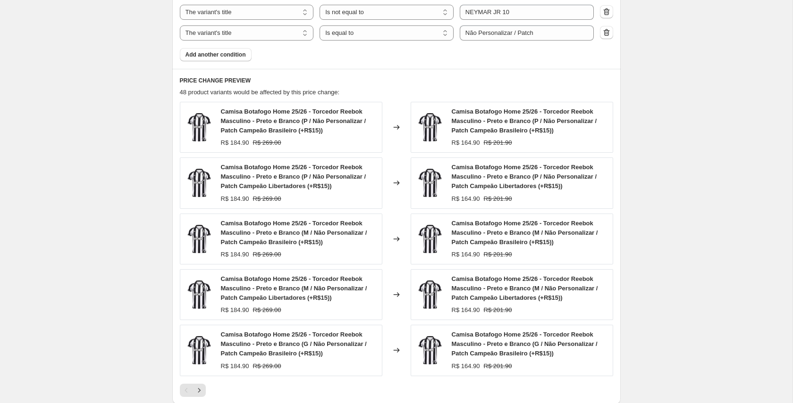
scroll to position [960, 0]
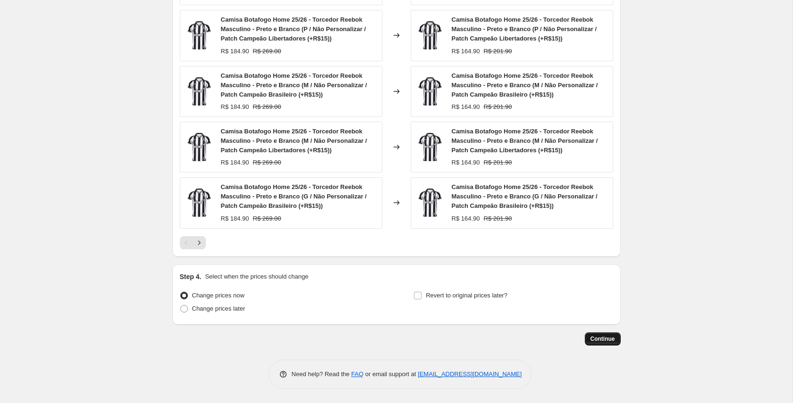
click at [609, 337] on span "Continue" at bounding box center [602, 340] width 25 height 8
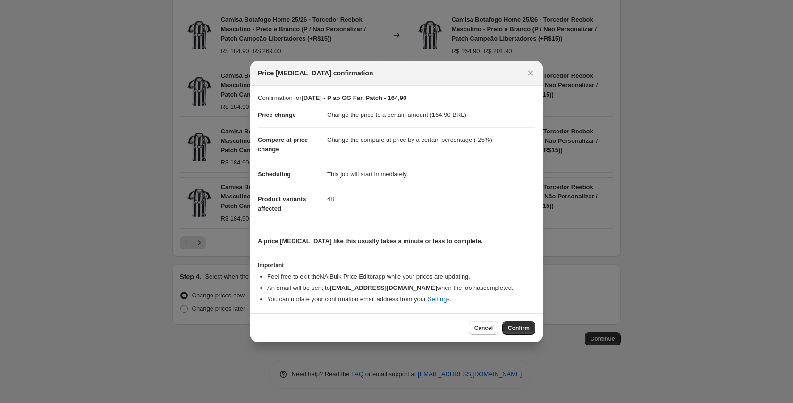
click at [519, 327] on span "Confirm" at bounding box center [519, 329] width 22 height 8
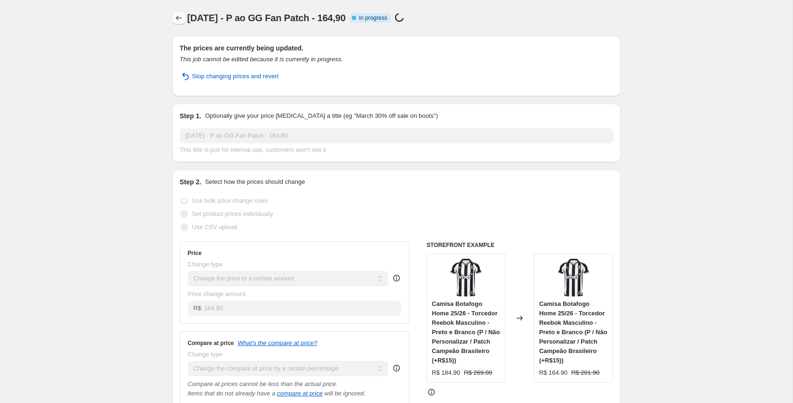
click at [178, 16] on icon "Price change jobs" at bounding box center [178, 17] width 9 height 9
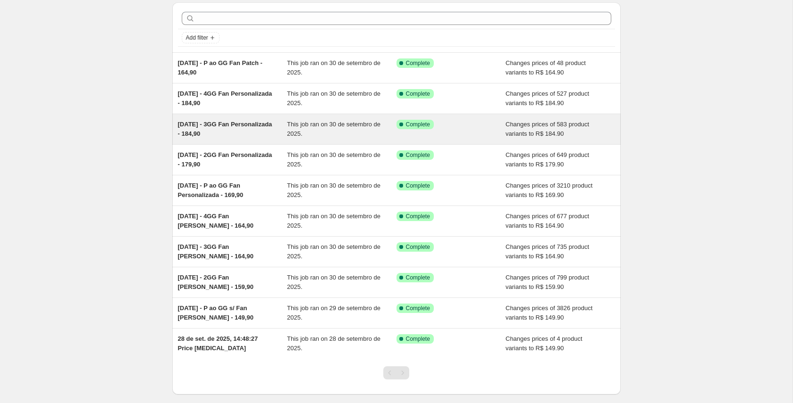
scroll to position [25, 0]
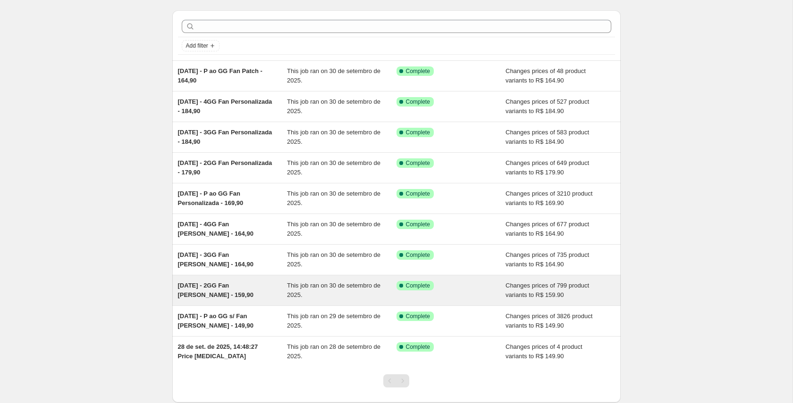
click at [243, 287] on span "[DATE] - 2GG Fan [PERSON_NAME] - 159,90" at bounding box center [216, 290] width 76 height 17
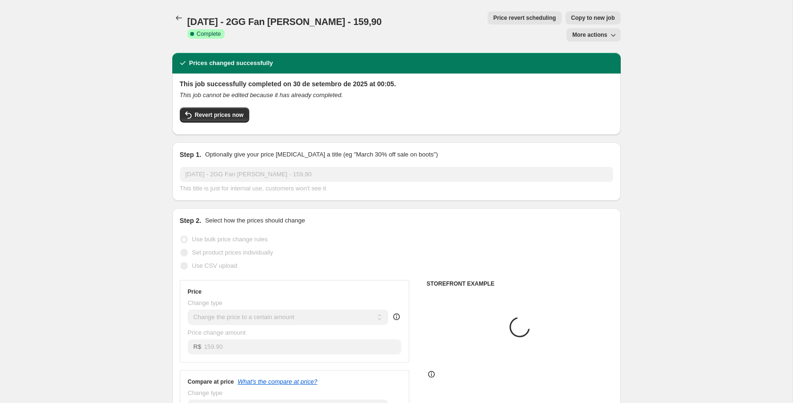
click at [571, 20] on span "Copy to new job" at bounding box center [593, 18] width 44 height 8
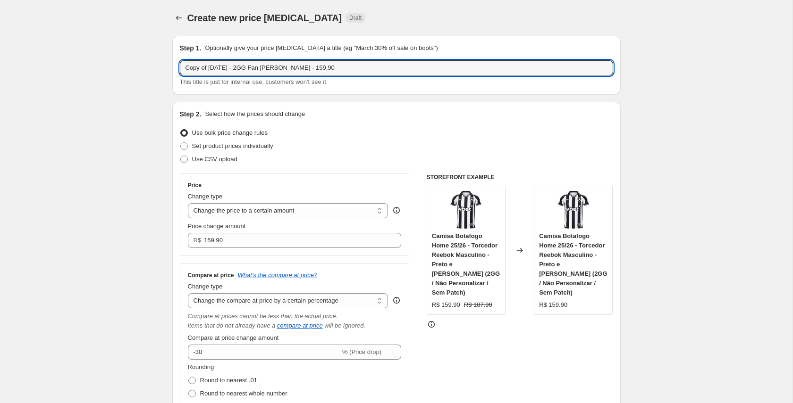
drag, startPoint x: 211, startPoint y: 69, endPoint x: 163, endPoint y: 69, distance: 47.7
click at [257, 68] on input "[DATE] - 2GG Fan [PERSON_NAME] - 159,90" at bounding box center [396, 67] width 433 height 15
click at [283, 67] on input "[DATE] - 2GG Fan Patch - 159,90" at bounding box center [396, 67] width 433 height 15
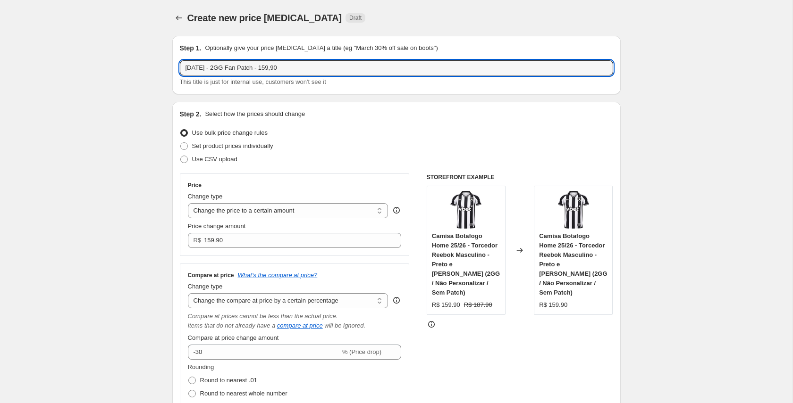
drag, startPoint x: 285, startPoint y: 67, endPoint x: 279, endPoint y: 96, distance: 29.0
click at [279, 67] on input "[DATE] - 2GG Fan Patch - 159,90" at bounding box center [396, 67] width 433 height 15
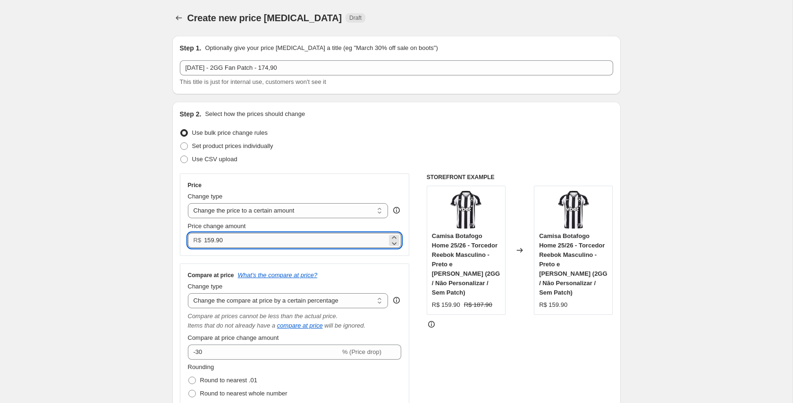
drag, startPoint x: 208, startPoint y: 240, endPoint x: 214, endPoint y: 241, distance: 6.2
click at [214, 241] on input "159.90" at bounding box center [295, 240] width 183 height 15
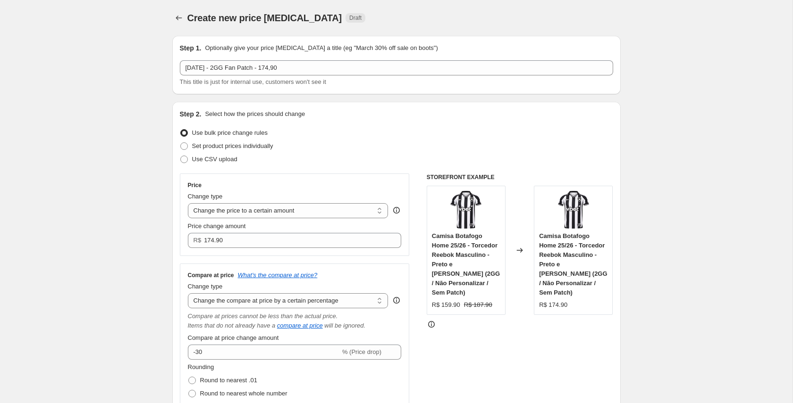
click at [343, 166] on div "Use CSV upload" at bounding box center [396, 159] width 433 height 13
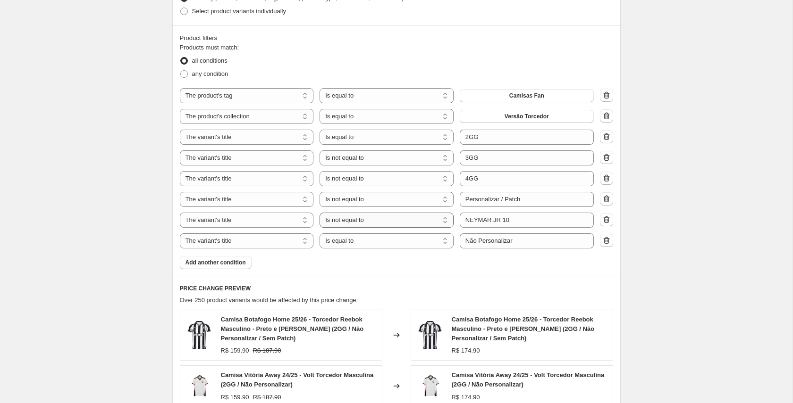
scroll to position [603, 0]
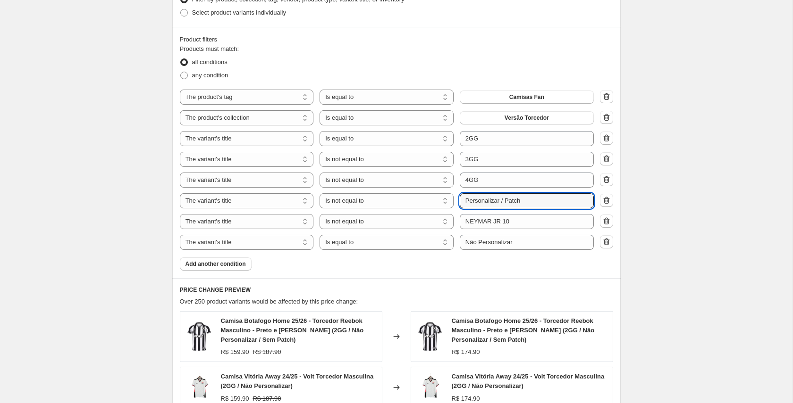
drag, startPoint x: 506, startPoint y: 201, endPoint x: 458, endPoint y: 202, distance: 48.6
click at [460, 202] on input "Personalizar / Patch" at bounding box center [527, 200] width 134 height 15
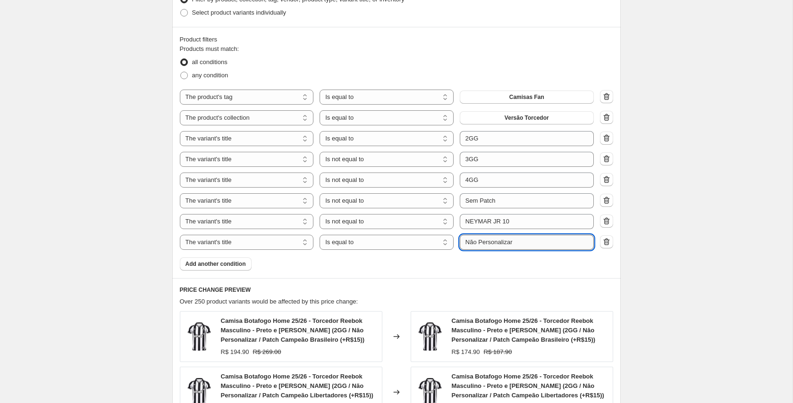
click at [528, 244] on input "Não Personalizar" at bounding box center [527, 242] width 134 height 15
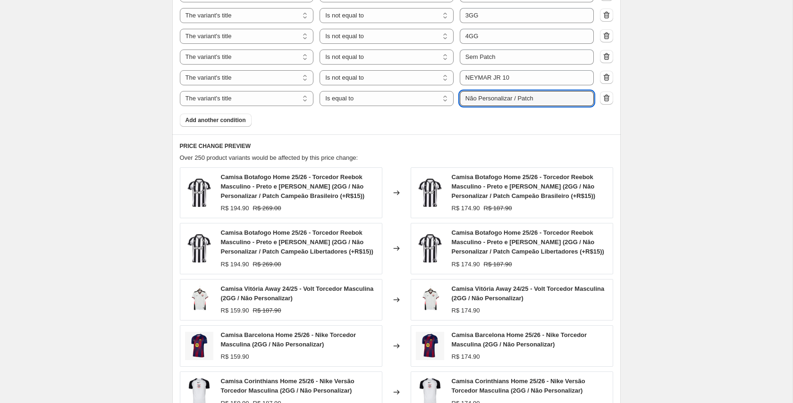
scroll to position [747, 0]
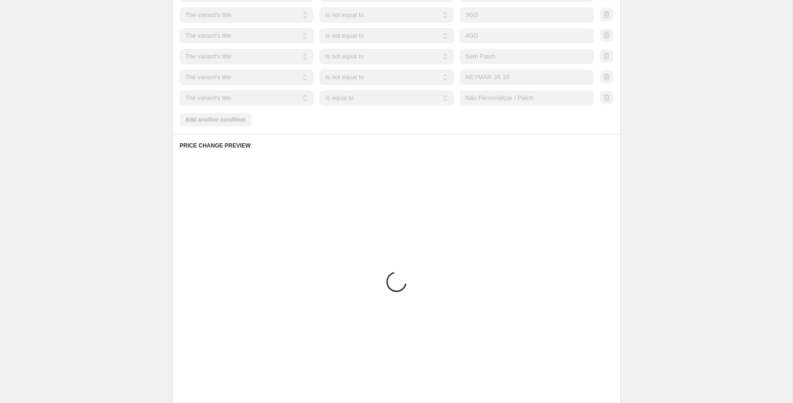
click at [405, 124] on div "Products must match: all conditions any condition The product The product's col…" at bounding box center [396, 13] width 433 height 227
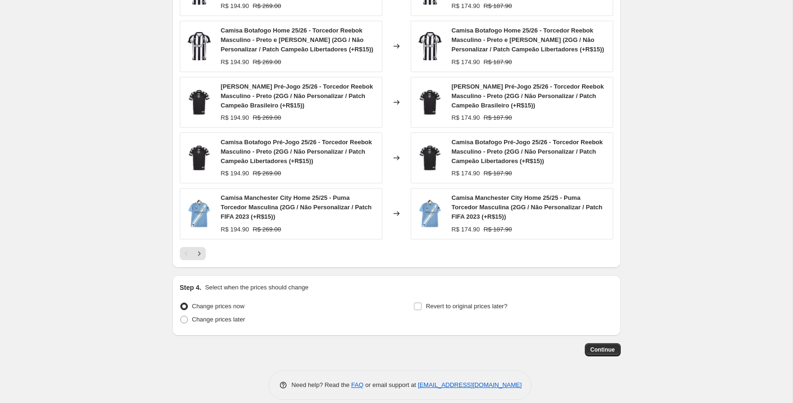
scroll to position [960, 0]
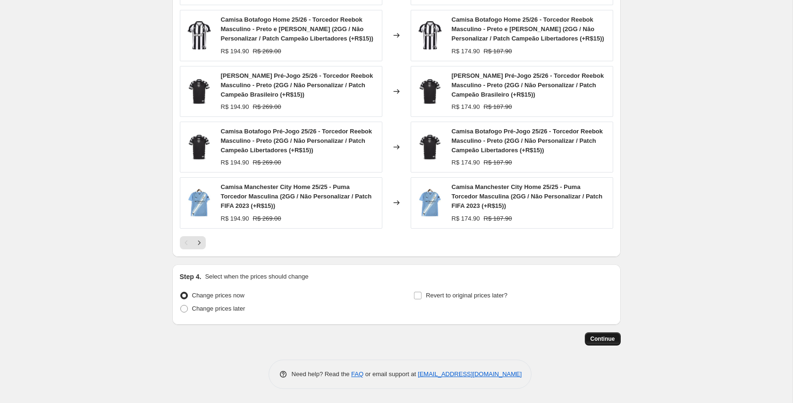
click at [613, 338] on span "Continue" at bounding box center [602, 340] width 25 height 8
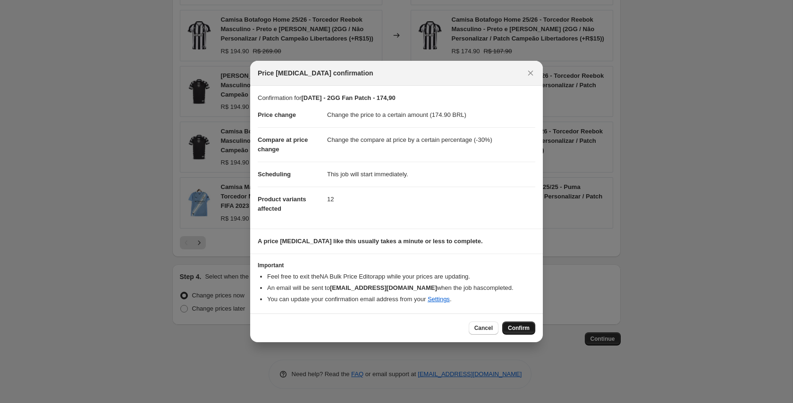
click at [526, 330] on span "Confirm" at bounding box center [519, 329] width 22 height 8
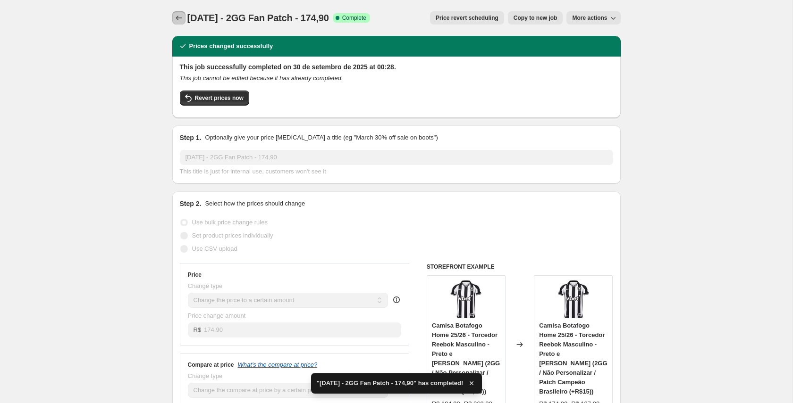
click at [179, 19] on icon "Price change jobs" at bounding box center [178, 17] width 9 height 9
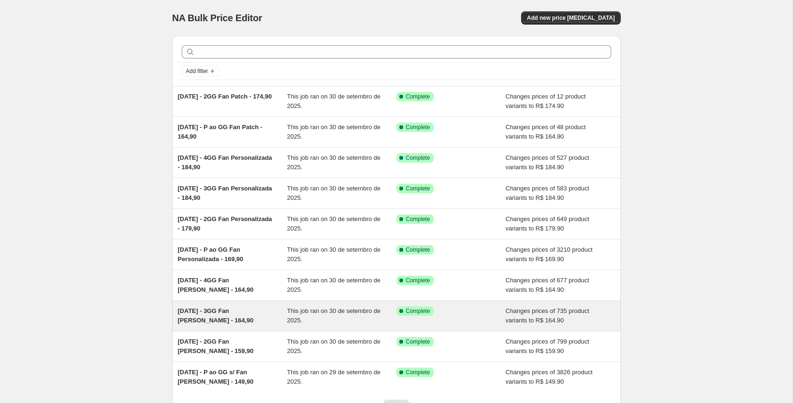
click at [229, 312] on span "[DATE] - 3GG Fan [PERSON_NAME] - 164,90" at bounding box center [216, 316] width 76 height 17
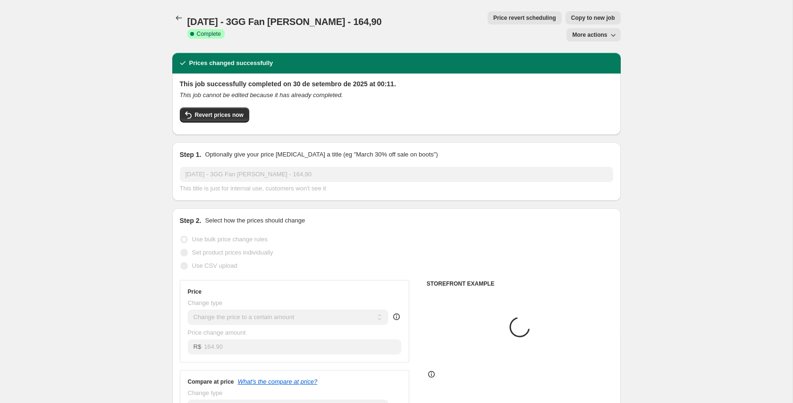
click at [565, 22] on button "Copy to new job" at bounding box center [592, 17] width 55 height 13
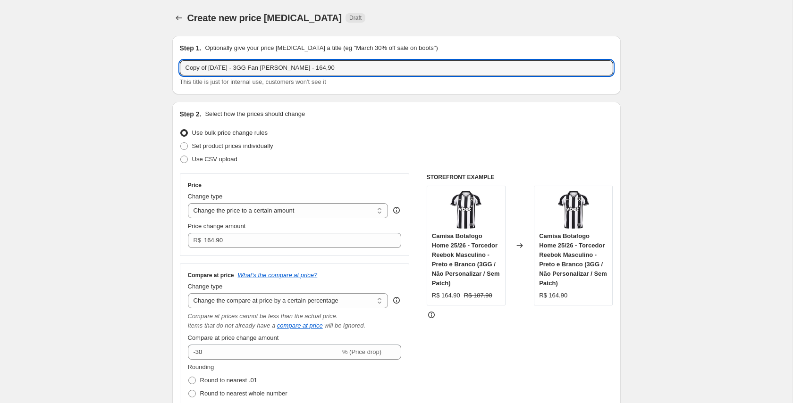
drag, startPoint x: 210, startPoint y: 67, endPoint x: 169, endPoint y: 67, distance: 41.5
click at [257, 67] on input "[DATE] - 3GG Fan [PERSON_NAME] - 164,90" at bounding box center [396, 67] width 433 height 15
drag, startPoint x: 278, startPoint y: 67, endPoint x: 285, endPoint y: 68, distance: 6.8
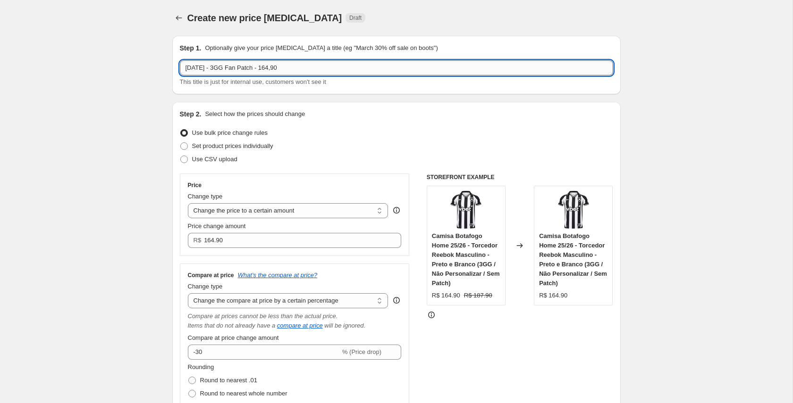
click at [285, 68] on input "[DATE] - 3GG Fan Patch - 164,90" at bounding box center [396, 67] width 433 height 15
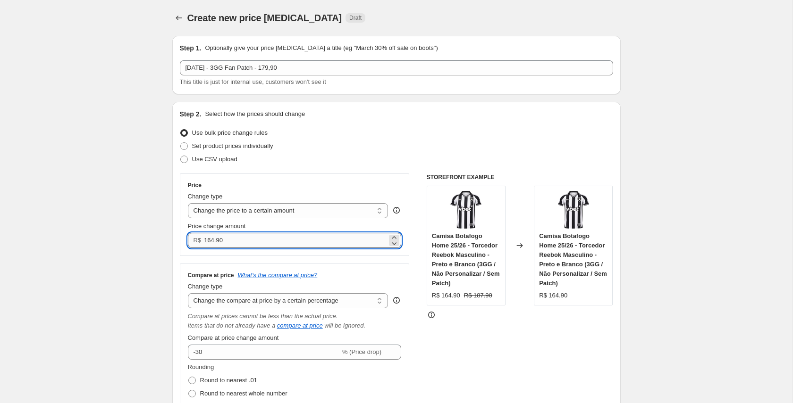
click at [212, 243] on input "164.90" at bounding box center [295, 240] width 183 height 15
drag, startPoint x: 208, startPoint y: 241, endPoint x: 214, endPoint y: 241, distance: 6.1
click at [214, 241] on input "164.90" at bounding box center [295, 240] width 183 height 15
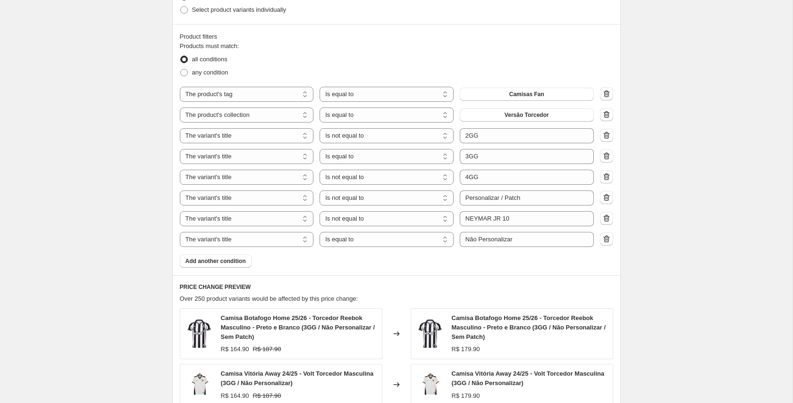
scroll to position [602, 0]
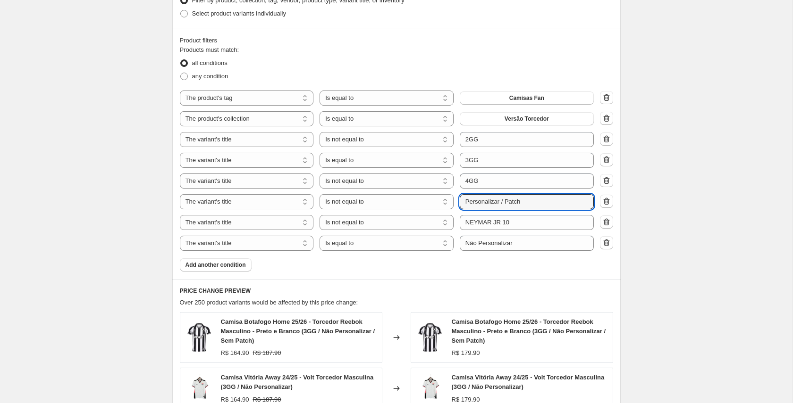
drag, startPoint x: 506, startPoint y: 201, endPoint x: 453, endPoint y: 205, distance: 52.5
click at [453, 205] on div "The product The product's collection The product's tag The product's vendor The…" at bounding box center [387, 201] width 414 height 15
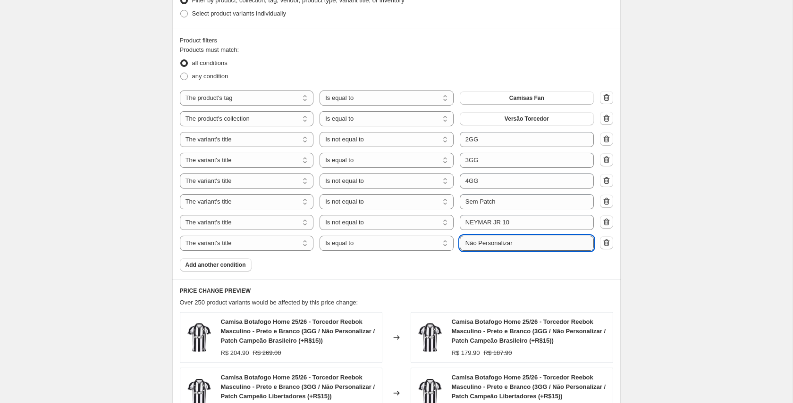
click at [530, 244] on input "Não Personalizar" at bounding box center [527, 243] width 134 height 15
click at [463, 267] on div "Products must match: all conditions any condition The product The product's col…" at bounding box center [396, 158] width 433 height 227
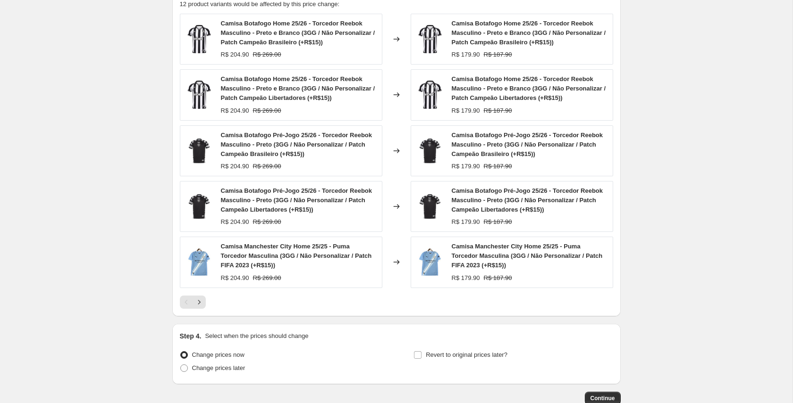
scroll to position [960, 0]
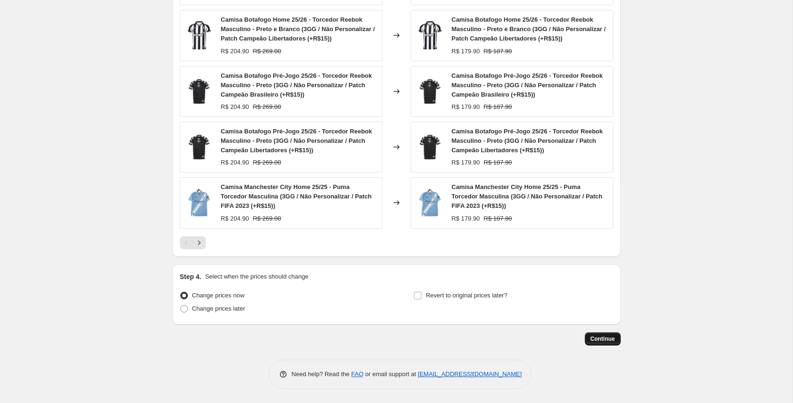
click at [593, 341] on span "Continue" at bounding box center [602, 340] width 25 height 8
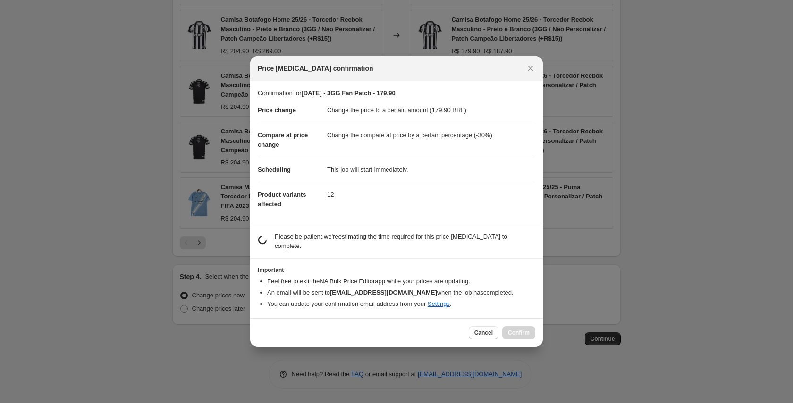
scroll to position [0, 0]
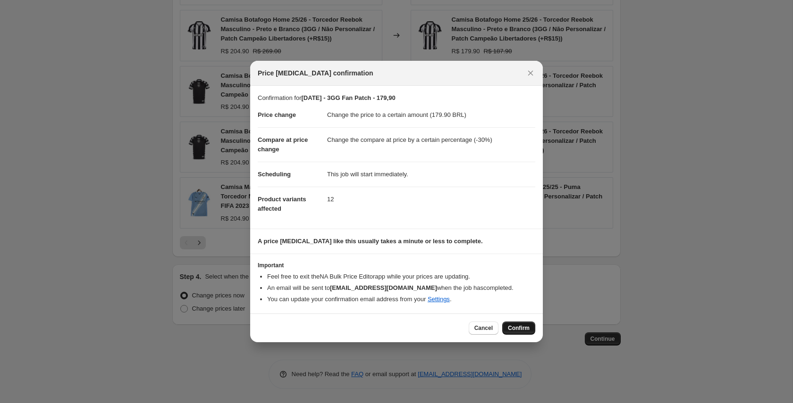
click at [513, 326] on span "Confirm" at bounding box center [519, 329] width 22 height 8
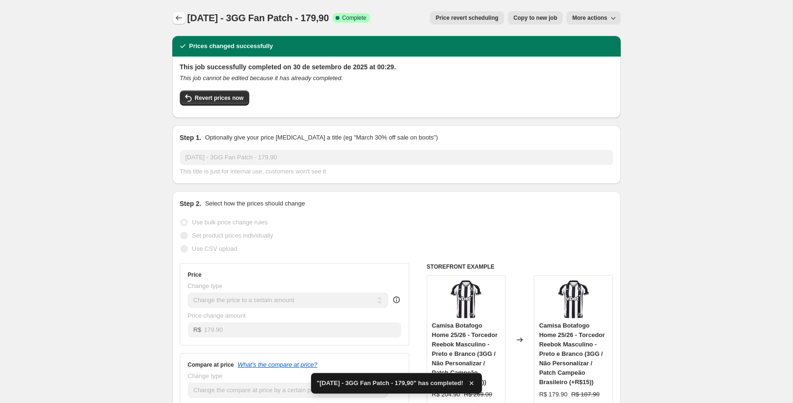
click at [180, 20] on icon "Price change jobs" at bounding box center [178, 17] width 9 height 9
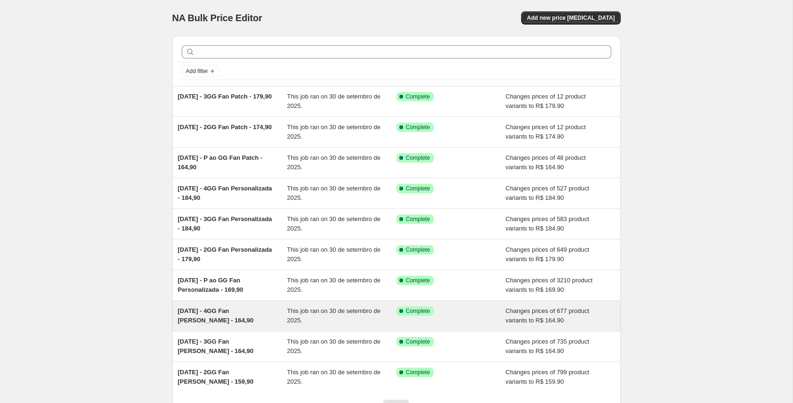
click at [242, 314] on span "[DATE] - 4GG Fan [PERSON_NAME] - 164,90" at bounding box center [216, 316] width 76 height 17
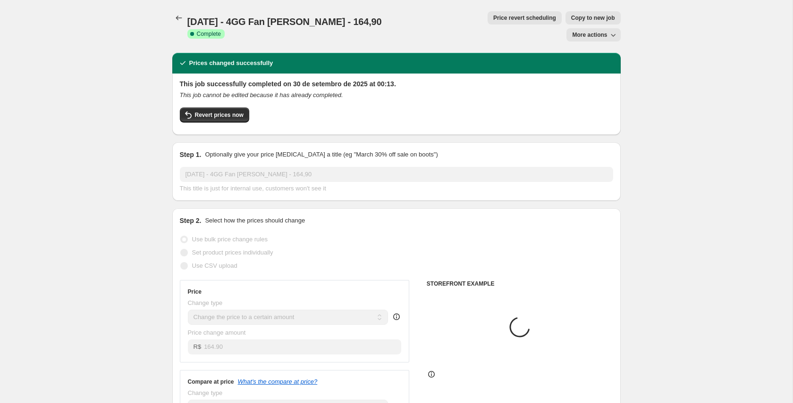
click at [571, 20] on span "Copy to new job" at bounding box center [593, 18] width 44 height 8
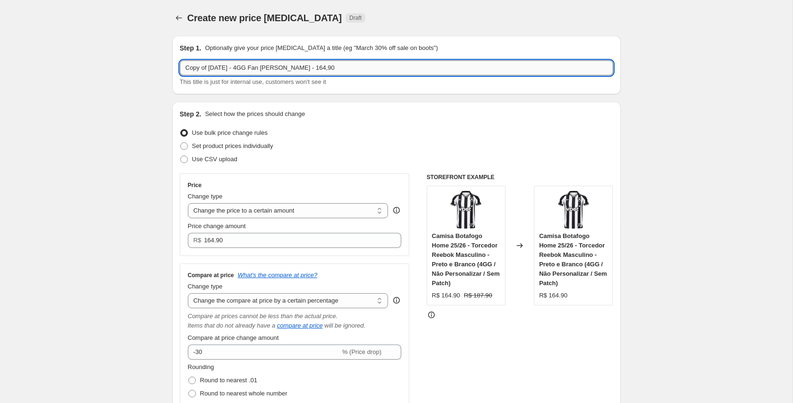
click at [280, 67] on input "Copy of [DATE] - 4GG Fan [PERSON_NAME] - 164,90" at bounding box center [396, 67] width 433 height 15
drag, startPoint x: 210, startPoint y: 67, endPoint x: 176, endPoint y: 70, distance: 33.2
click at [176, 70] on div "Step 1. Optionally give your price [MEDICAL_DATA] a title (eg "March 30% off sa…" at bounding box center [396, 65] width 448 height 59
drag, startPoint x: 279, startPoint y: 68, endPoint x: 285, endPoint y: 69, distance: 6.7
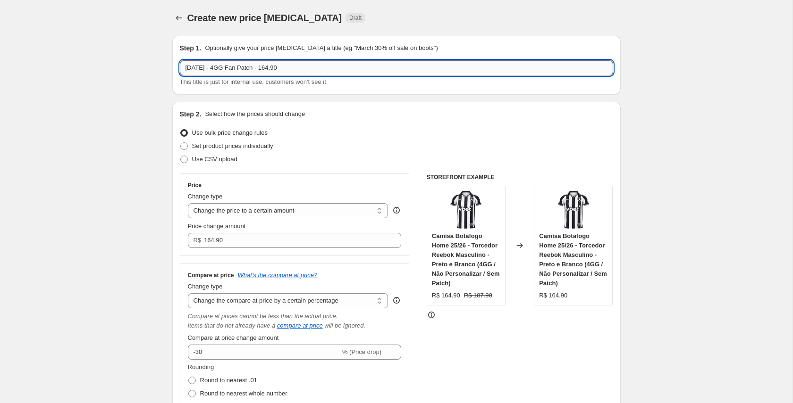
click at [285, 69] on input "[DATE] - 4GG Fan Patch - 164,90" at bounding box center [396, 67] width 433 height 15
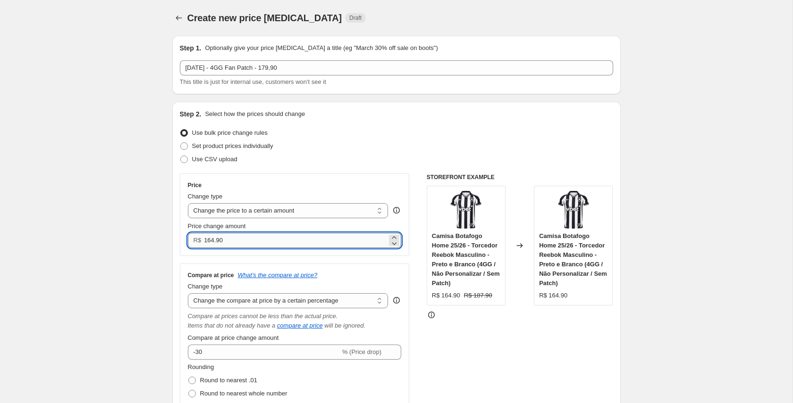
drag, startPoint x: 209, startPoint y: 242, endPoint x: 214, endPoint y: 242, distance: 5.2
click at [214, 242] on input "164.90" at bounding box center [295, 240] width 183 height 15
click at [371, 260] on div "Price Change type Change the price to a certain amount Change the price by a ce…" at bounding box center [295, 342] width 230 height 337
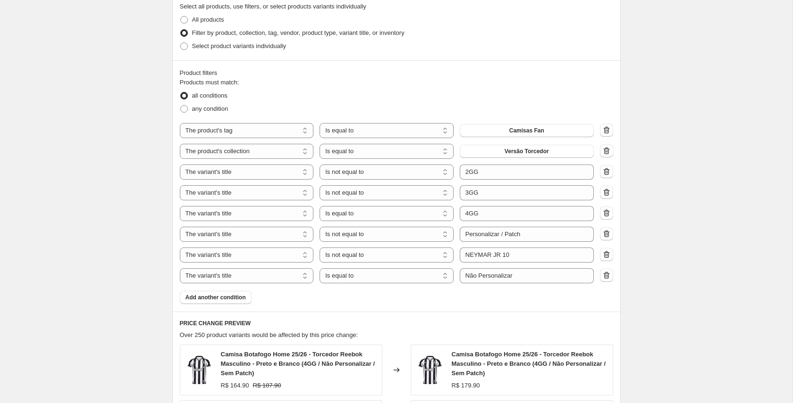
scroll to position [581, 0]
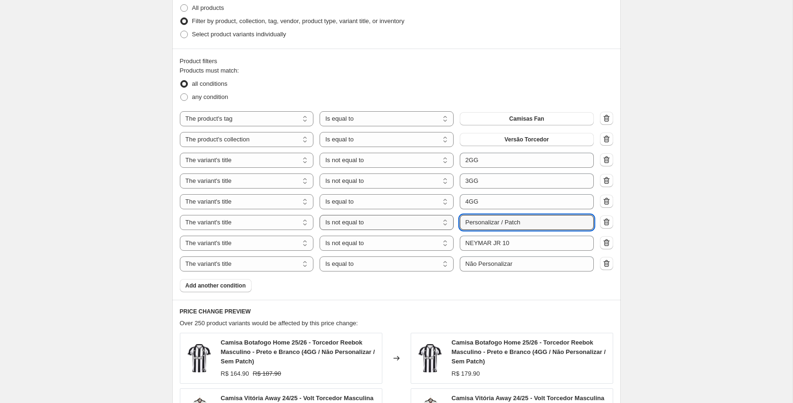
drag, startPoint x: 506, startPoint y: 222, endPoint x: 452, endPoint y: 224, distance: 54.3
click at [453, 223] on div "The product The product's collection The product's tag The product's vendor The…" at bounding box center [387, 222] width 414 height 15
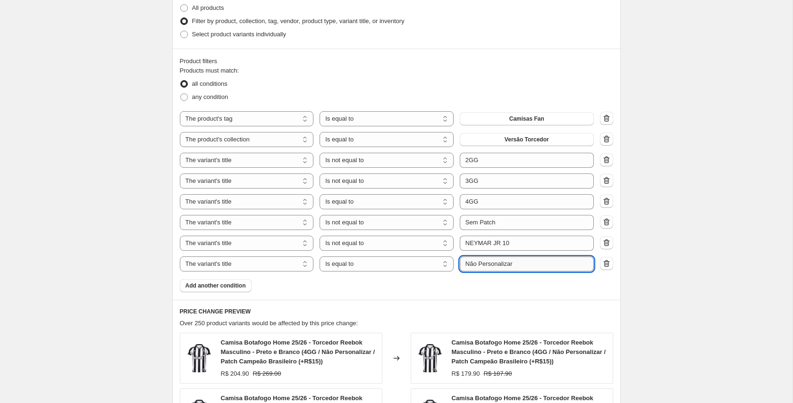
click at [527, 265] on input "Não Personalizar" at bounding box center [527, 264] width 134 height 15
click at [461, 286] on div "Products must match: all conditions any condition The product The product's col…" at bounding box center [396, 179] width 433 height 227
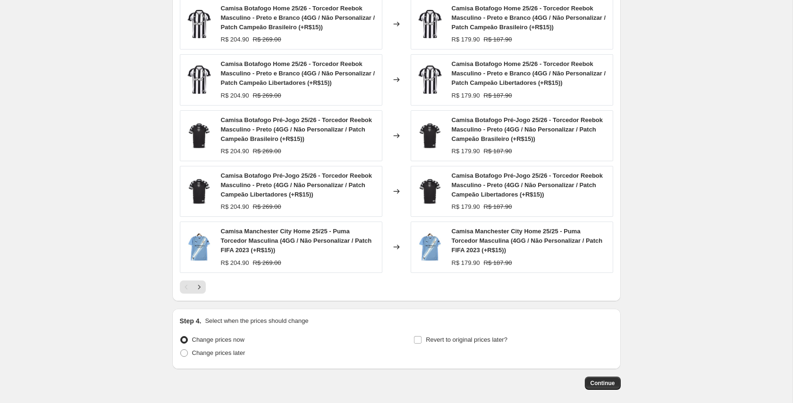
scroll to position [960, 0]
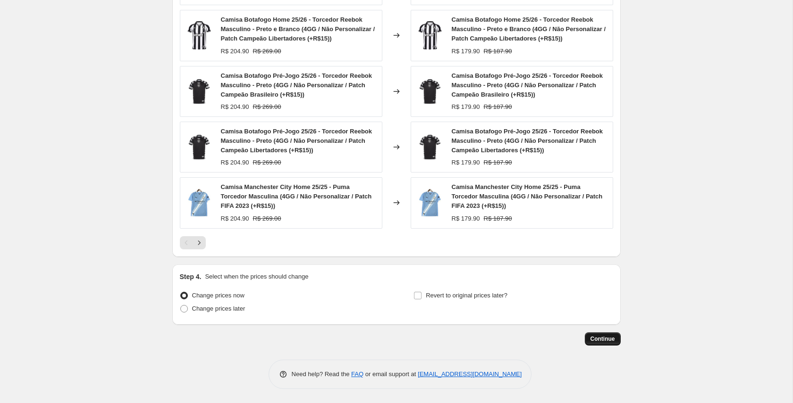
click at [597, 336] on span "Continue" at bounding box center [602, 340] width 25 height 8
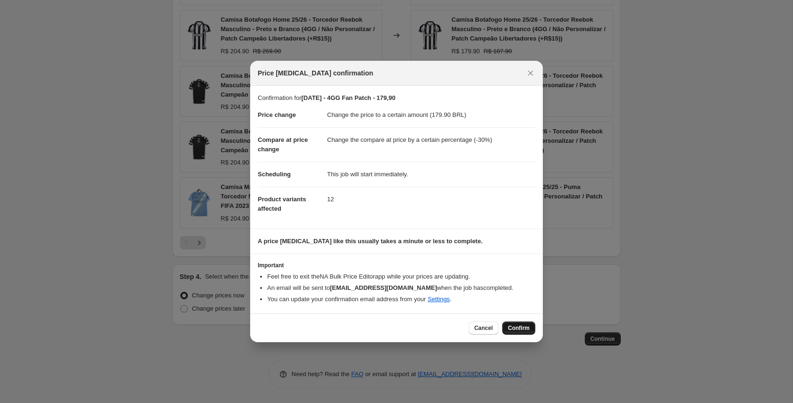
click at [520, 333] on button "Confirm" at bounding box center [518, 328] width 33 height 13
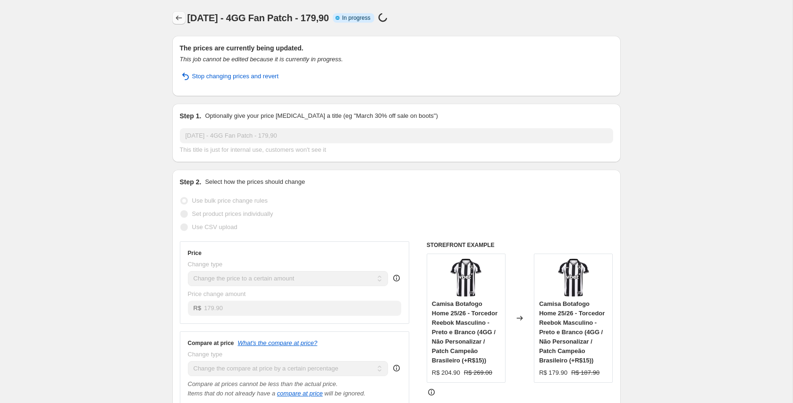
click at [176, 16] on icon "Price change jobs" at bounding box center [178, 17] width 9 height 9
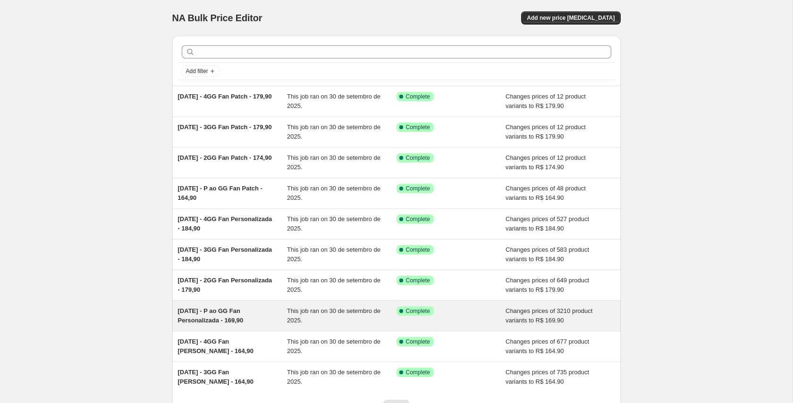
click at [225, 311] on span "[DATE] - P ao GG Fan Personalizada - 169,90" at bounding box center [211, 316] width 66 height 17
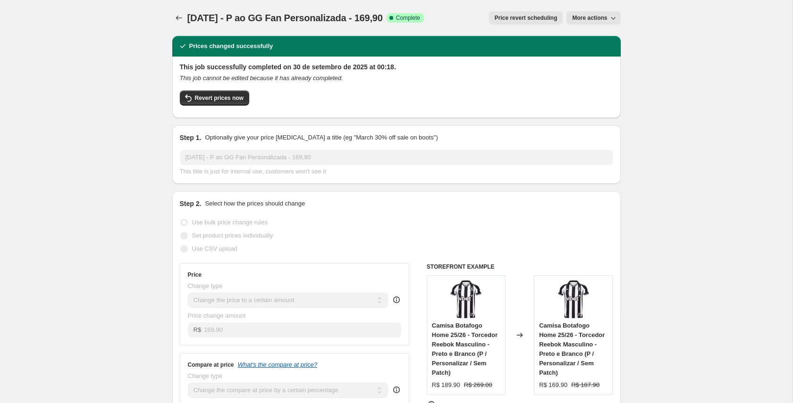
click at [612, 20] on icon "button" at bounding box center [612, 17] width 9 height 9
click at [603, 33] on span "Copy to new job" at bounding box center [596, 37] width 51 height 9
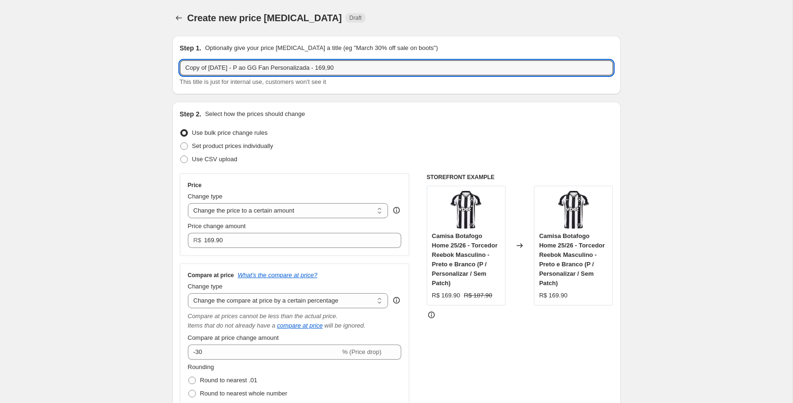
drag, startPoint x: 210, startPoint y: 68, endPoint x: 170, endPoint y: 69, distance: 39.6
drag, startPoint x: 303, startPoint y: 70, endPoint x: 304, endPoint y: 84, distance: 14.2
click at [303, 71] on input "[DATE] - P ao GG Fan Personalizada - 169,90" at bounding box center [396, 67] width 433 height 15
drag, startPoint x: 331, startPoint y: 68, endPoint x: 337, endPoint y: 68, distance: 6.1
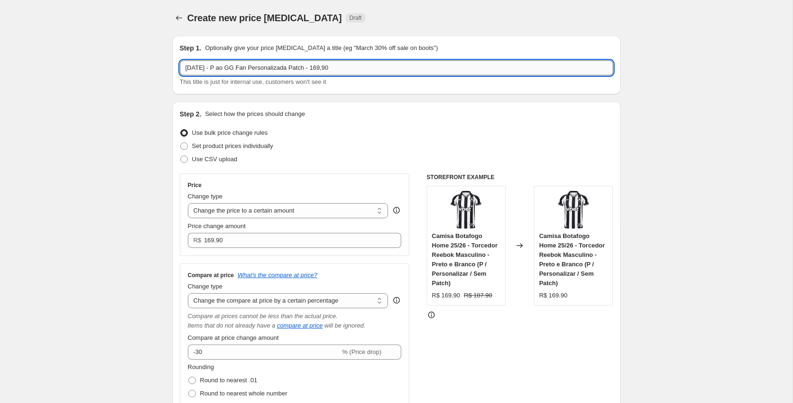
click at [337, 68] on input "[DATE] - P ao GG Fan Personalizada Patch - 169,90" at bounding box center [396, 67] width 433 height 15
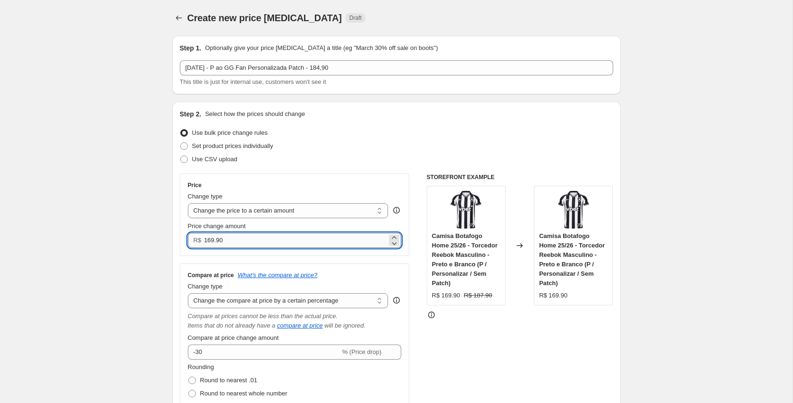
drag, startPoint x: 209, startPoint y: 240, endPoint x: 214, endPoint y: 240, distance: 5.2
click at [214, 240] on input "169.90" at bounding box center [295, 240] width 183 height 15
drag, startPoint x: 208, startPoint y: 240, endPoint x: 214, endPoint y: 240, distance: 6.2
click at [214, 240] on input "169.90" at bounding box center [295, 240] width 183 height 15
click at [301, 227] on div "Price change amount" at bounding box center [295, 226] width 214 height 9
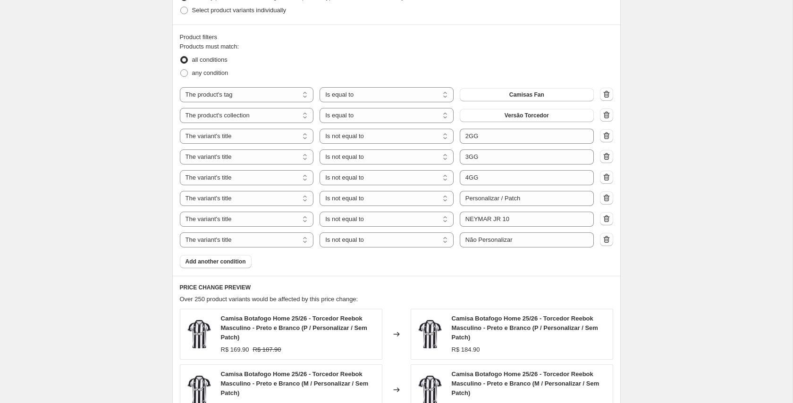
scroll to position [572, 0]
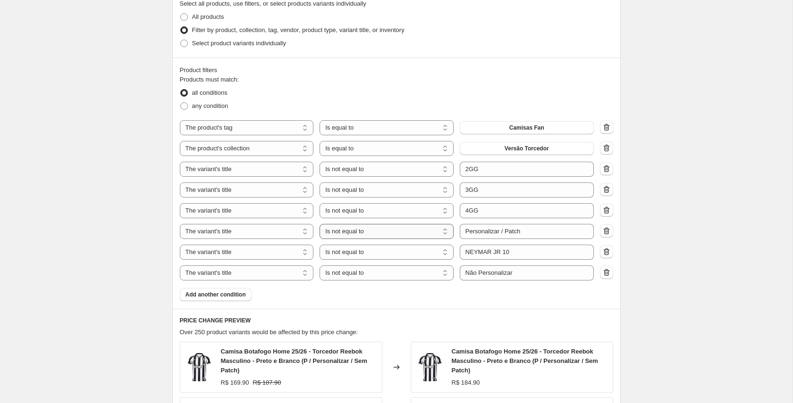
click at [425, 235] on select "Is equal to Is not equal to Contains" at bounding box center [386, 231] width 134 height 15
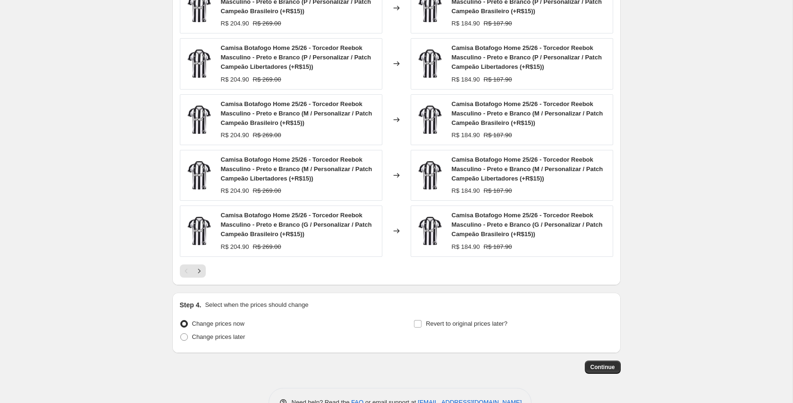
scroll to position [960, 0]
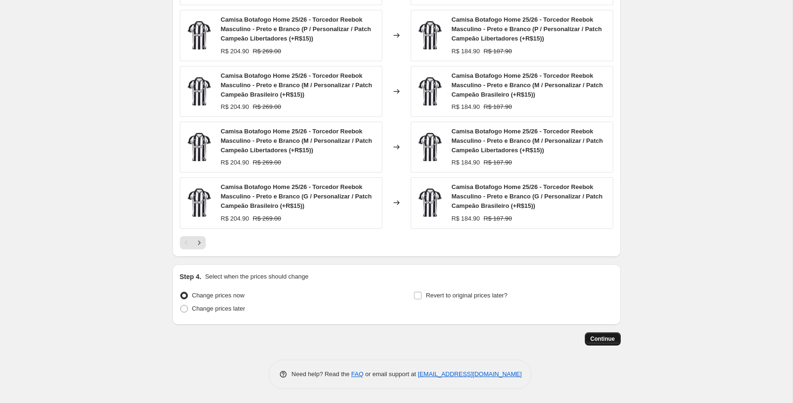
click at [612, 341] on span "Continue" at bounding box center [602, 340] width 25 height 8
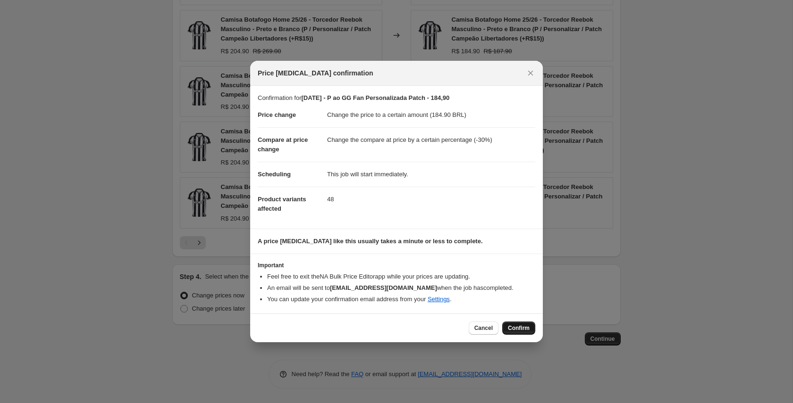
click at [515, 326] on span "Confirm" at bounding box center [519, 329] width 22 height 8
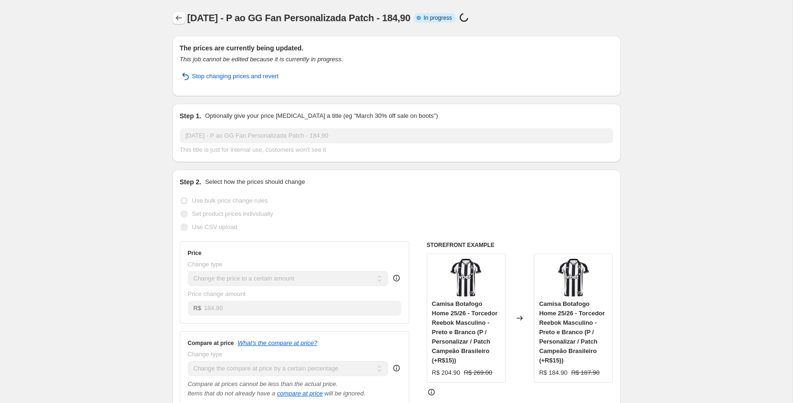
click at [176, 15] on icon "Price change jobs" at bounding box center [178, 17] width 9 height 9
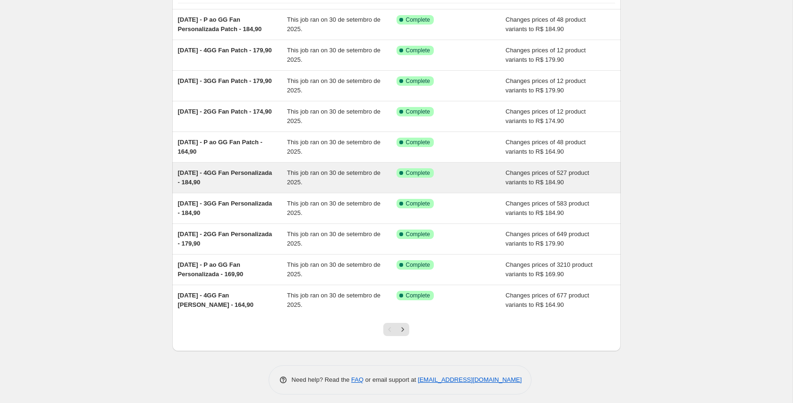
scroll to position [75, 0]
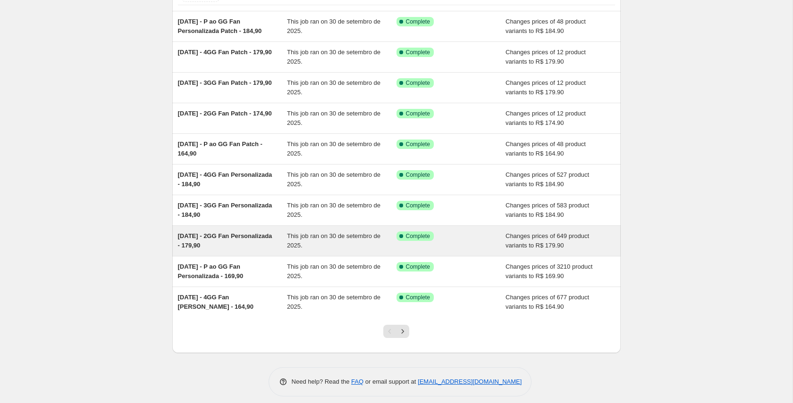
click at [232, 242] on span "[DATE] - 2GG Fan Personalizada - 179,90" at bounding box center [225, 241] width 94 height 17
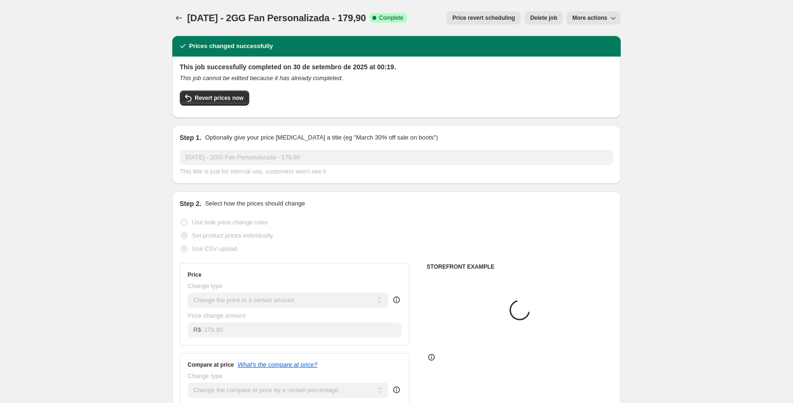
click at [596, 20] on span "More actions" at bounding box center [589, 18] width 35 height 8
click at [587, 35] on span "Copy to new job" at bounding box center [593, 37] width 44 height 7
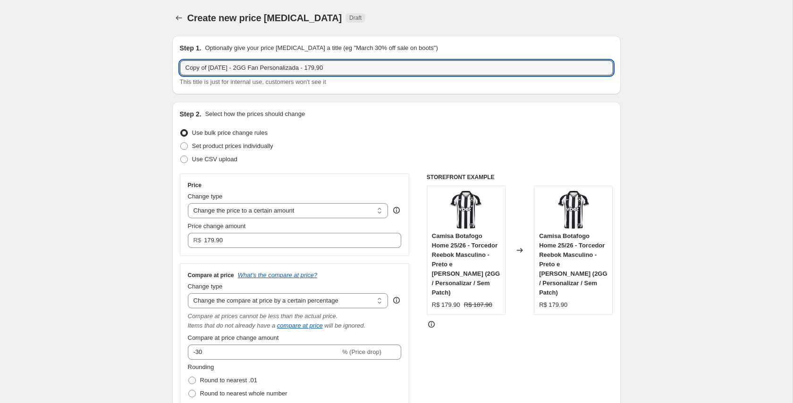
drag, startPoint x: 193, startPoint y: 68, endPoint x: 172, endPoint y: 68, distance: 21.7
click at [172, 68] on div "Step 1. Optionally give your price [MEDICAL_DATA] a title (eg "March 30% off sa…" at bounding box center [396, 65] width 448 height 59
click at [293, 67] on input "[DATE] - 2GG Fan Personalizada - 179,90" at bounding box center [396, 67] width 433 height 15
drag, startPoint x: 320, startPoint y: 67, endPoint x: 324, endPoint y: 90, distance: 23.0
click at [326, 68] on input "[DATE] - 2GG Fan Personalizada Patch - 179,90" at bounding box center [396, 67] width 433 height 15
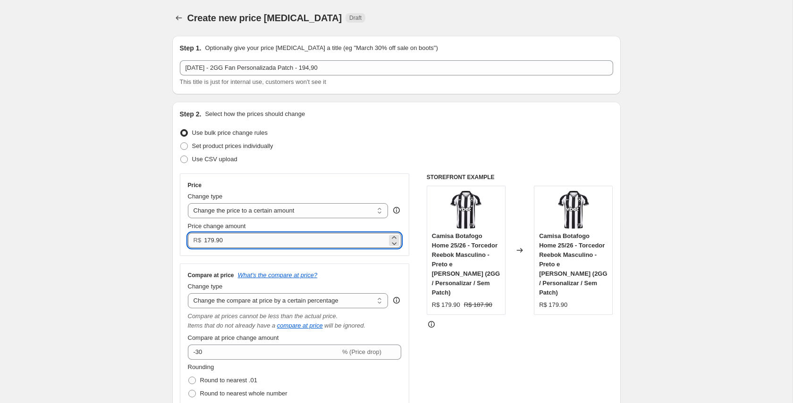
drag, startPoint x: 207, startPoint y: 238, endPoint x: 213, endPoint y: 239, distance: 6.2
click at [213, 239] on input "179.90" at bounding box center [295, 240] width 183 height 15
click at [361, 260] on div "Price Change type Change the price to a certain amount Change the price by a ce…" at bounding box center [295, 342] width 230 height 337
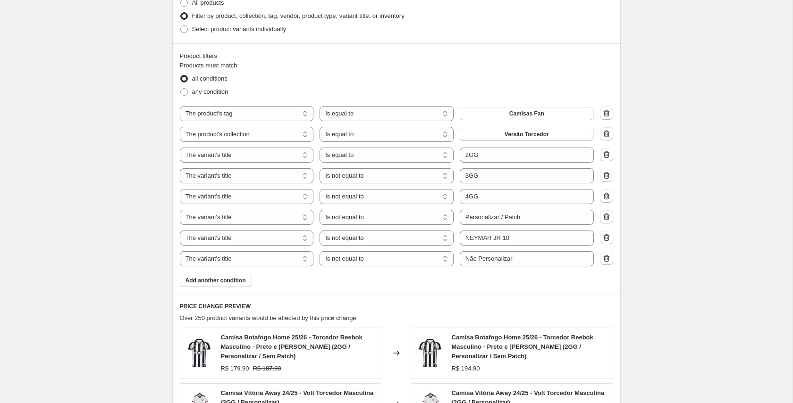
scroll to position [582, 0]
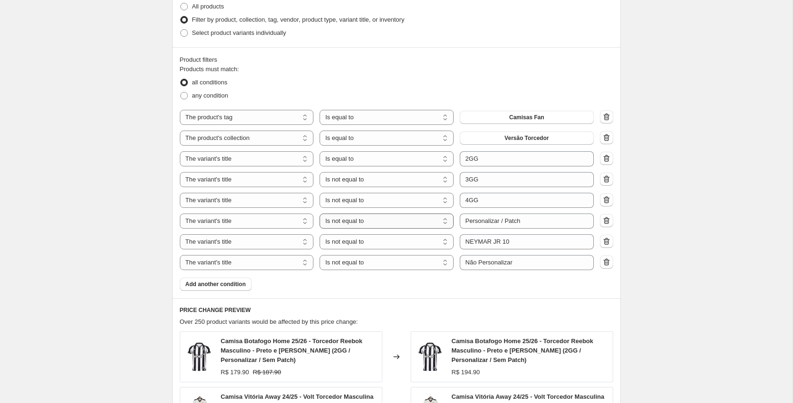
click at [412, 221] on select "Is equal to Is not equal to Contains" at bounding box center [386, 221] width 134 height 15
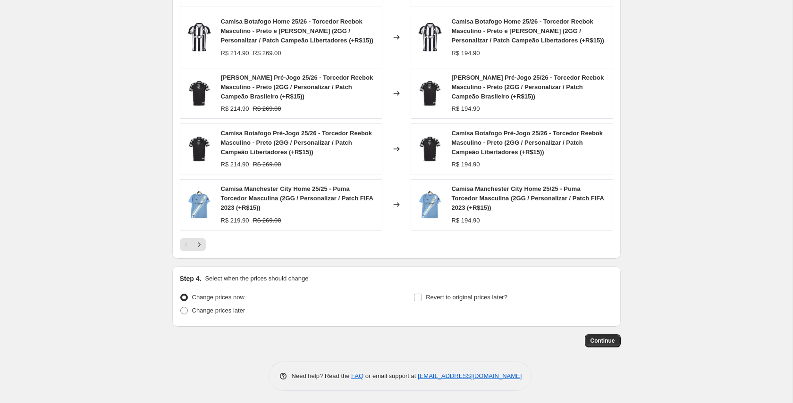
scroll to position [960, 0]
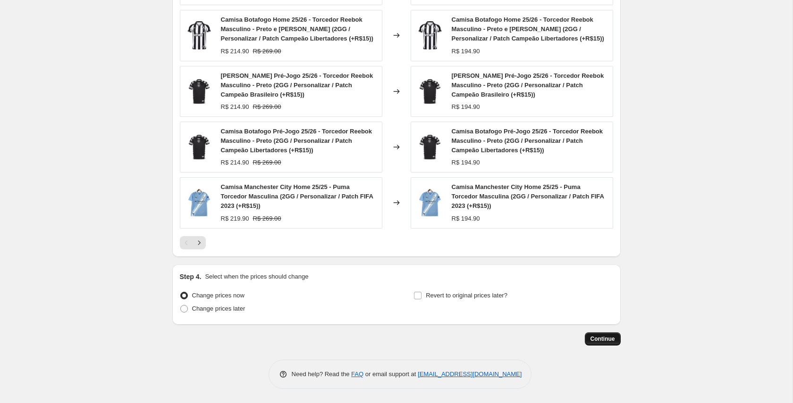
click at [610, 338] on span "Continue" at bounding box center [602, 340] width 25 height 8
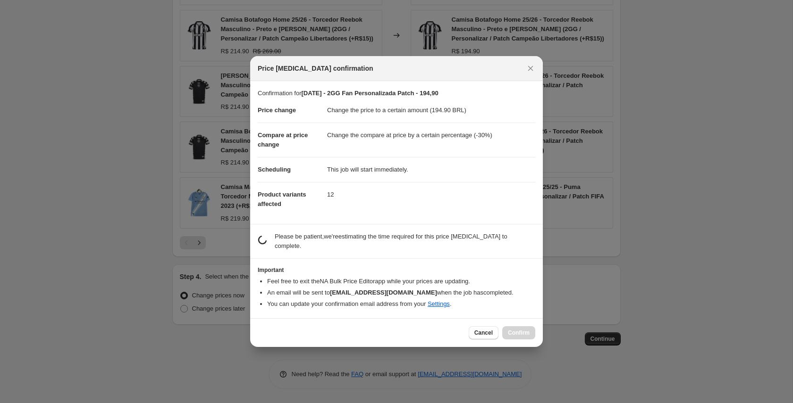
scroll to position [0, 0]
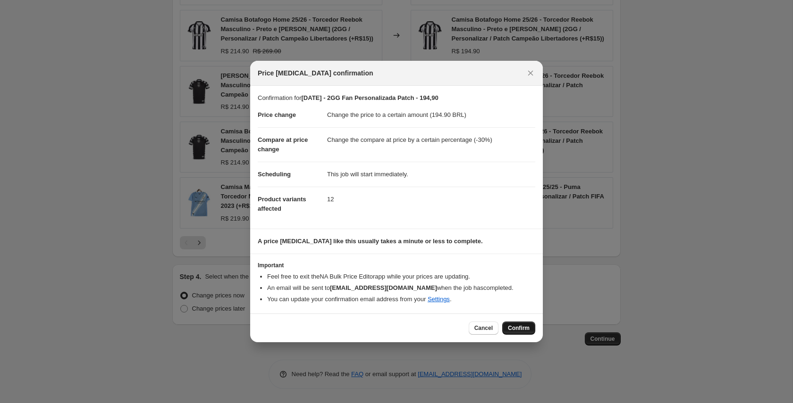
click at [515, 326] on span "Confirm" at bounding box center [519, 329] width 22 height 8
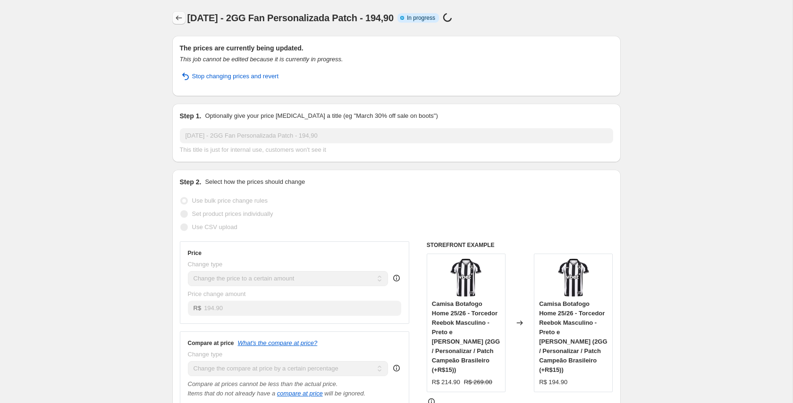
click at [180, 18] on icon "Price change jobs" at bounding box center [178, 17] width 9 height 9
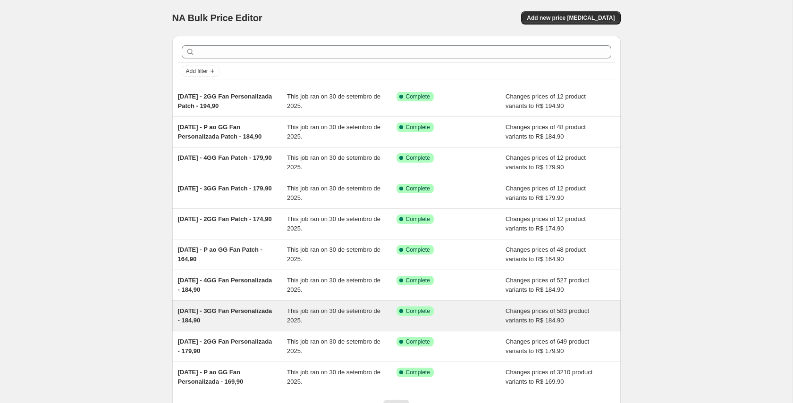
click at [235, 310] on span "[DATE] - 3GG Fan Personalizada - 184,90" at bounding box center [225, 316] width 94 height 17
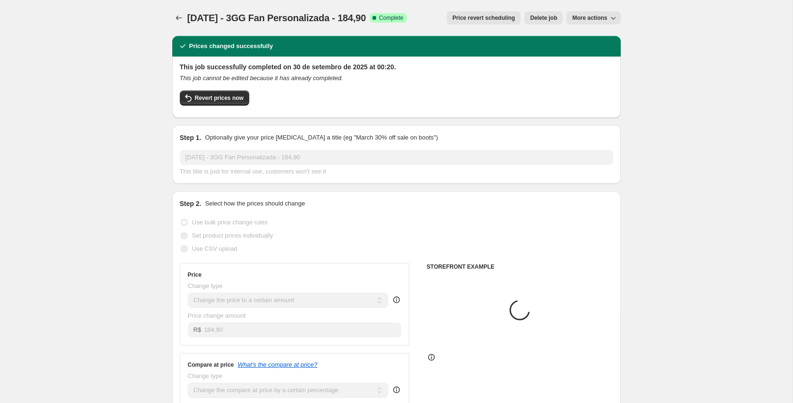
click at [591, 19] on span "More actions" at bounding box center [589, 18] width 35 height 8
click at [581, 34] on span "Copy to new job" at bounding box center [593, 37] width 44 height 7
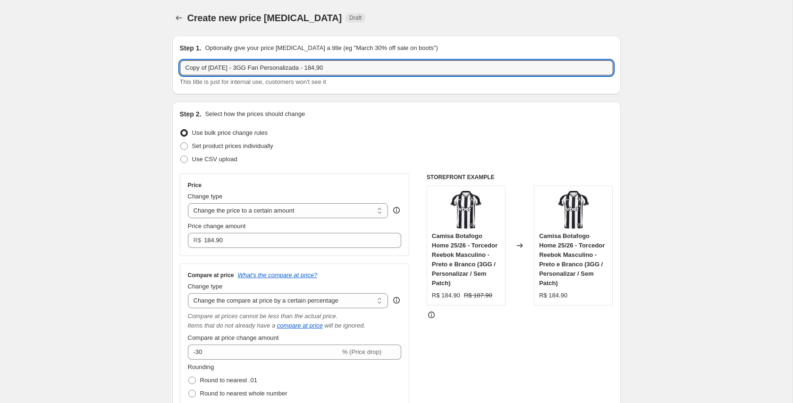
drag, startPoint x: 211, startPoint y: 68, endPoint x: 172, endPoint y: 69, distance: 38.7
click at [175, 68] on div "Step 1. Optionally give your price [MEDICAL_DATA] a title (eg "March 30% off sa…" at bounding box center [396, 65] width 448 height 59
drag, startPoint x: 292, startPoint y: 70, endPoint x: 284, endPoint y: 103, distance: 34.0
click at [292, 71] on input "[DATE] - 3GG Fan Personalizada - 184,90" at bounding box center [396, 67] width 433 height 15
drag, startPoint x: 320, startPoint y: 68, endPoint x: 327, endPoint y: 69, distance: 7.6
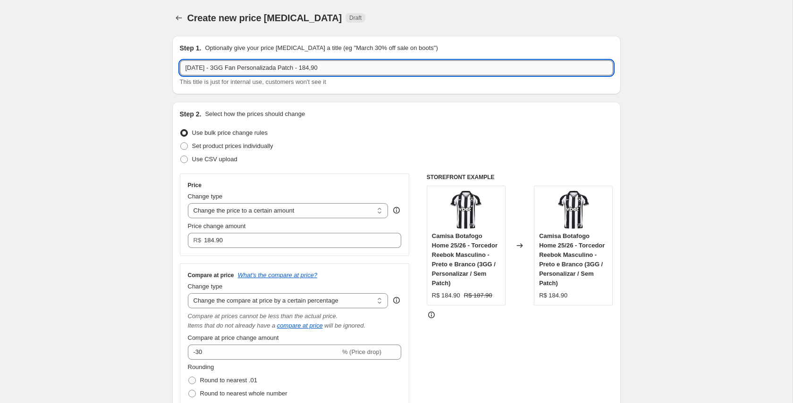
click at [327, 69] on input "[DATE] - 3GG Fan Personalizada Patch - 184,90" at bounding box center [396, 67] width 433 height 15
click at [342, 124] on div "Step 2. Select how the prices should change Use bulk price change rules Set pro…" at bounding box center [396, 320] width 433 height 422
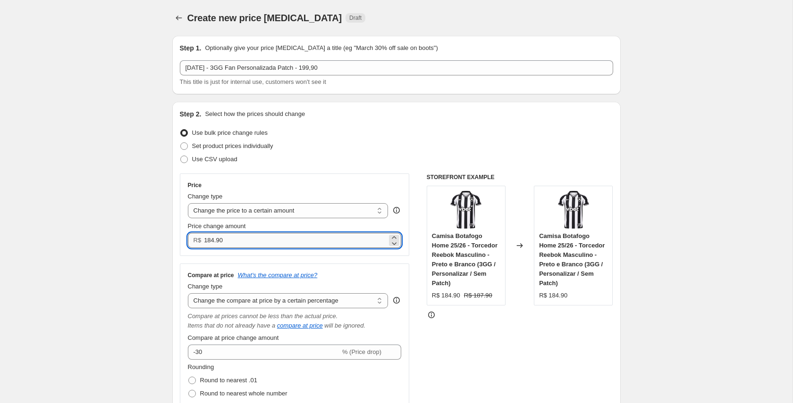
drag, startPoint x: 208, startPoint y: 241, endPoint x: 214, endPoint y: 242, distance: 6.6
click at [214, 242] on input "184.90" at bounding box center [295, 240] width 183 height 15
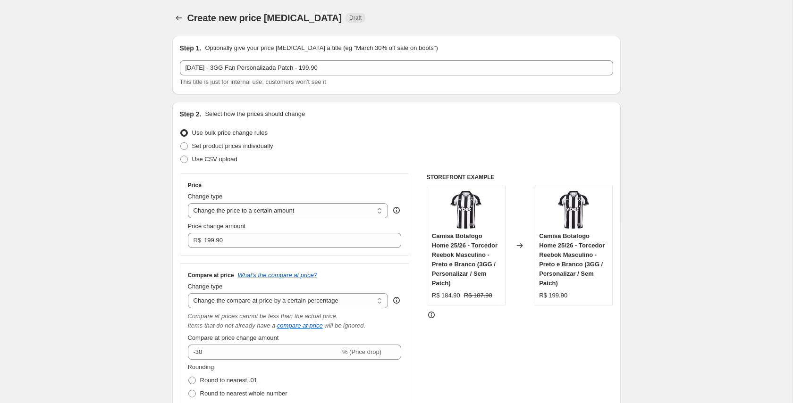
click at [242, 175] on div "Price Change type Change the price to a certain amount Change the price by a ce…" at bounding box center [295, 215] width 230 height 83
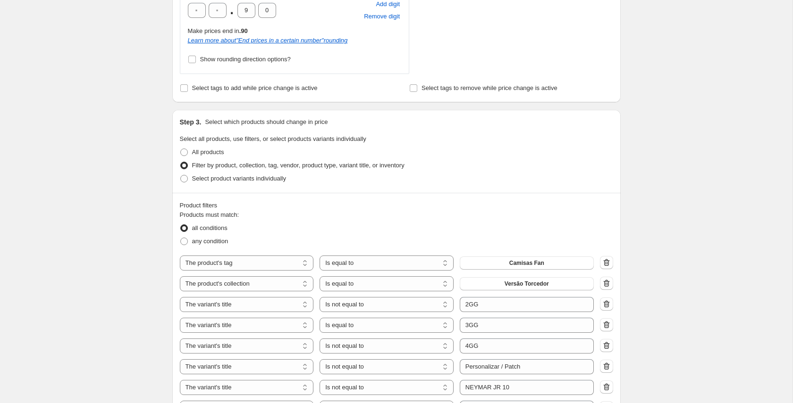
scroll to position [605, 0]
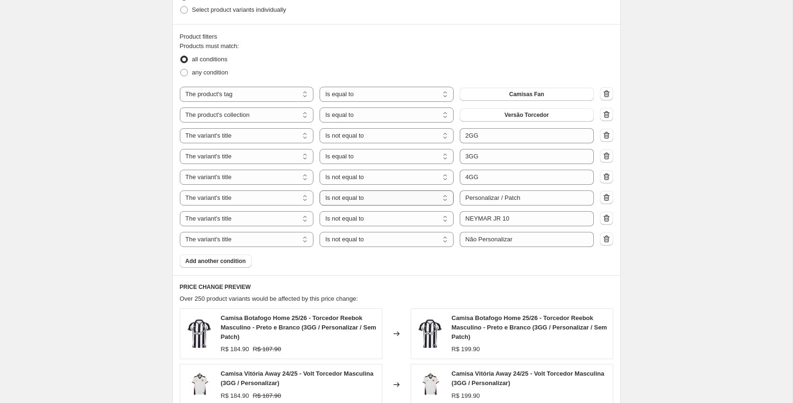
click at [403, 201] on select "Is equal to Is not equal to Contains" at bounding box center [386, 198] width 134 height 15
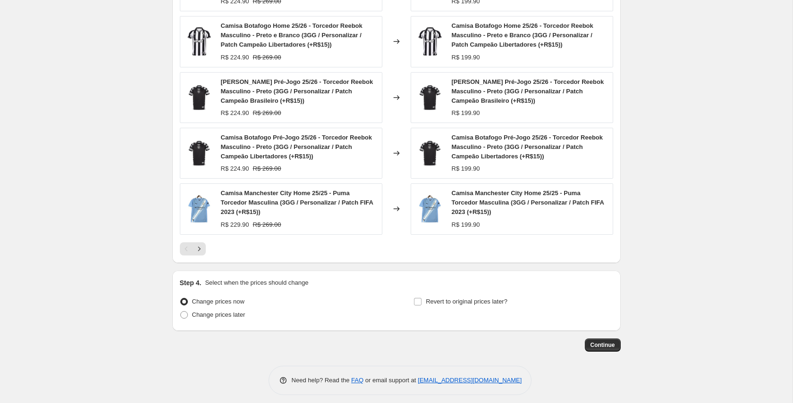
scroll to position [960, 0]
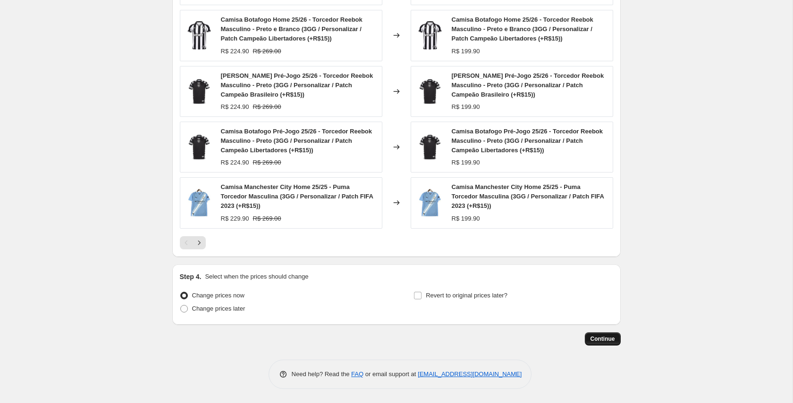
click at [610, 337] on span "Continue" at bounding box center [602, 340] width 25 height 8
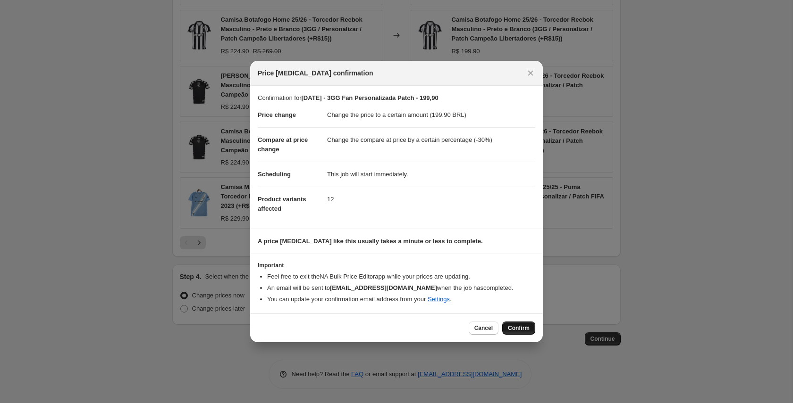
click at [530, 329] on button "Confirm" at bounding box center [518, 328] width 33 height 13
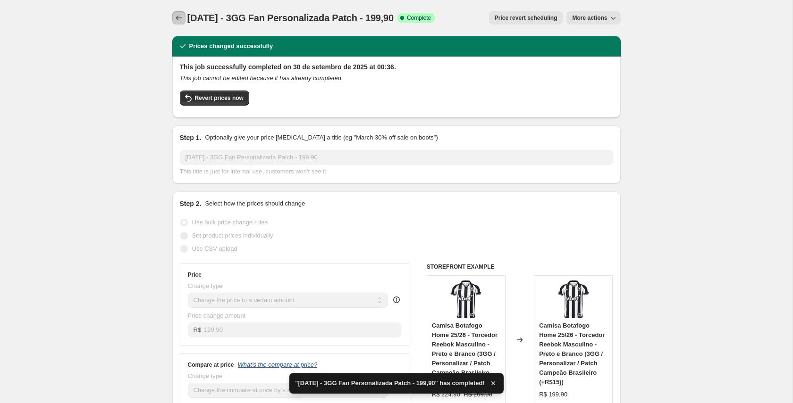
click at [179, 17] on icon "Price change jobs" at bounding box center [178, 17] width 9 height 9
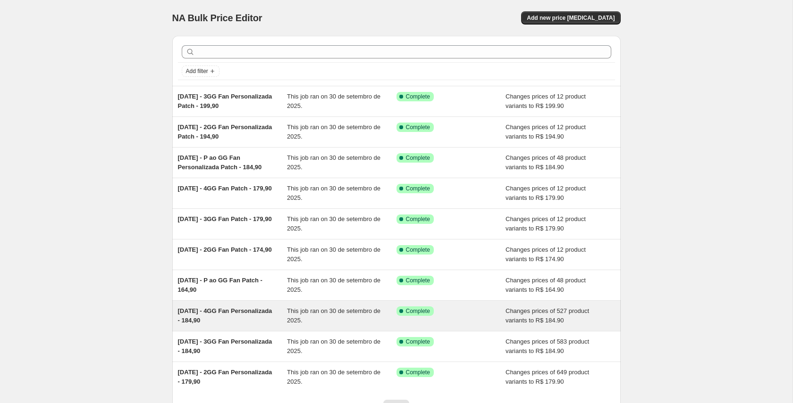
click at [227, 313] on span "[DATE] - 4GG Fan Personalizada - 184,90" at bounding box center [225, 316] width 94 height 17
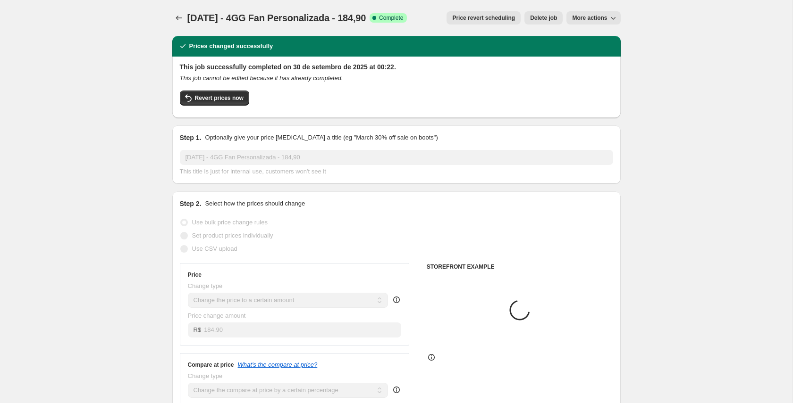
click at [593, 21] on span "More actions" at bounding box center [589, 18] width 35 height 8
click at [587, 35] on span "Copy to new job" at bounding box center [593, 37] width 44 height 7
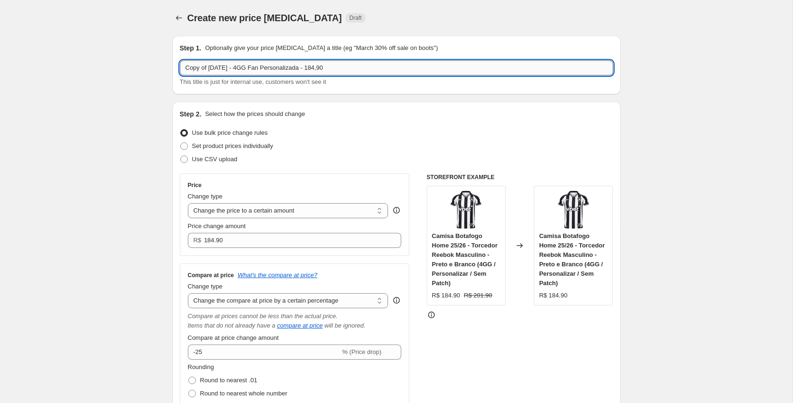
click at [210, 68] on input "Copy of [DATE] - 4GG Fan Personalizada - 184,90" at bounding box center [396, 67] width 433 height 15
drag, startPoint x: 201, startPoint y: 67, endPoint x: 181, endPoint y: 69, distance: 19.9
click at [182, 69] on input "Copy of [DATE] - 4GG Fan Personalizada - 184,90" at bounding box center [396, 67] width 433 height 15
drag, startPoint x: 292, startPoint y: 68, endPoint x: 293, endPoint y: 75, distance: 6.7
click at [293, 70] on input "[DATE] - 4GG Fan Personalizada - 184,90" at bounding box center [396, 67] width 433 height 15
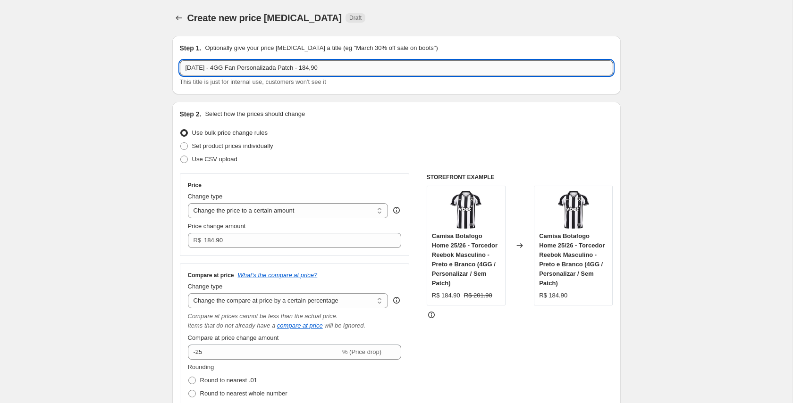
drag, startPoint x: 321, startPoint y: 68, endPoint x: 327, endPoint y: 68, distance: 5.7
click at [327, 68] on input "[DATE] - 4GG Fan Personalizada Patch - 184,90" at bounding box center [396, 67] width 433 height 15
click at [346, 110] on div "Step 2. Select how the prices should change" at bounding box center [396, 113] width 433 height 9
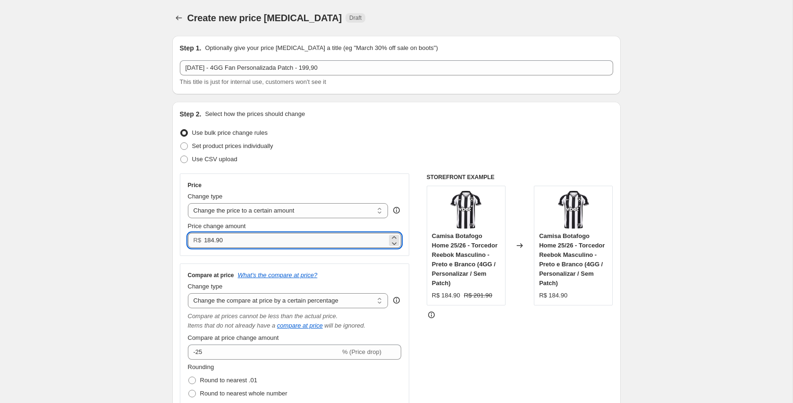
drag, startPoint x: 205, startPoint y: 240, endPoint x: 211, endPoint y: 240, distance: 5.7
click at [214, 241] on input "184.90" at bounding box center [295, 240] width 183 height 15
drag, startPoint x: 208, startPoint y: 240, endPoint x: 214, endPoint y: 242, distance: 6.3
click at [214, 241] on input "184.90" at bounding box center [295, 240] width 183 height 15
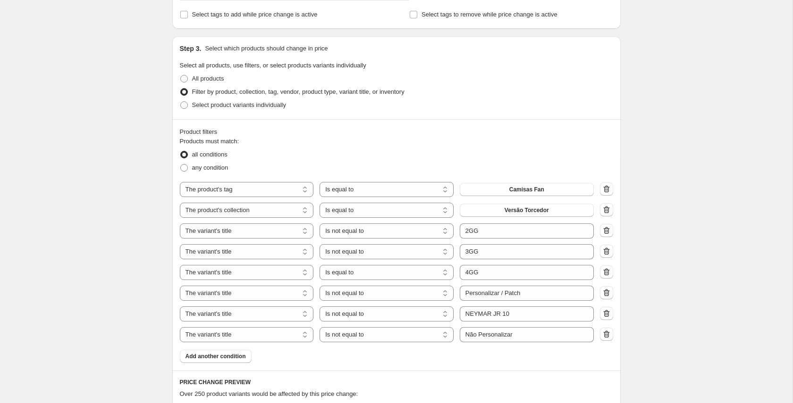
scroll to position [611, 0]
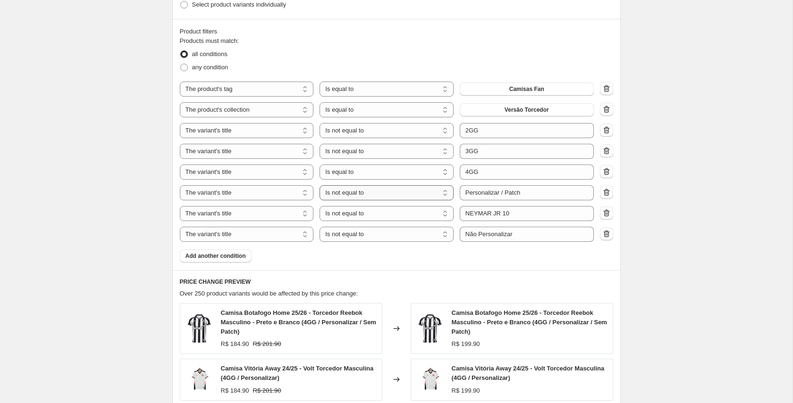
click at [387, 193] on select "Is equal to Is not equal to Contains" at bounding box center [386, 192] width 134 height 15
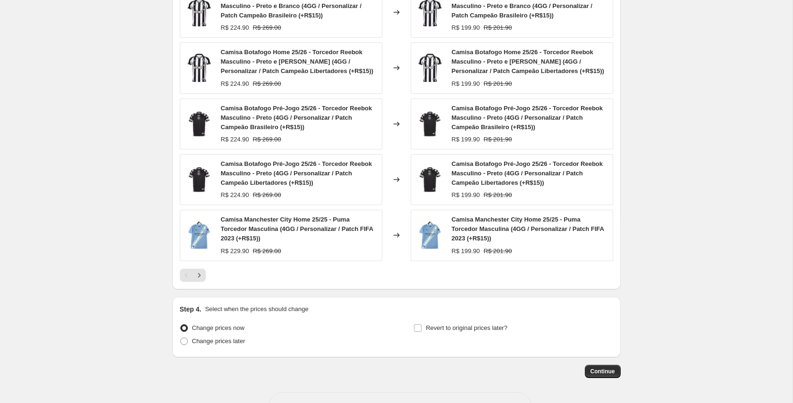
scroll to position [960, 0]
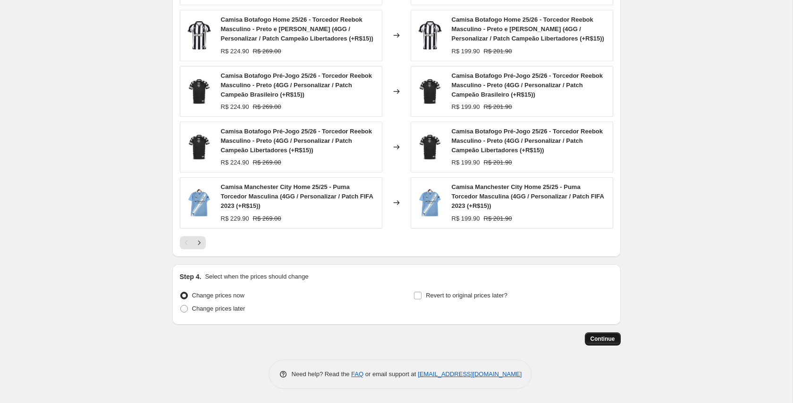
click at [606, 335] on button "Continue" at bounding box center [603, 339] width 36 height 13
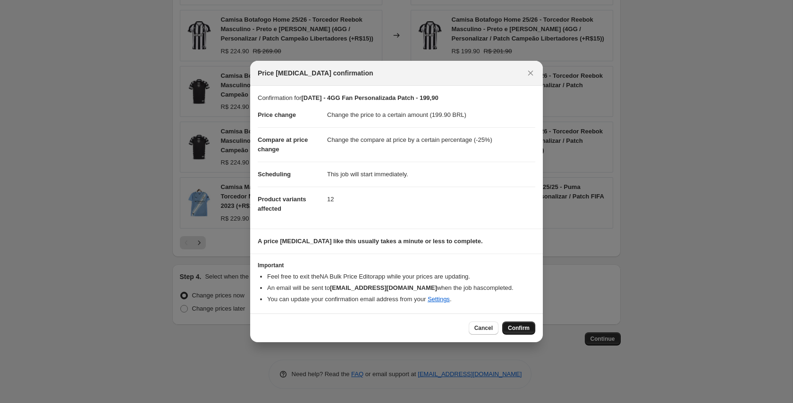
click at [513, 326] on span "Confirm" at bounding box center [519, 329] width 22 height 8
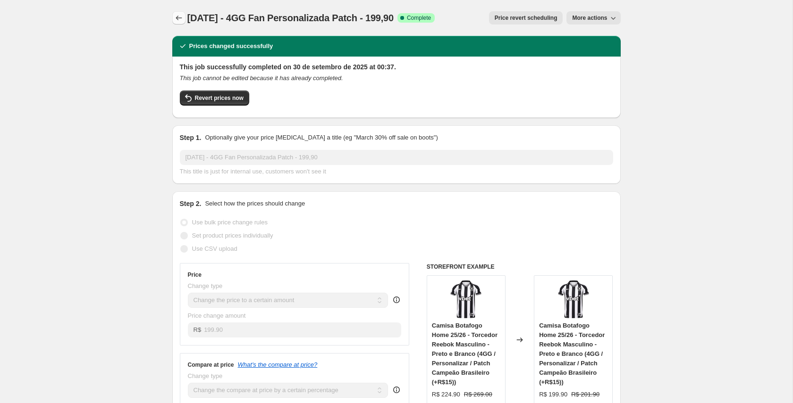
click at [179, 18] on icon "Price change jobs" at bounding box center [178, 17] width 9 height 9
